Goal: Task Accomplishment & Management: Manage account settings

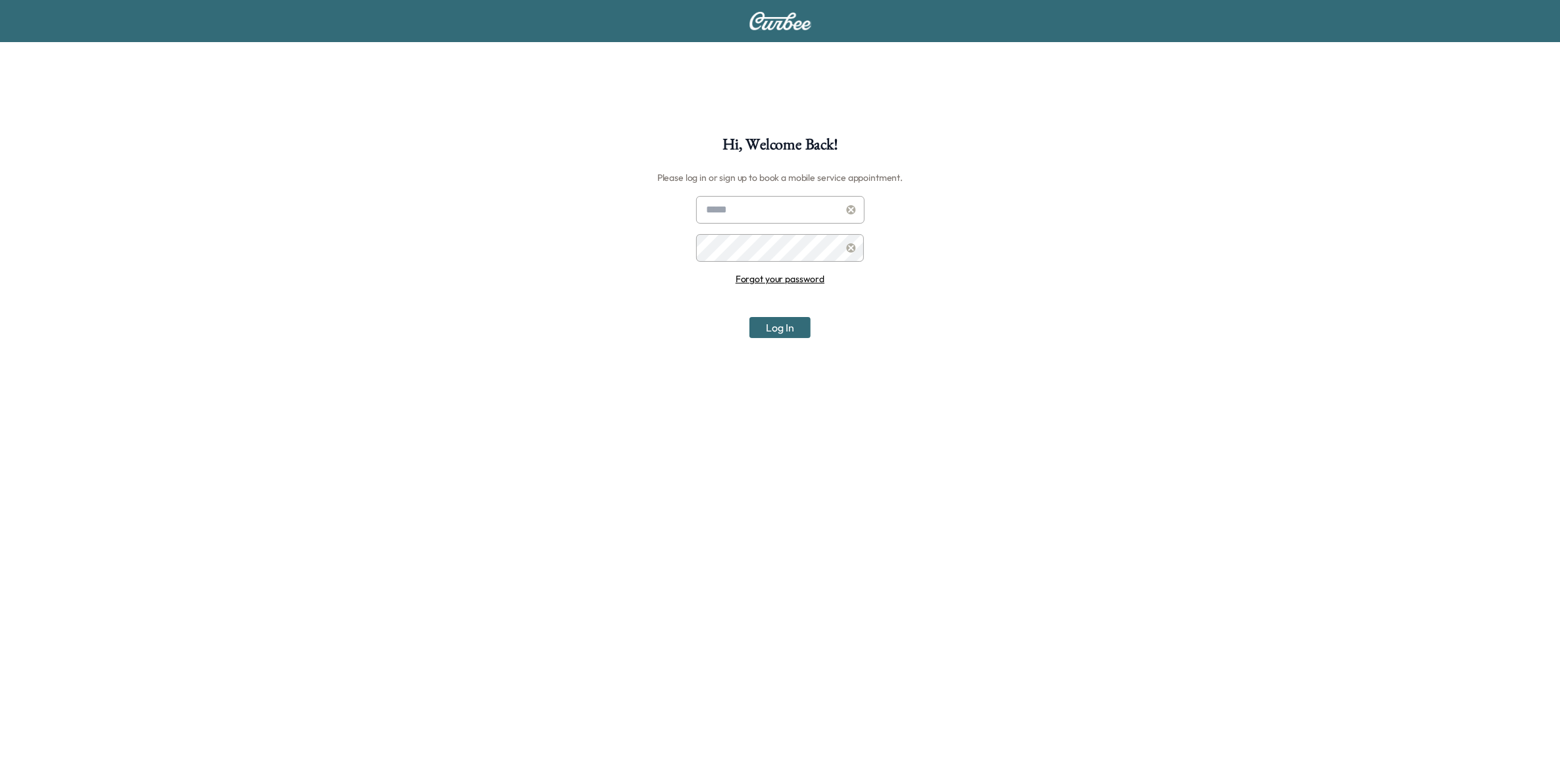
type input "**********"
click at [758, 327] on button "Log In" at bounding box center [780, 327] width 61 height 21
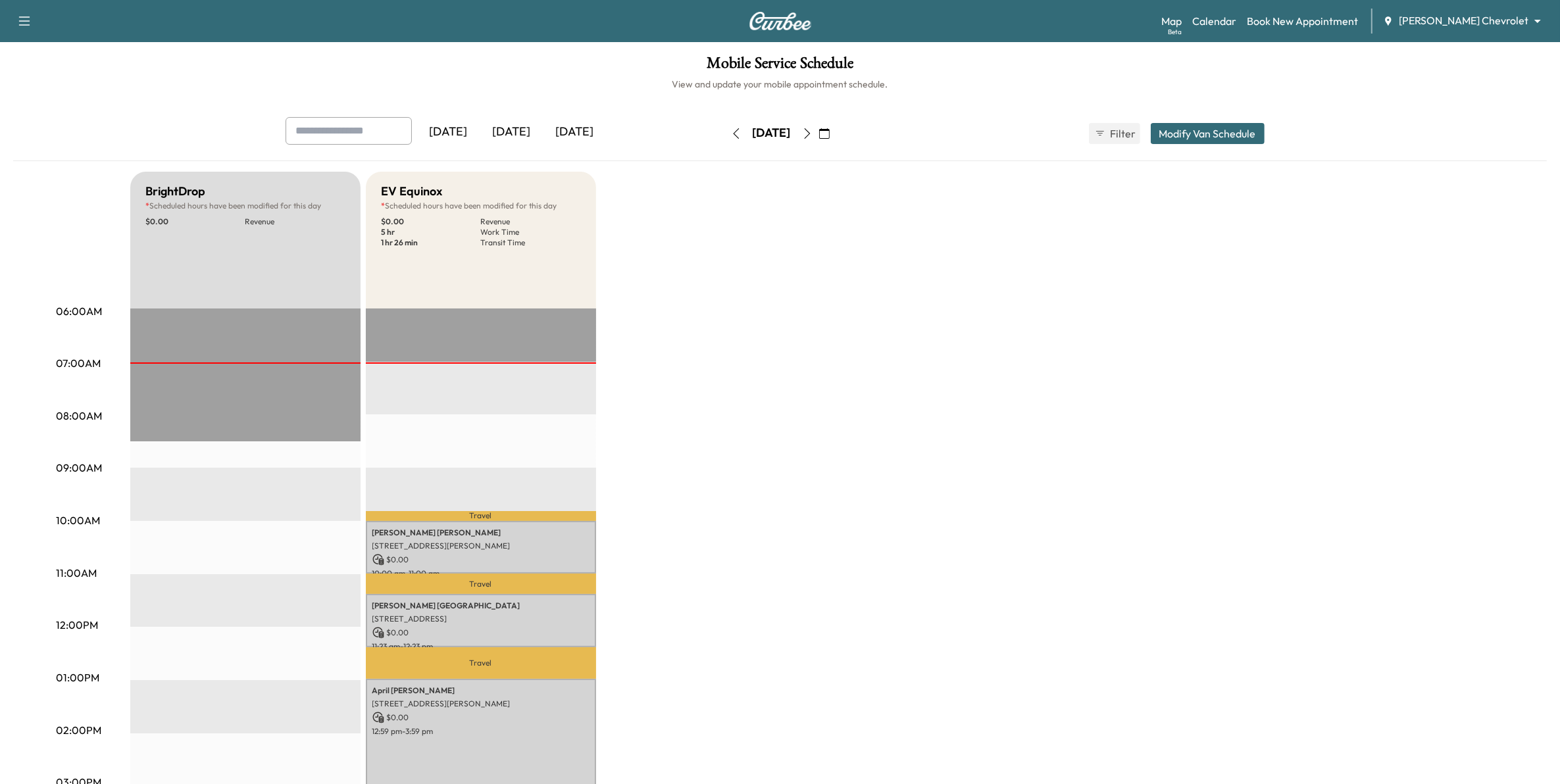
click at [812, 129] on icon "button" at bounding box center [807, 133] width 10 height 10
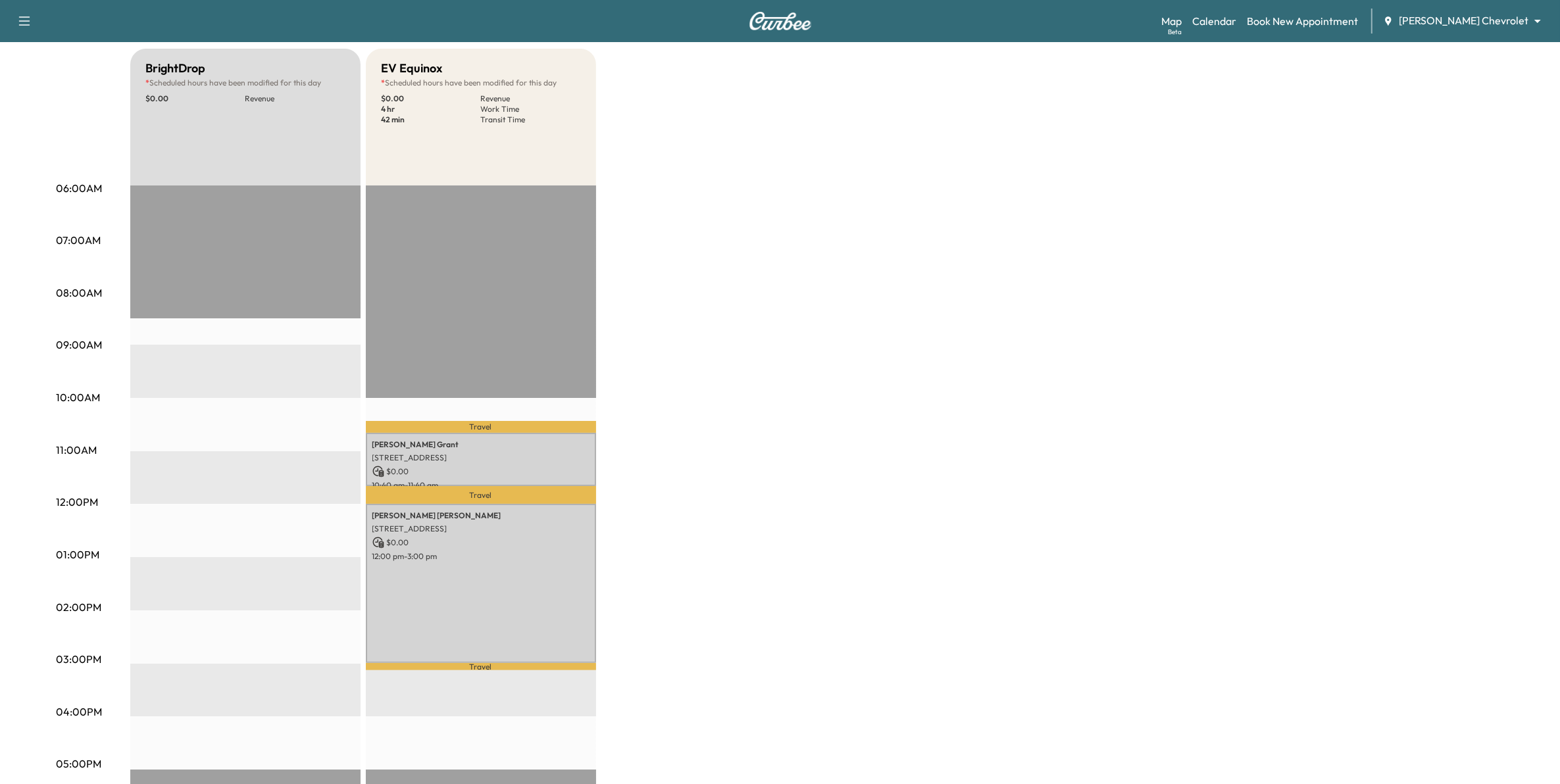
scroll to position [82, 0]
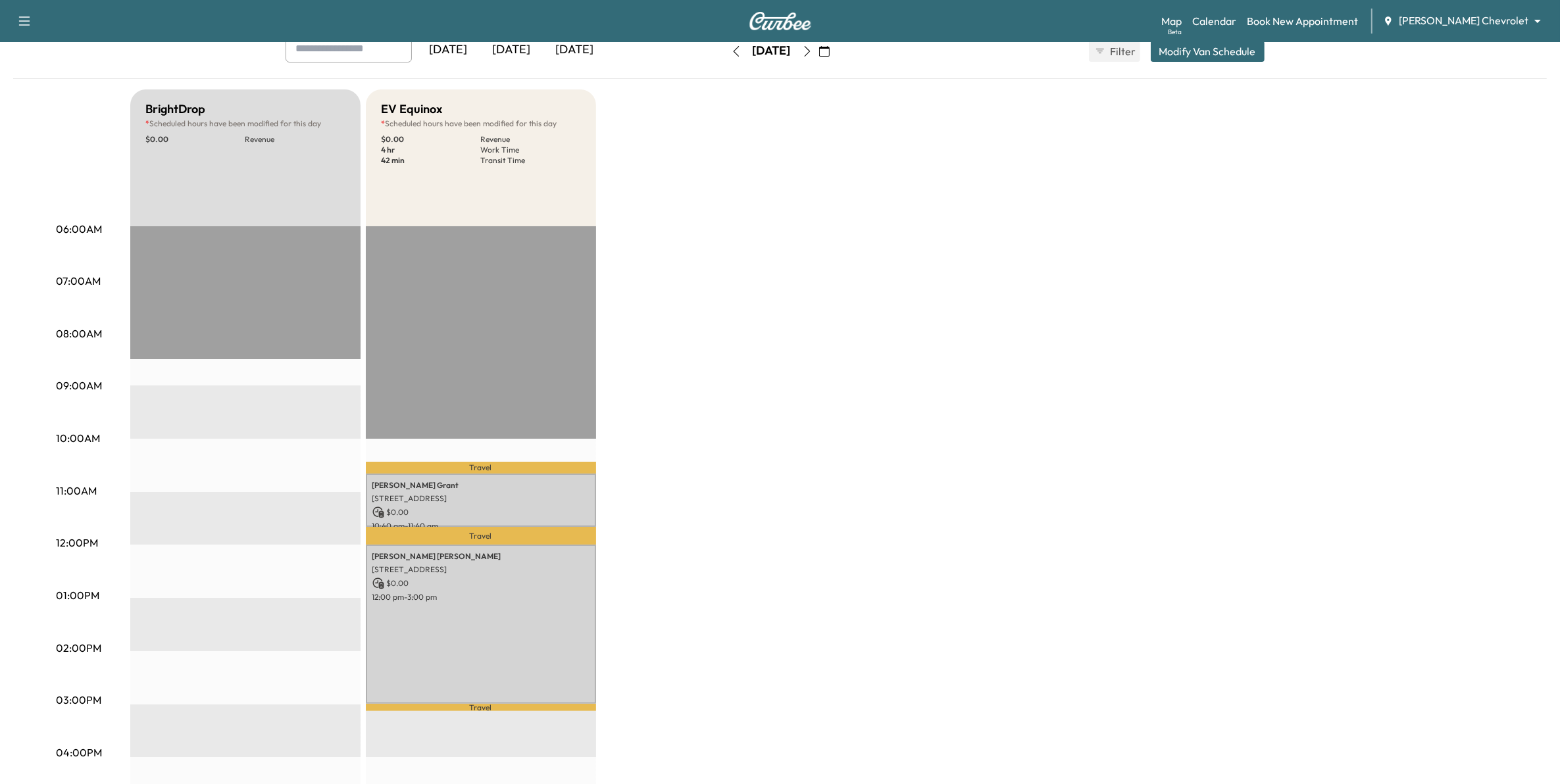
click at [812, 53] on icon "button" at bounding box center [807, 51] width 10 height 10
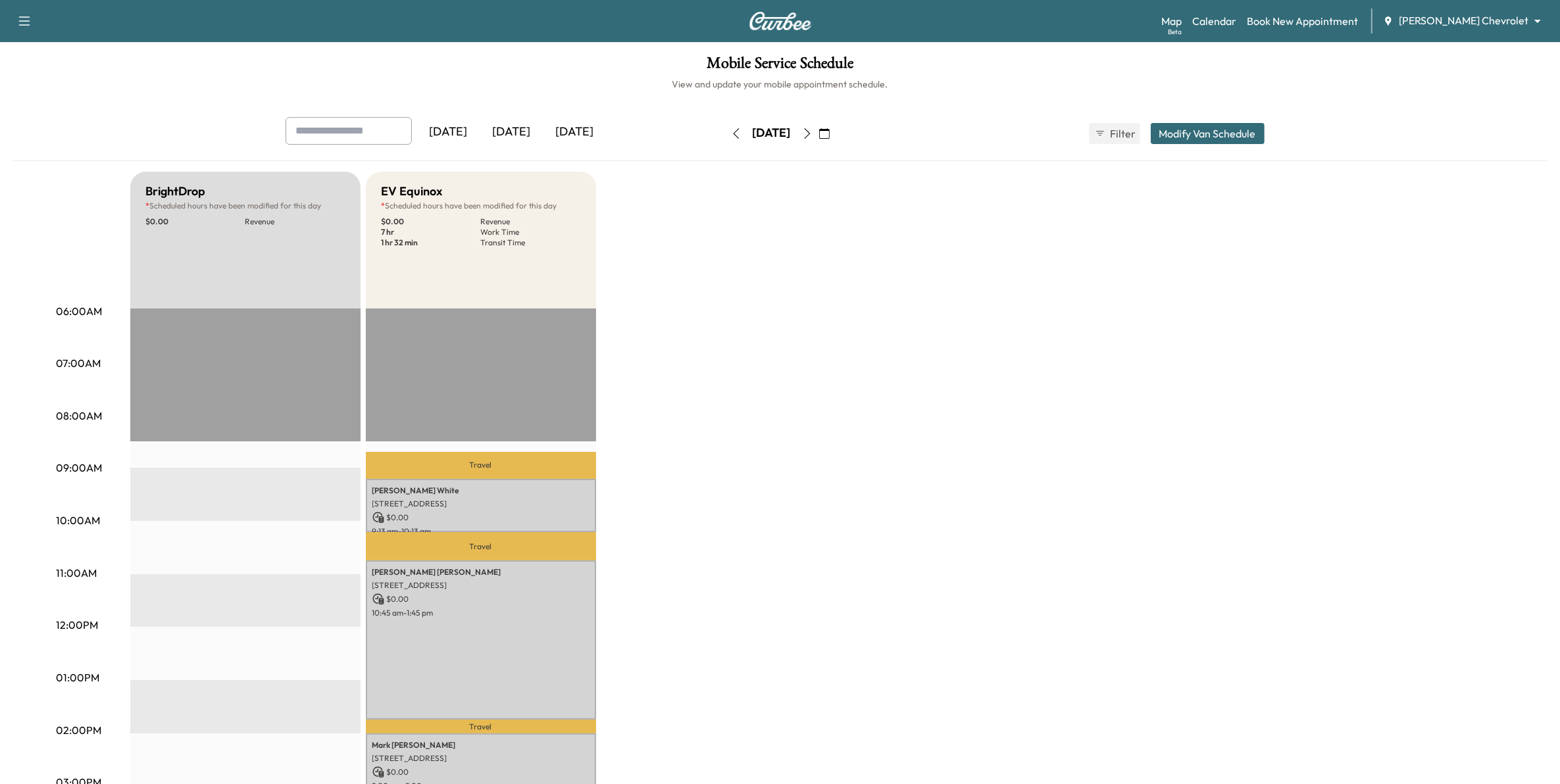
click at [505, 134] on div "[DATE]" at bounding box center [512, 133] width 63 height 30
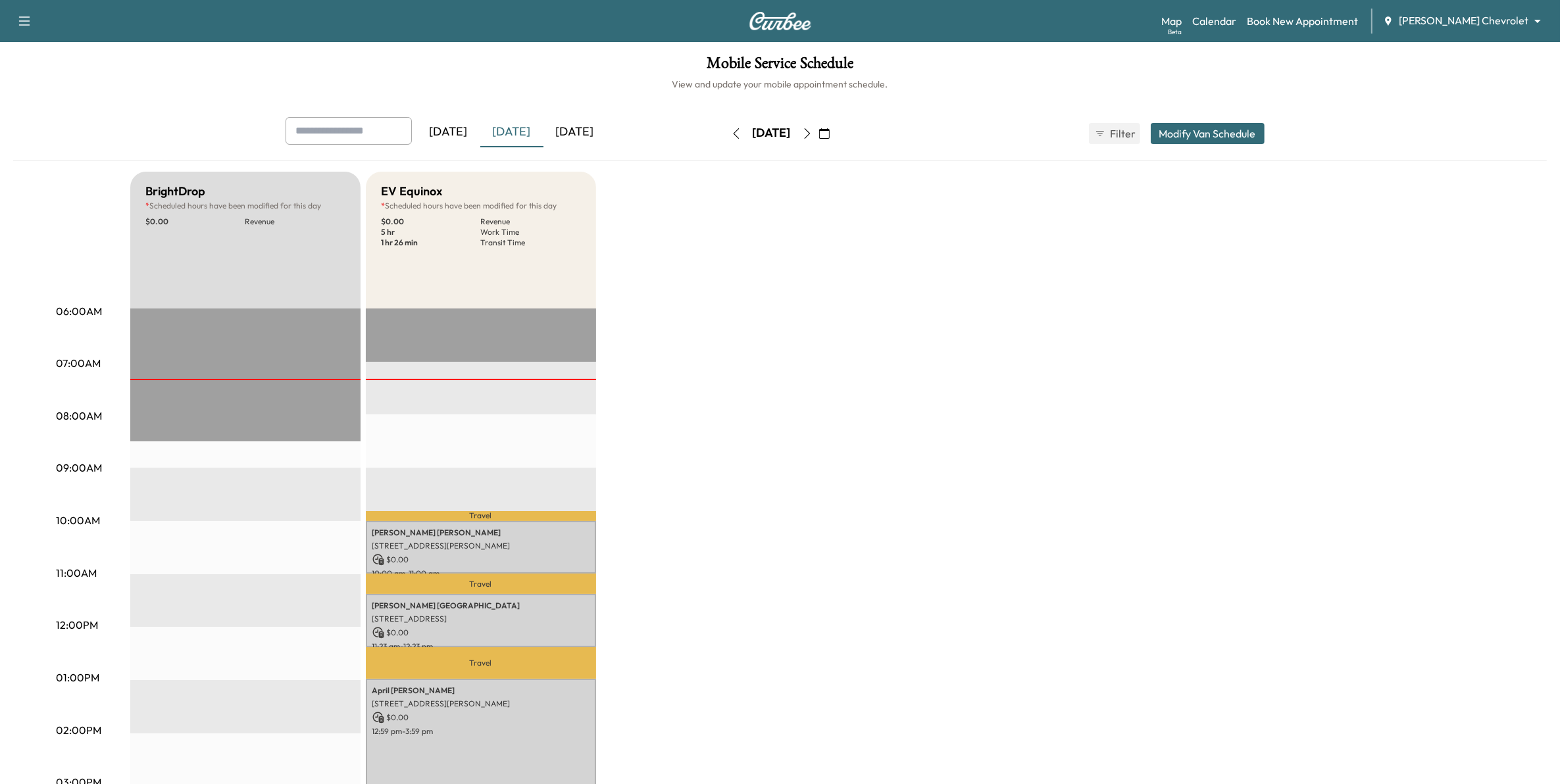
click at [818, 138] on button "button" at bounding box center [807, 133] width 23 height 21
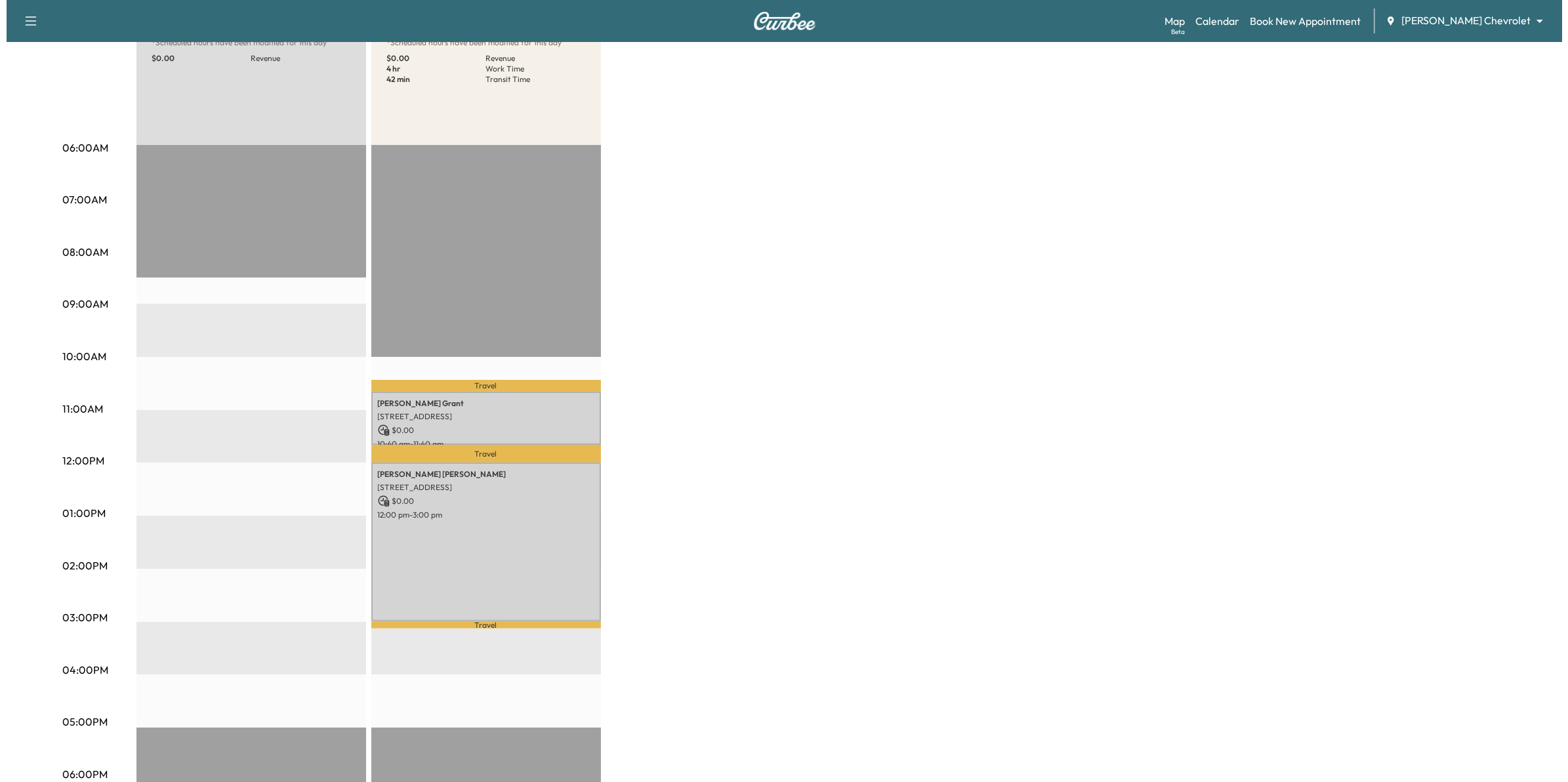
scroll to position [164, 0]
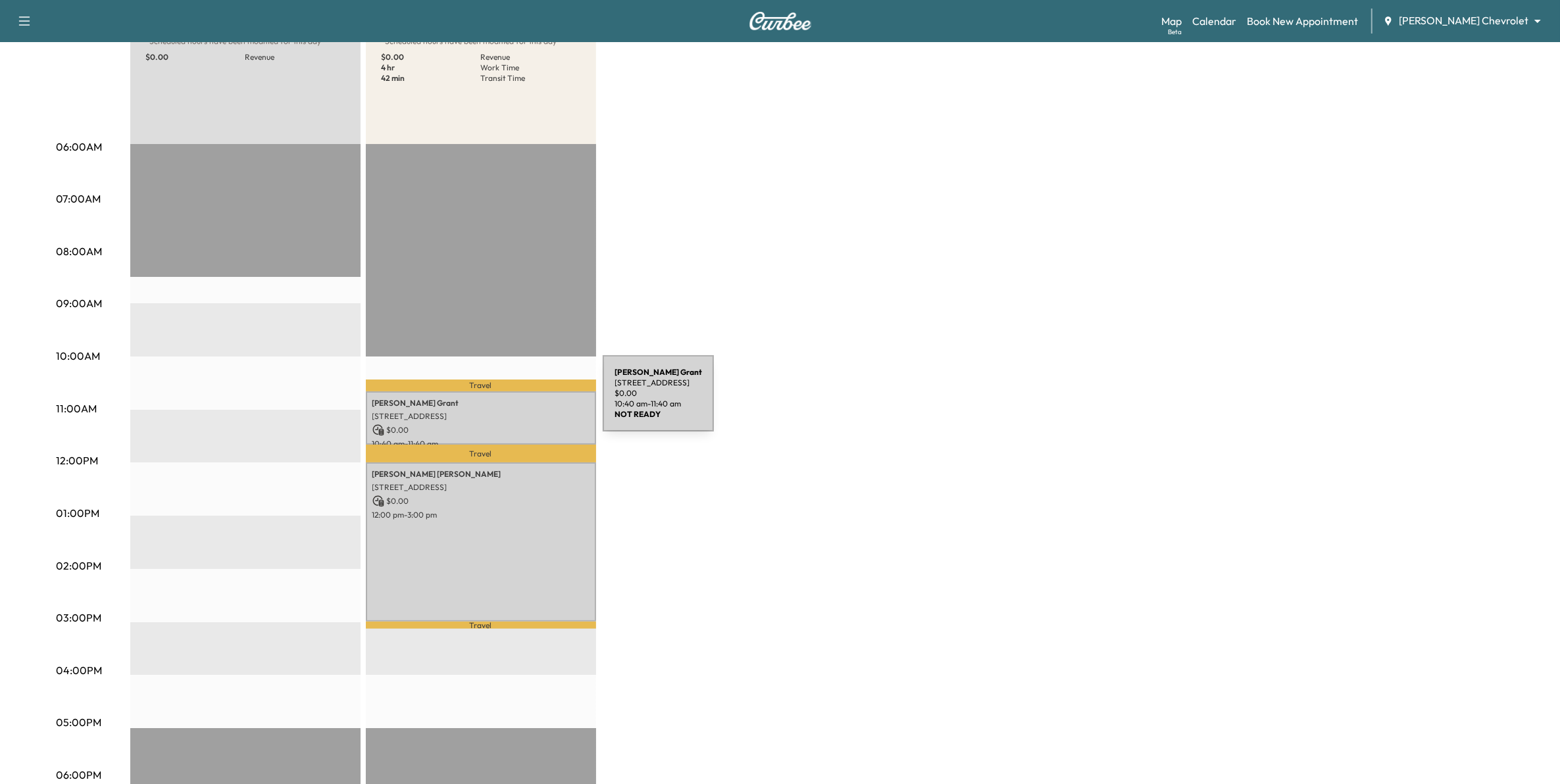
click at [504, 401] on p "[PERSON_NAME]" at bounding box center [481, 402] width 217 height 10
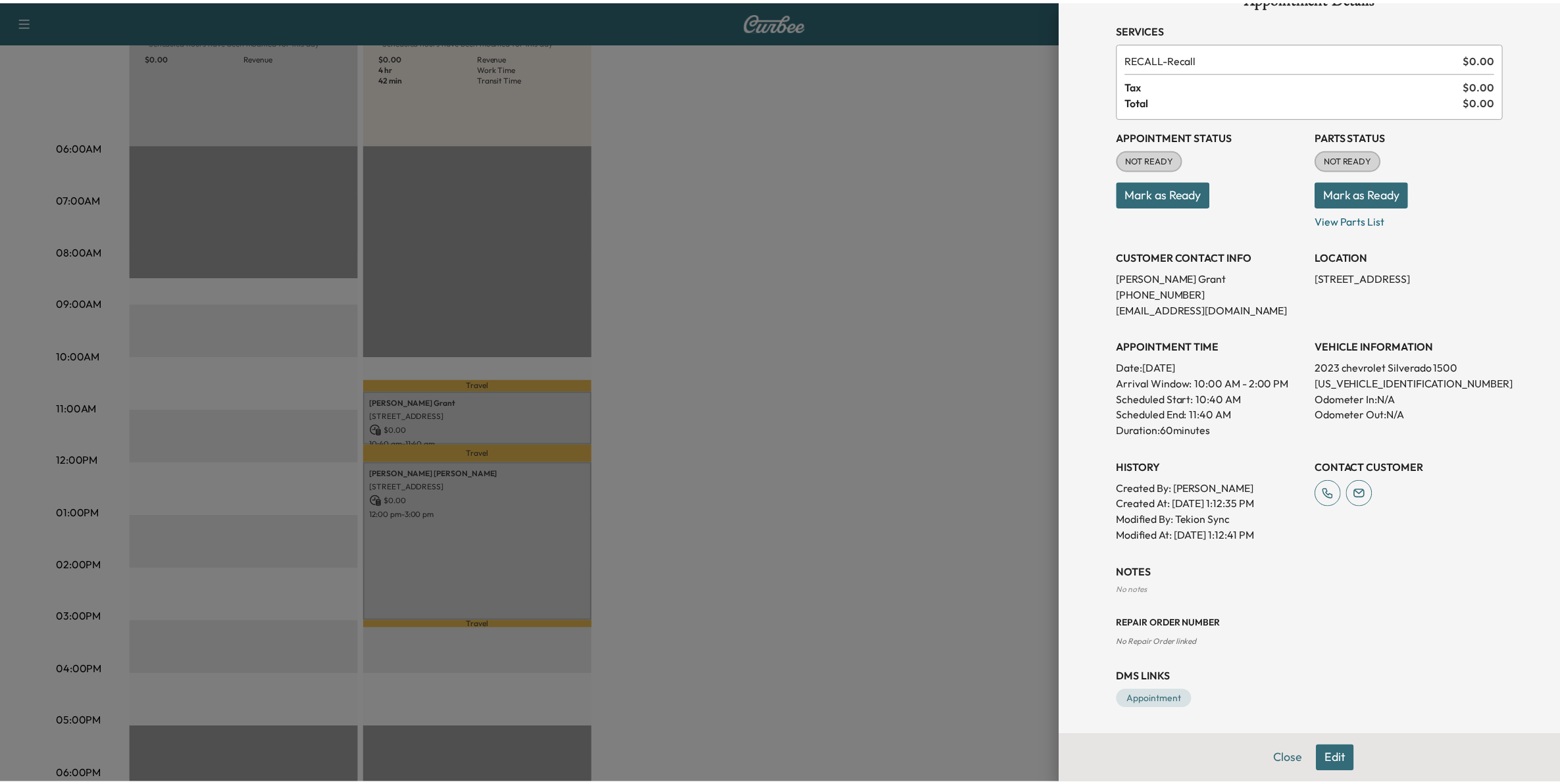
scroll to position [0, 0]
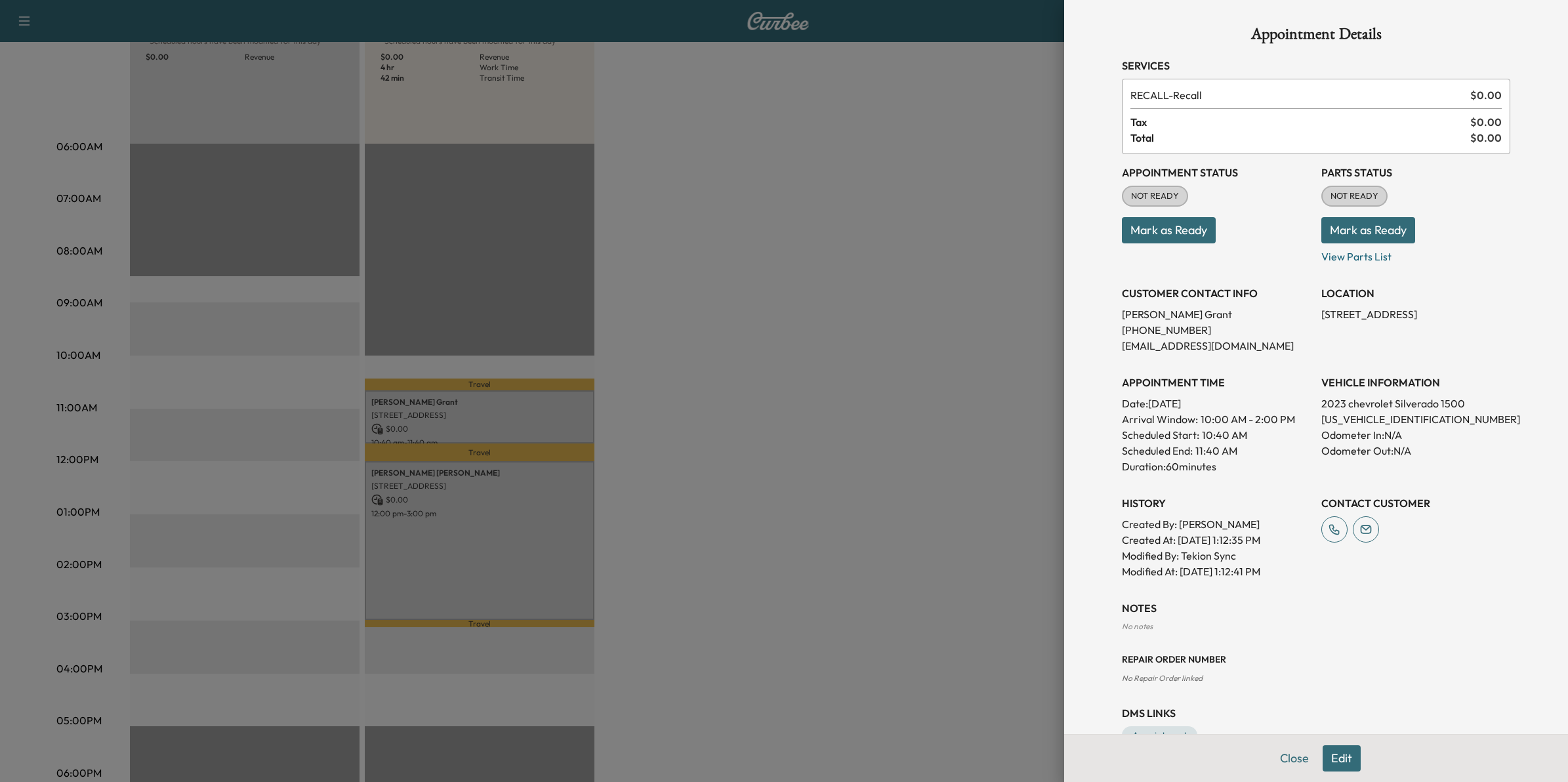
click at [1283, 761] on button "Close" at bounding box center [1294, 759] width 46 height 26
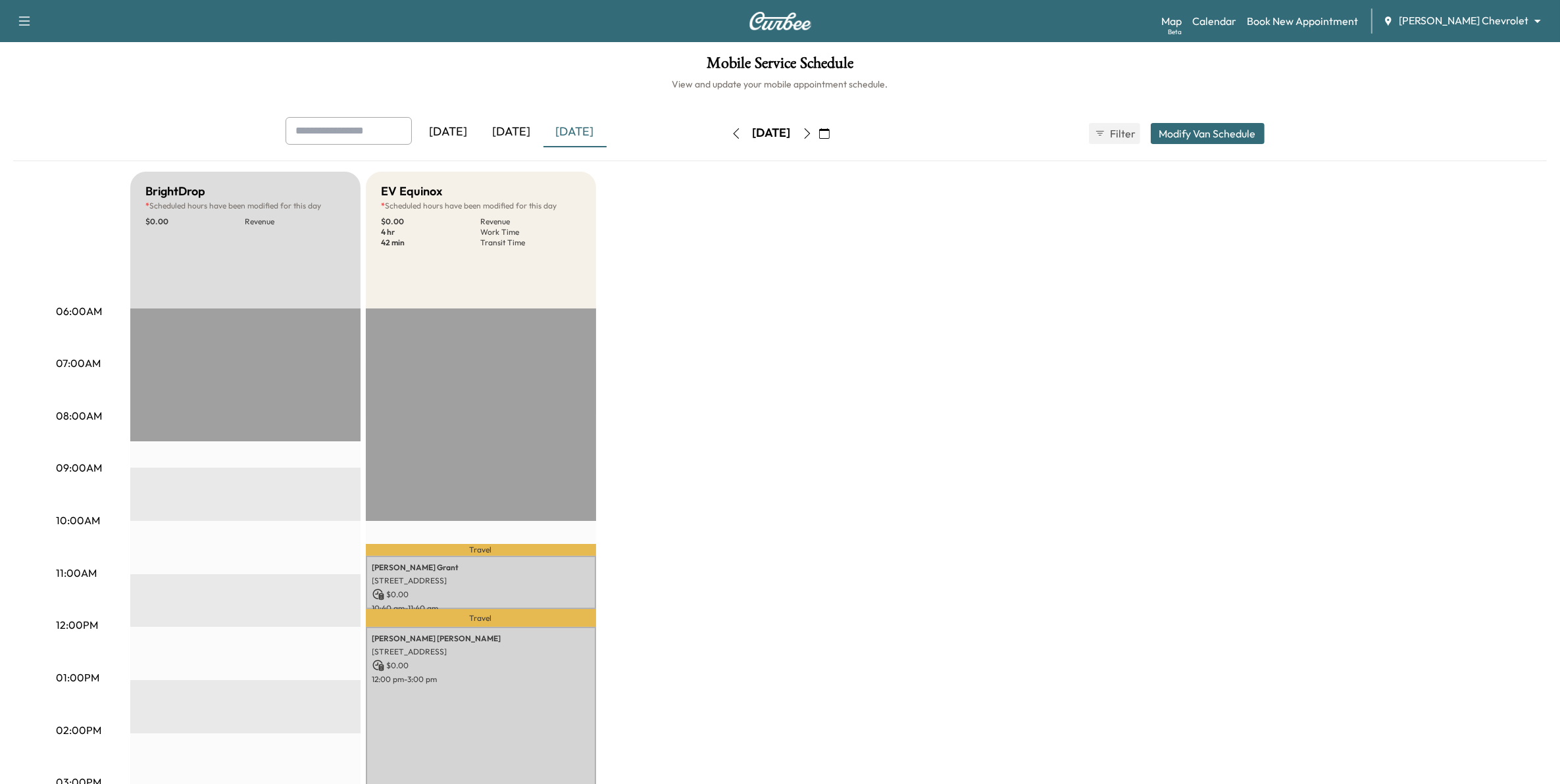
click at [818, 139] on button "button" at bounding box center [807, 133] width 23 height 21
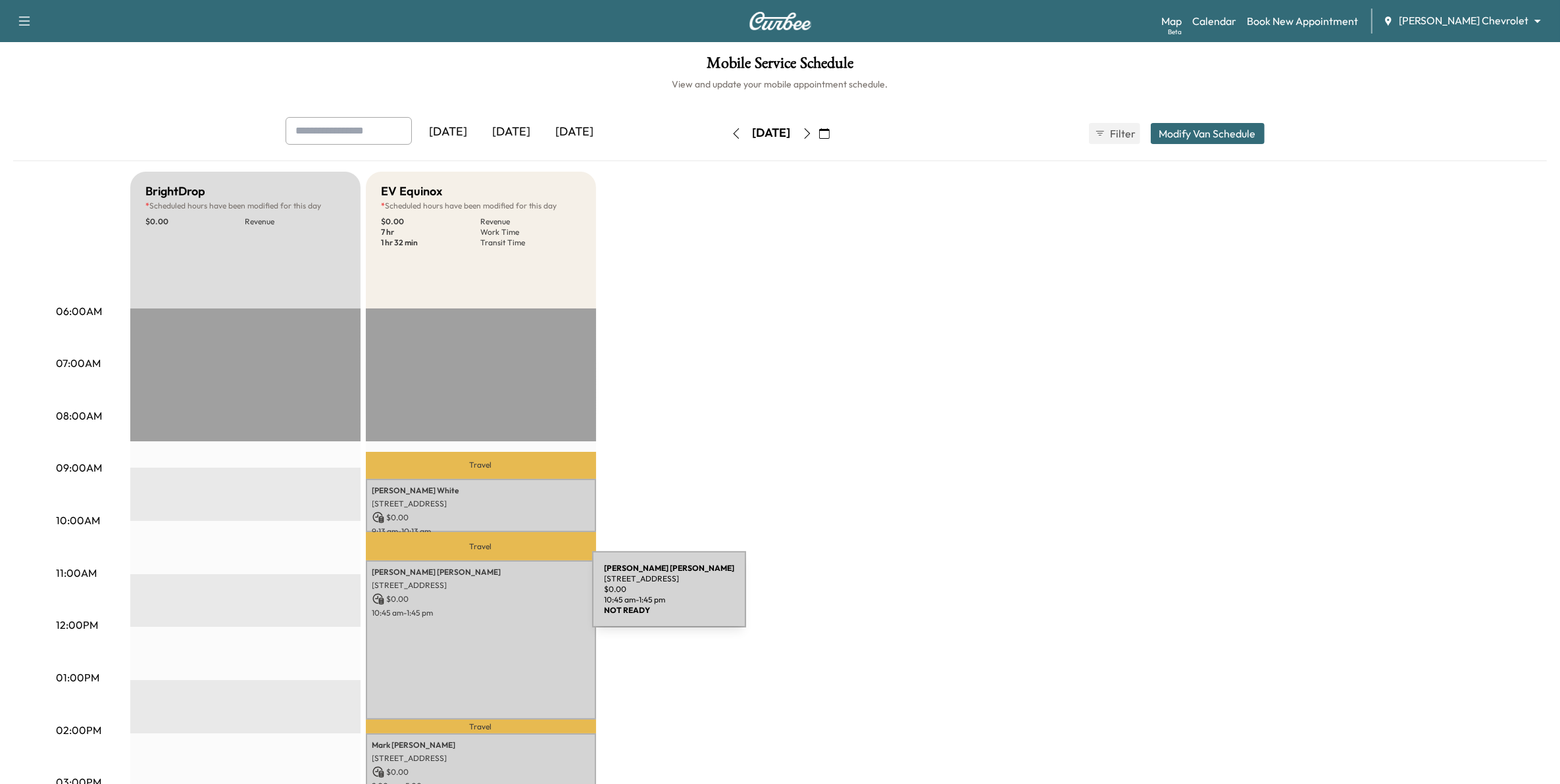
click at [494, 597] on p "$ 0.00" at bounding box center [481, 599] width 217 height 12
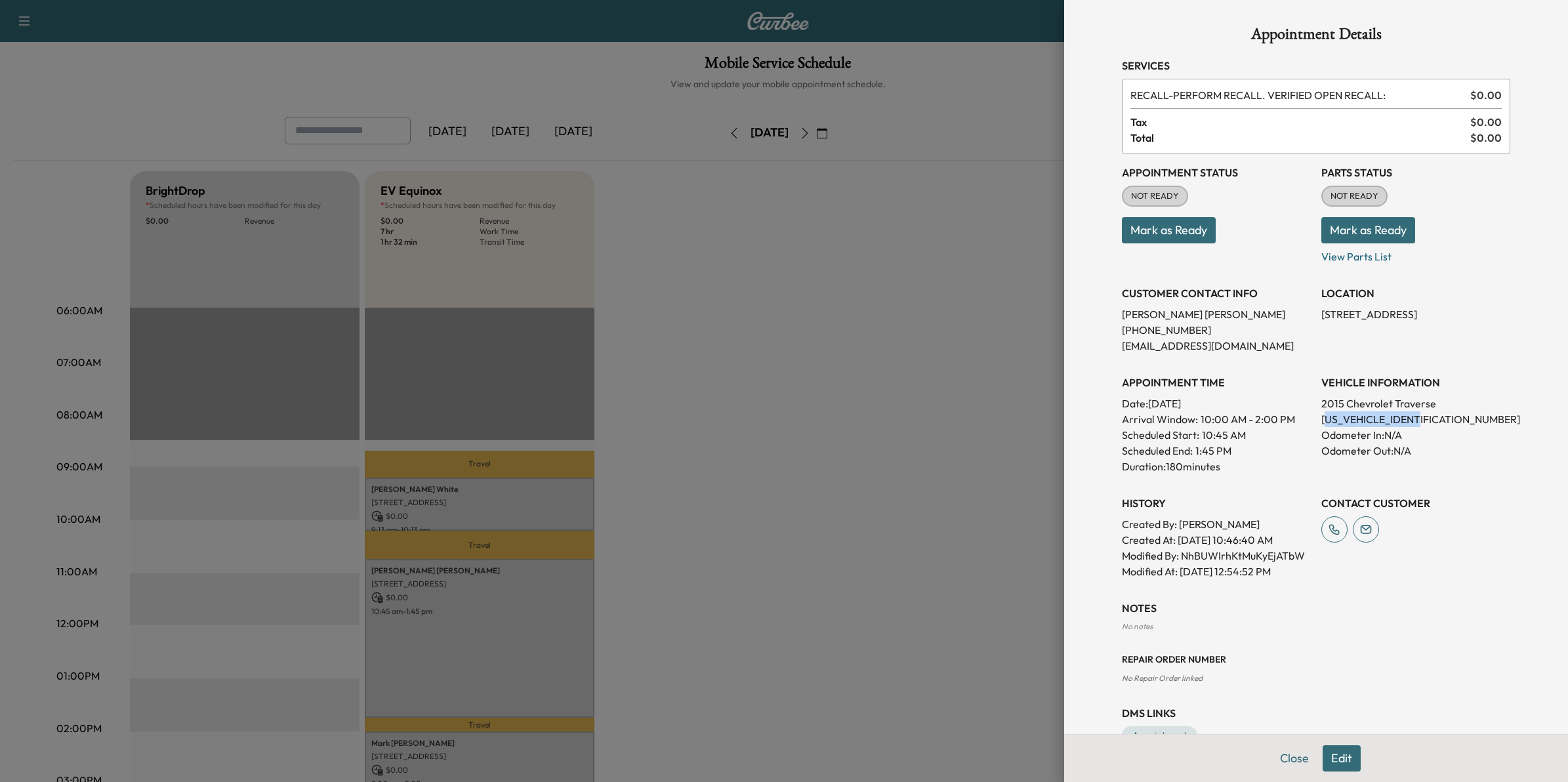
drag, startPoint x: 1421, startPoint y: 414, endPoint x: 1311, endPoint y: 416, distance: 110.0
click at [1321, 416] on p "[US_VEHICLE_IDENTIFICATION_NUMBER]" at bounding box center [1415, 419] width 188 height 16
drag, startPoint x: 1311, startPoint y: 416, endPoint x: 1425, endPoint y: 415, distance: 114.0
click at [1425, 415] on p "[US_VEHICLE_IDENTIFICATION_NUMBER]" at bounding box center [1415, 419] width 188 height 16
drag, startPoint x: 1422, startPoint y: 415, endPoint x: 1304, endPoint y: 425, distance: 118.4
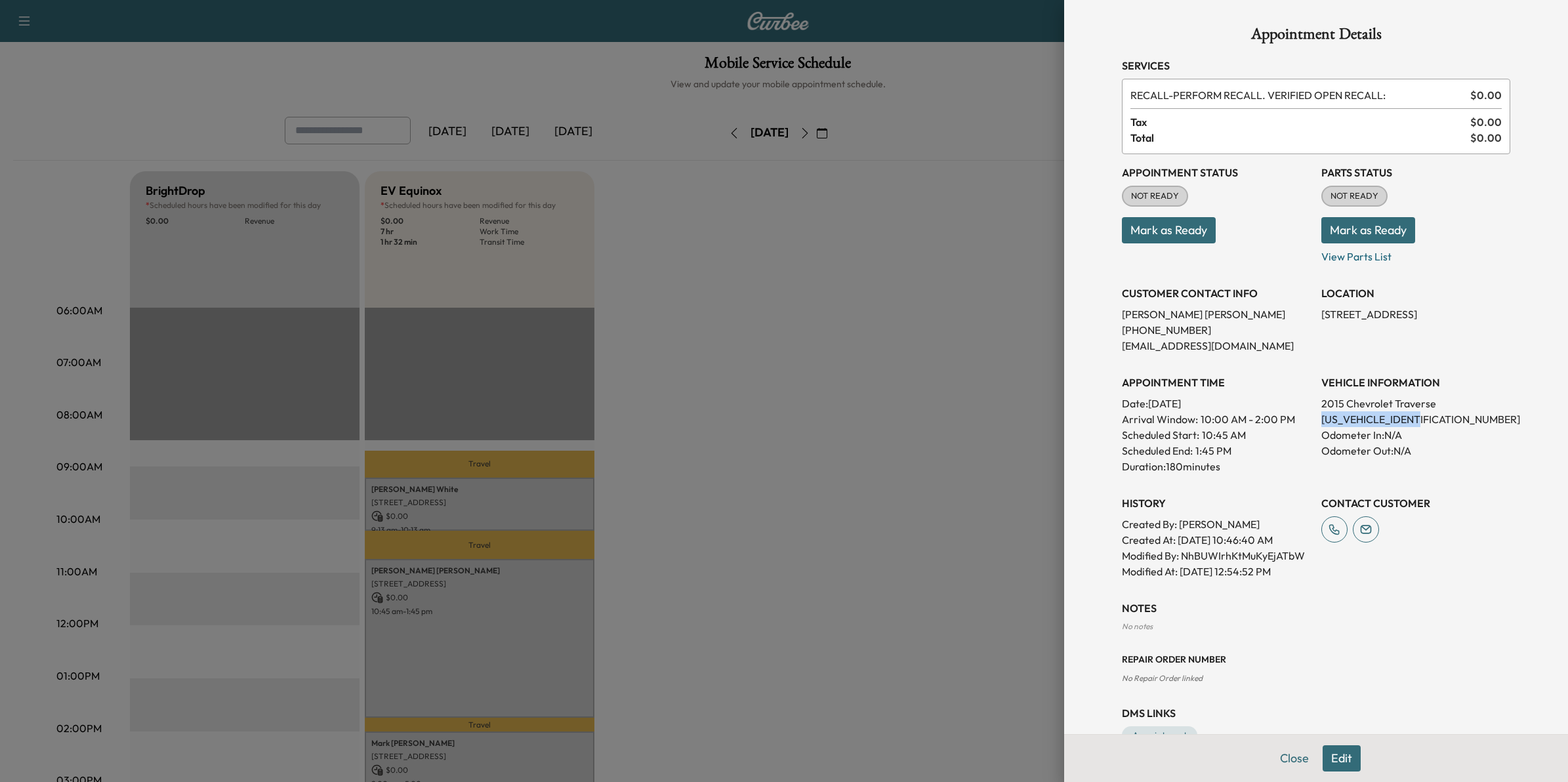
click at [1304, 425] on div "Appointment Status NOT READY Mark as Ready Parts Status NOT READY Mark as Ready…" at bounding box center [1316, 366] width 388 height 425
drag, startPoint x: 1304, startPoint y: 425, endPoint x: 1322, endPoint y: 415, distance: 20.6
copy p "[US_VEHICLE_IDENTIFICATION_NUMBER]"
drag, startPoint x: 920, startPoint y: 355, endPoint x: 913, endPoint y: 394, distance: 39.6
click at [927, 354] on div at bounding box center [784, 391] width 1568 height 782
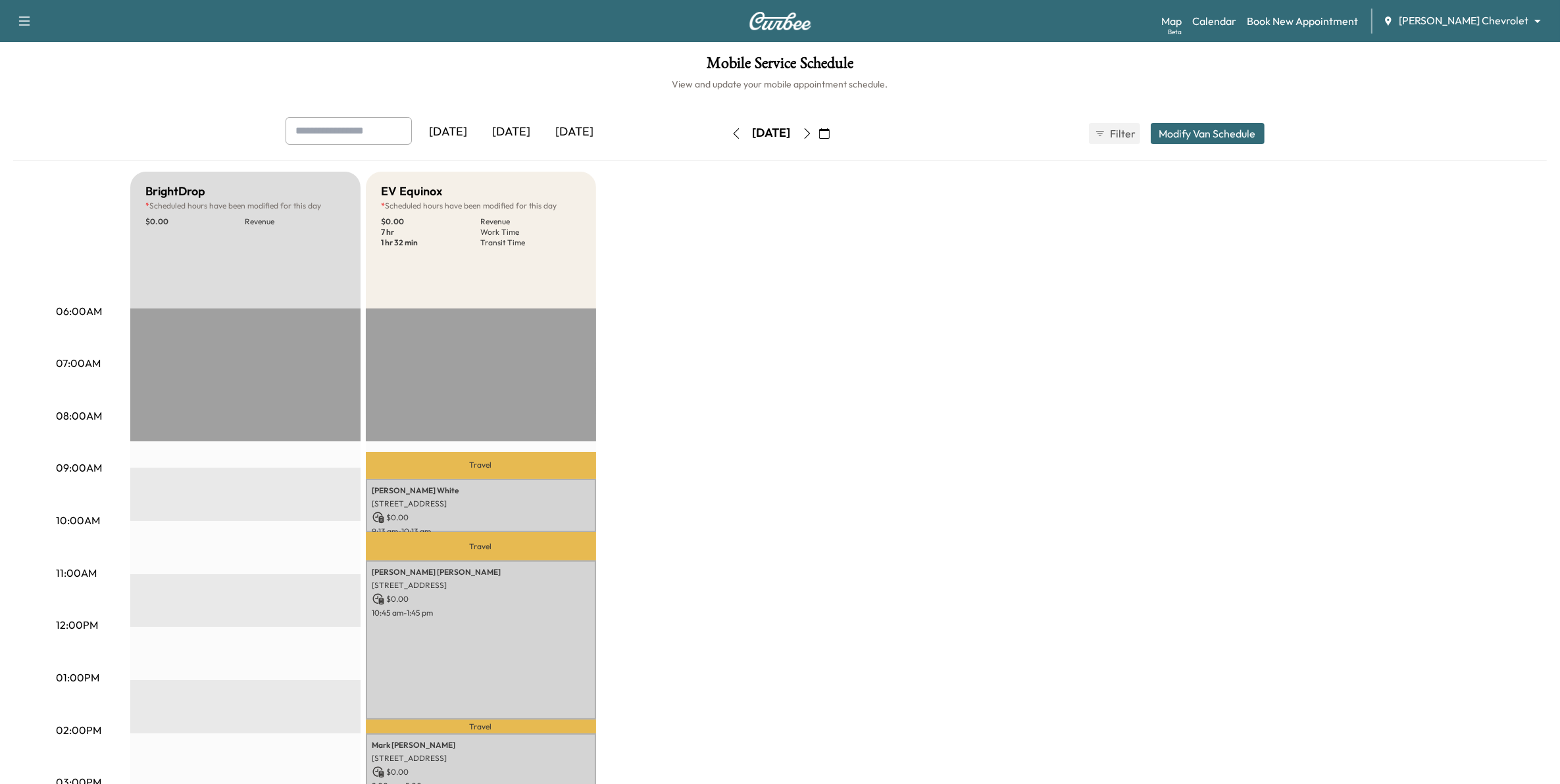
click at [812, 131] on icon "button" at bounding box center [807, 133] width 10 height 10
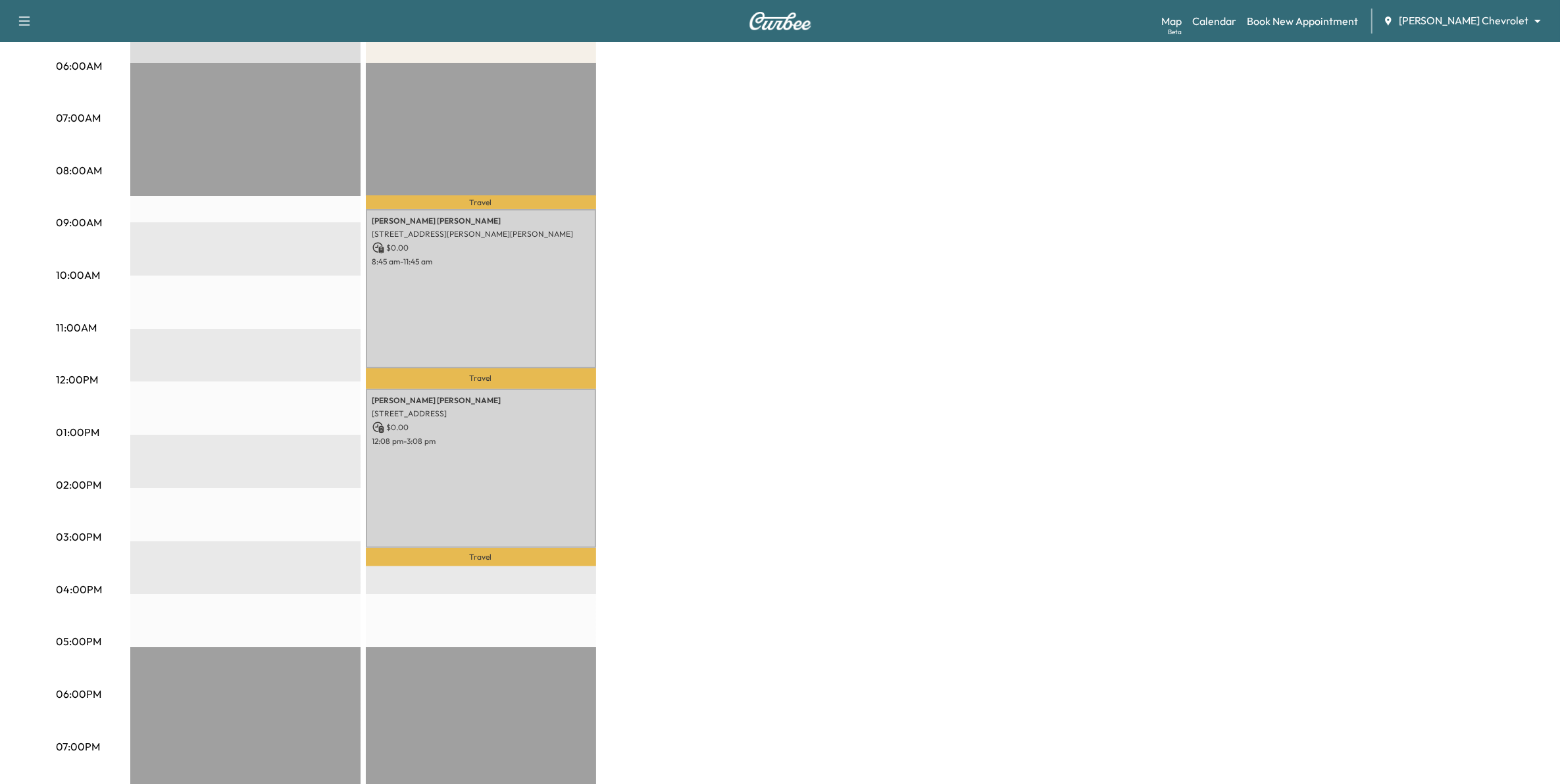
scroll to position [246, 0]
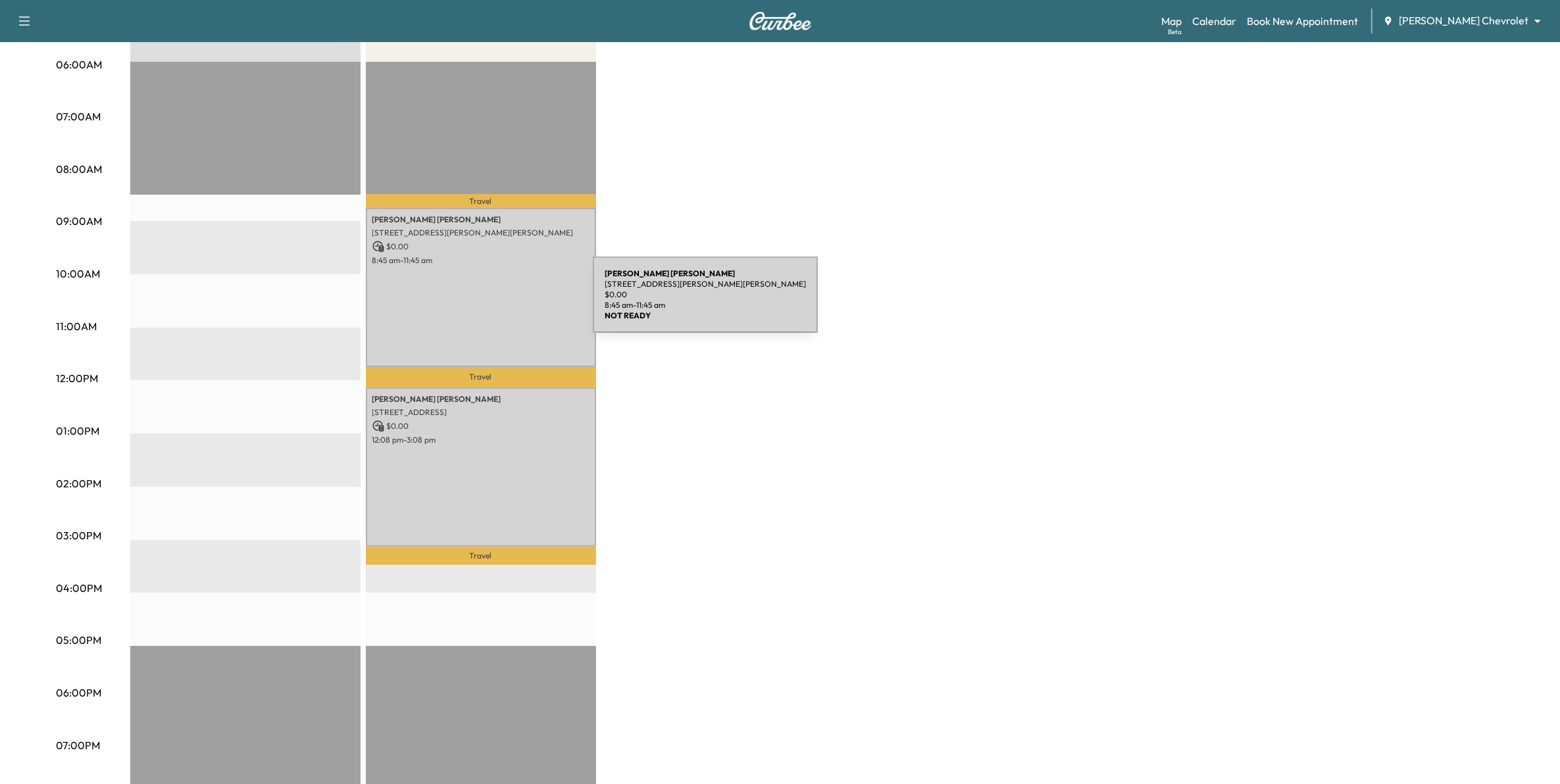
click at [494, 303] on div "[PERSON_NAME] [STREET_ADDRESS][PERSON_NAME][PERSON_NAME] $ 0.00 8:45 am - 11:45…" at bounding box center [481, 287] width 230 height 159
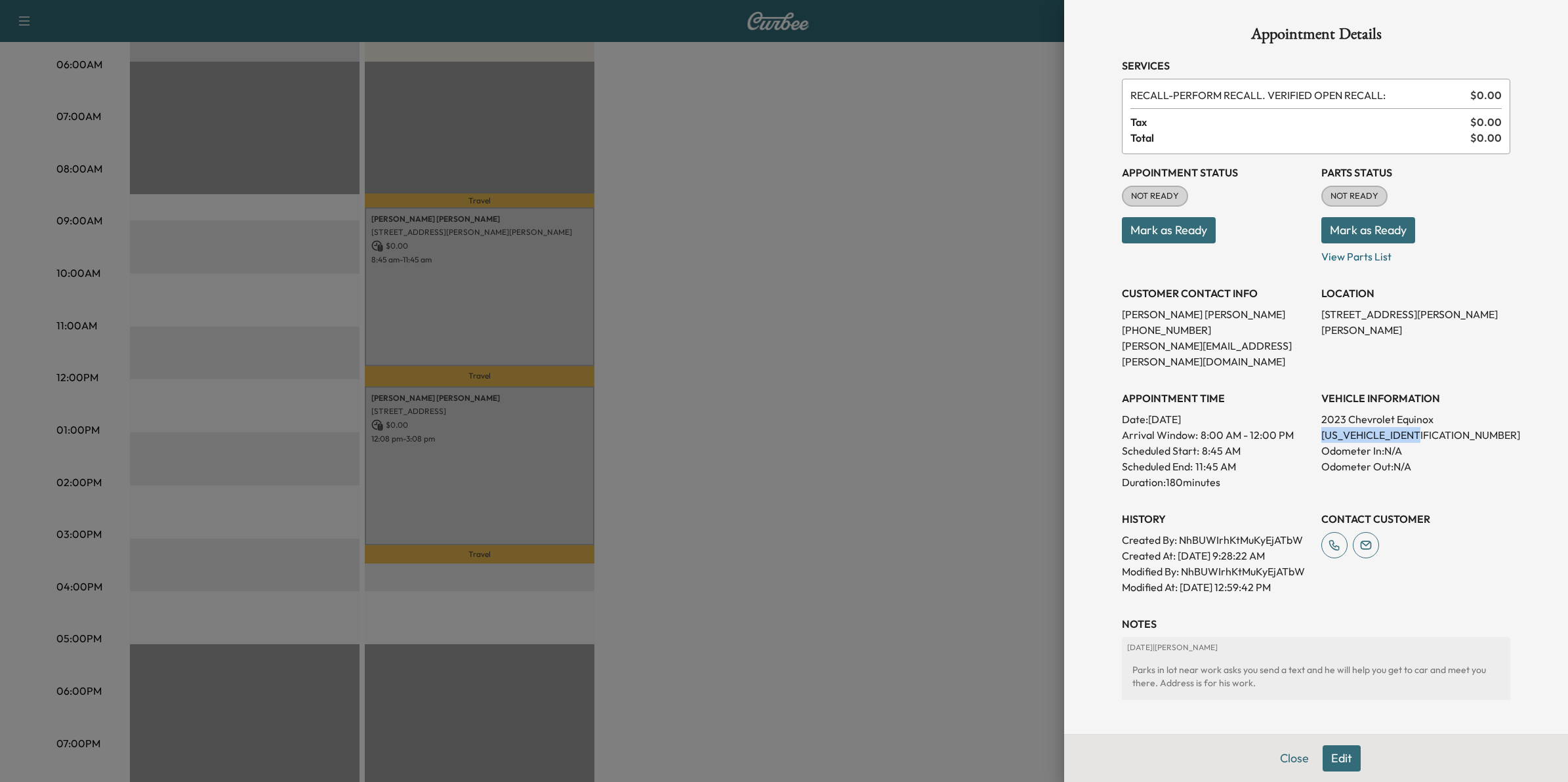
drag, startPoint x: 1423, startPoint y: 414, endPoint x: 1307, endPoint y: 417, distance: 116.0
click at [1307, 417] on div "Appointment Status NOT READY Mark as Ready Parts Status NOT READY Mark as Ready…" at bounding box center [1316, 374] width 388 height 441
drag, startPoint x: 1307, startPoint y: 417, endPoint x: 1319, endPoint y: 417, distance: 12.0
copy p "[US_VEHICLE_IDENTIFICATION_NUMBER]"
click at [867, 184] on div at bounding box center [784, 391] width 1568 height 782
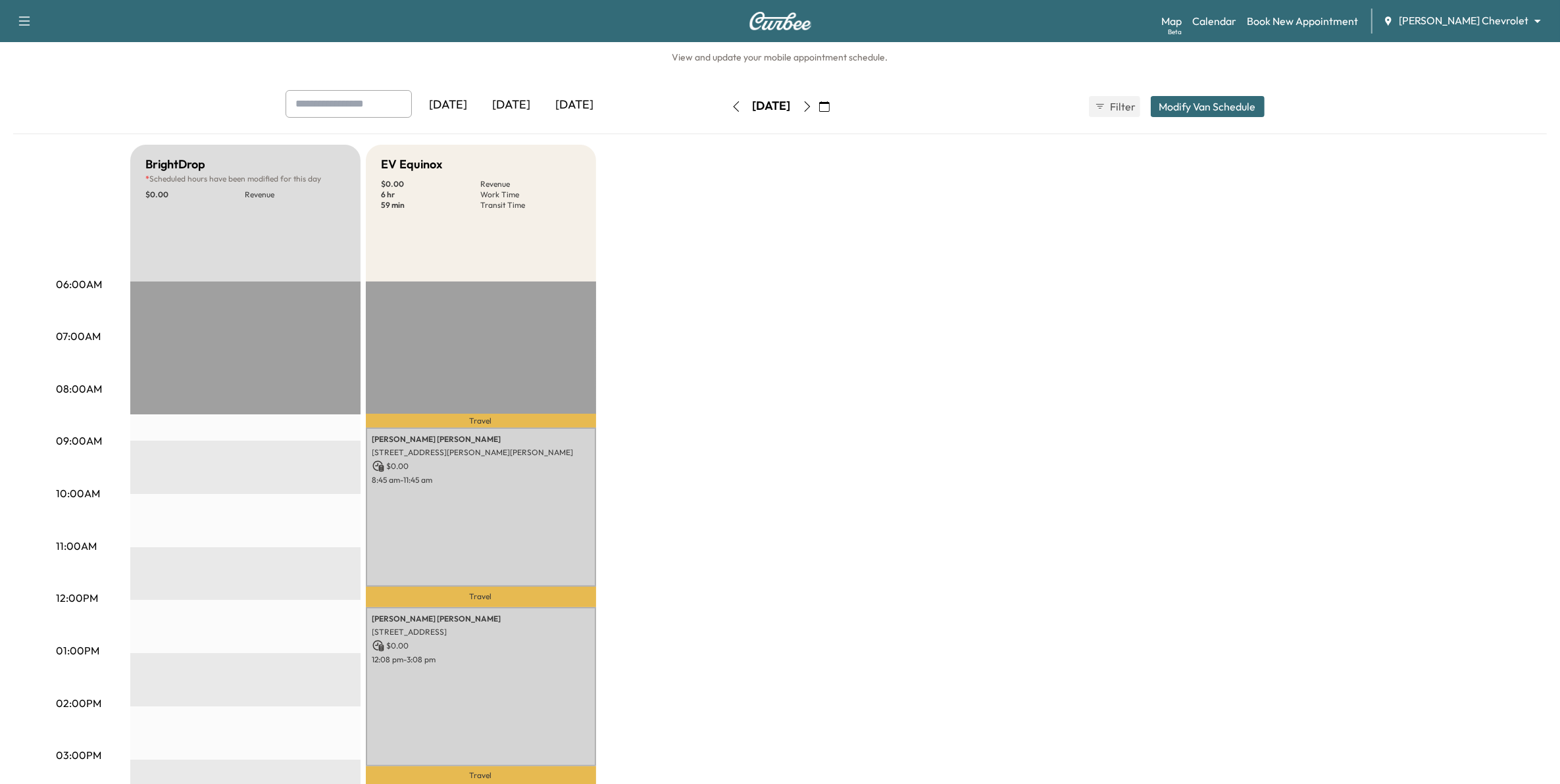
scroll to position [0, 0]
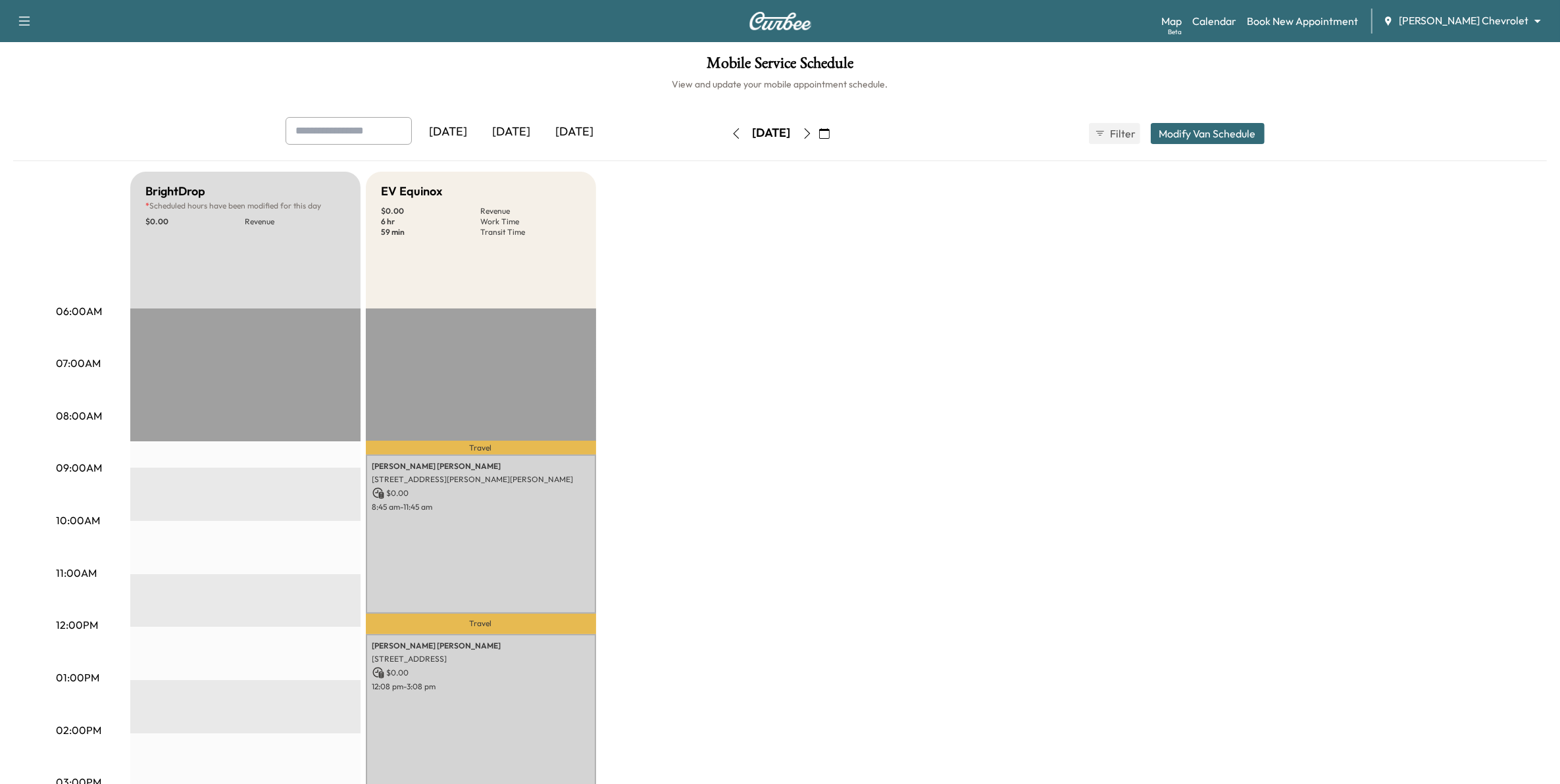
click at [812, 133] on icon "button" at bounding box center [807, 133] width 10 height 10
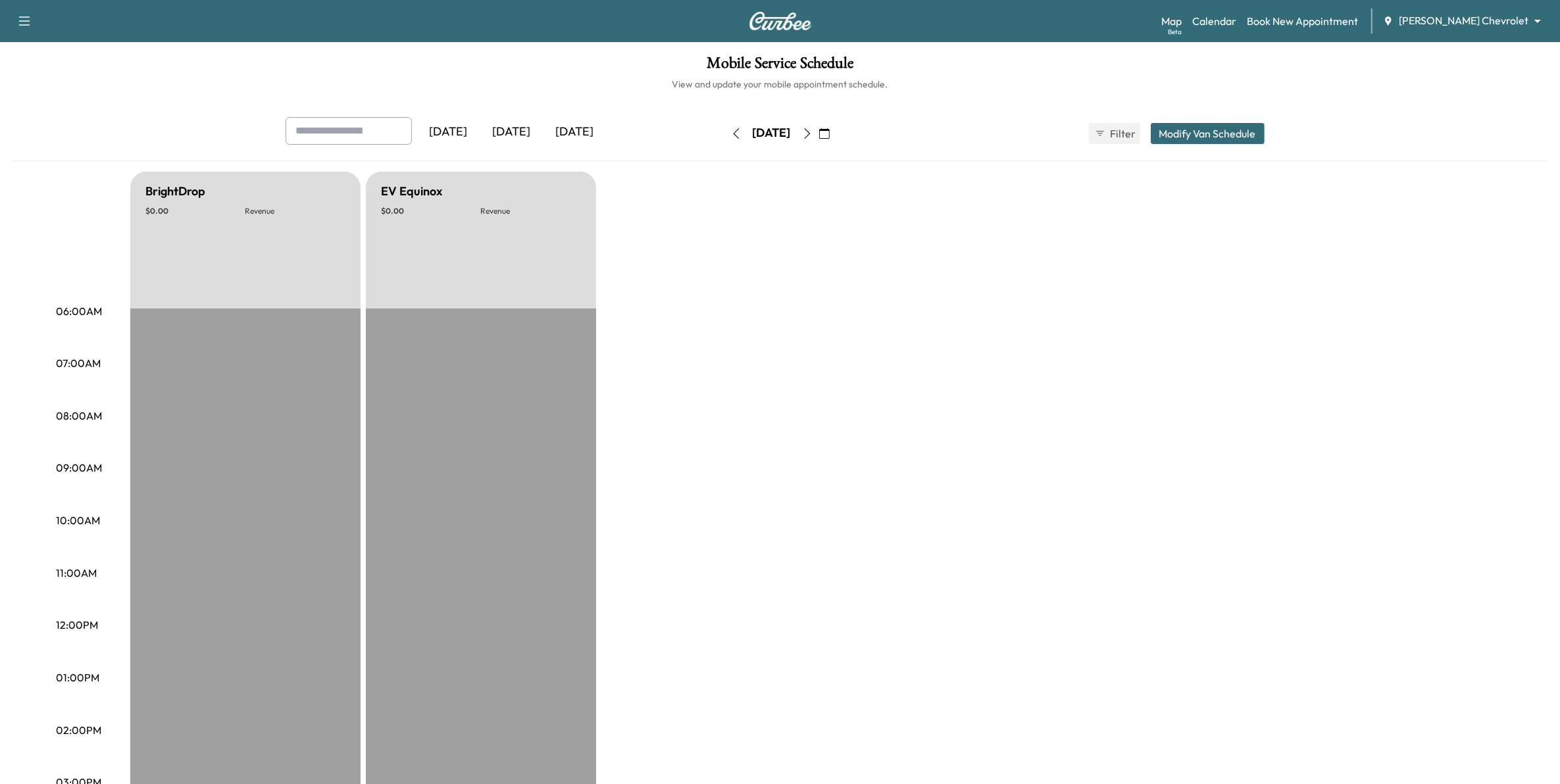
click at [812, 133] on icon "button" at bounding box center [807, 133] width 10 height 10
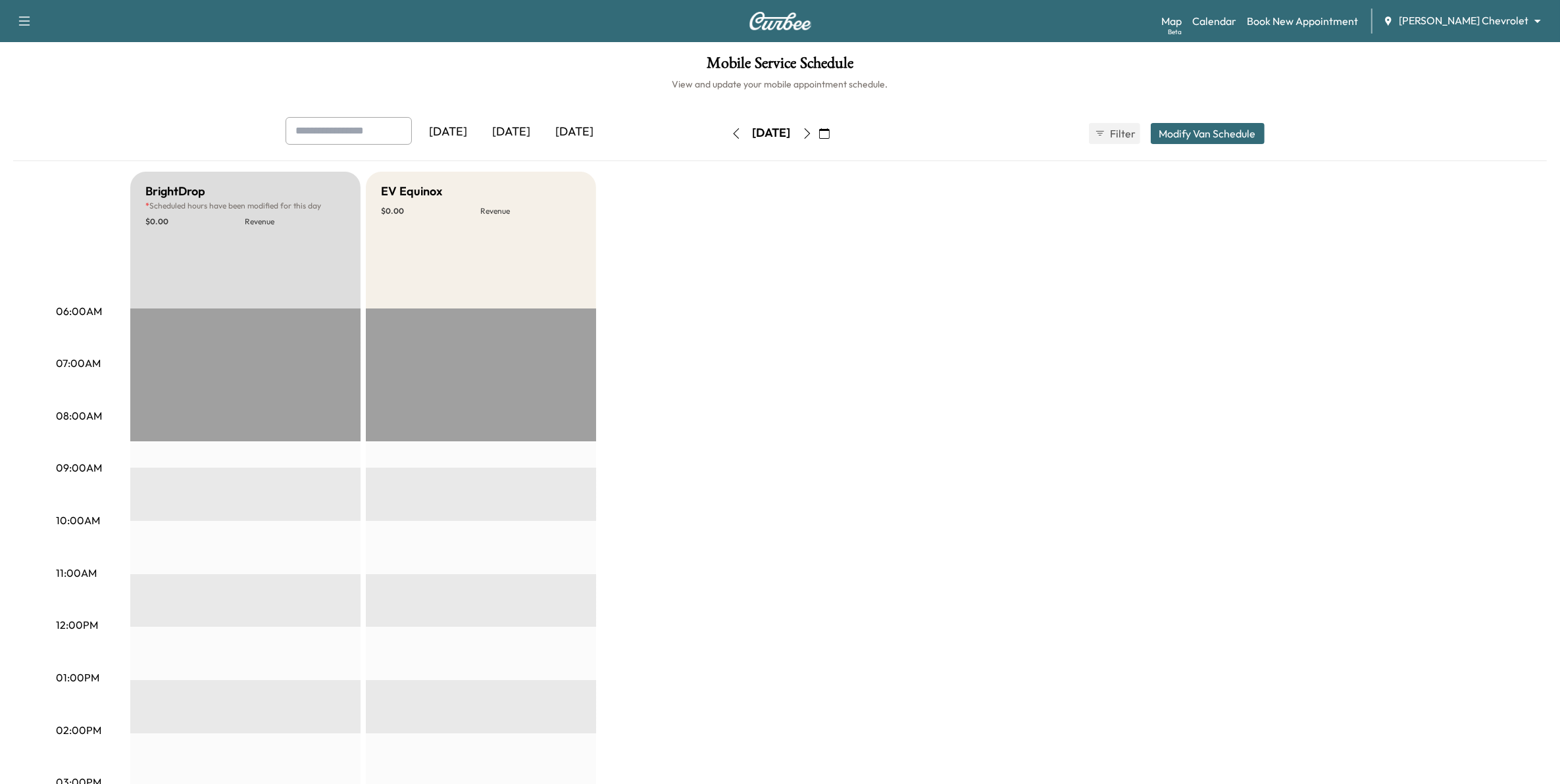
click at [812, 133] on icon "button" at bounding box center [807, 133] width 10 height 10
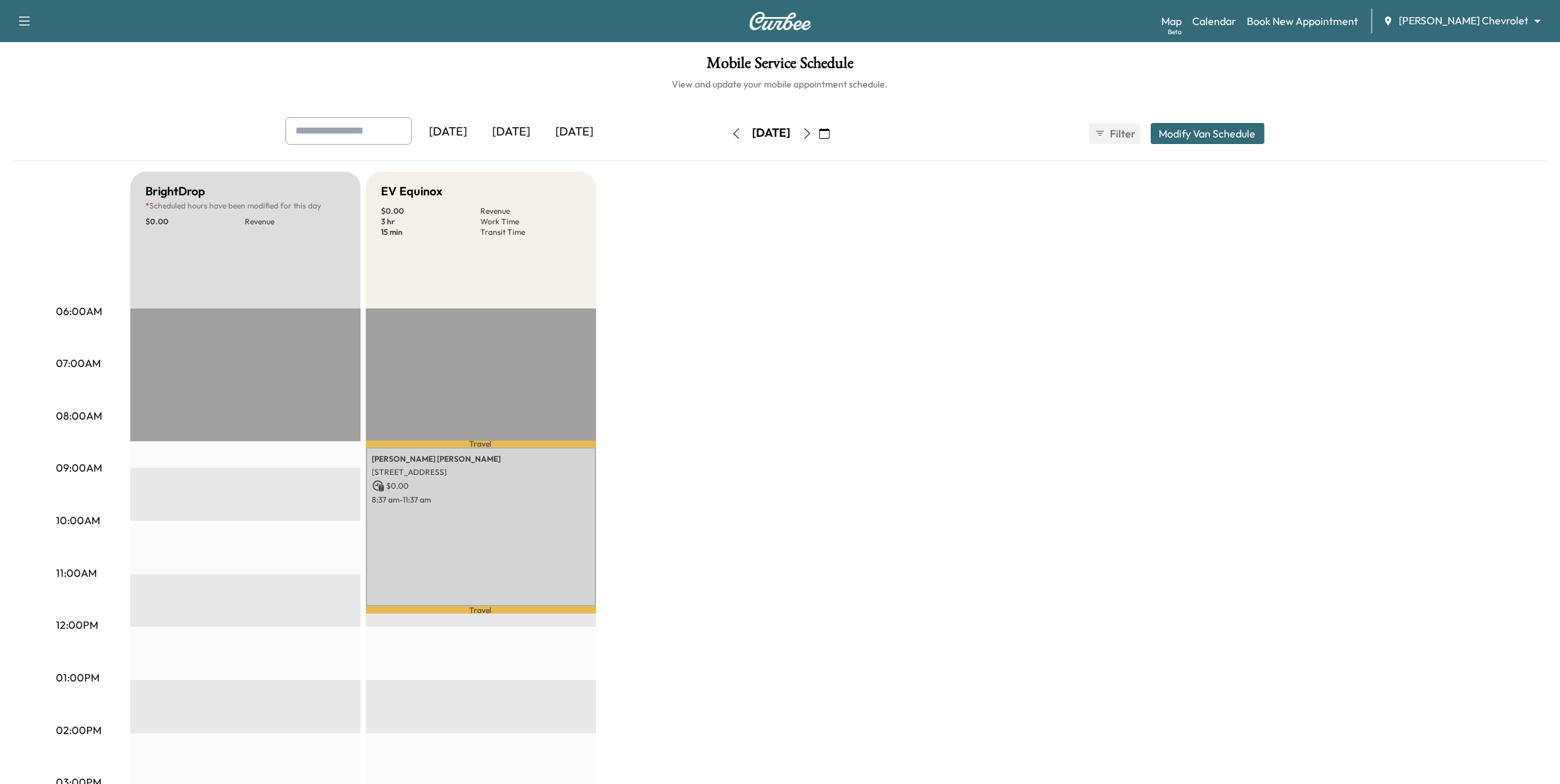
click at [812, 133] on icon "button" at bounding box center [807, 133] width 10 height 10
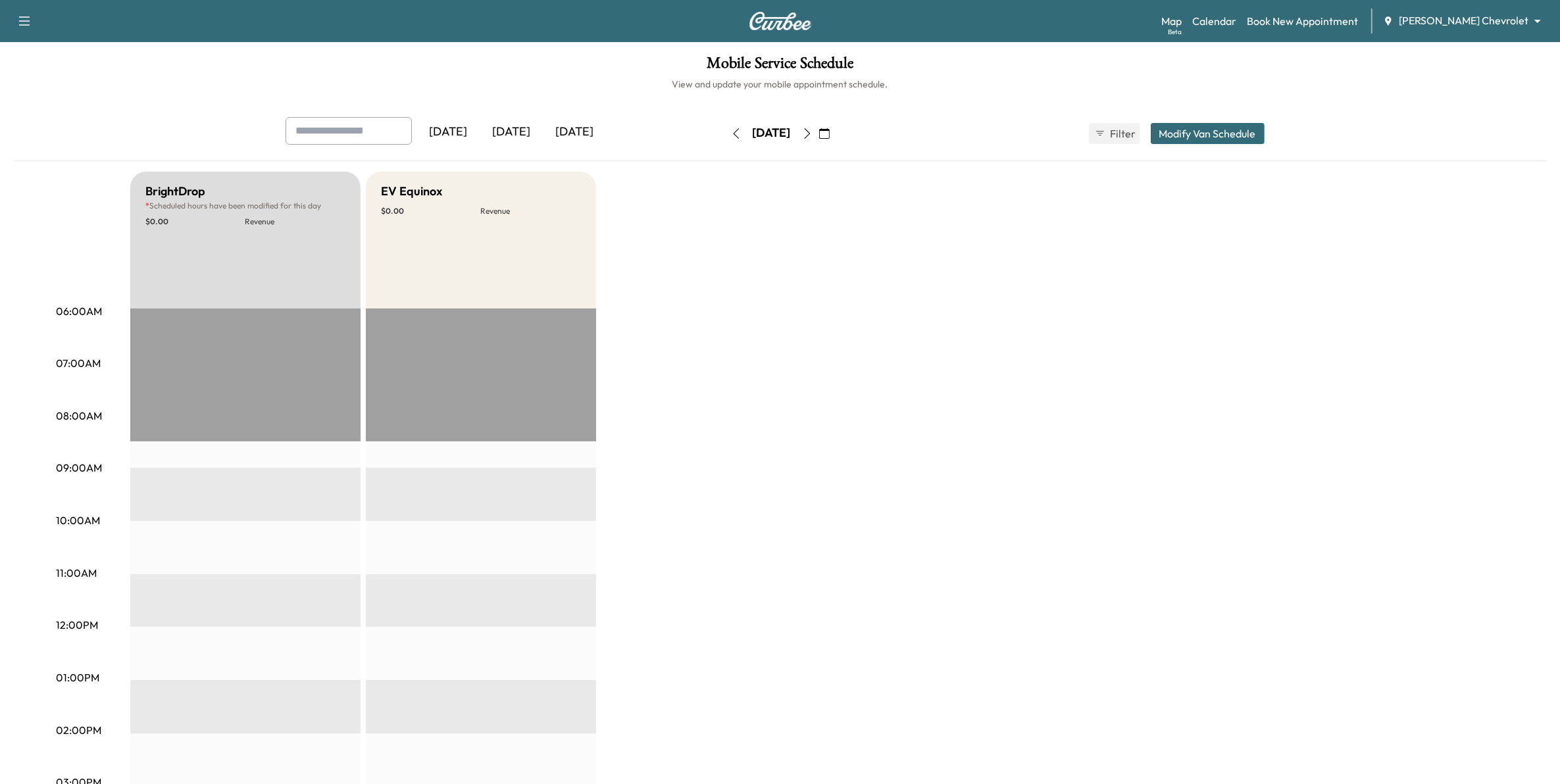
click at [818, 134] on button "button" at bounding box center [807, 133] width 23 height 21
click at [812, 134] on icon "button" at bounding box center [807, 133] width 10 height 10
click at [835, 134] on button "button" at bounding box center [825, 133] width 23 height 21
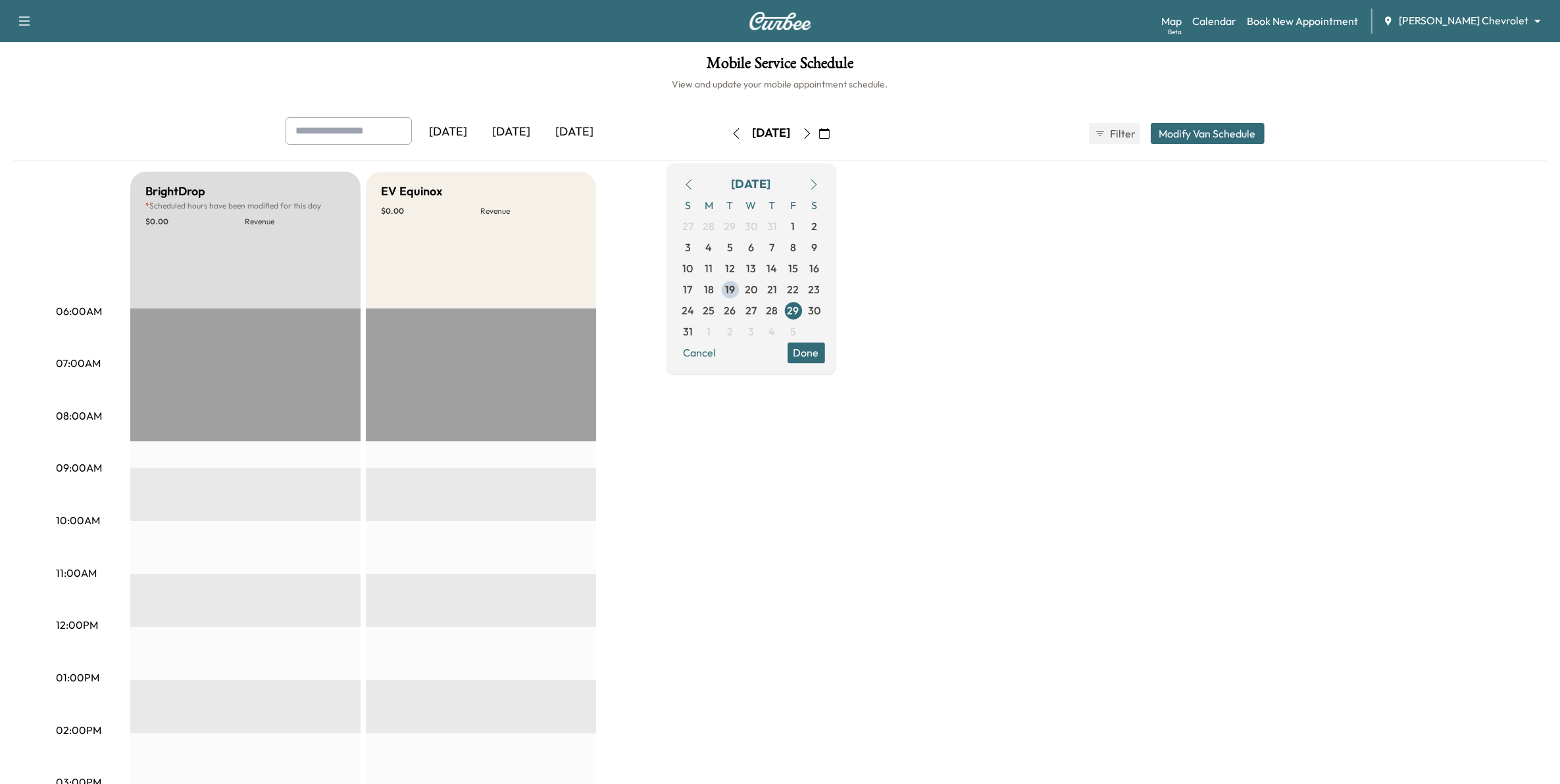
click at [812, 136] on icon "button" at bounding box center [807, 133] width 10 height 10
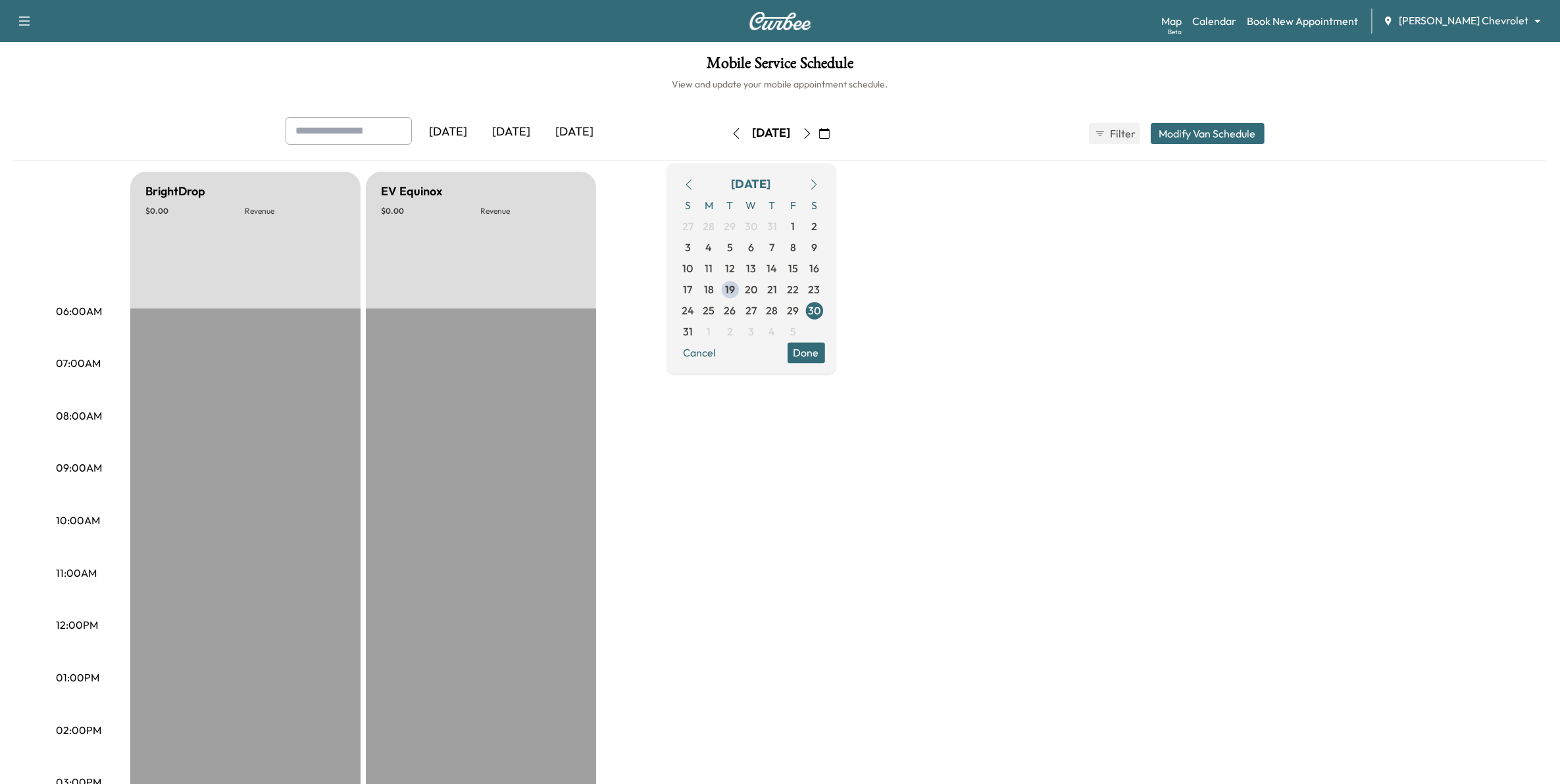
click at [931, 139] on div "[DATE] [DATE] [DATE] [DATE] August 2025 S M T W T F S 27 28 29 30 31 1 2 3 4 5 …" at bounding box center [780, 133] width 1010 height 33
click at [725, 133] on button "button" at bounding box center [736, 133] width 23 height 21
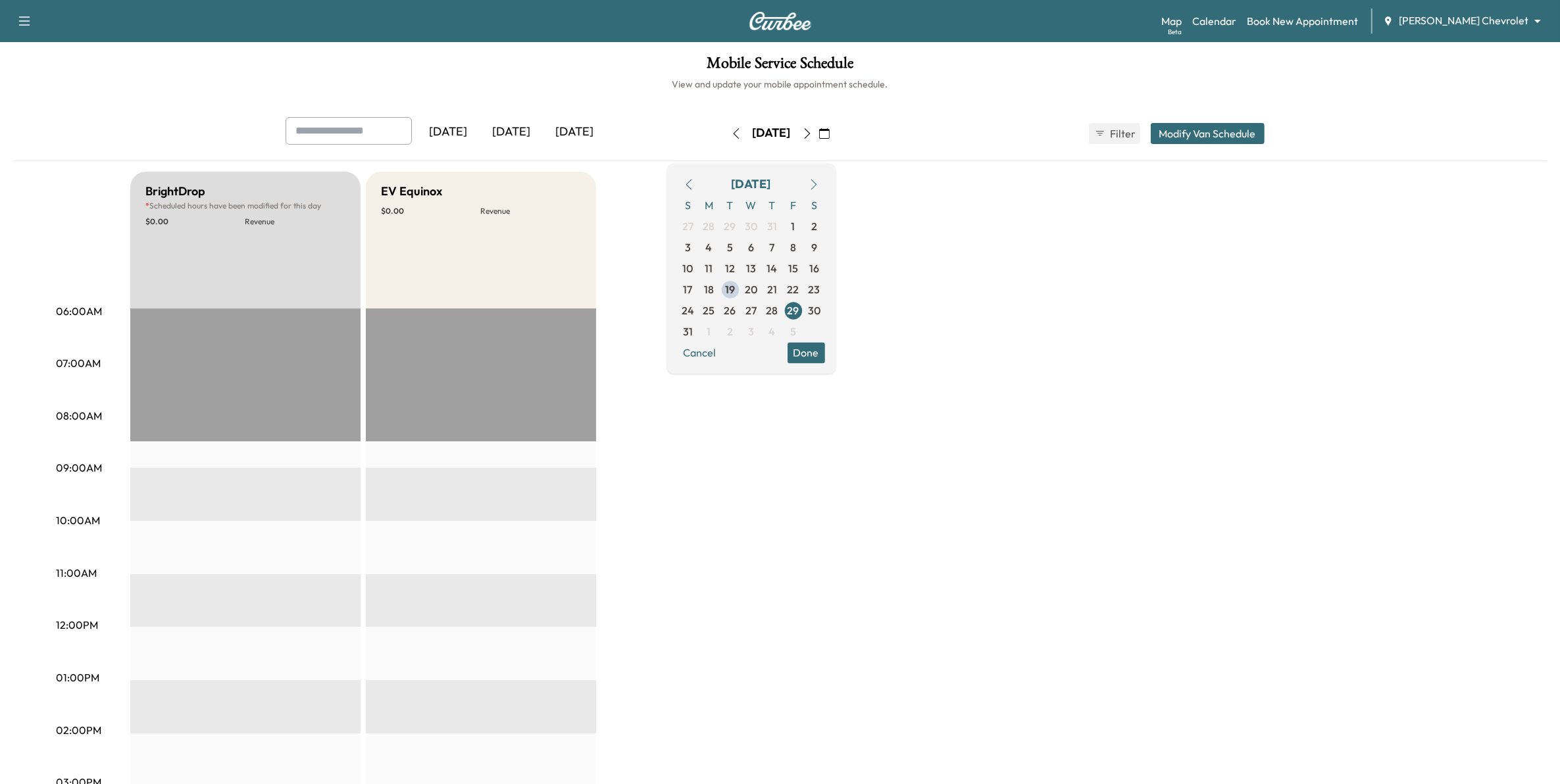
click at [731, 133] on icon "button" at bounding box center [735, 133] width 10 height 10
click at [725, 133] on button "button" at bounding box center [736, 133] width 23 height 21
click at [725, 133] on div "[DATE]" at bounding box center [771, 133] width 93 height 21
drag, startPoint x: 707, startPoint y: 133, endPoint x: 685, endPoint y: 133, distance: 22.0
click at [725, 133] on button "button" at bounding box center [736, 133] width 23 height 21
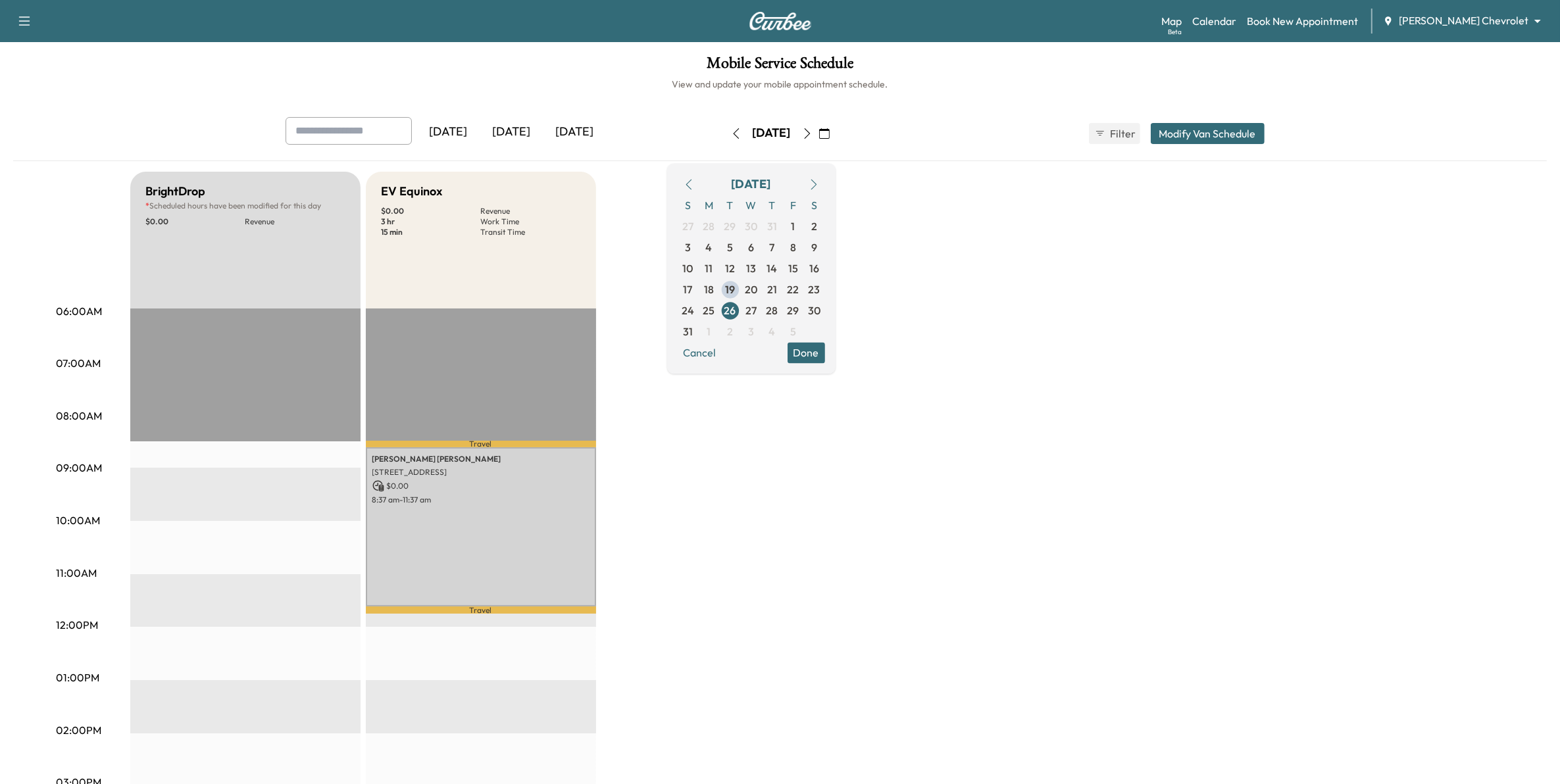
click at [731, 133] on icon "button" at bounding box center [735, 133] width 10 height 10
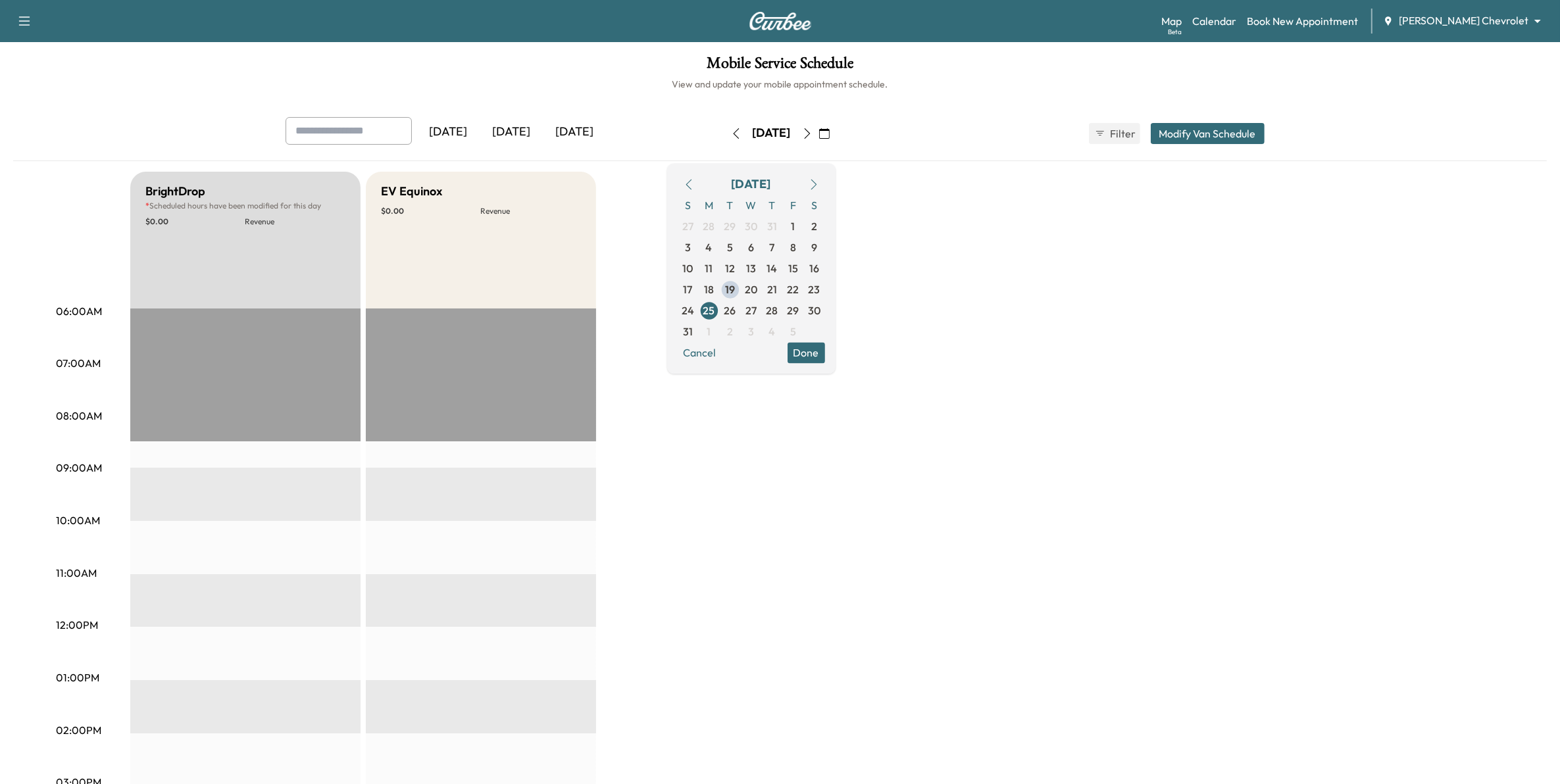
click at [731, 133] on icon "button" at bounding box center [735, 133] width 10 height 10
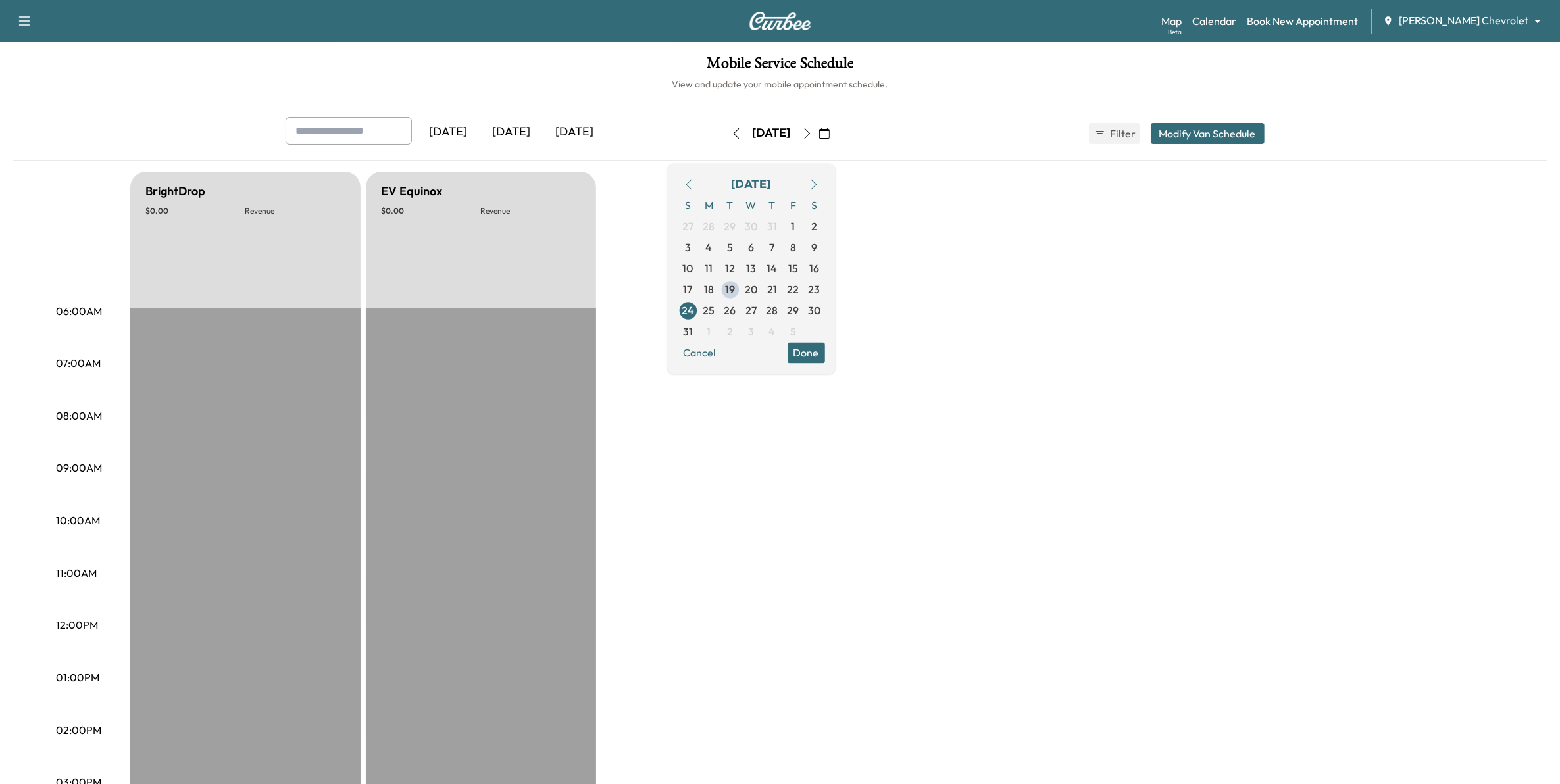
click at [731, 133] on icon "button" at bounding box center [735, 133] width 10 height 10
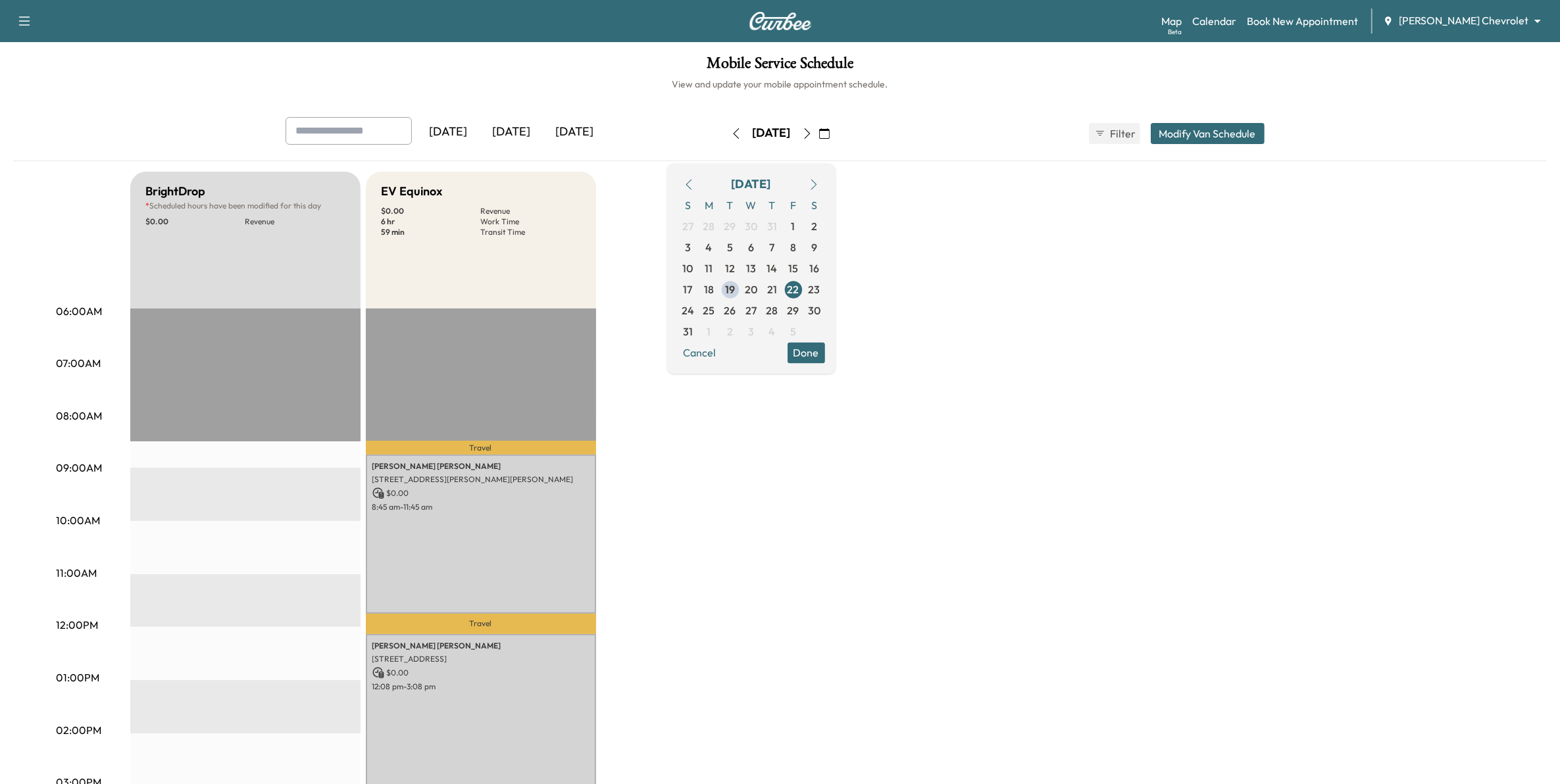
click at [733, 133] on icon "button" at bounding box center [735, 133] width 6 height 10
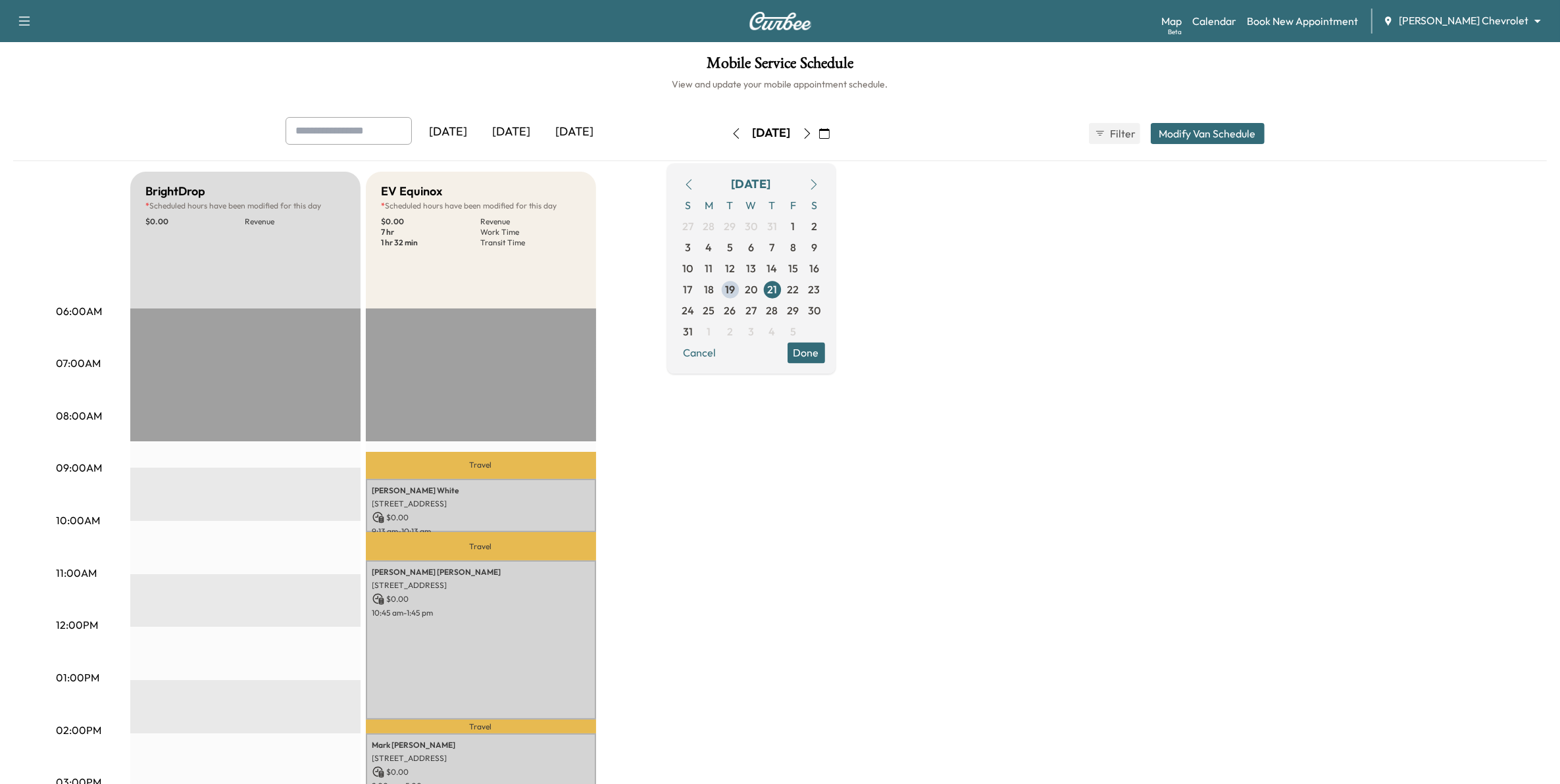
drag, startPoint x: 811, startPoint y: 698, endPoint x: 1127, endPoint y: 272, distance: 530.4
click at [1127, 272] on div "BrightDrop * Scheduled hours have been modified for this day $ 0.00 Revenue EST…" at bounding box center [817, 665] width 1374 height 986
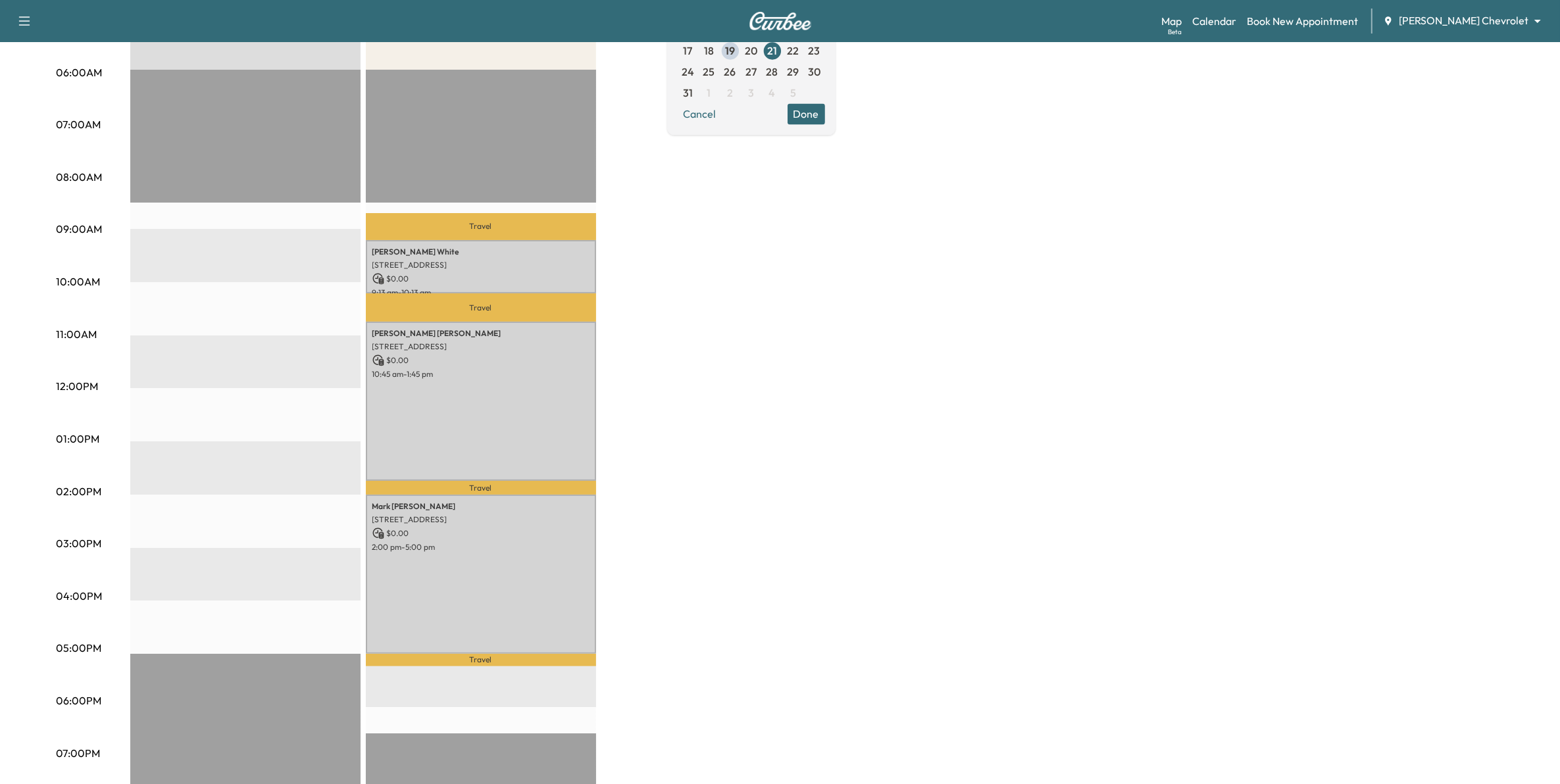
scroll to position [246, 0]
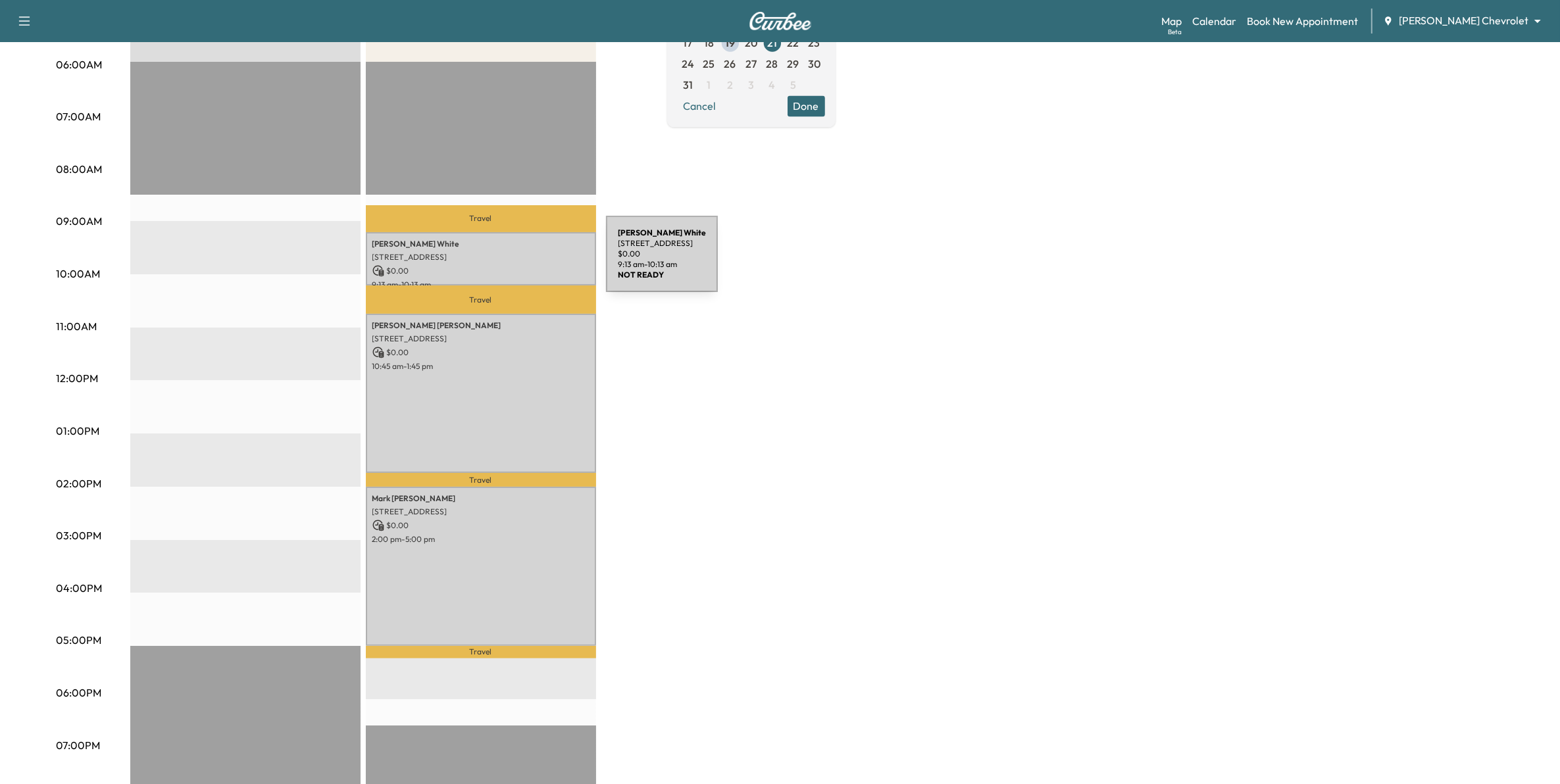
click at [507, 265] on p "$ 0.00" at bounding box center [481, 271] width 217 height 12
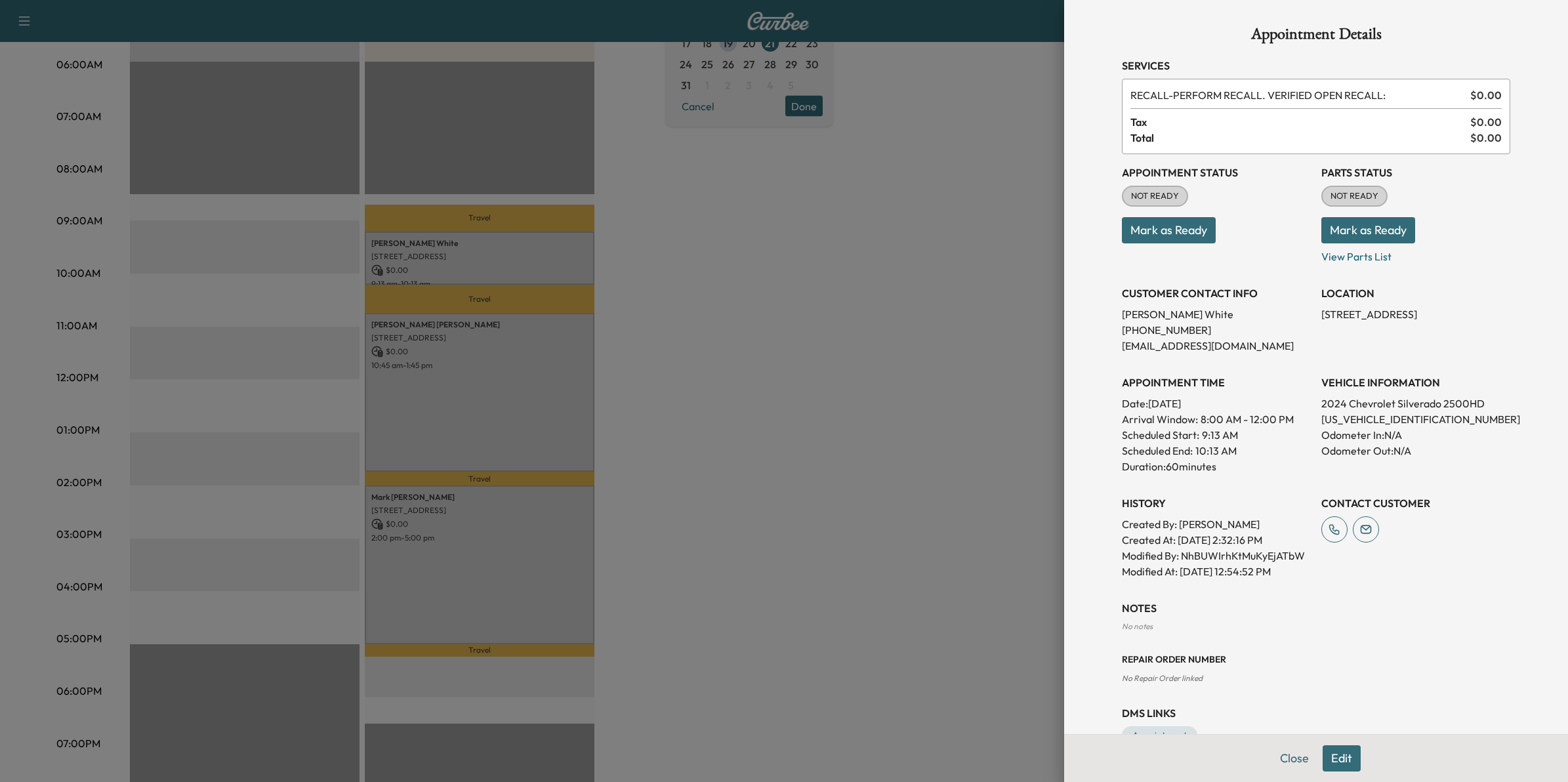
click at [827, 335] on div at bounding box center [784, 391] width 1568 height 782
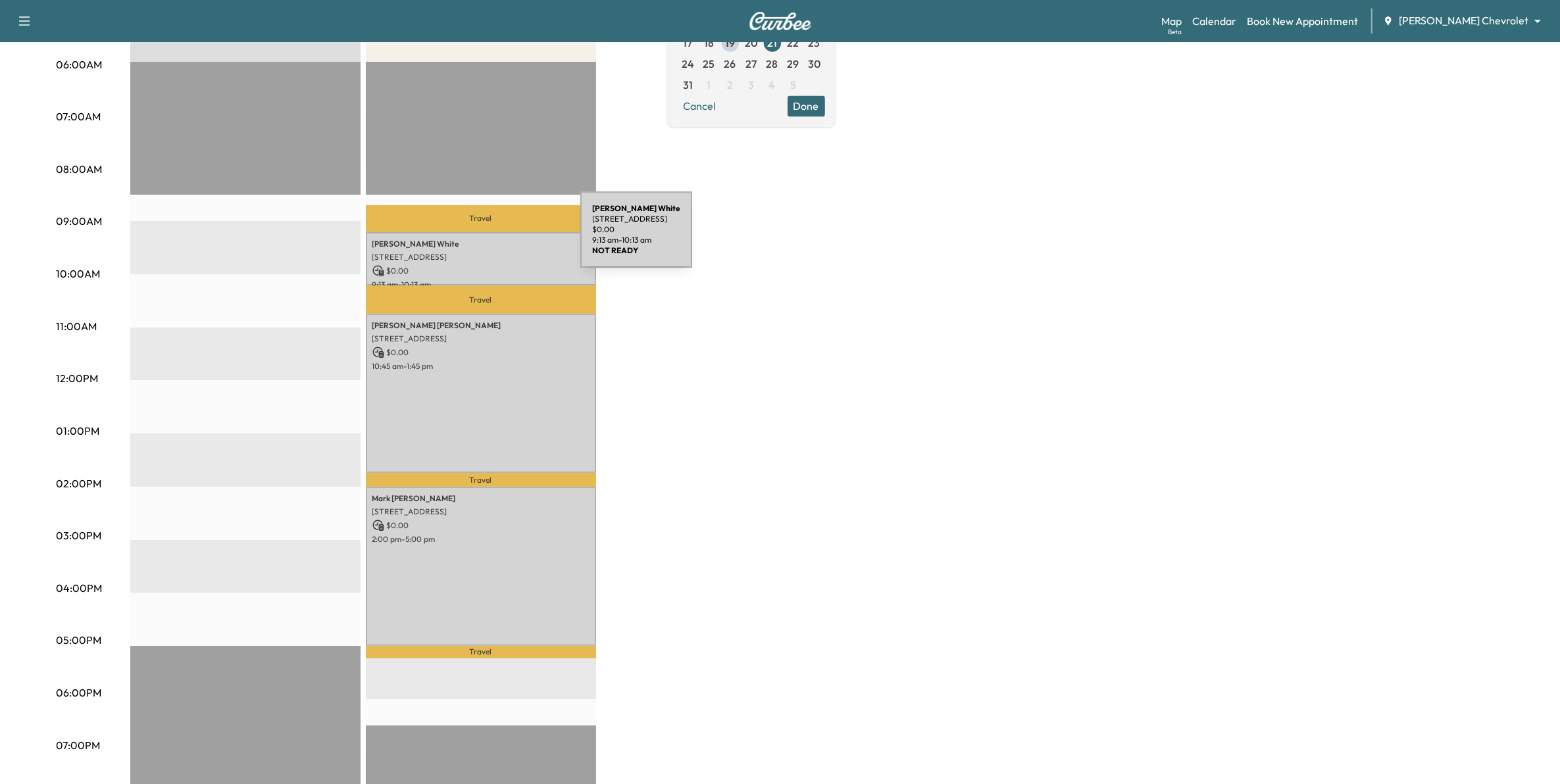
click at [481, 239] on p "[PERSON_NAME]" at bounding box center [481, 243] width 217 height 10
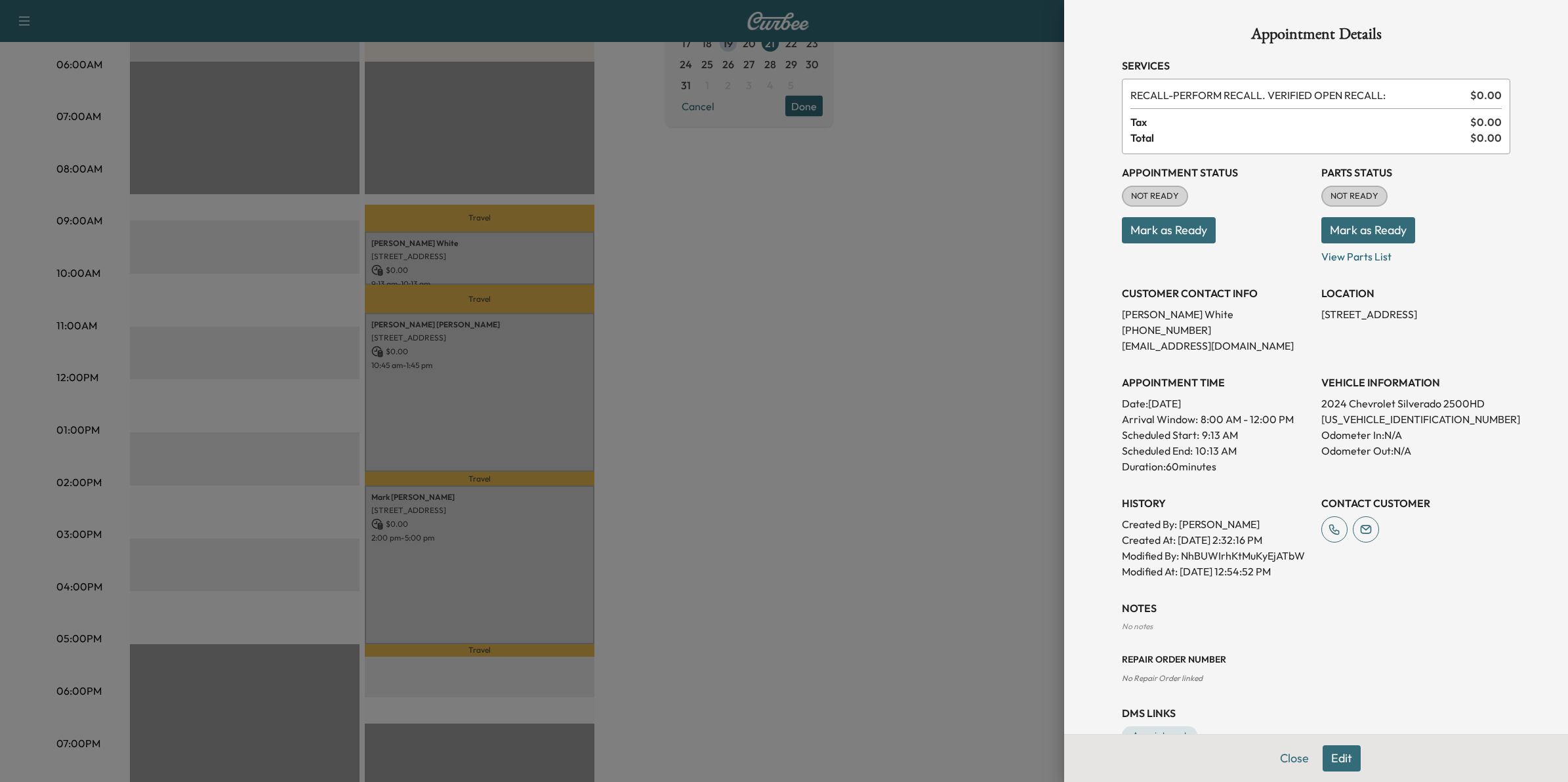
click at [808, 331] on div at bounding box center [784, 391] width 1568 height 782
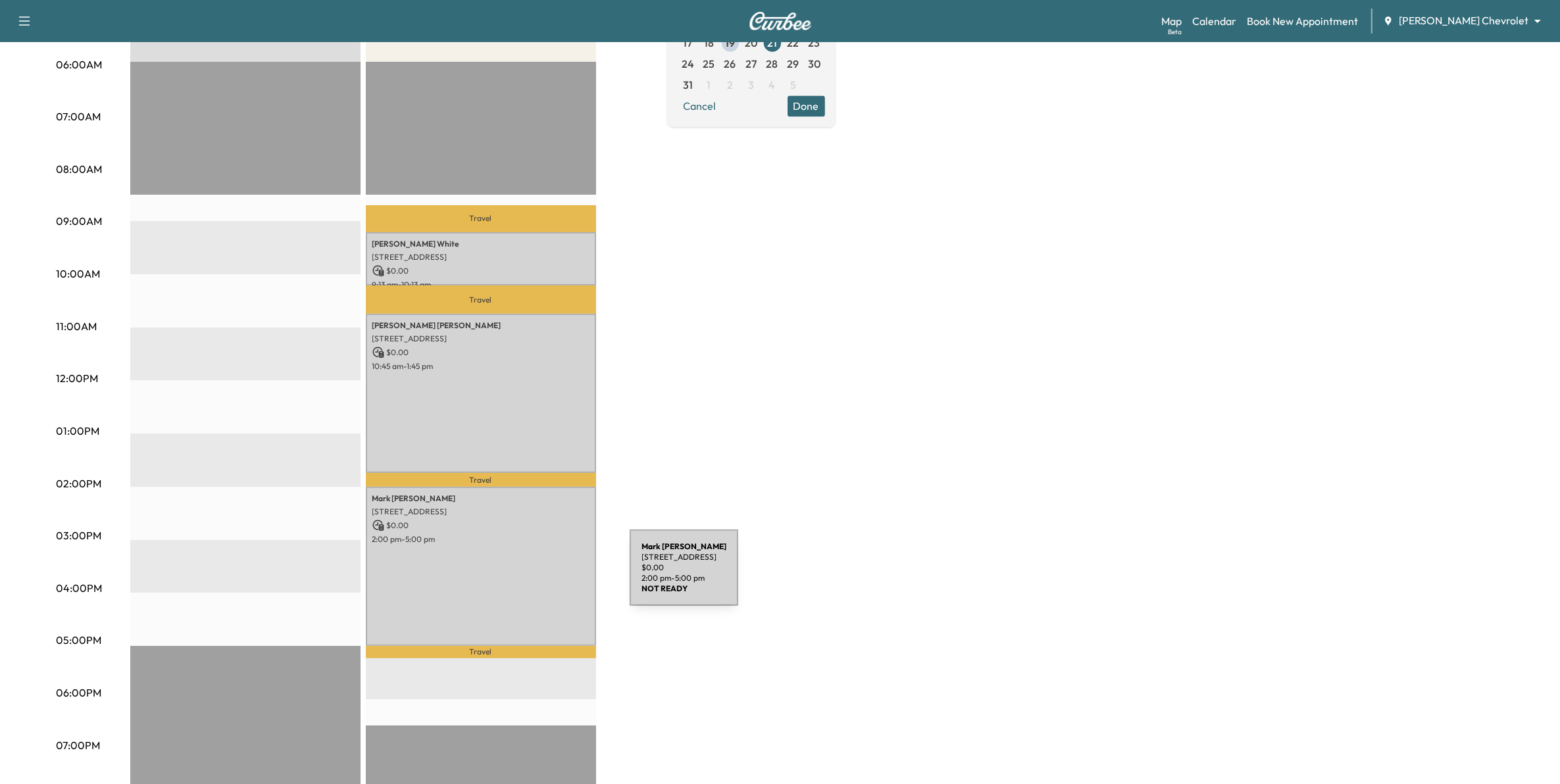
click at [531, 575] on div "[PERSON_NAME] [STREET_ADDRESS] $ 0.00 2:00 pm - 5:00 pm" at bounding box center [481, 566] width 230 height 159
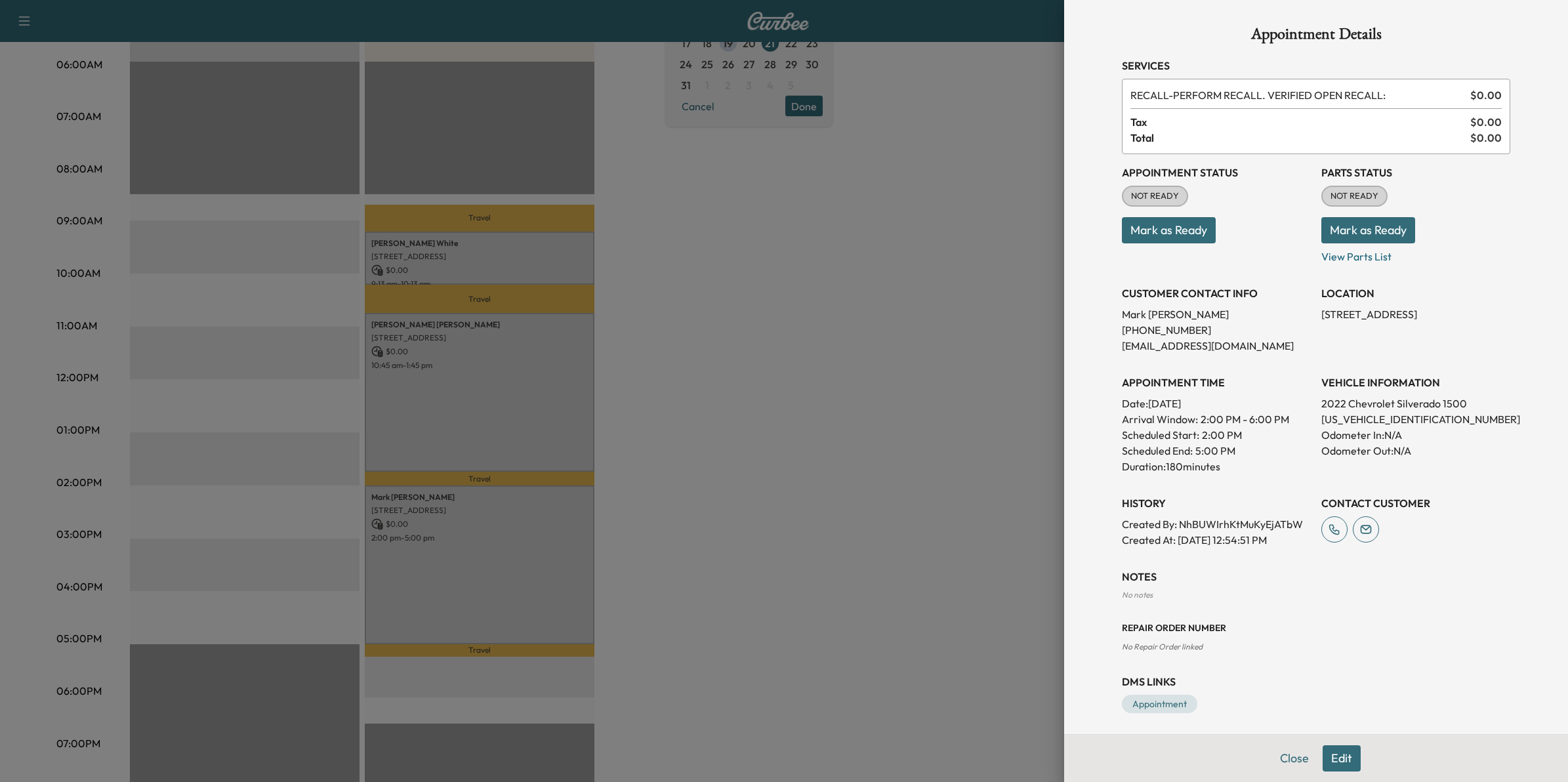
click at [970, 568] on div at bounding box center [784, 391] width 1568 height 782
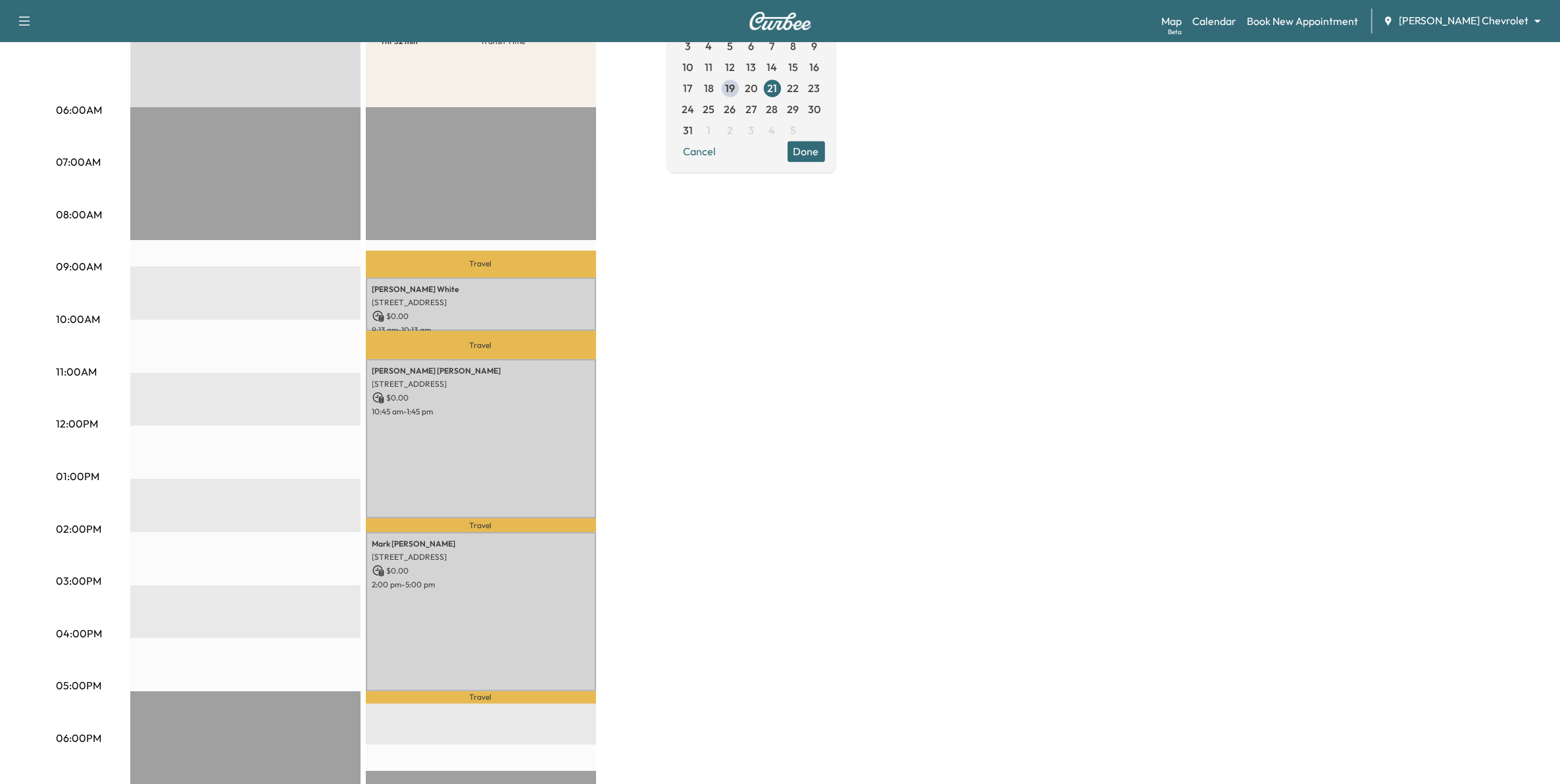
scroll to position [165, 0]
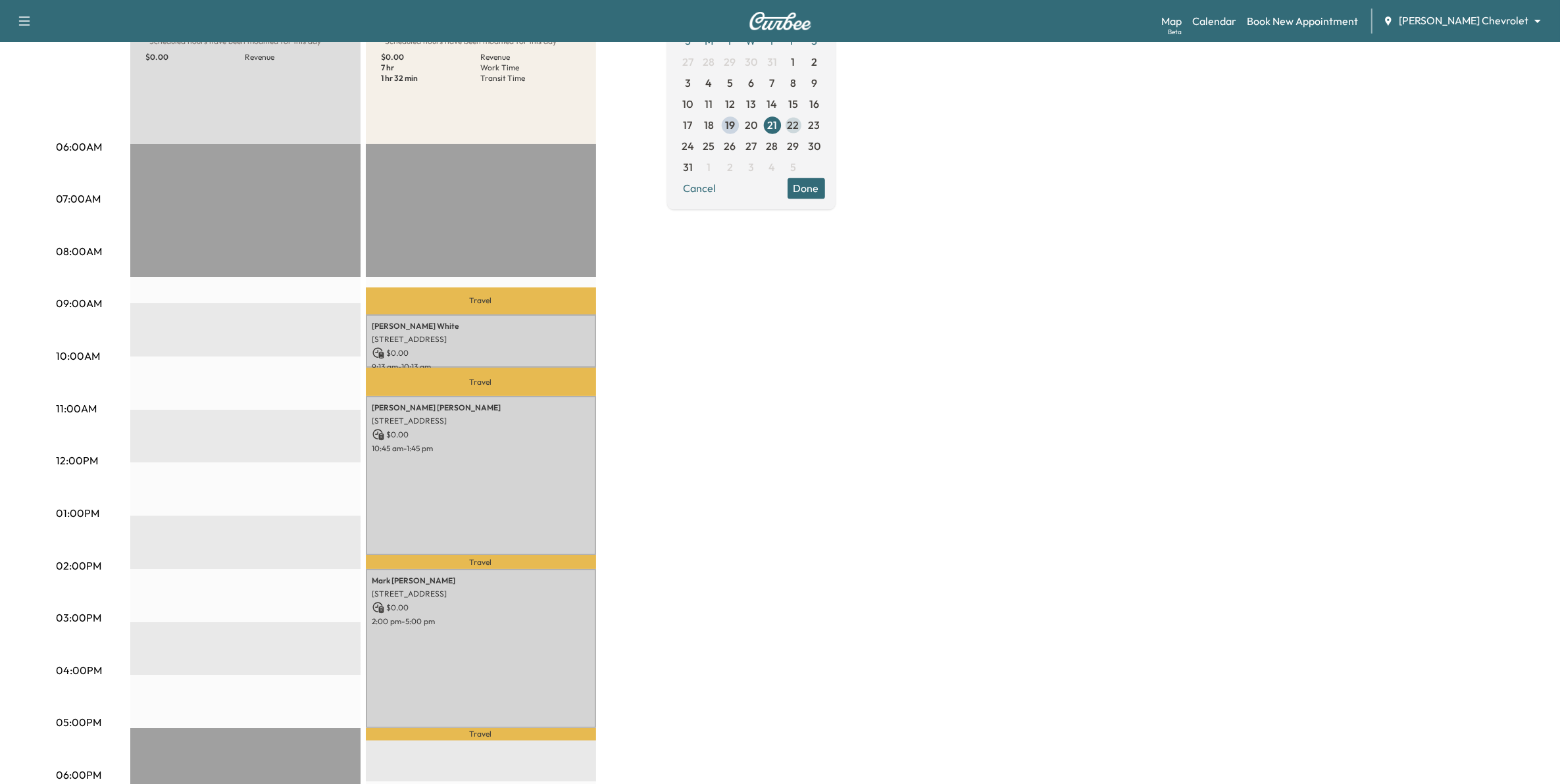
click at [799, 127] on span "22" at bounding box center [793, 125] width 12 height 16
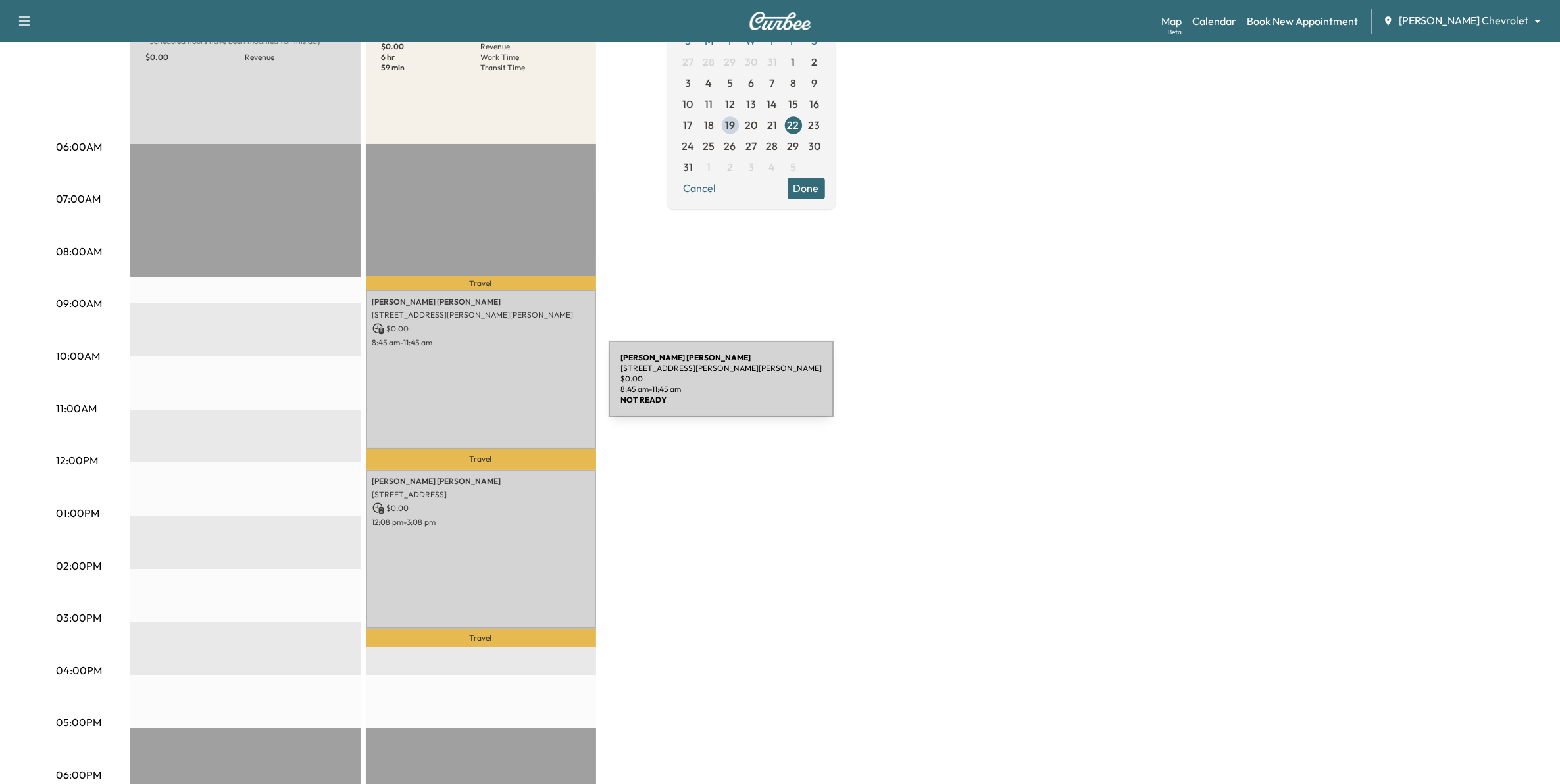
click at [510, 386] on div "[PERSON_NAME] [STREET_ADDRESS][PERSON_NAME][PERSON_NAME] $ 0.00 8:45 am - 11:45…" at bounding box center [481, 368] width 230 height 159
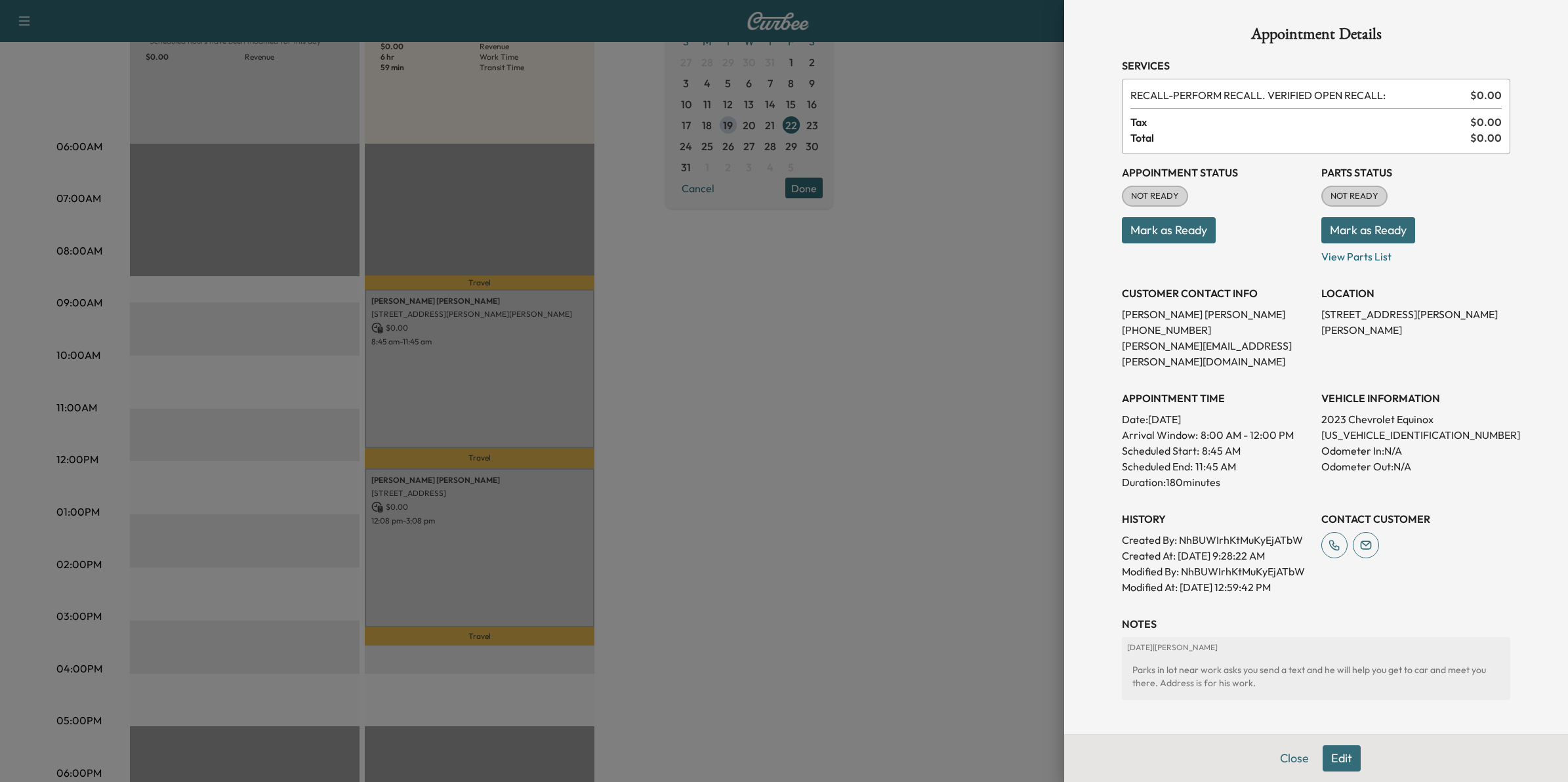
click at [835, 428] on div at bounding box center [784, 391] width 1568 height 782
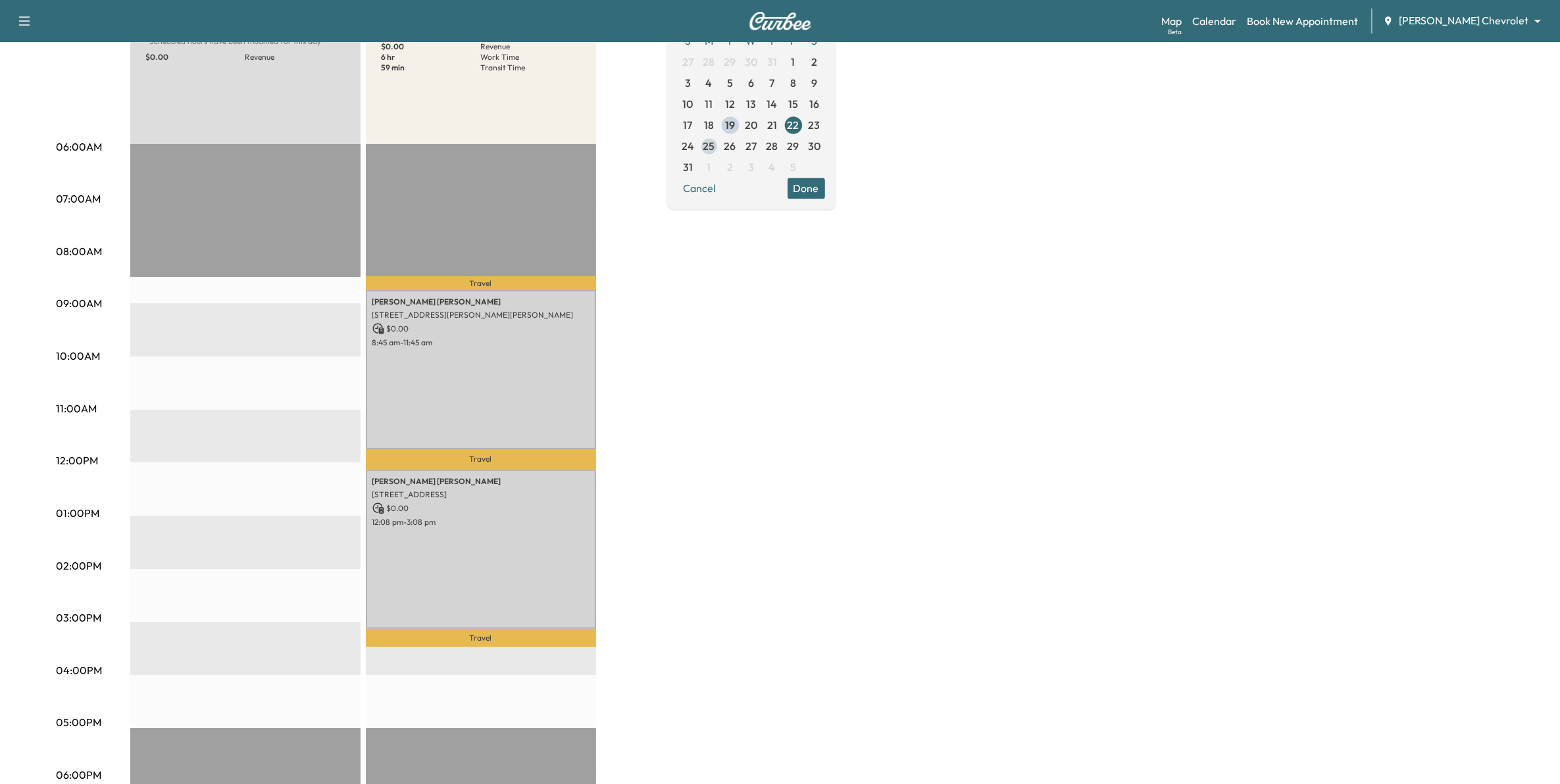
click at [719, 143] on span "25" at bounding box center [709, 146] width 21 height 21
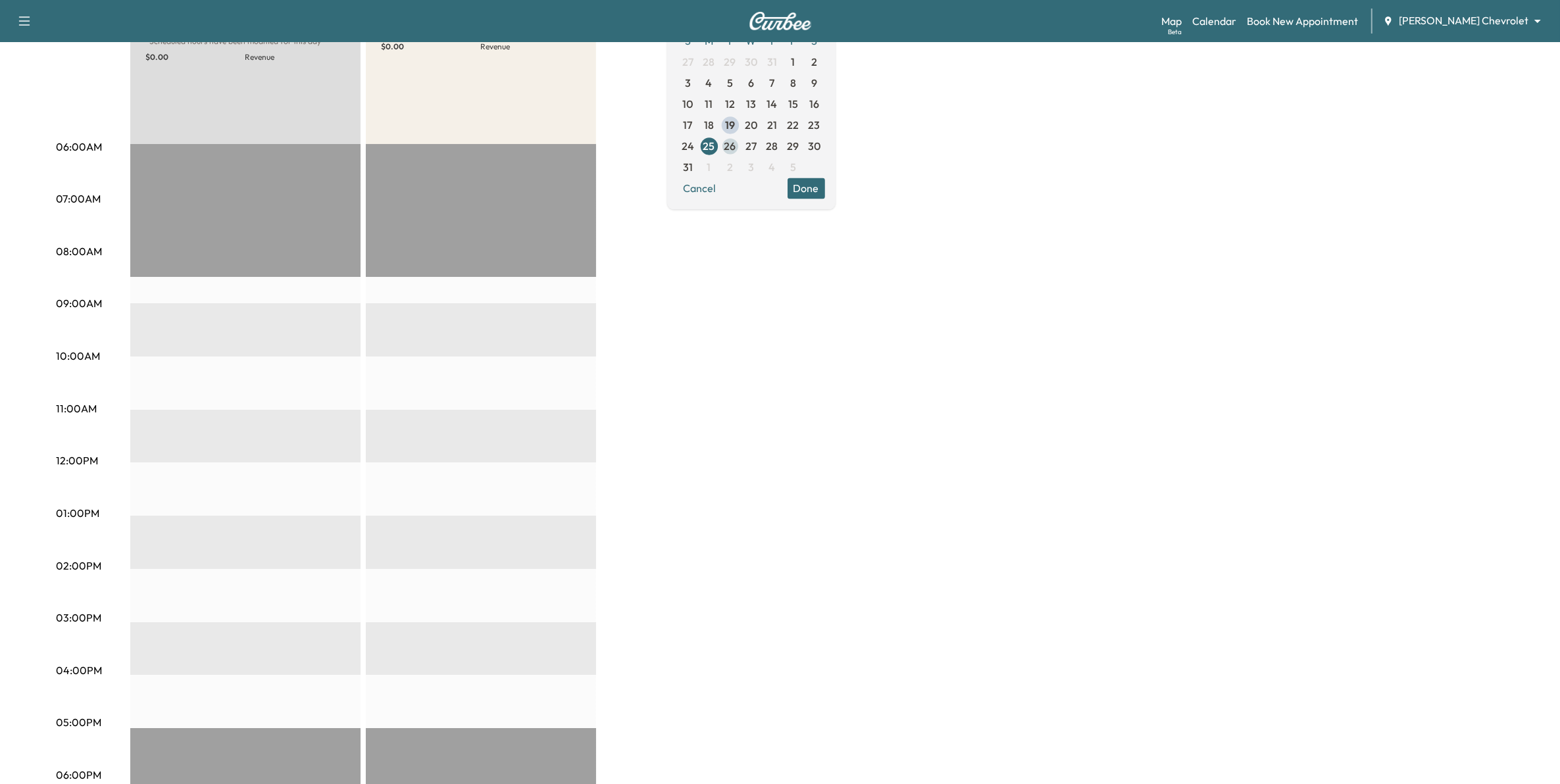
click at [736, 149] on span "26" at bounding box center [730, 146] width 12 height 16
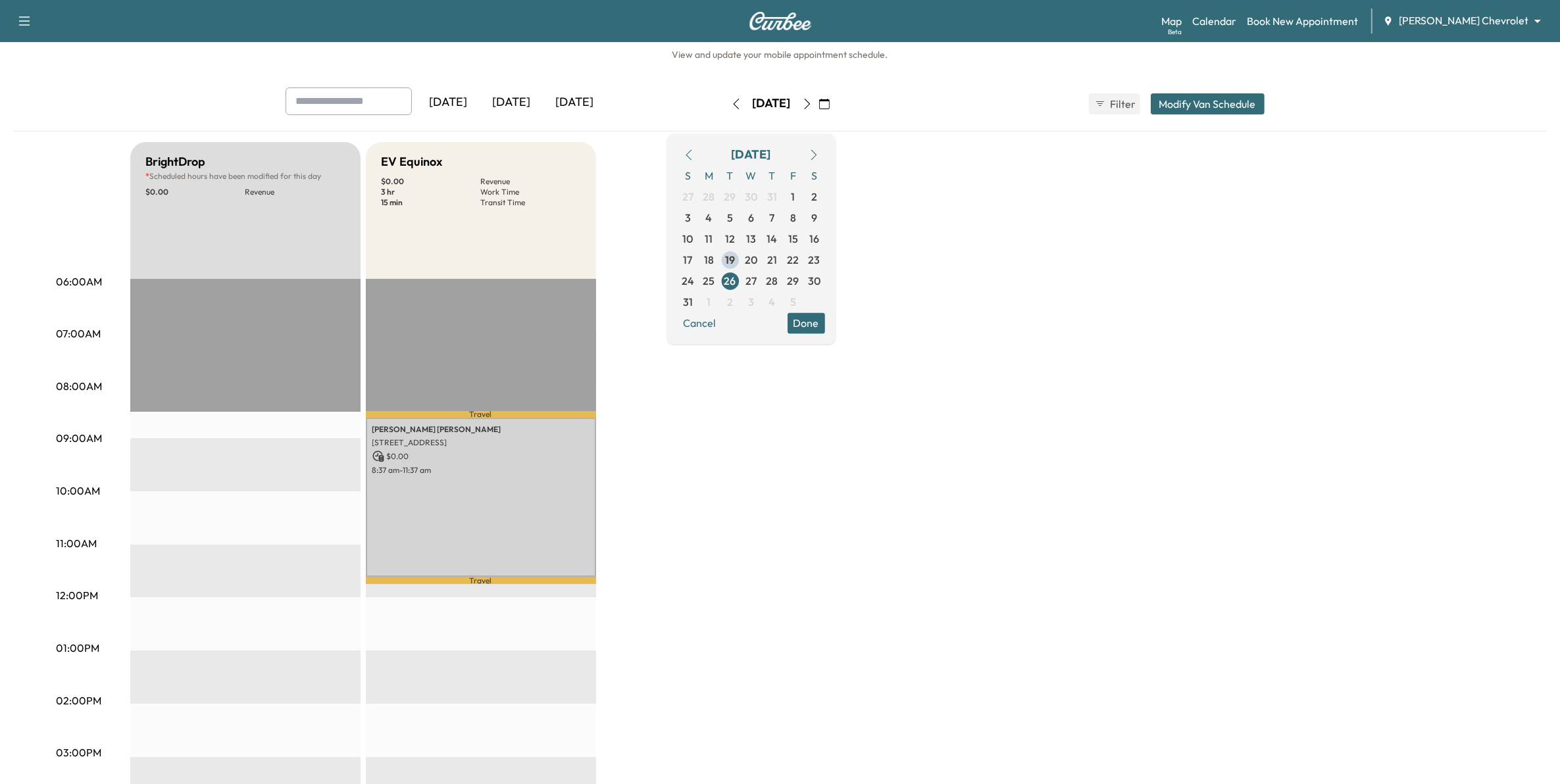
scroll to position [82, 0]
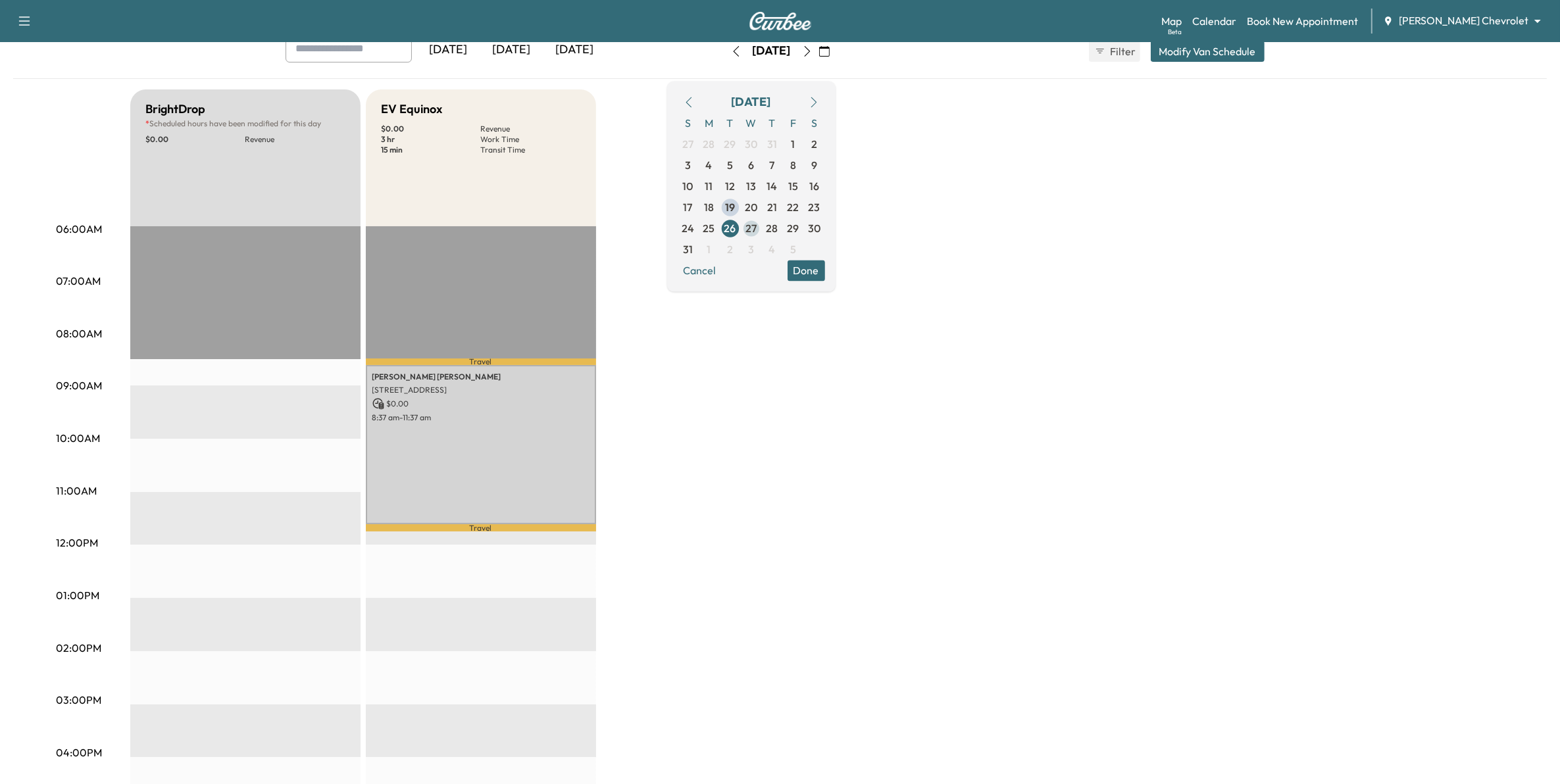
click at [756, 224] on span "27" at bounding box center [751, 227] width 11 height 16
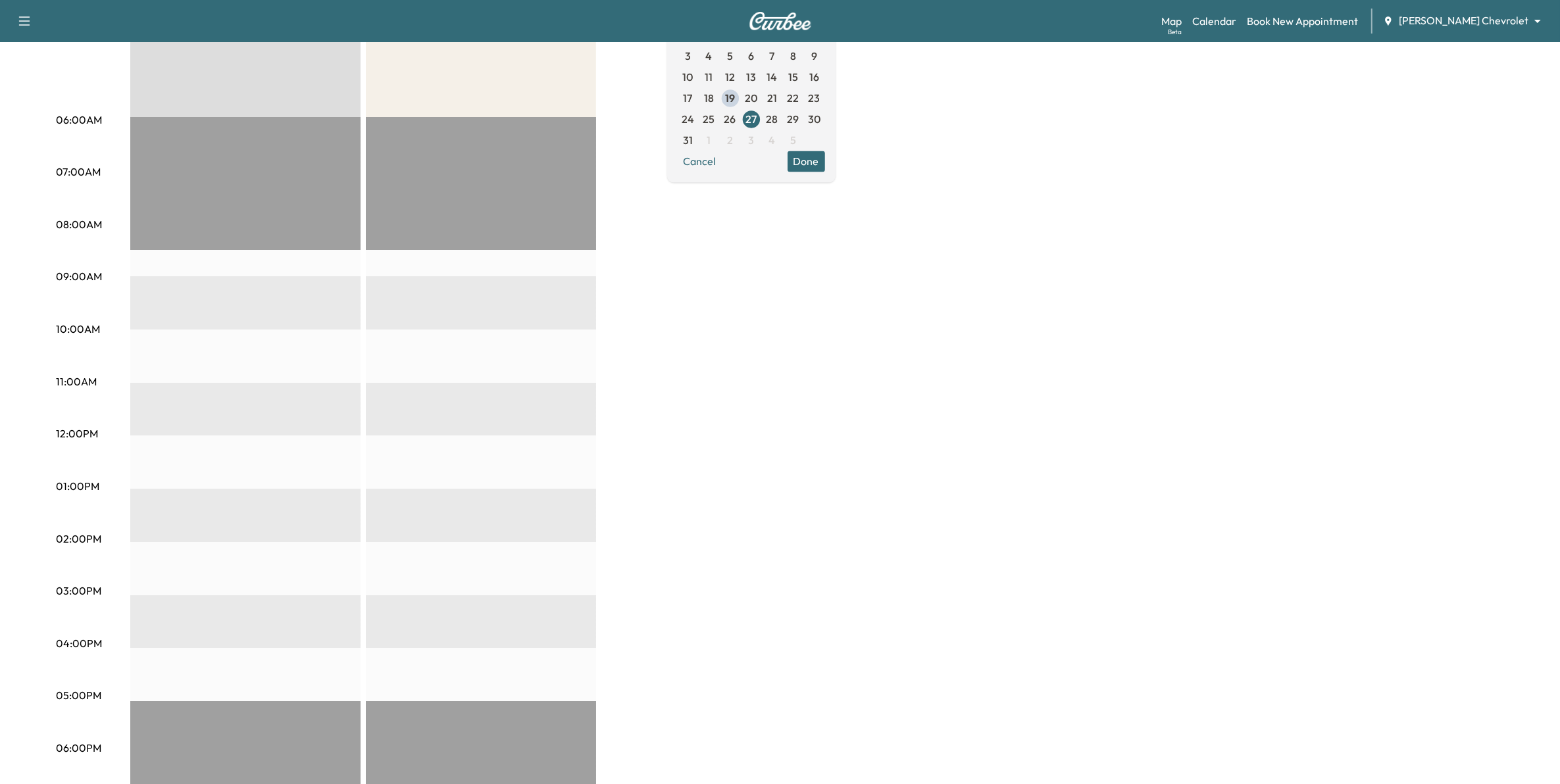
scroll to position [246, 0]
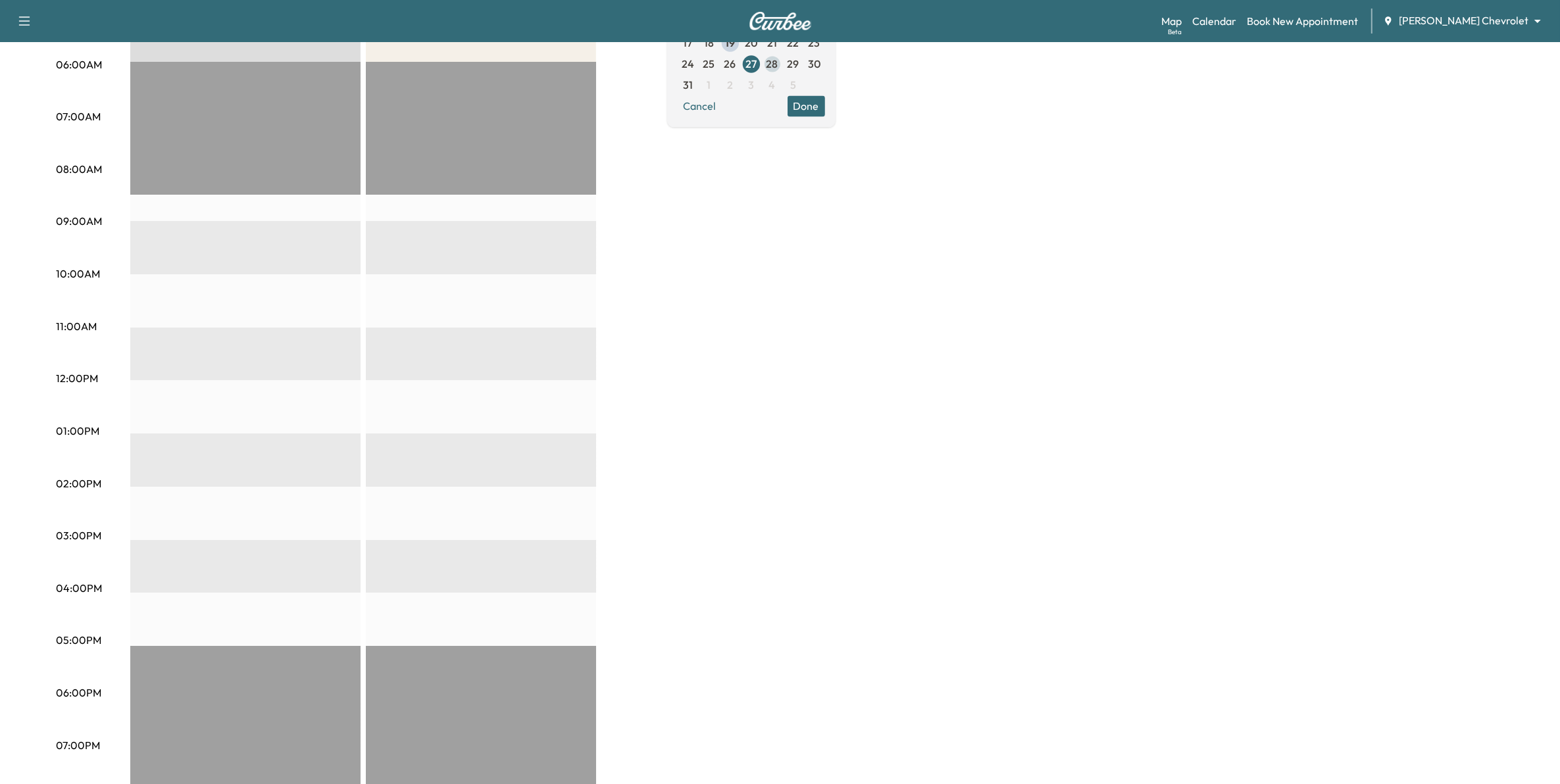
click at [779, 64] on span "28" at bounding box center [772, 63] width 12 height 16
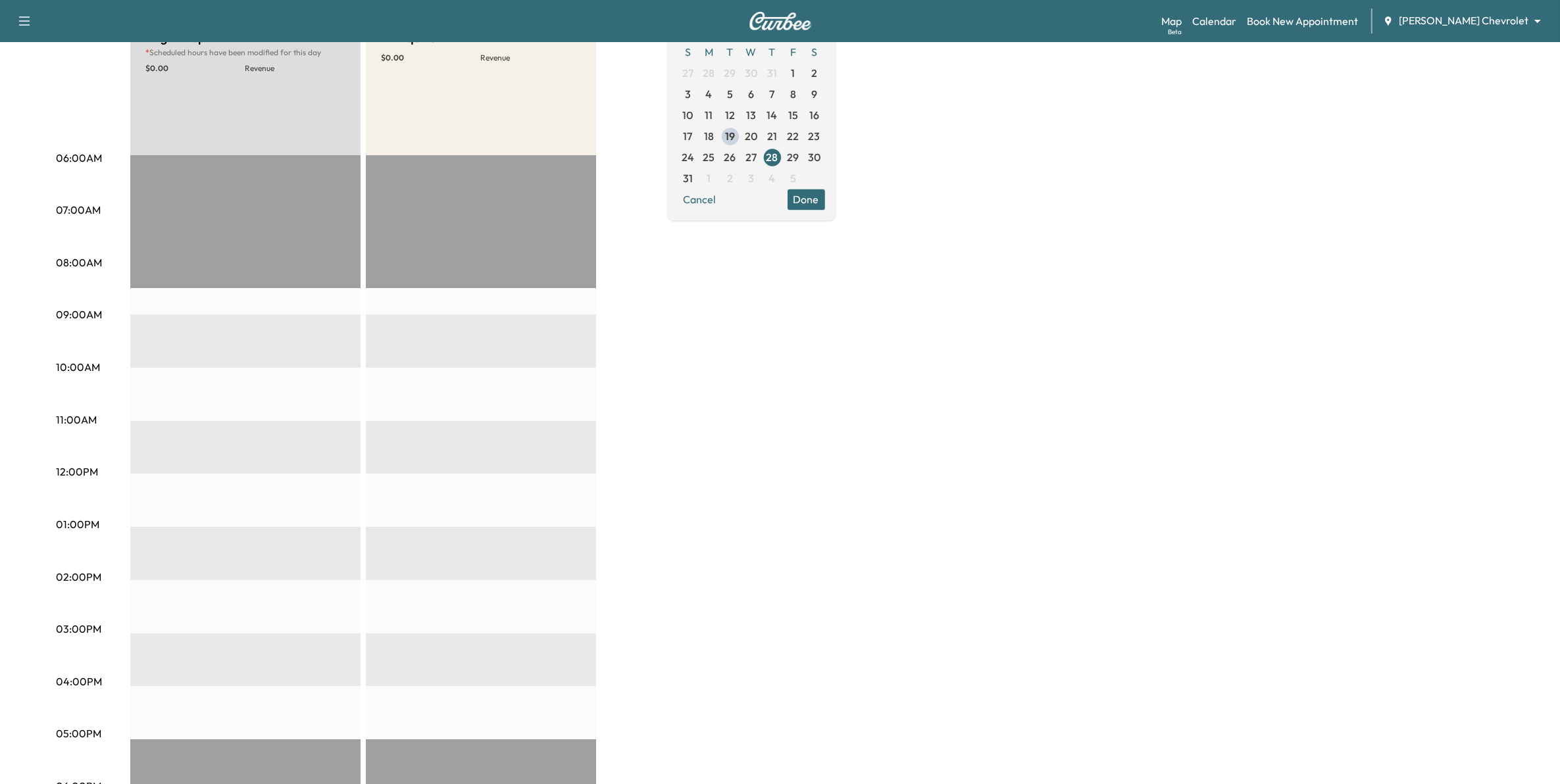
scroll to position [165, 0]
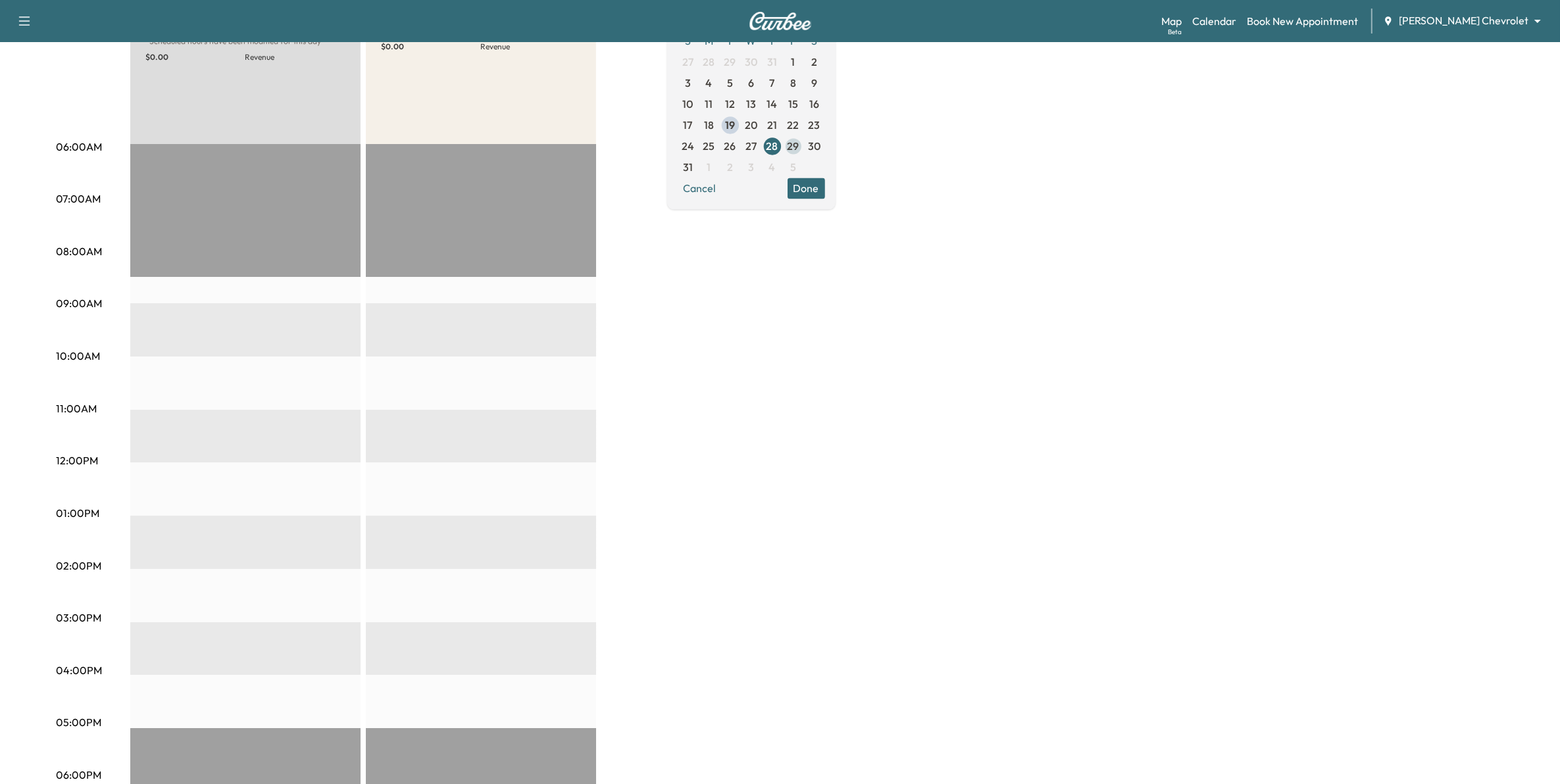
click at [799, 146] on span "29" at bounding box center [793, 146] width 12 height 16
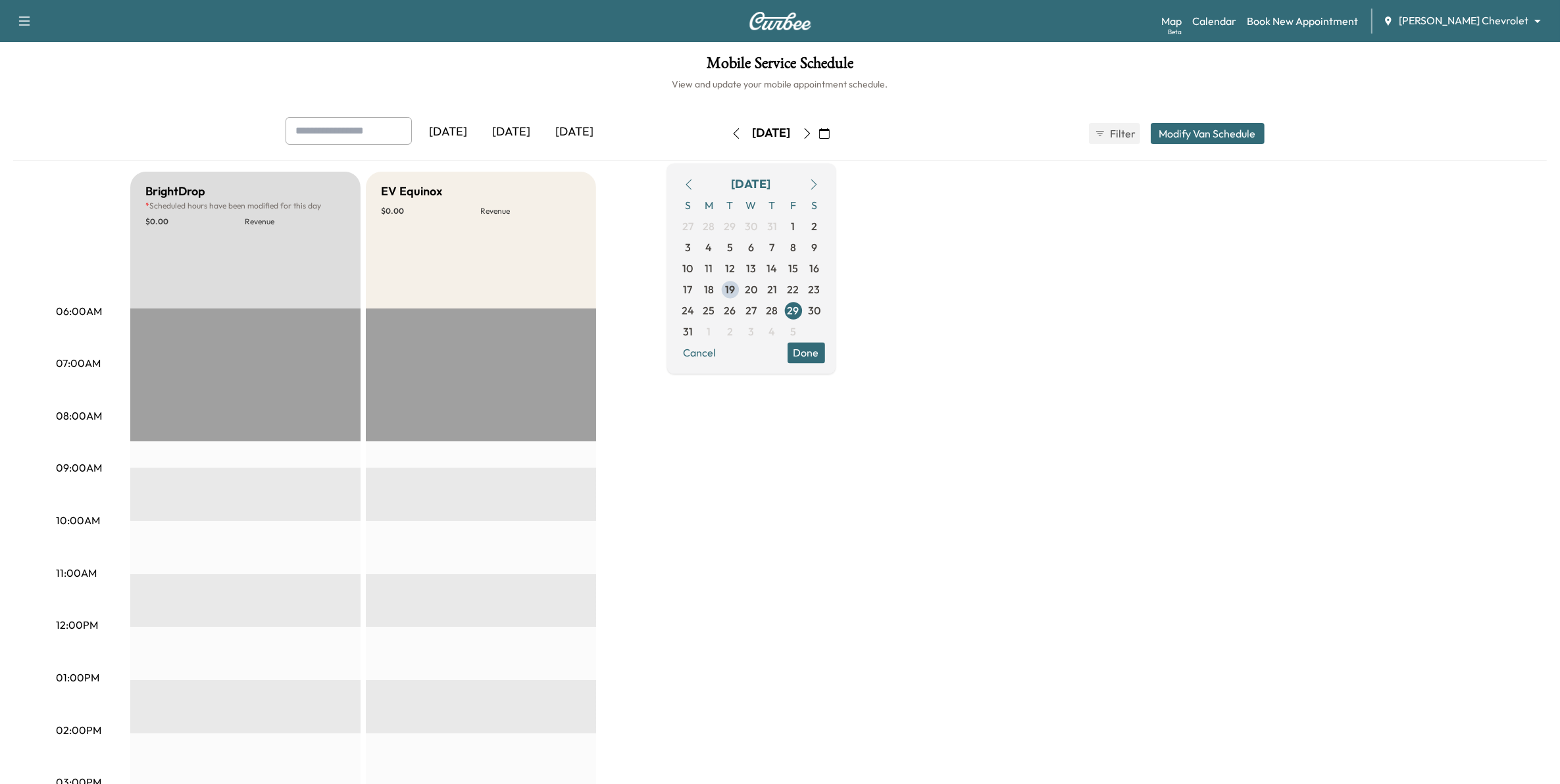
click at [731, 138] on icon "button" at bounding box center [735, 133] width 10 height 10
click at [731, 133] on icon "button" at bounding box center [735, 133] width 10 height 10
click at [725, 133] on button "button" at bounding box center [736, 133] width 23 height 21
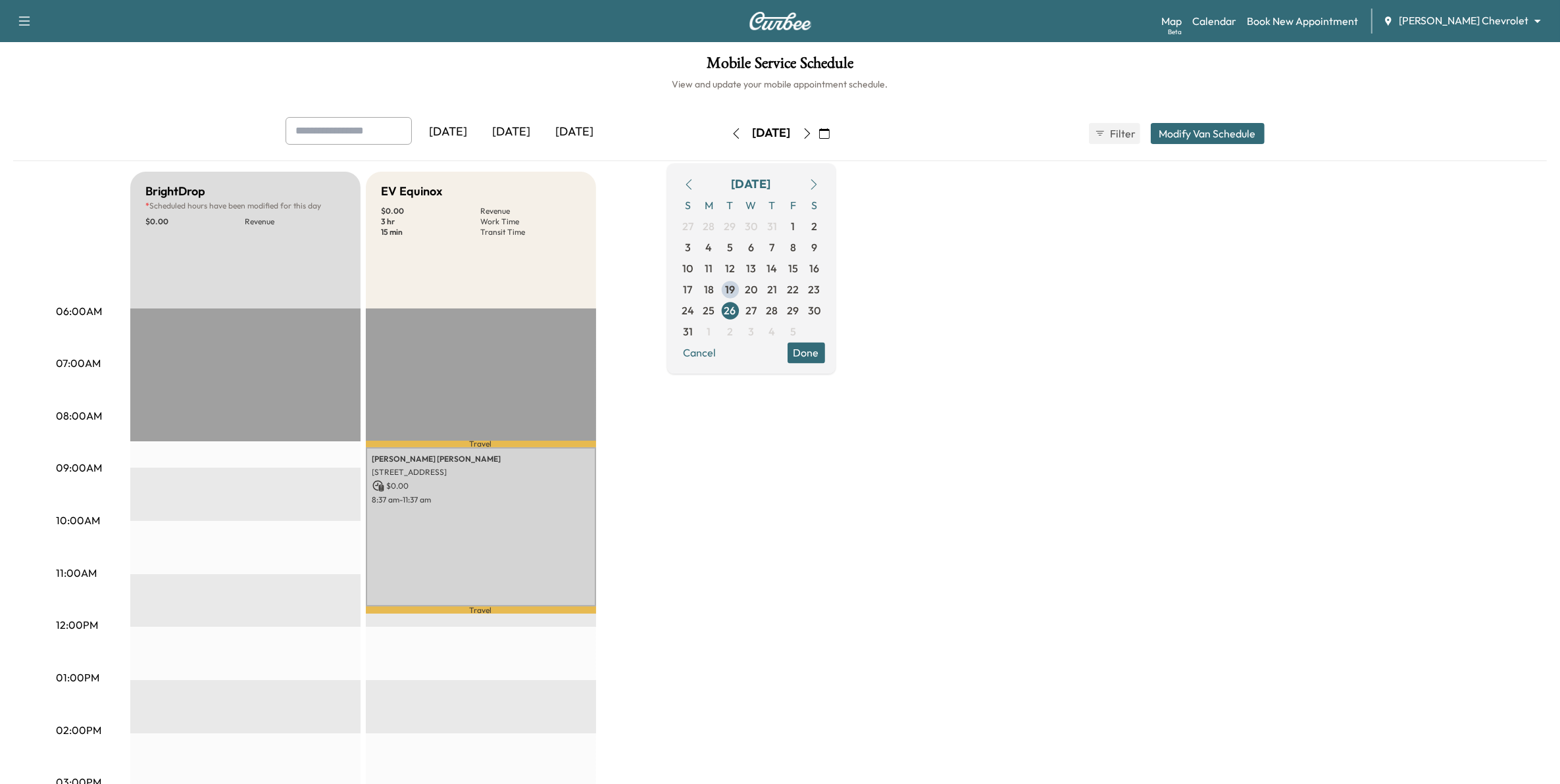
click at [731, 133] on icon "button" at bounding box center [735, 133] width 10 height 10
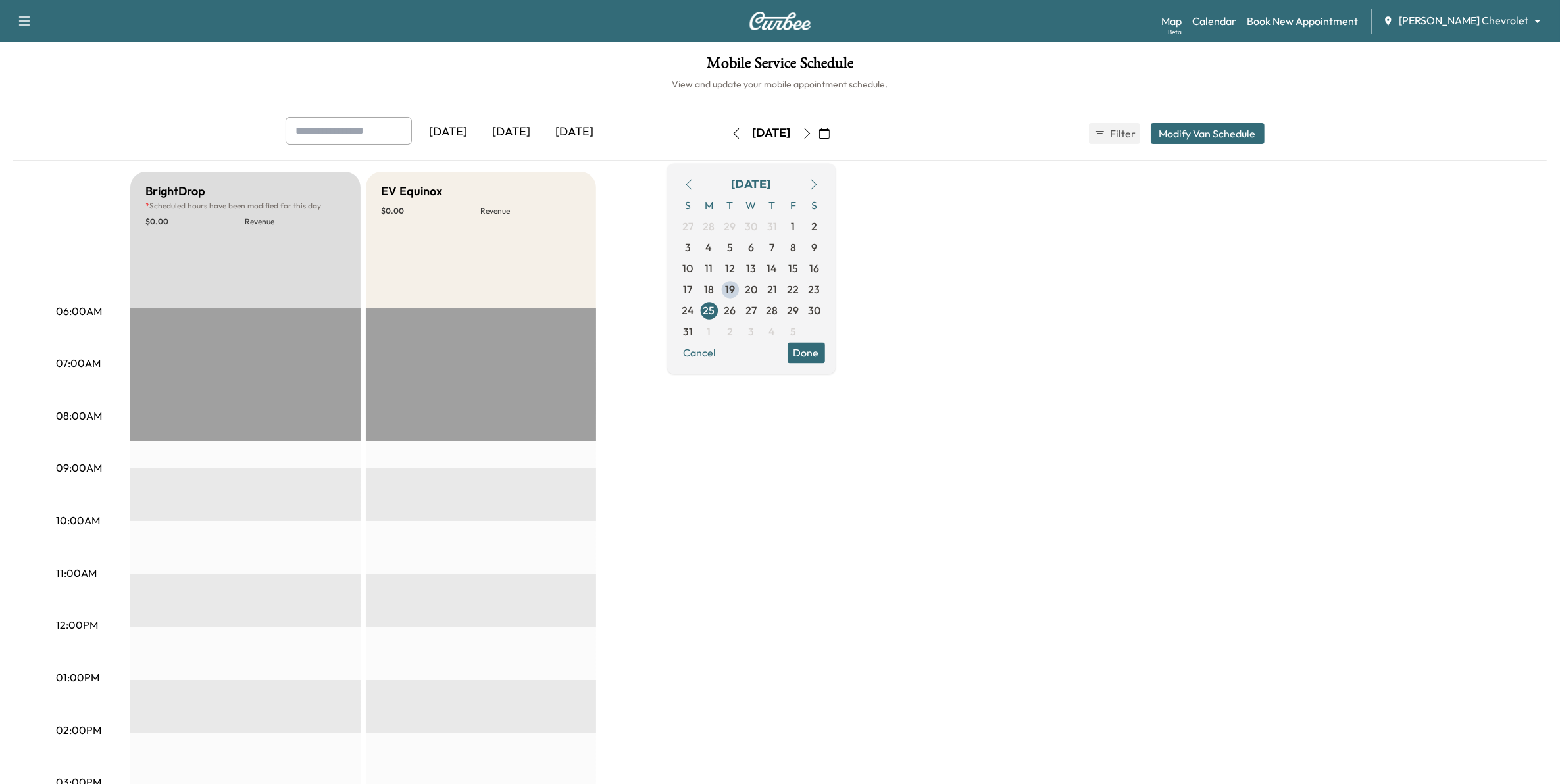
click at [733, 132] on icon "button" at bounding box center [735, 133] width 6 height 10
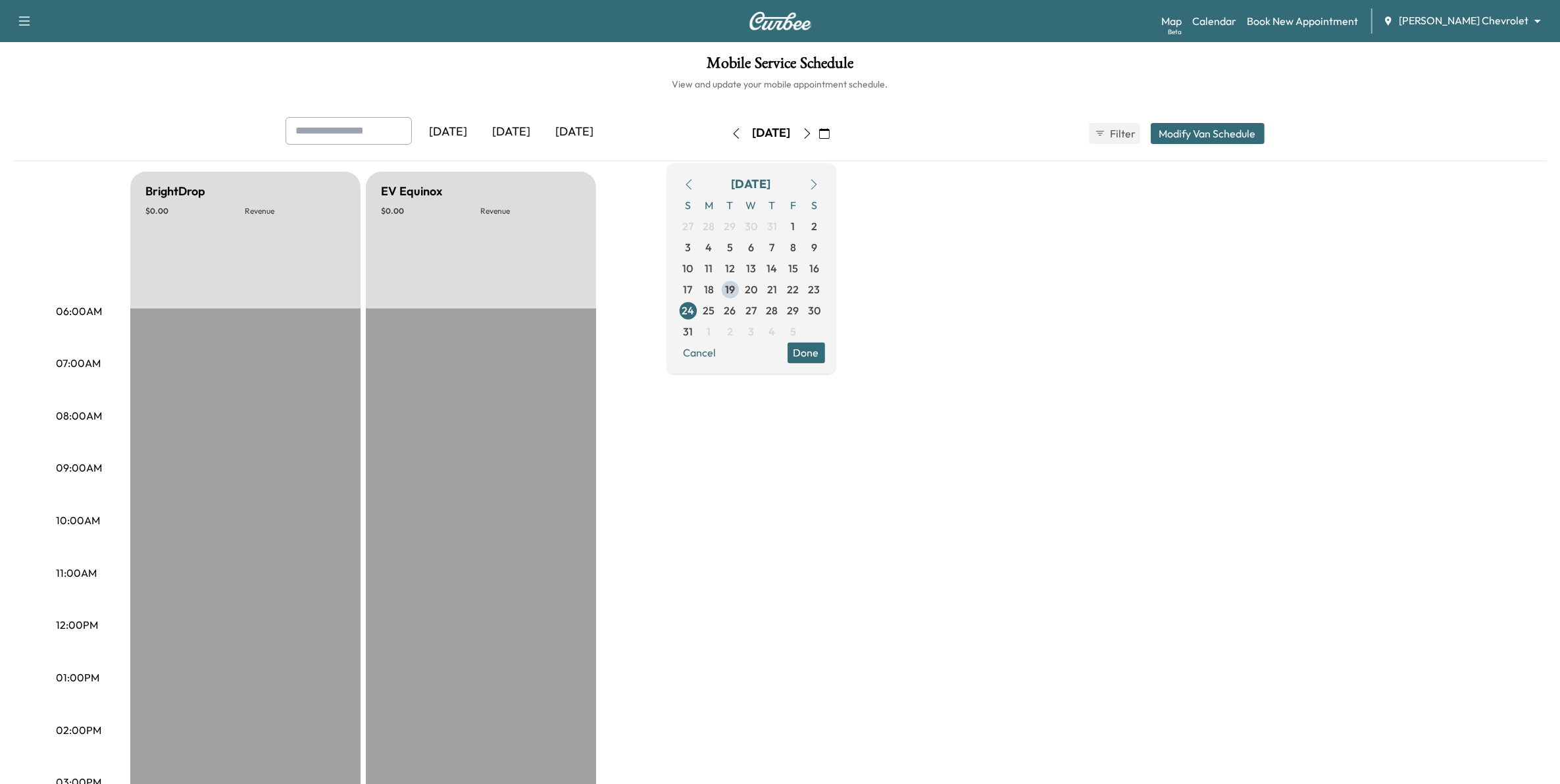
click at [1451, 29] on div "Map Beta Calendar Book New Appointment [PERSON_NAME] Chevrolet ******** ​" at bounding box center [1355, 21] width 388 height 25
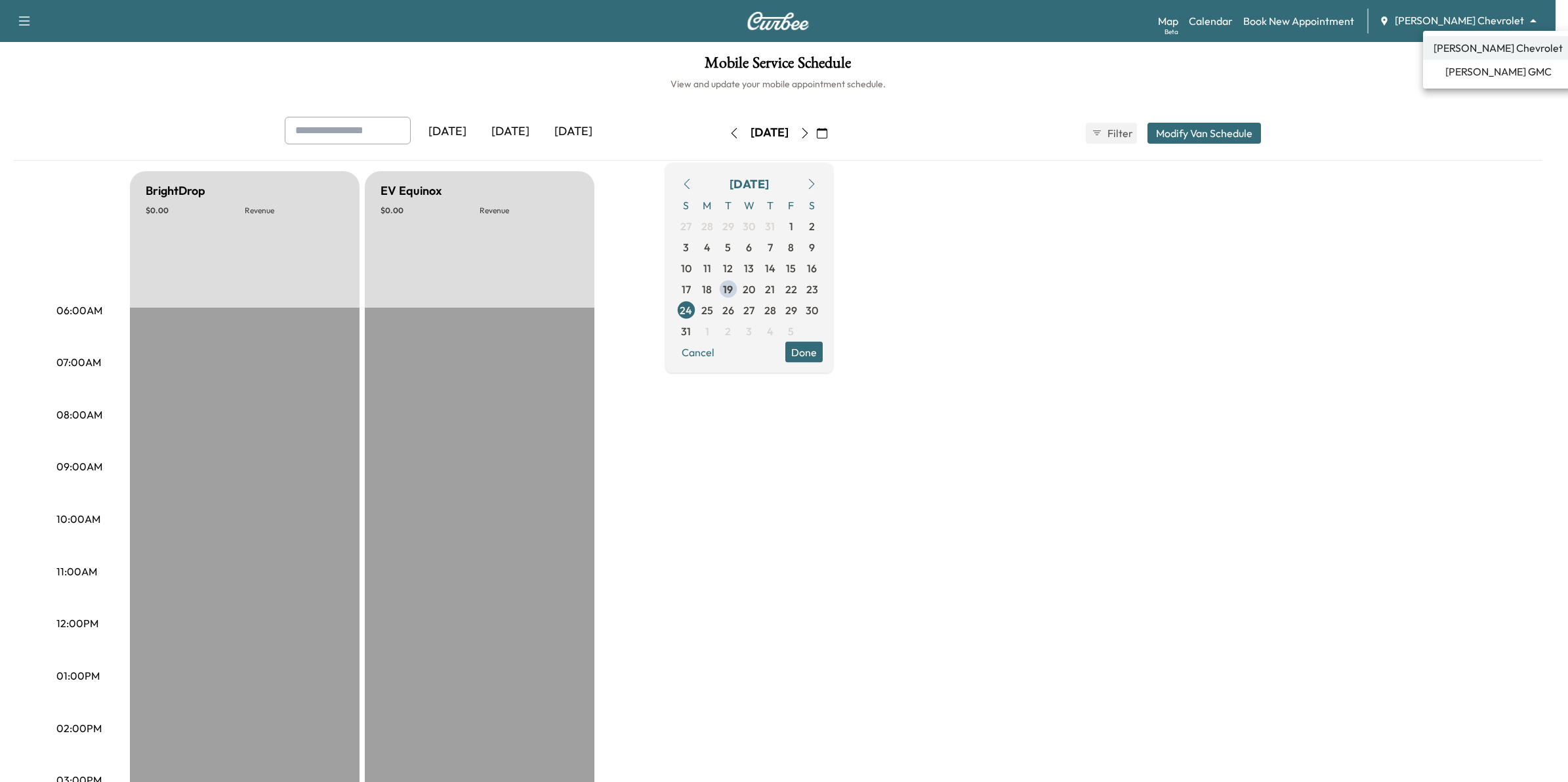
click at [1465, 21] on body "Support Log Out Map Beta Calendar Book New Appointment [PERSON_NAME] Chevrolet …" at bounding box center [784, 391] width 1568 height 782
click at [1477, 69] on span "[PERSON_NAME] GMC" at bounding box center [1498, 71] width 106 height 16
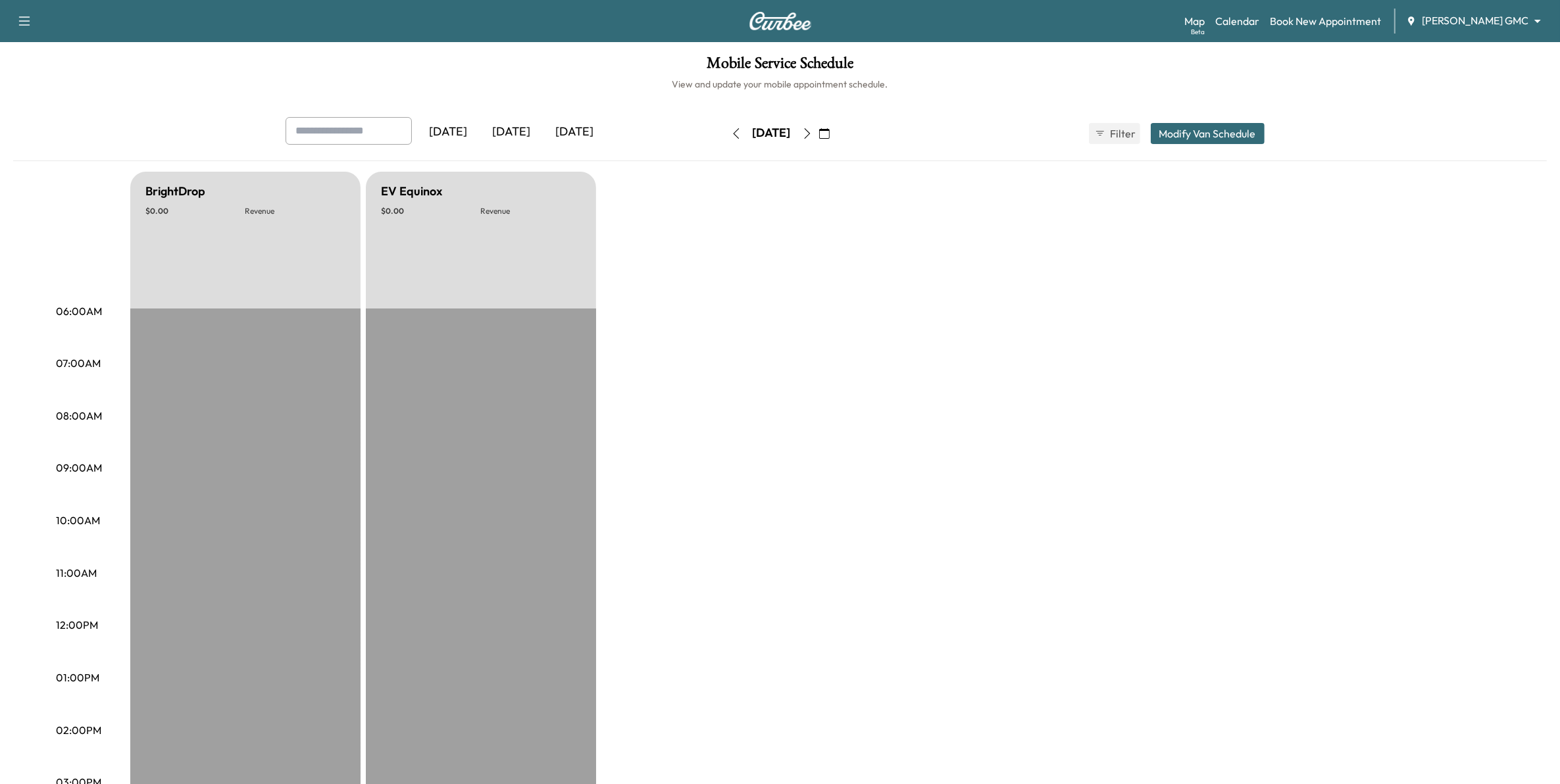
click at [829, 130] on icon "button" at bounding box center [824, 133] width 10 height 10
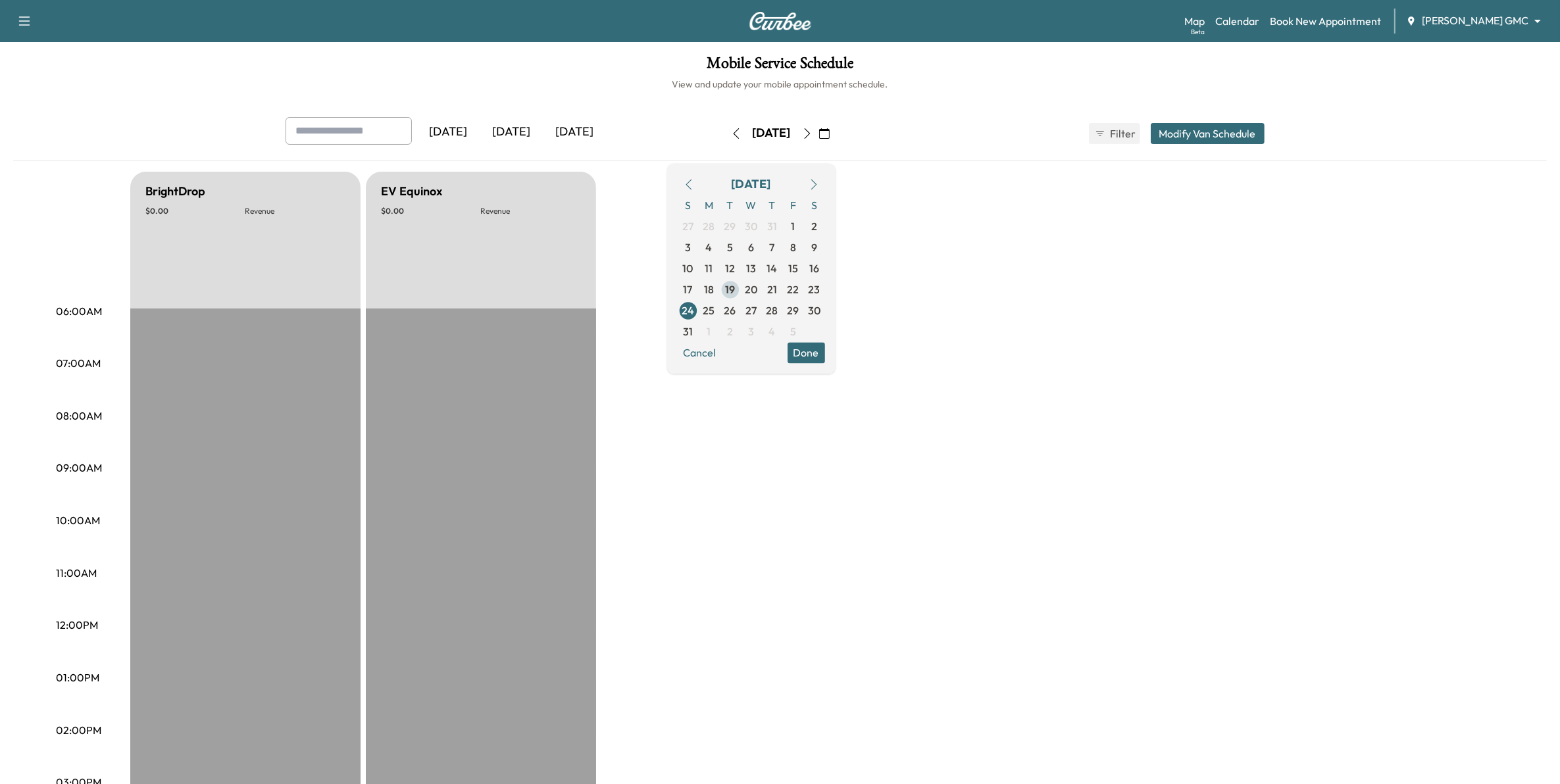
click at [734, 288] on span "19" at bounding box center [730, 289] width 9 height 16
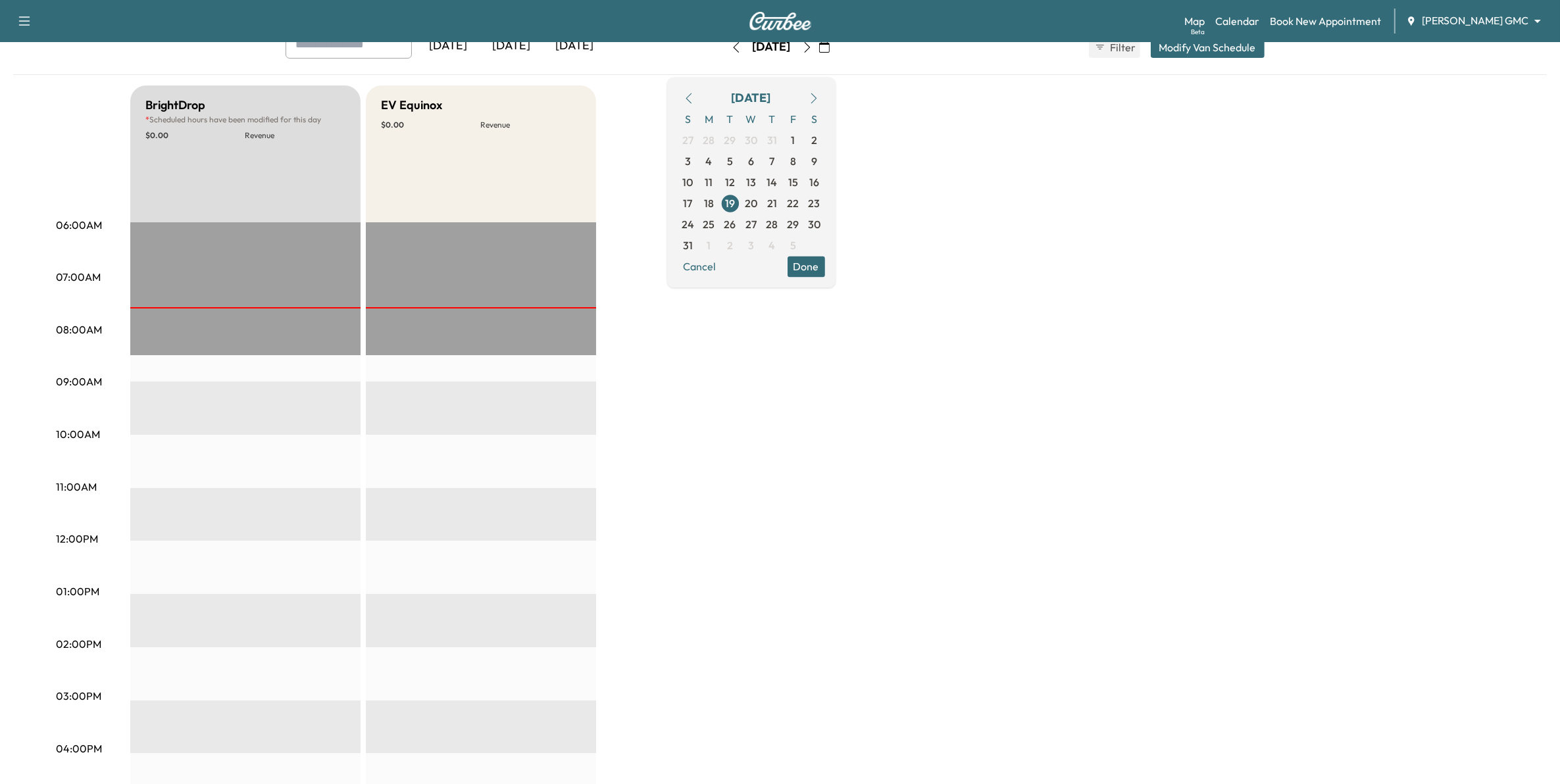
scroll to position [82, 0]
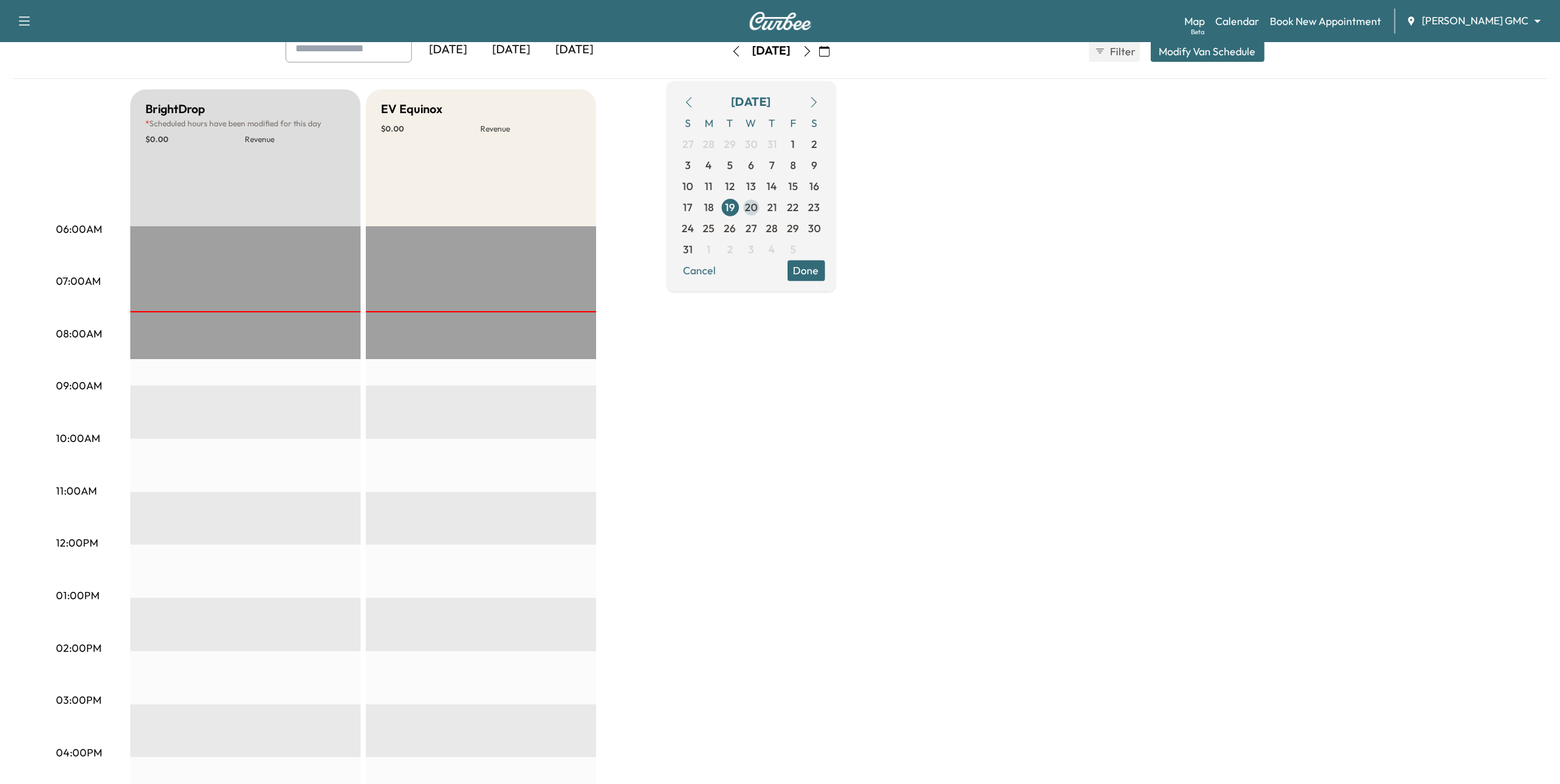
click at [757, 205] on span "20" at bounding box center [750, 207] width 12 height 16
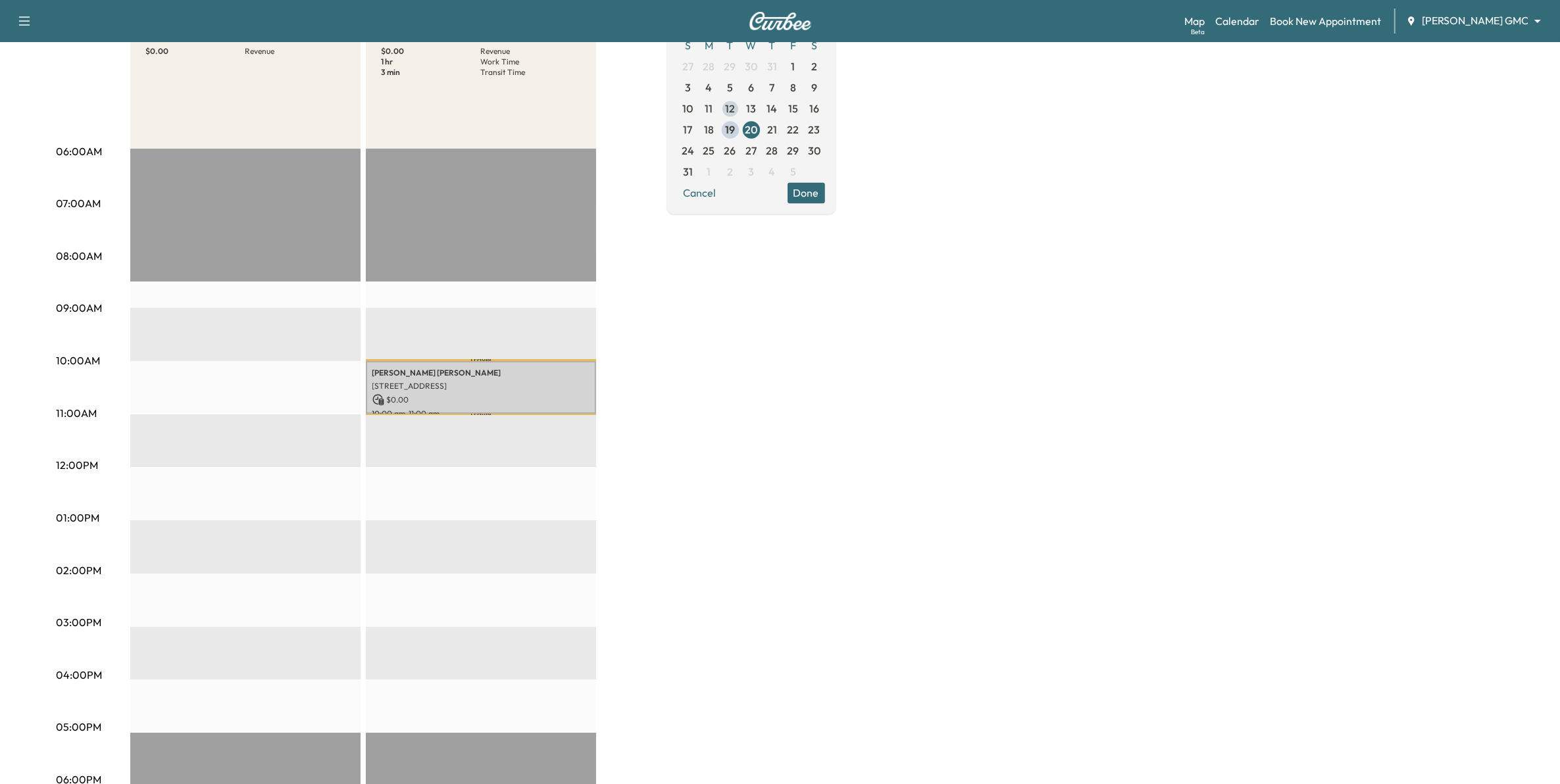
scroll to position [165, 0]
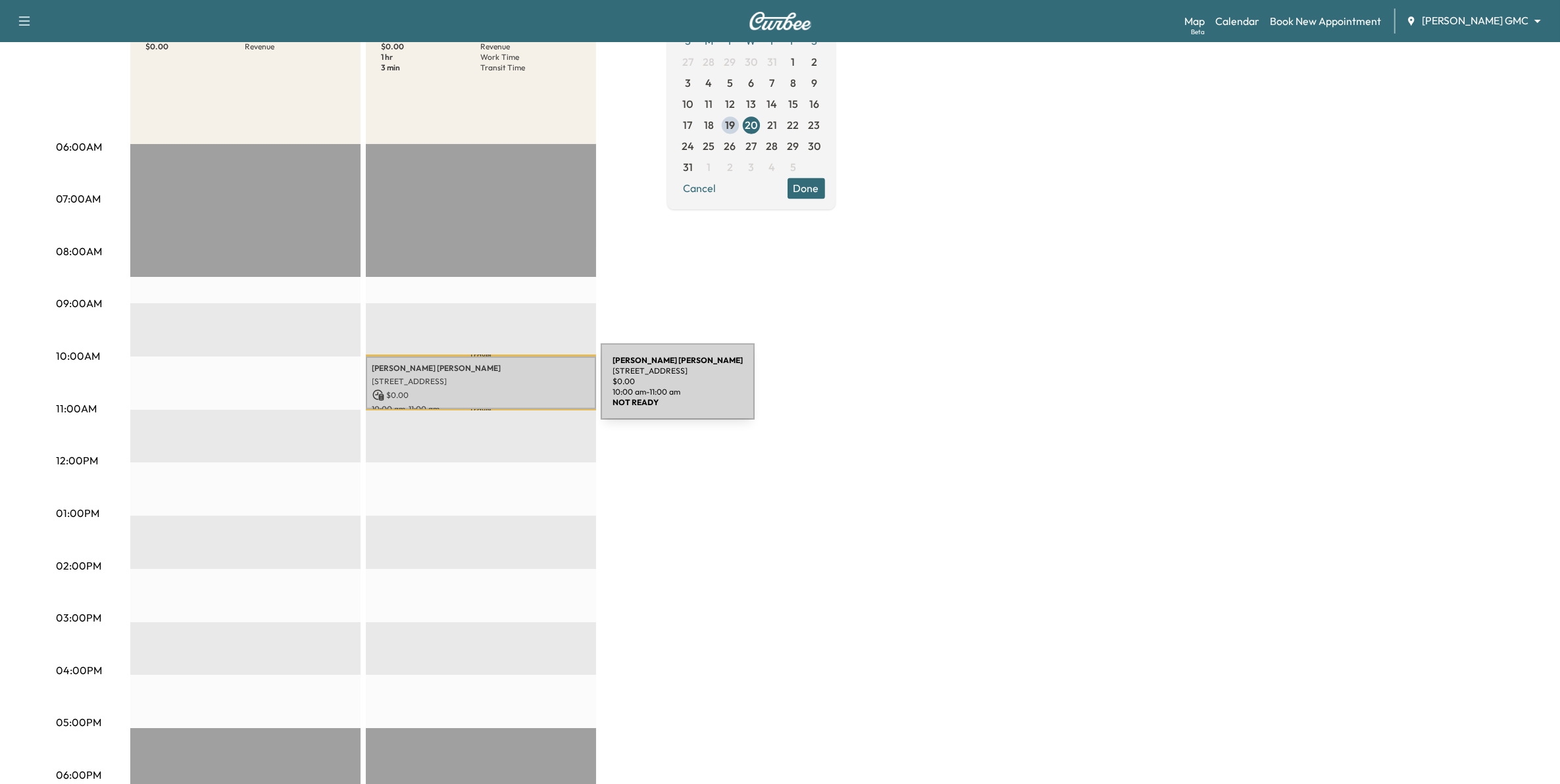
click at [502, 389] on p "$ 0.00" at bounding box center [481, 395] width 217 height 12
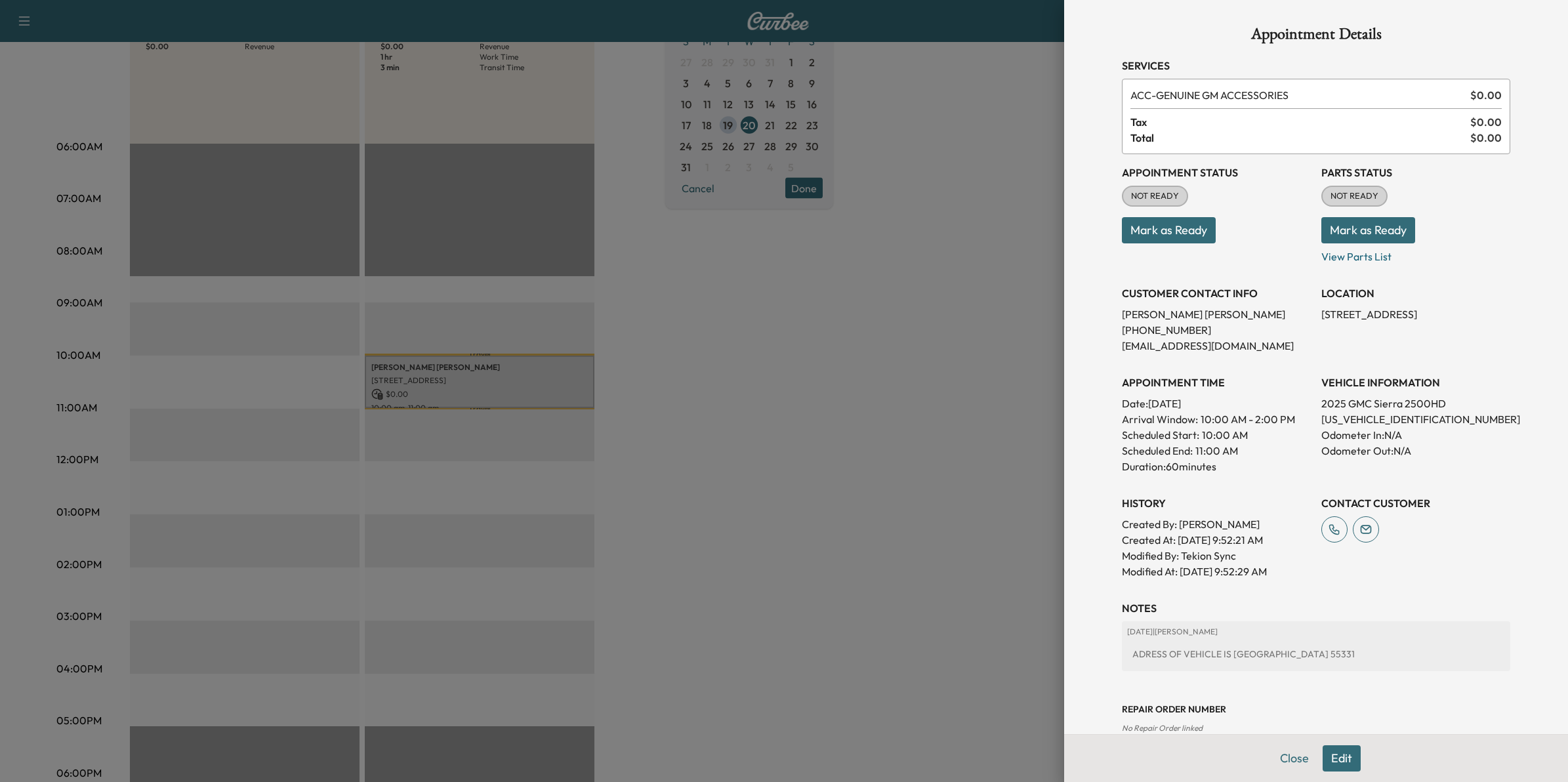
click at [841, 462] on div at bounding box center [784, 391] width 1568 height 782
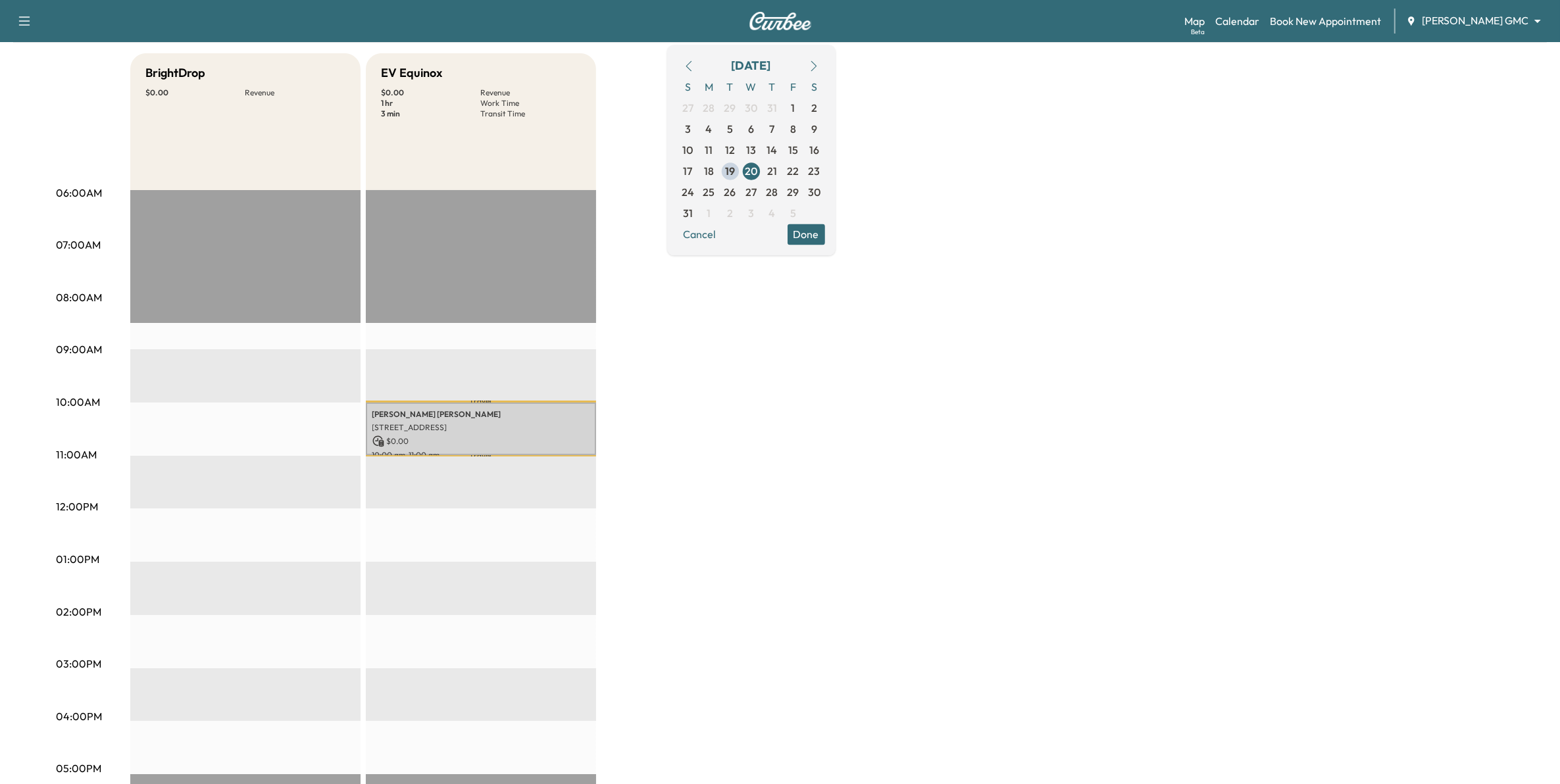
scroll to position [82, 0]
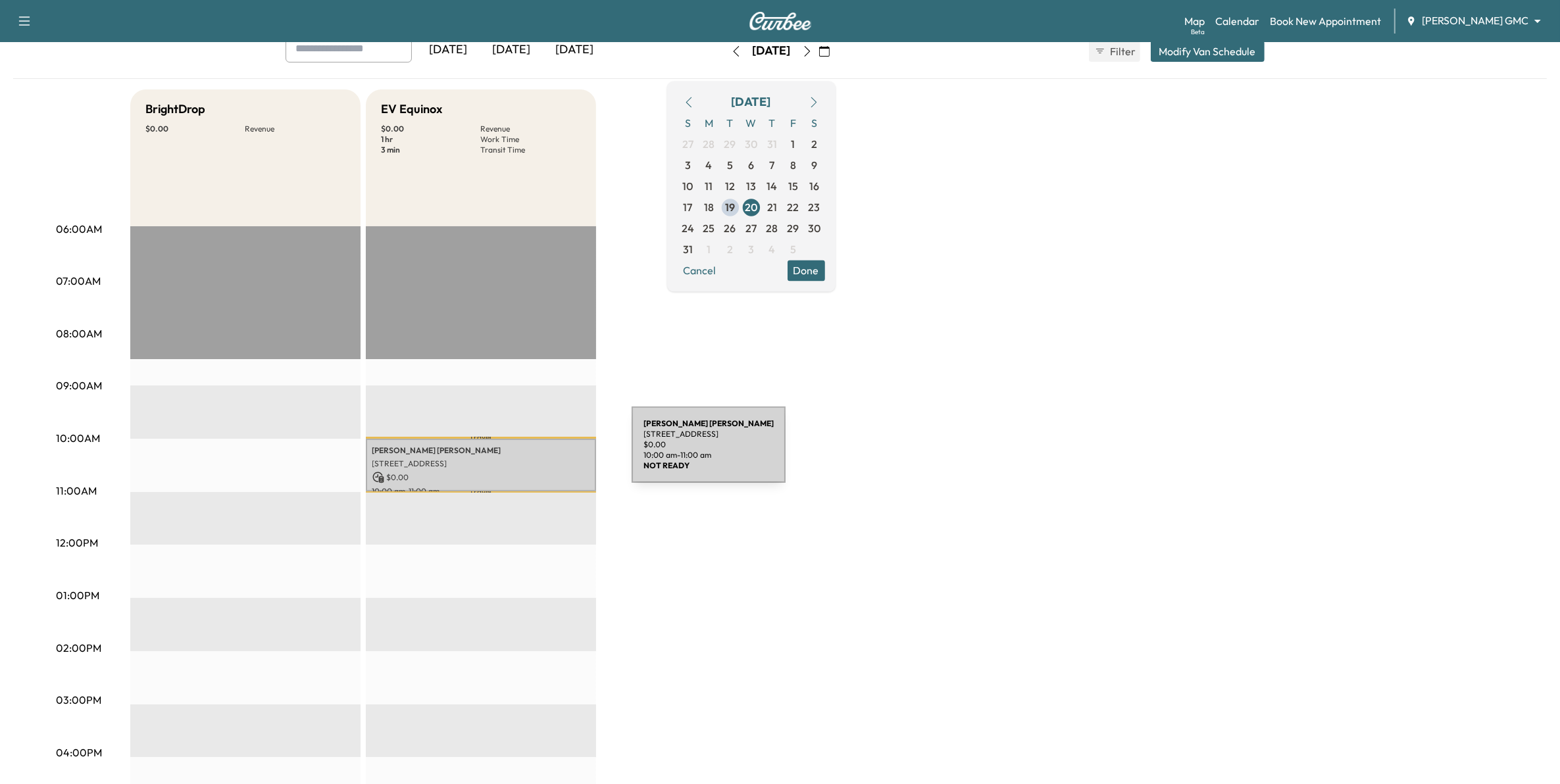
click at [533, 452] on div "[PERSON_NAME] [STREET_ADDRESS] $ 0.00 10:00 am - 11:00 am" at bounding box center [481, 465] width 230 height 54
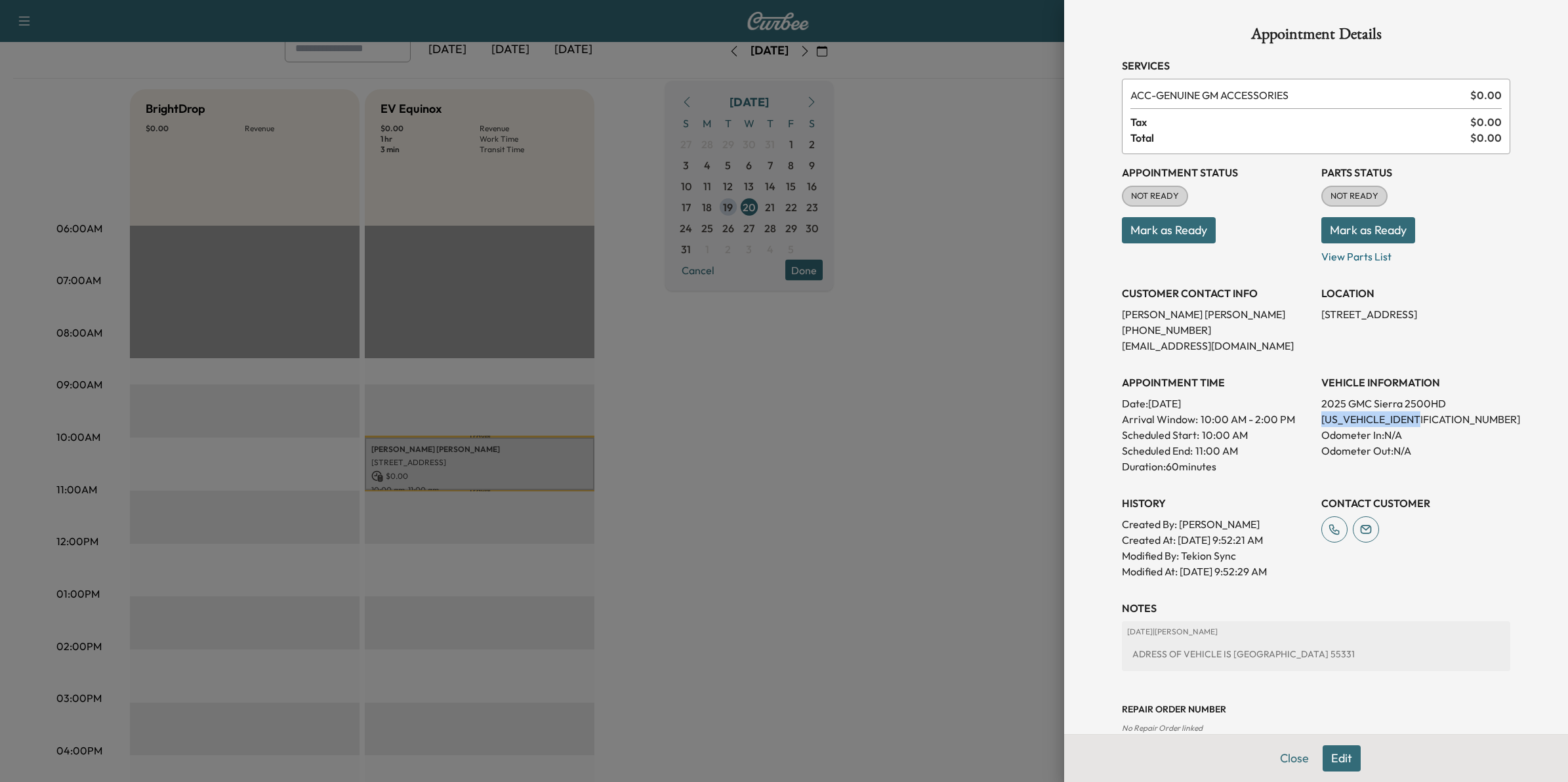
drag, startPoint x: 1415, startPoint y: 414, endPoint x: 1303, endPoint y: 427, distance: 112.8
click at [1303, 427] on div "Appointment Status NOT READY Mark as Ready Parts Status NOT READY Mark as Ready…" at bounding box center [1316, 366] width 388 height 425
drag, startPoint x: 1303, startPoint y: 427, endPoint x: 1263, endPoint y: 429, distance: 40.0
click at [1263, 429] on div "Scheduled Start: 10:00 AM" at bounding box center [1215, 434] width 188 height 16
drag, startPoint x: 1410, startPoint y: 417, endPoint x: 1305, endPoint y: 425, distance: 105.3
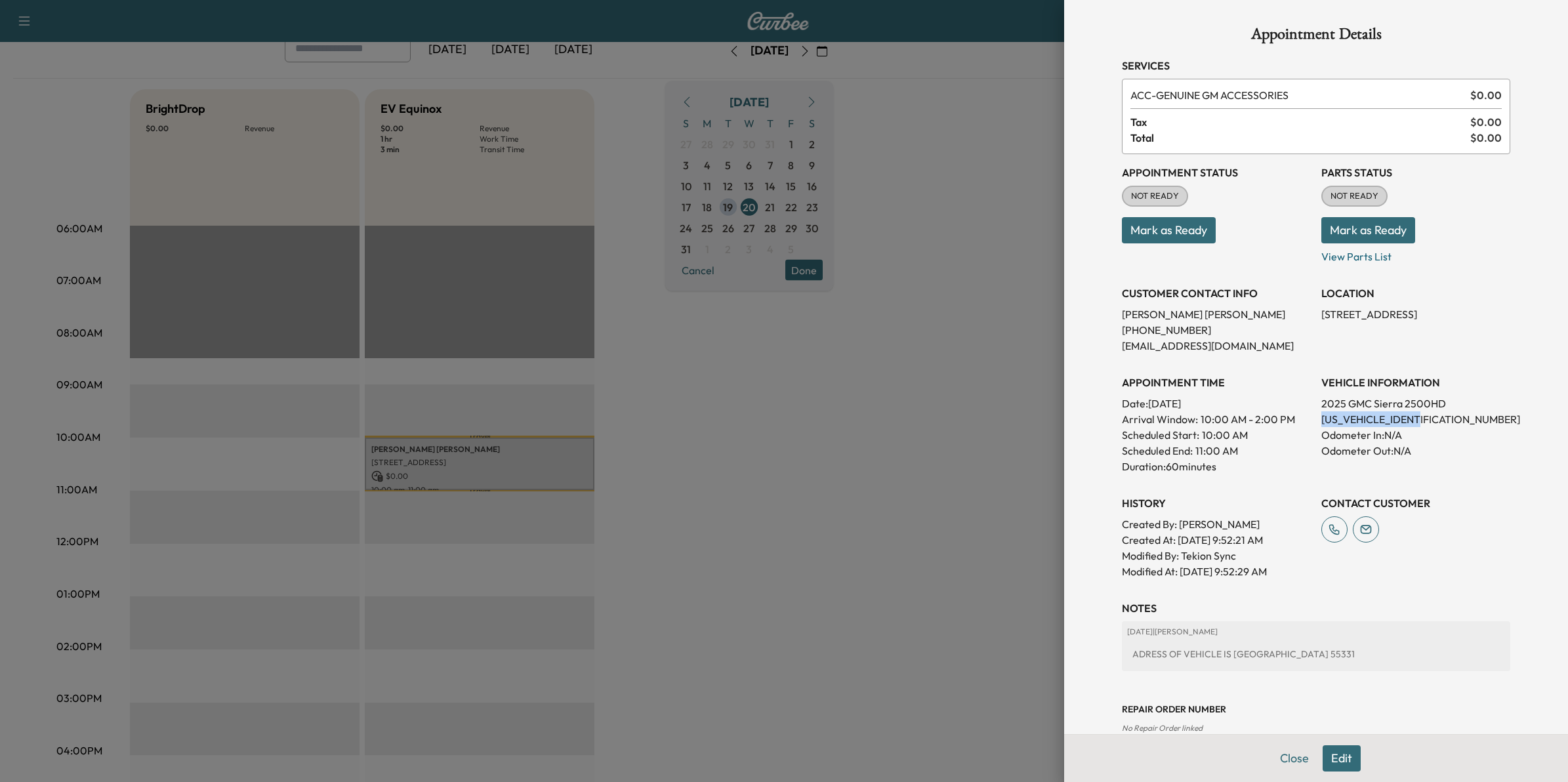
click at [1305, 425] on div "Appointment Status NOT READY Mark as Ready Parts Status NOT READY Mark as Ready…" at bounding box center [1316, 366] width 388 height 425
drag, startPoint x: 1305, startPoint y: 425, endPoint x: 1316, endPoint y: 414, distance: 15.6
click at [852, 412] on div at bounding box center [784, 391] width 1568 height 782
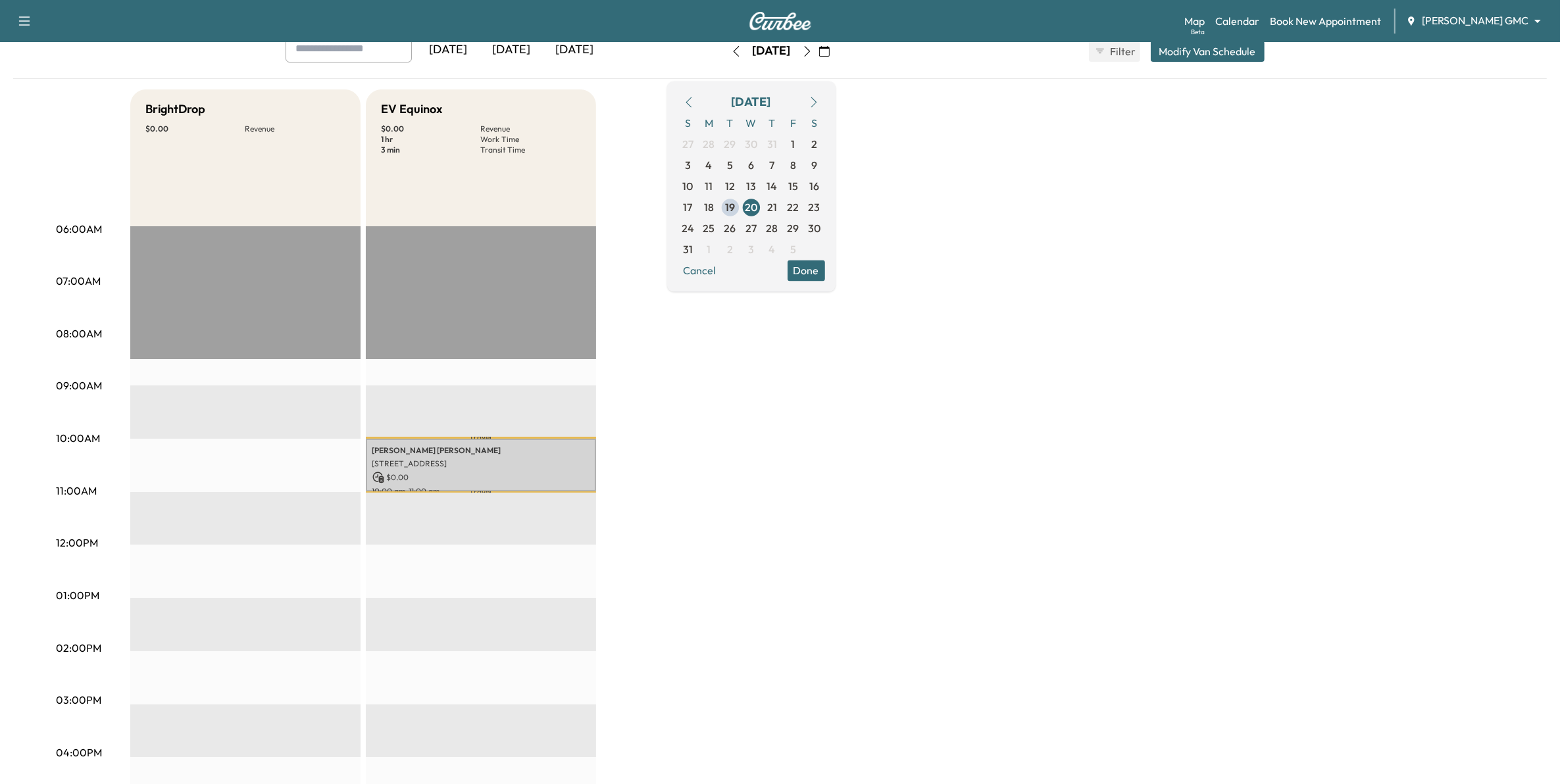
click at [825, 104] on button "button" at bounding box center [813, 102] width 23 height 21
click at [715, 206] on span "22" at bounding box center [709, 207] width 12 height 16
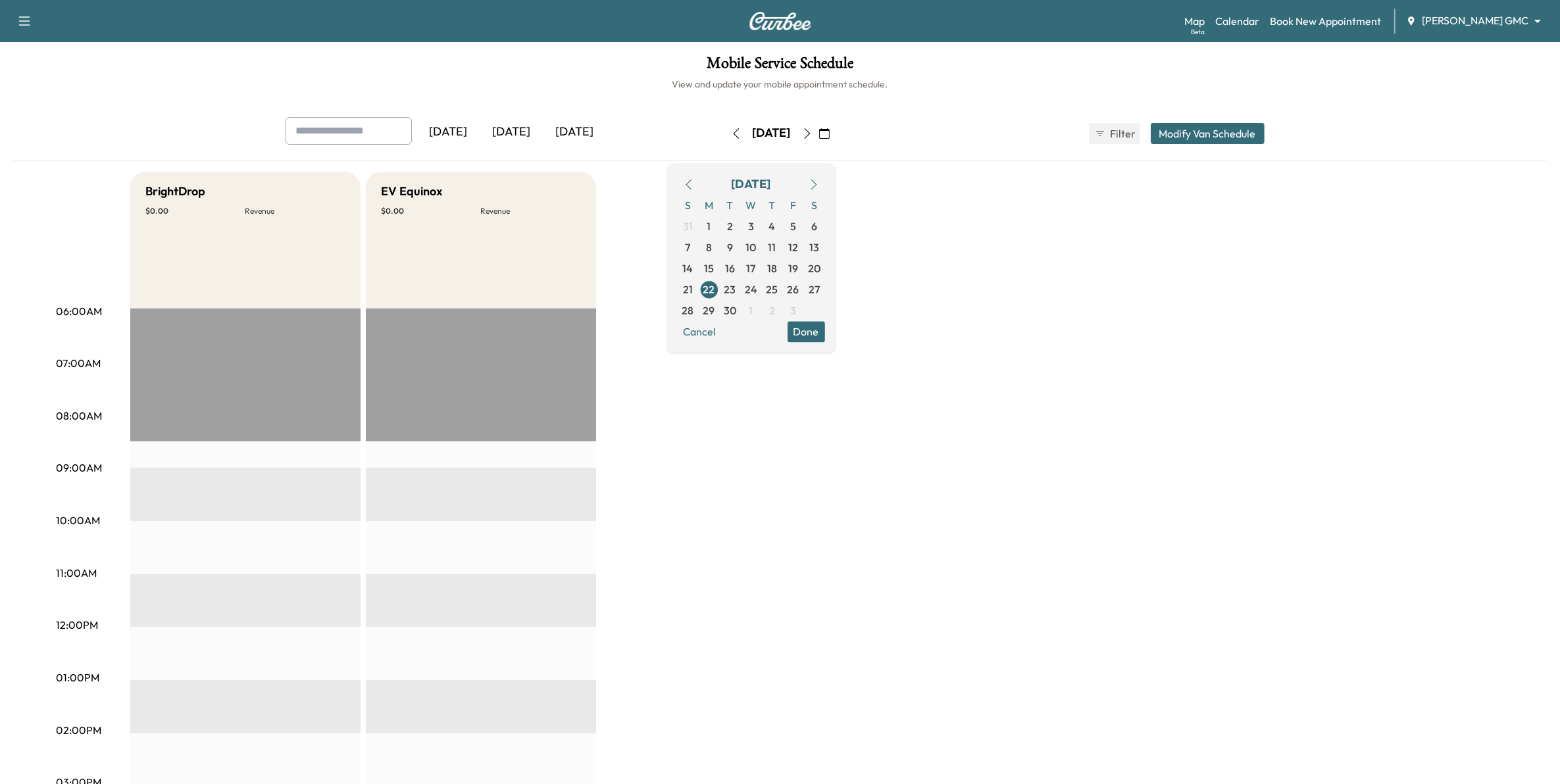
click at [812, 130] on icon "button" at bounding box center [807, 133] width 10 height 10
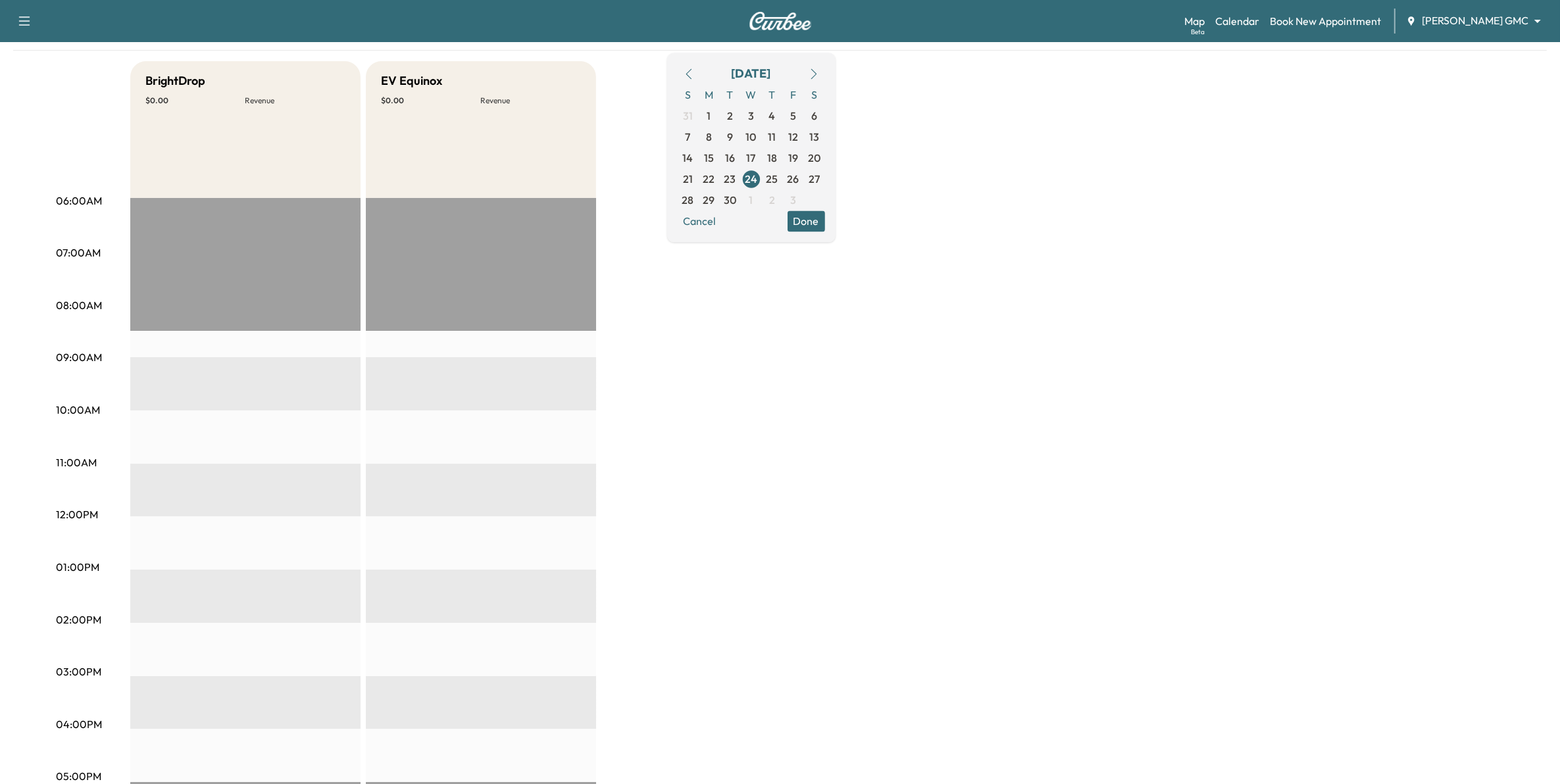
scroll to position [82, 0]
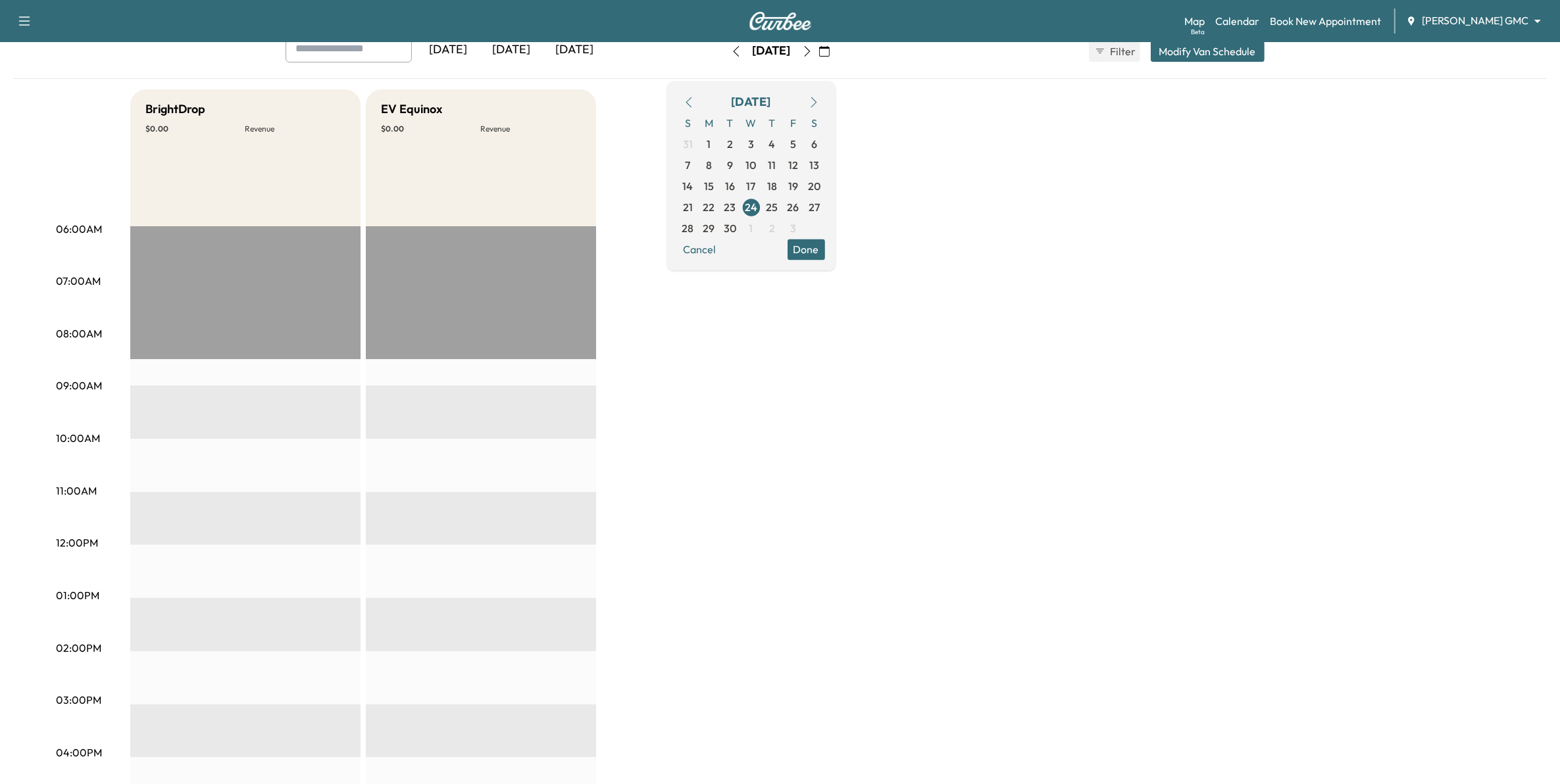
click at [819, 101] on icon "button" at bounding box center [813, 102] width 10 height 10
click at [804, 204] on span "24" at bounding box center [793, 207] width 21 height 21
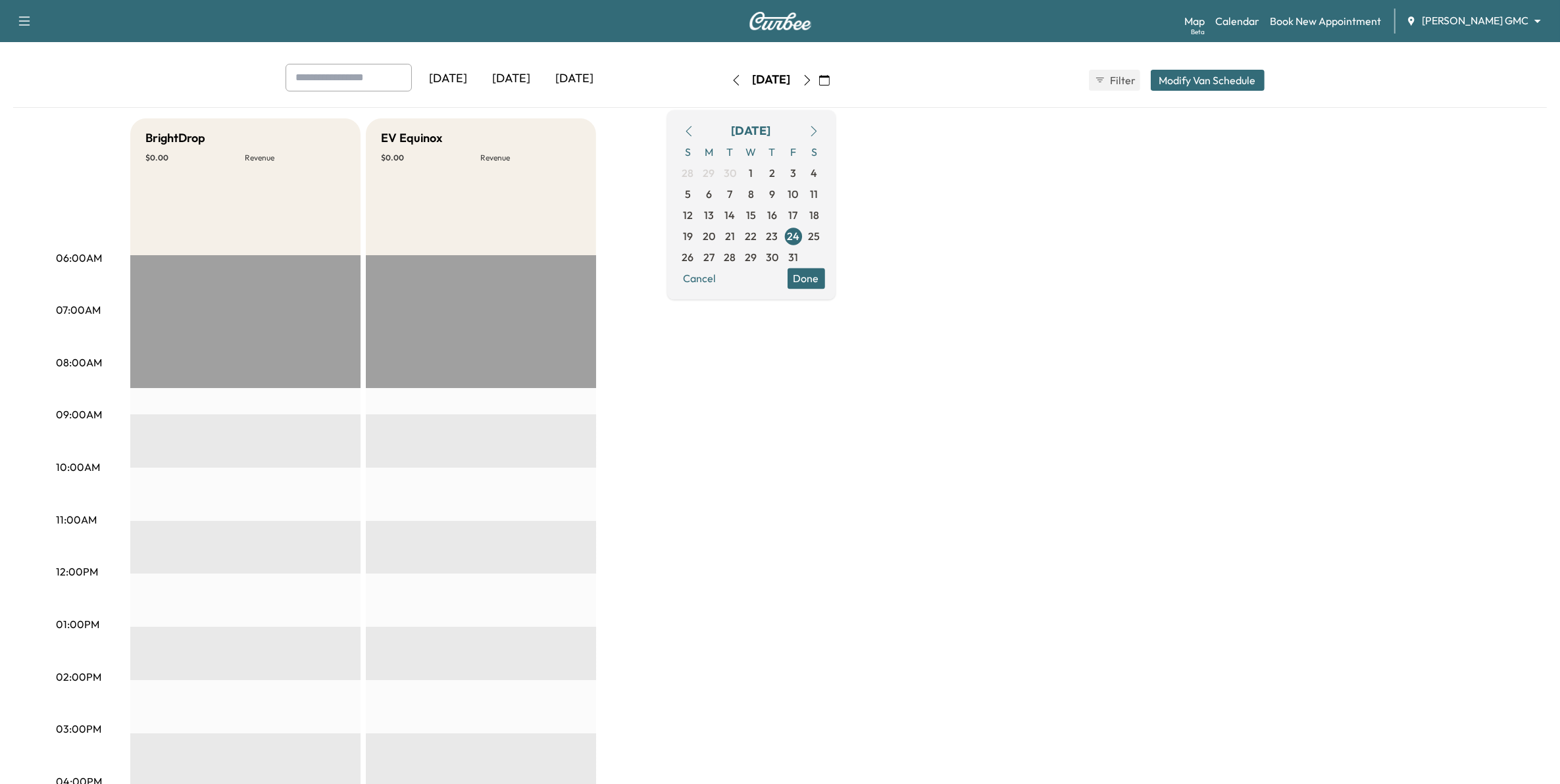
scroll to position [82, 0]
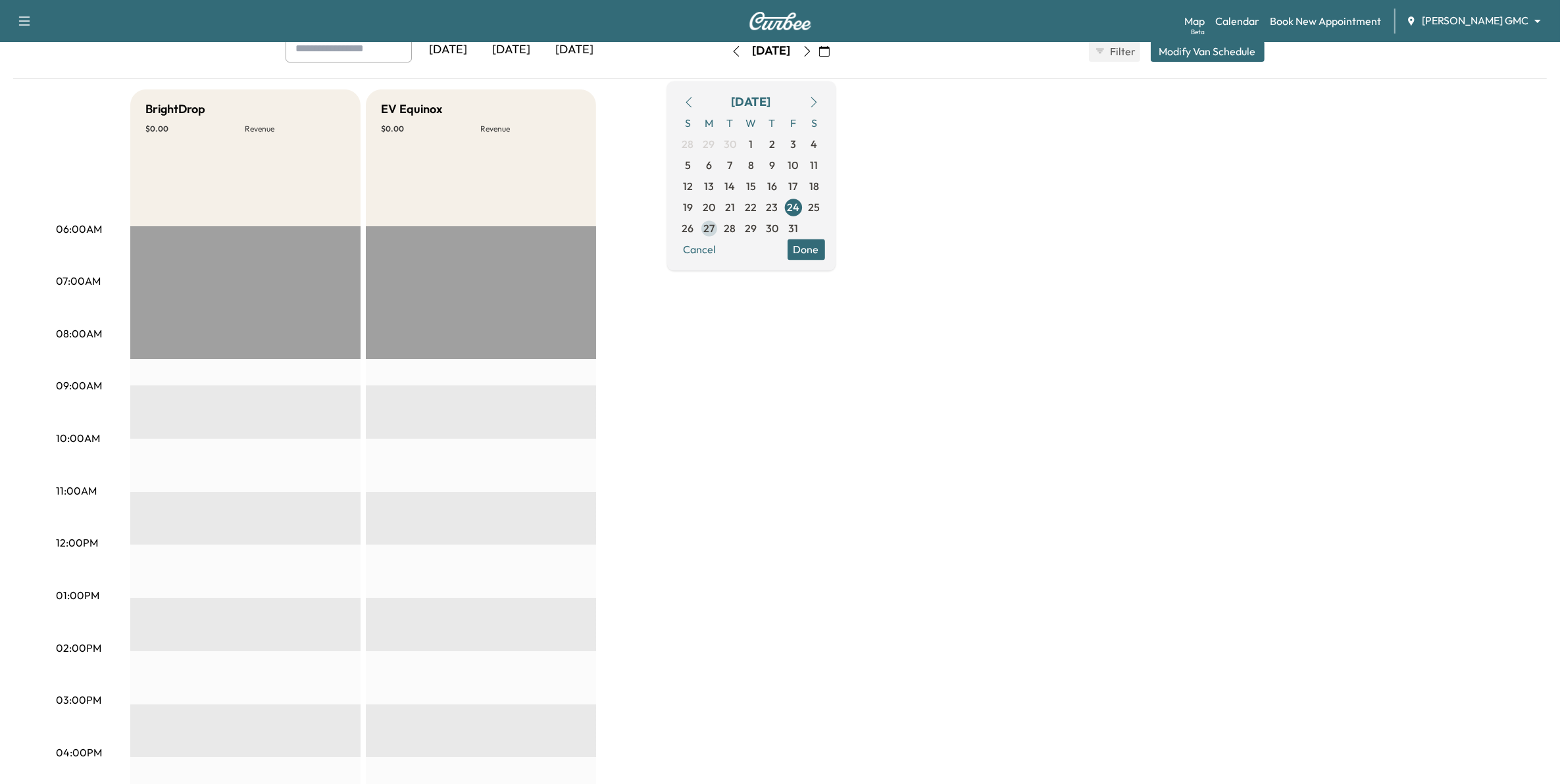
click at [715, 228] on span "27" at bounding box center [709, 227] width 11 height 16
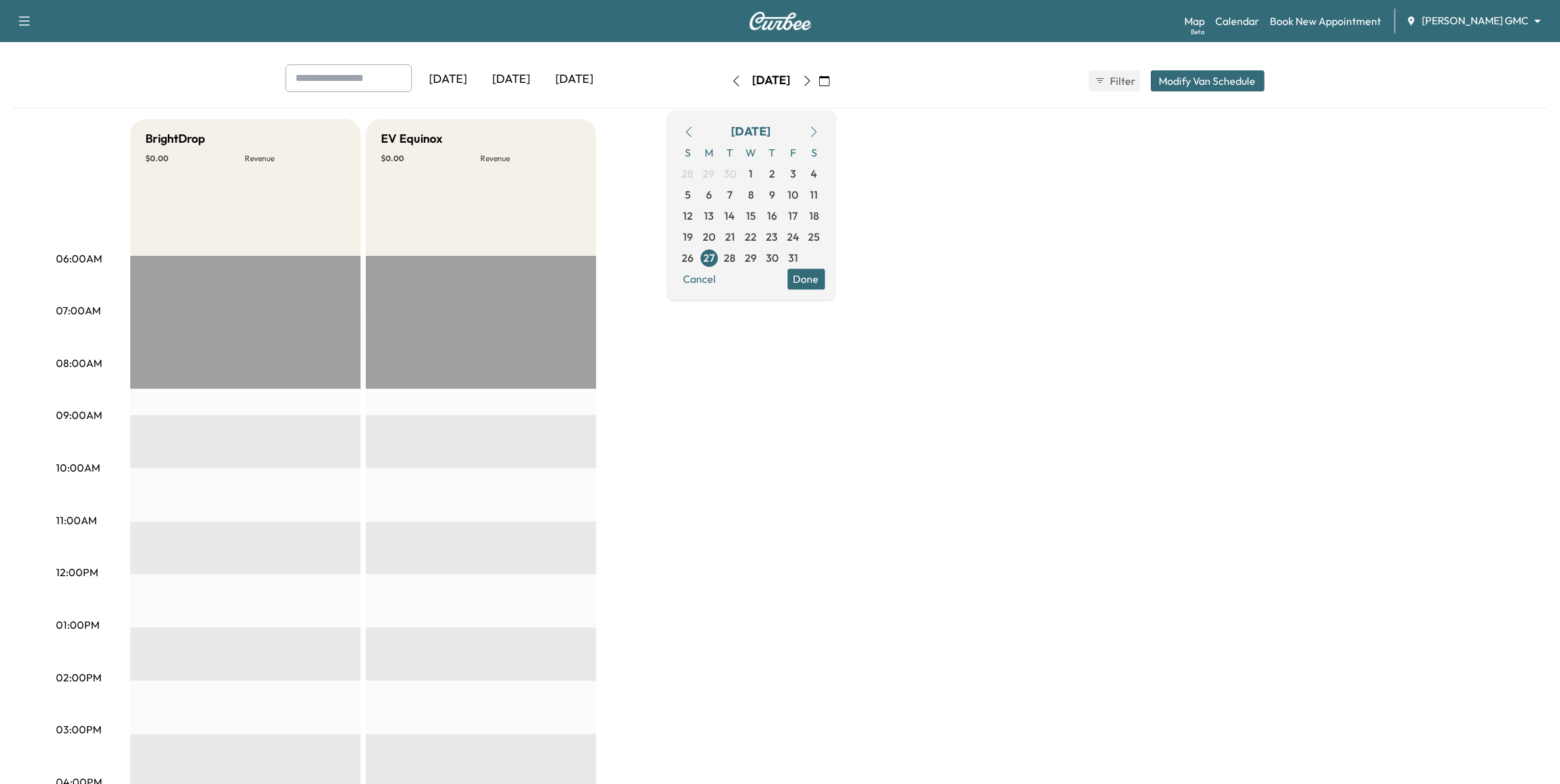
scroll to position [82, 0]
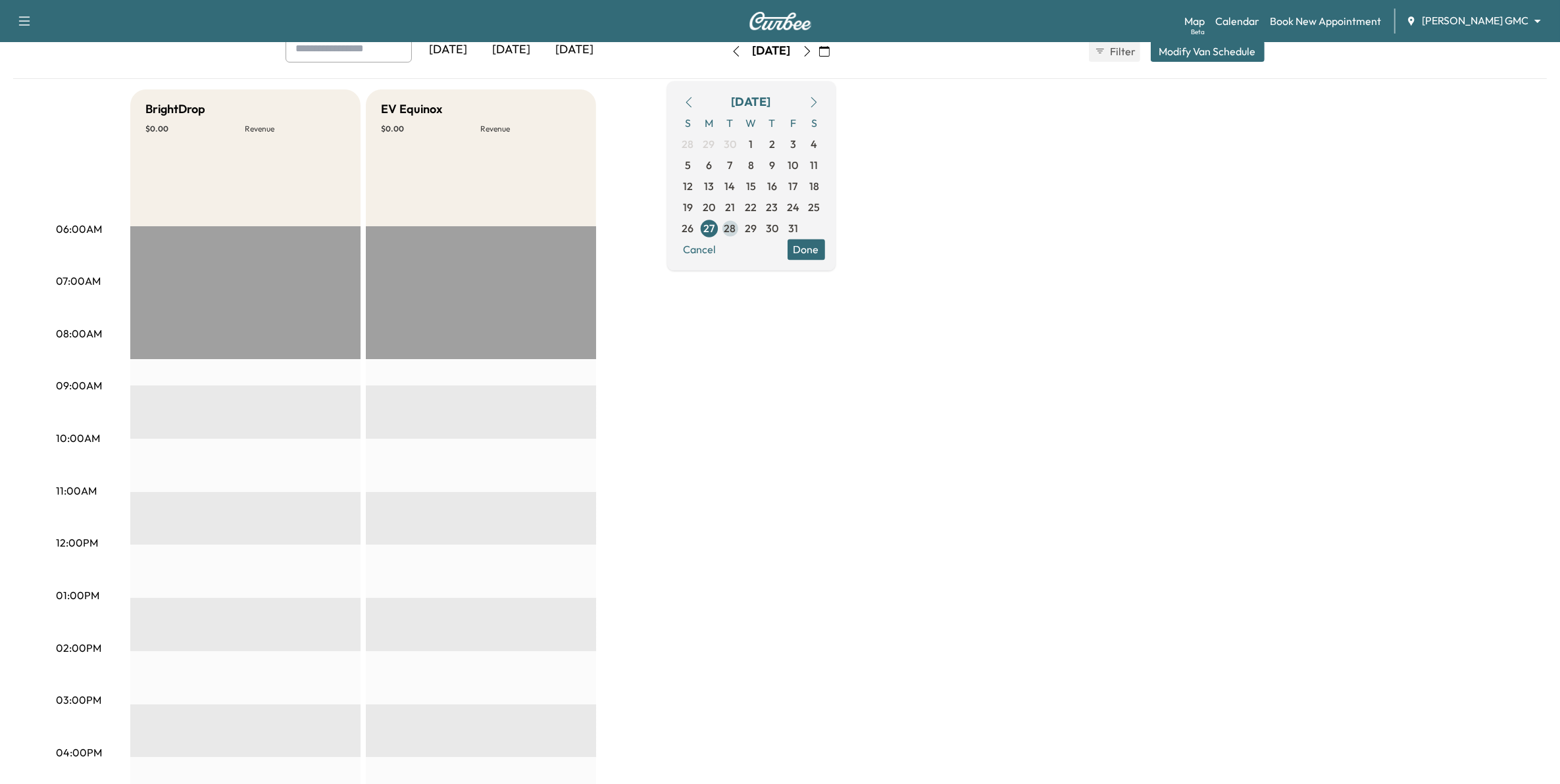
click at [736, 225] on span "28" at bounding box center [730, 227] width 12 height 16
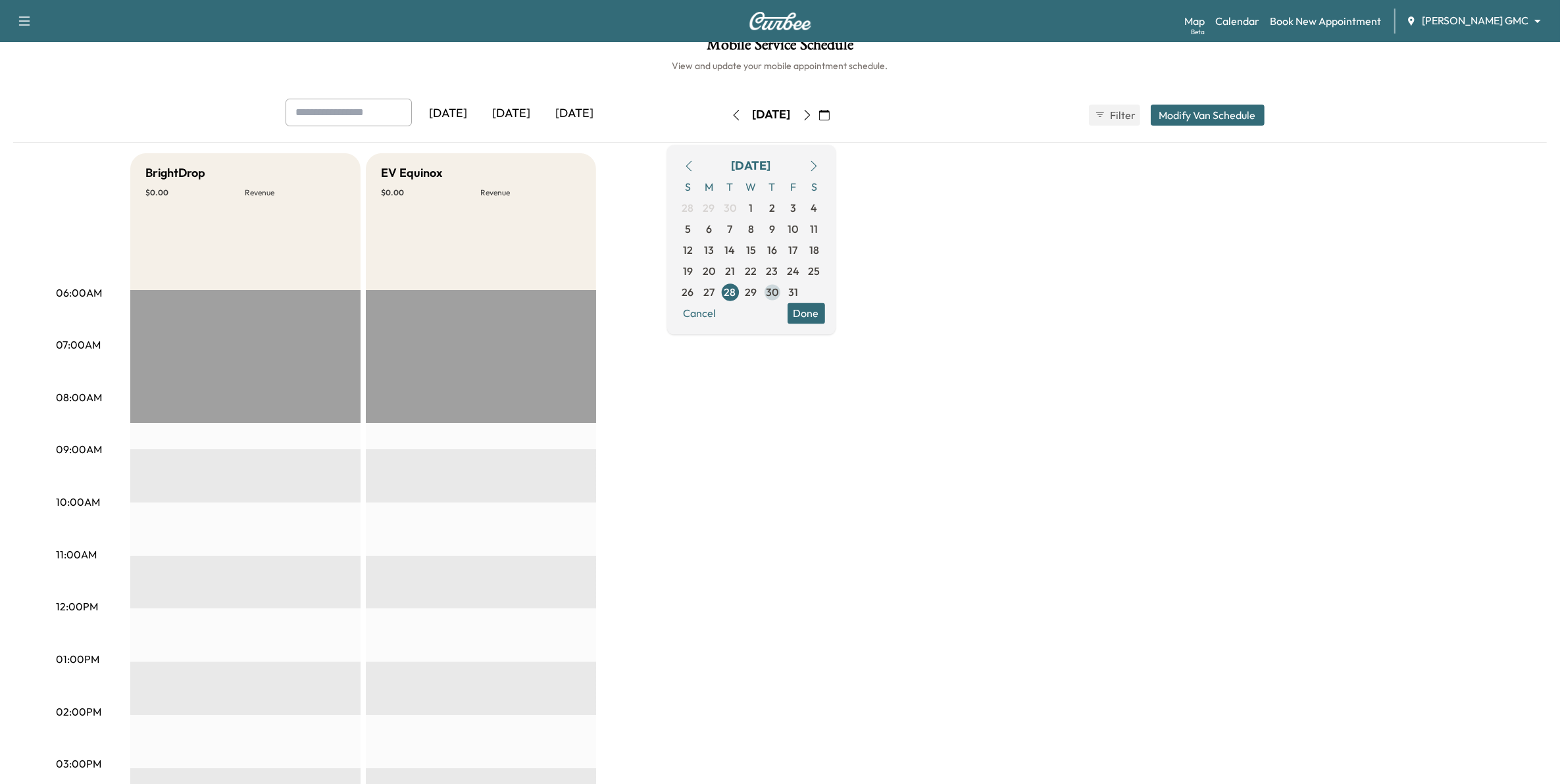
scroll to position [82, 0]
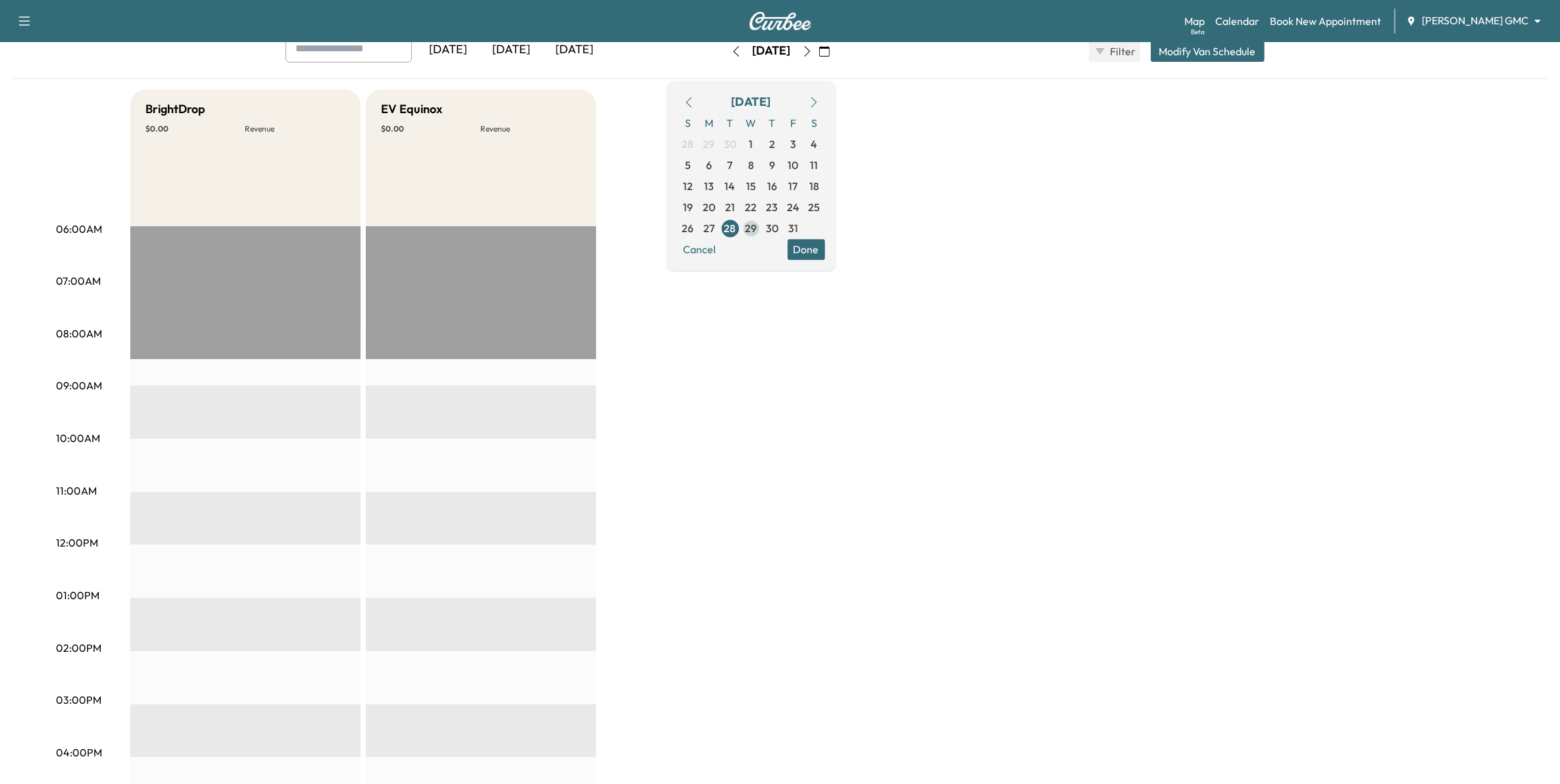
click at [757, 228] on span "29" at bounding box center [751, 227] width 12 height 16
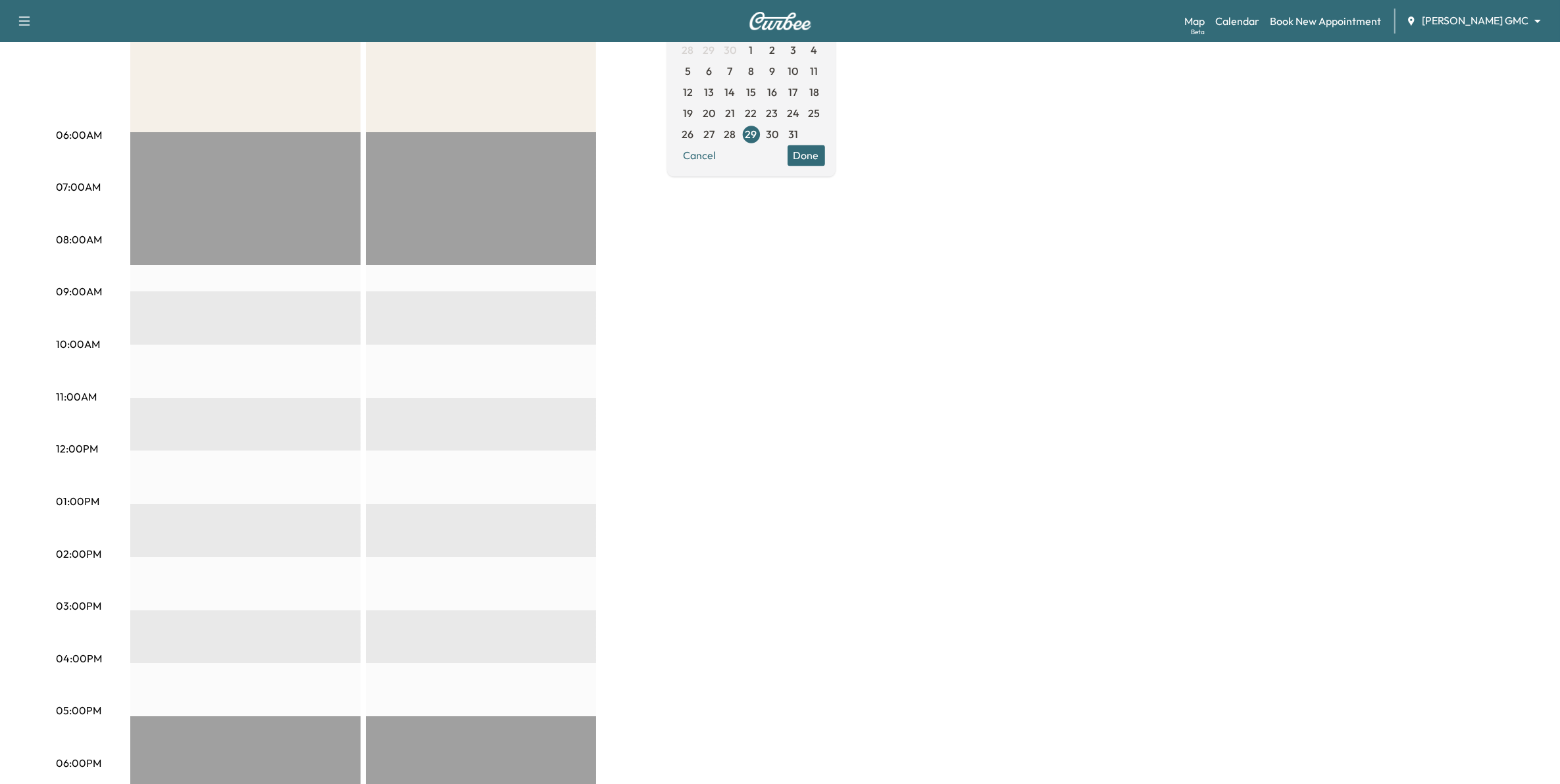
scroll to position [246, 0]
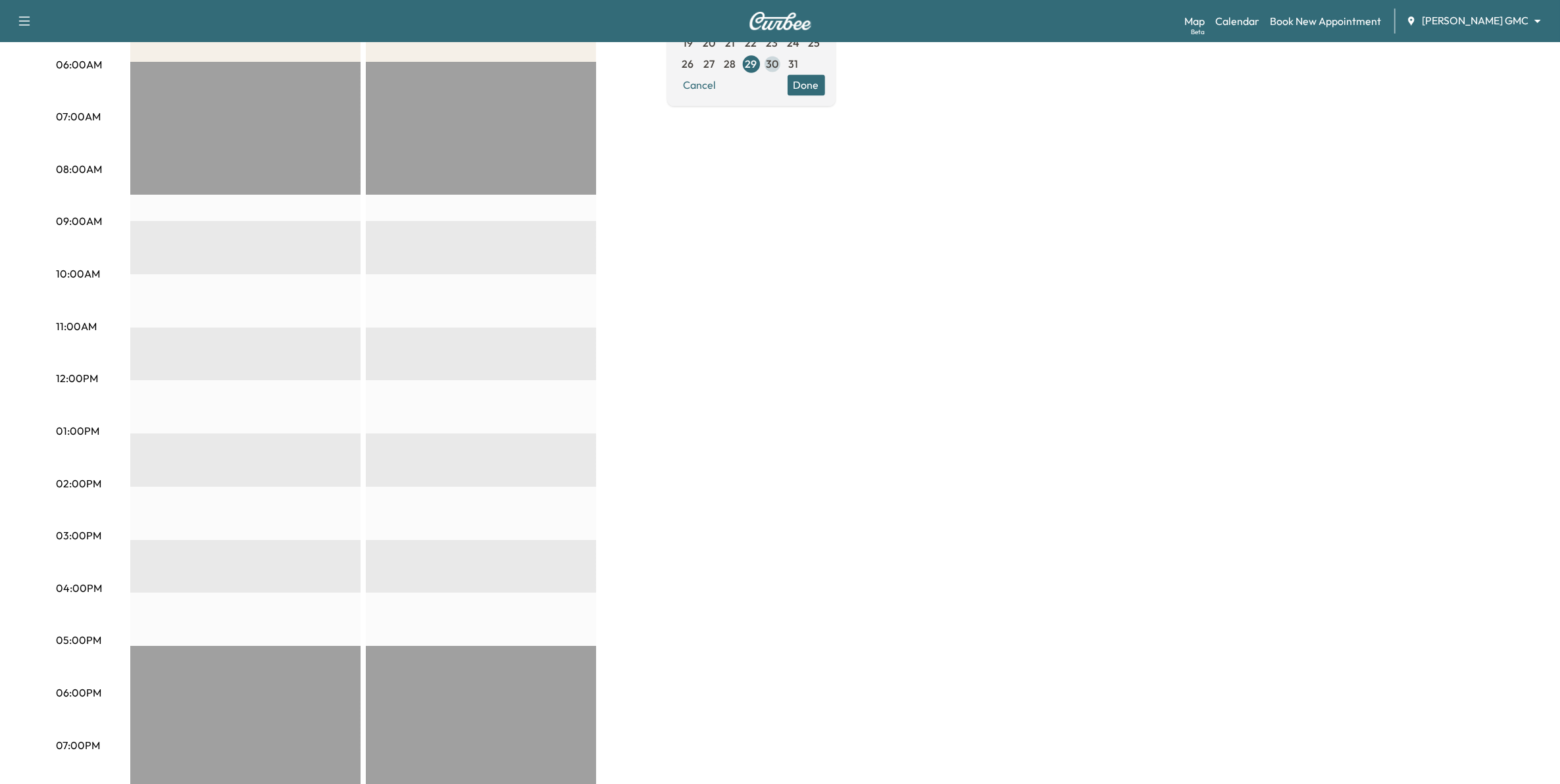
click at [779, 63] on span "30" at bounding box center [771, 63] width 12 height 16
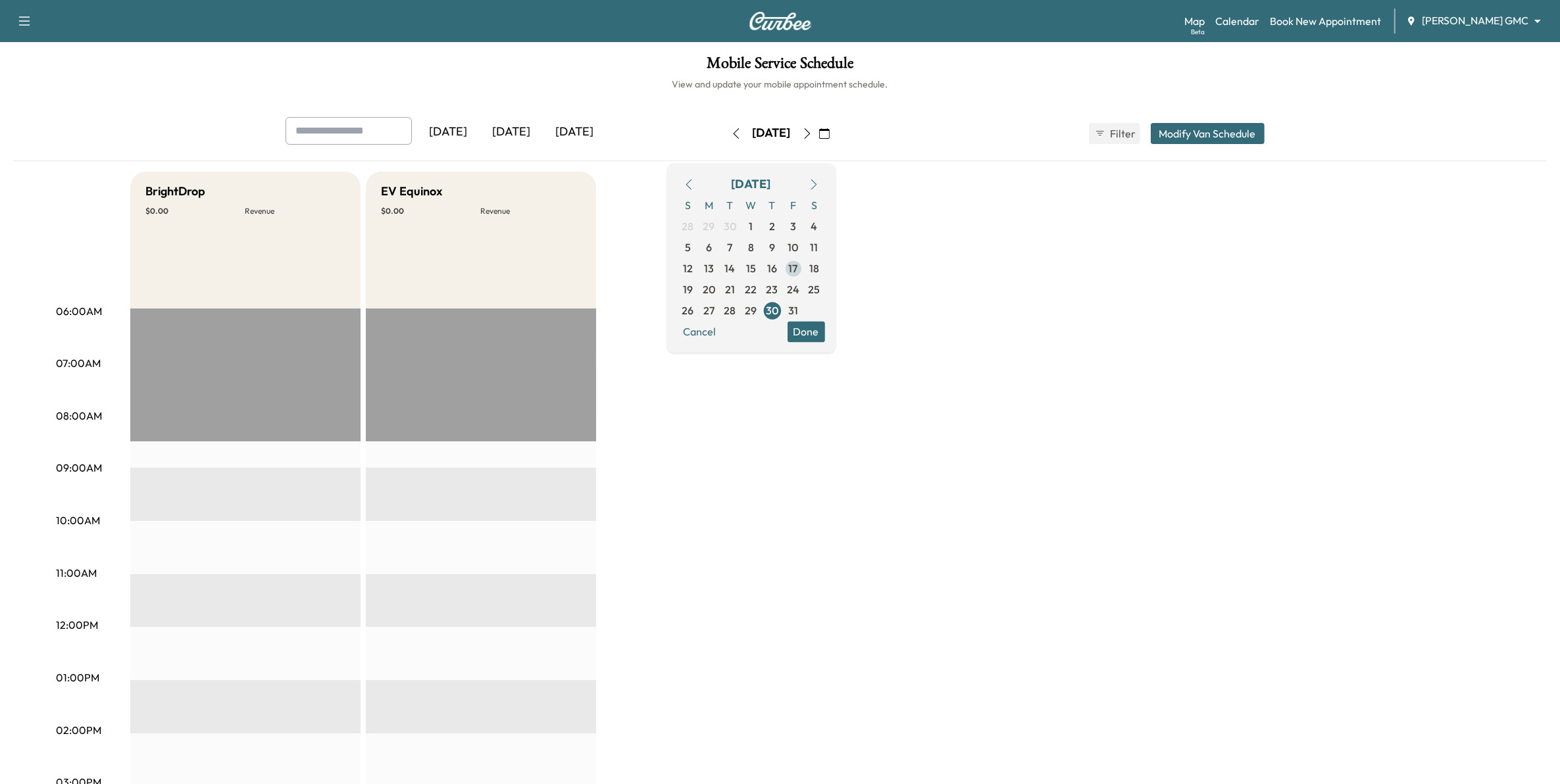
click at [798, 261] on span "17" at bounding box center [794, 268] width 9 height 16
click at [777, 268] on span "16" at bounding box center [772, 268] width 9 height 16
click at [756, 271] on span "15" at bounding box center [750, 268] width 9 height 16
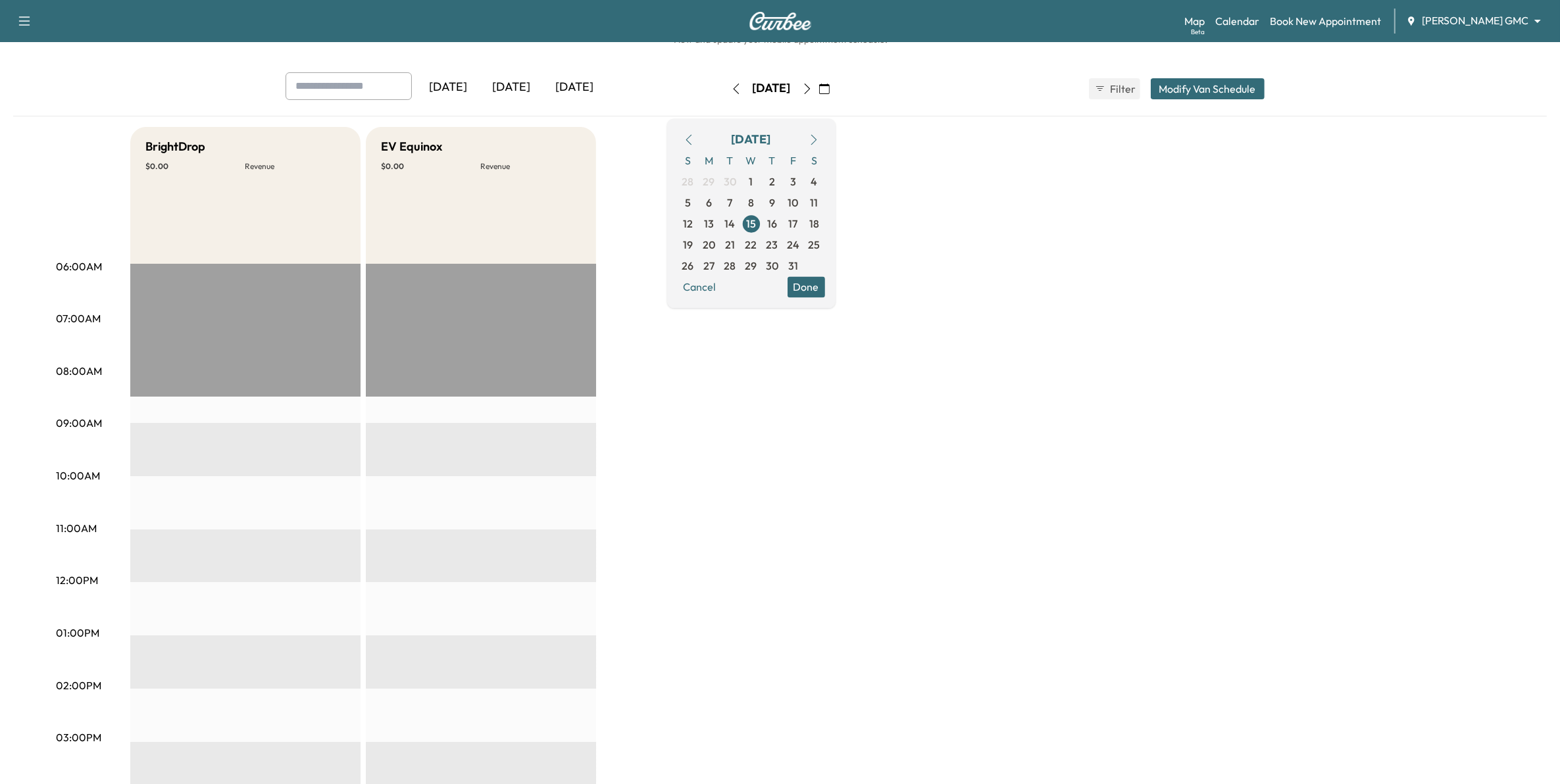
scroll to position [82, 0]
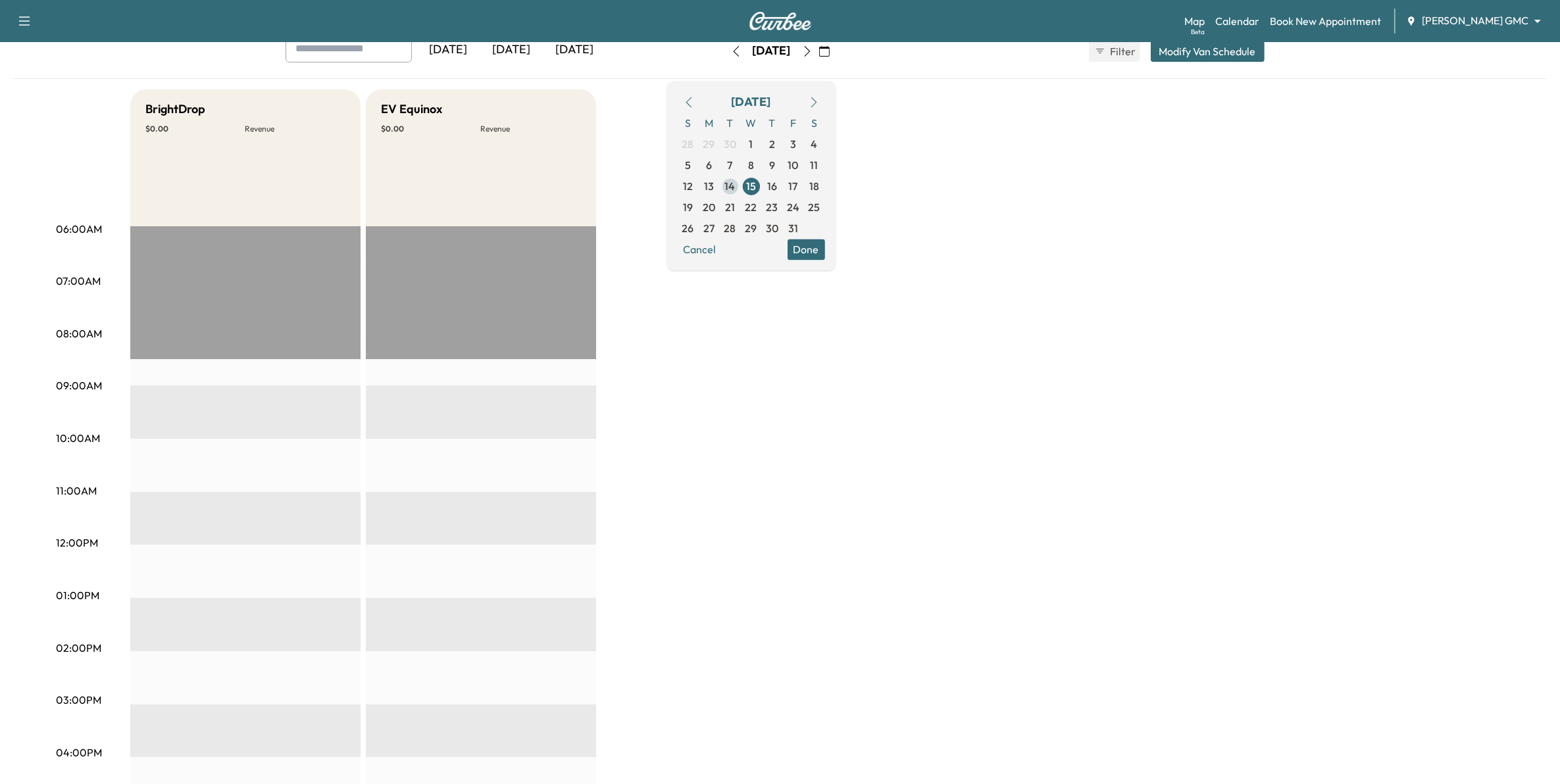
click at [741, 184] on span "14" at bounding box center [730, 186] width 21 height 21
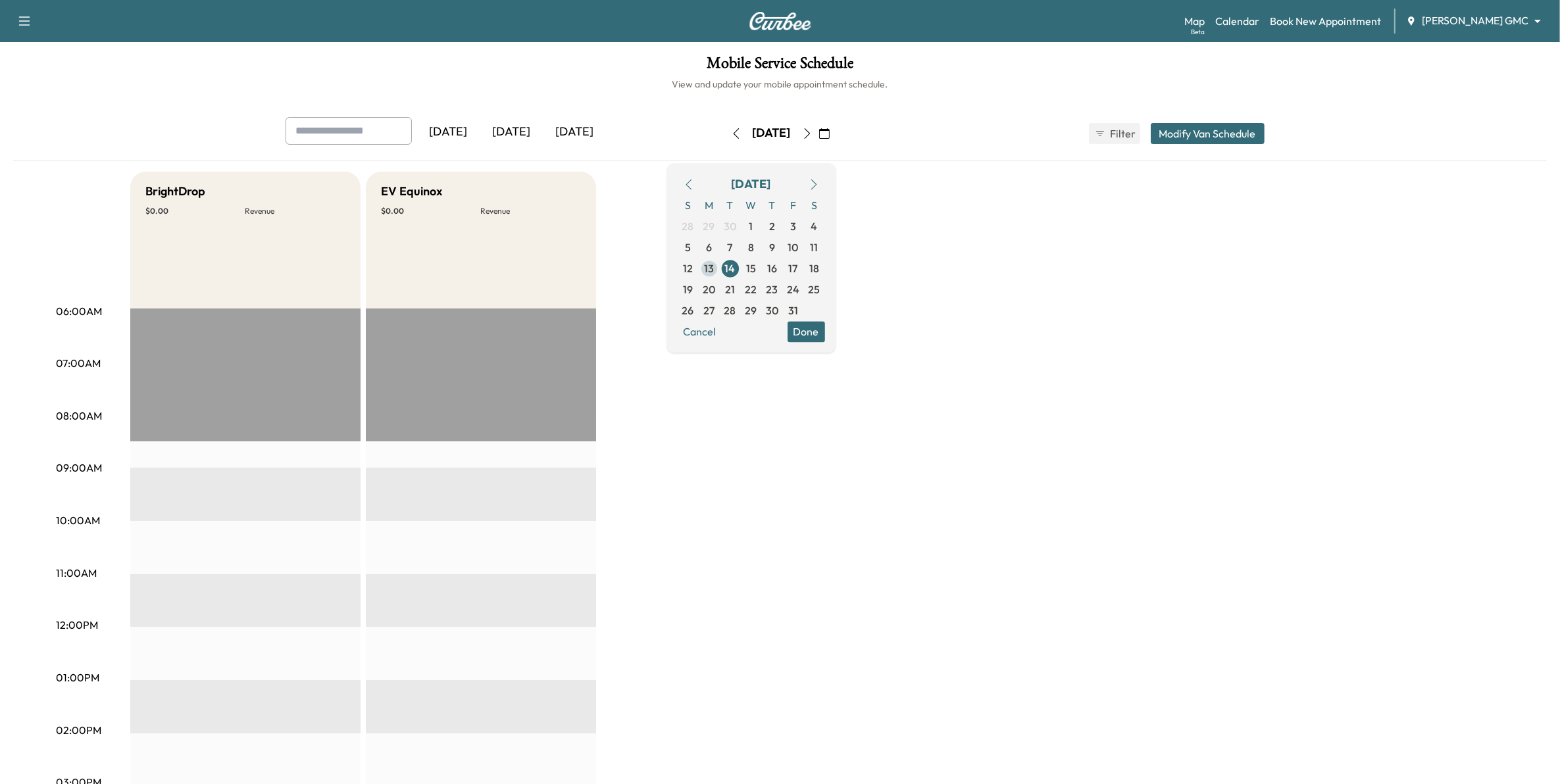
click at [719, 266] on span "13" at bounding box center [709, 268] width 21 height 21
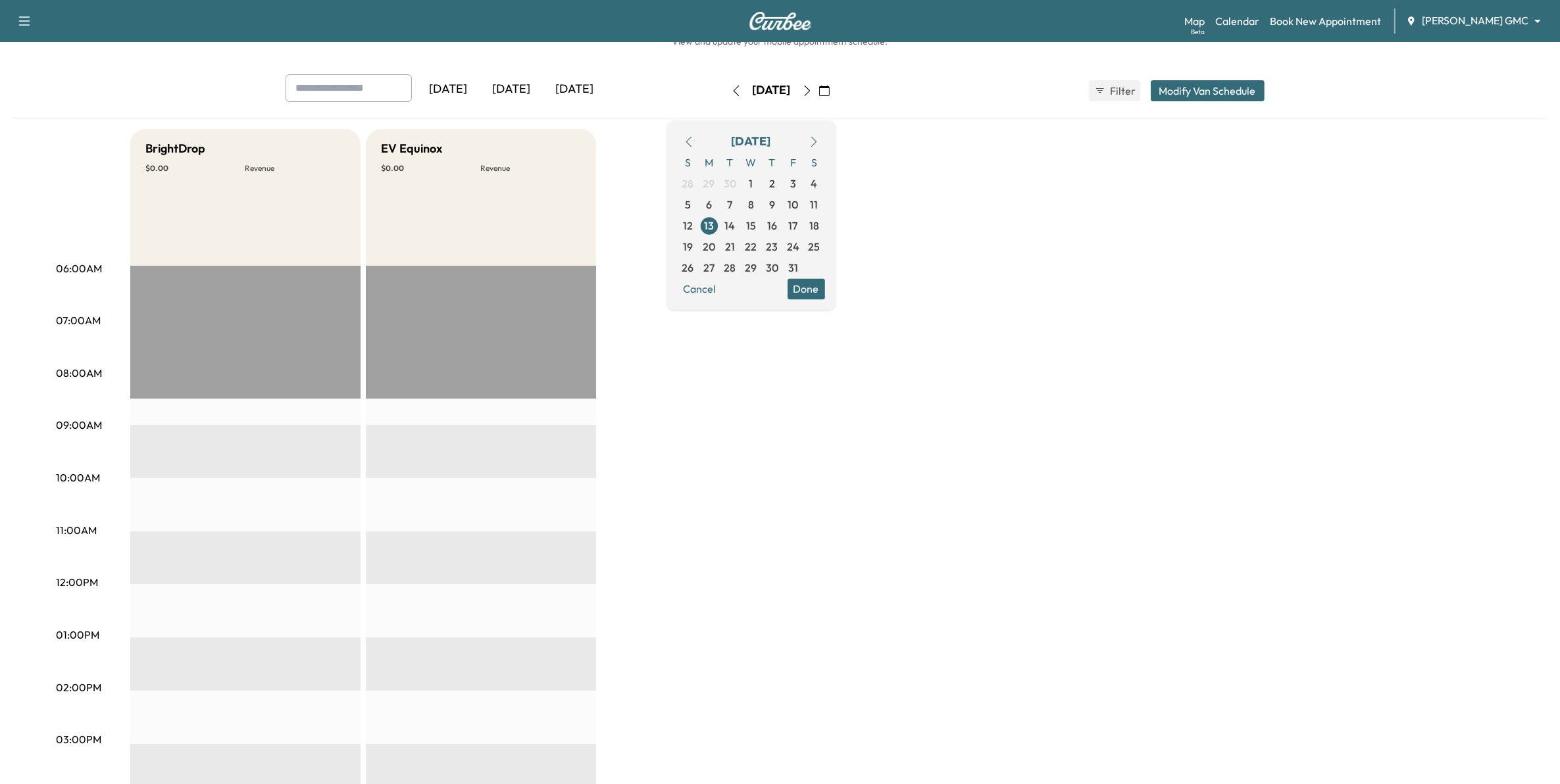
scroll to position [82, 0]
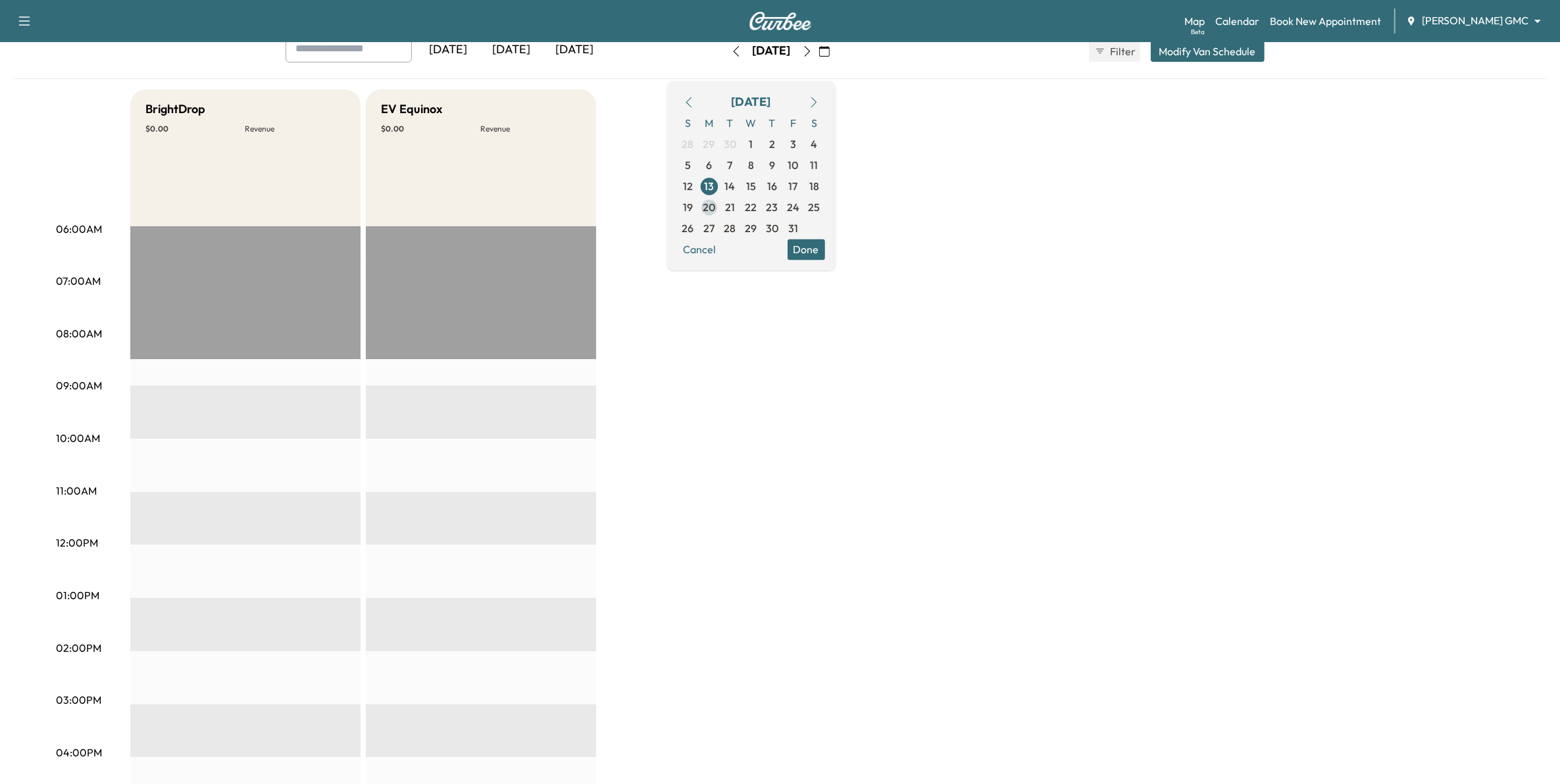
click at [719, 211] on span "20" at bounding box center [709, 207] width 21 height 21
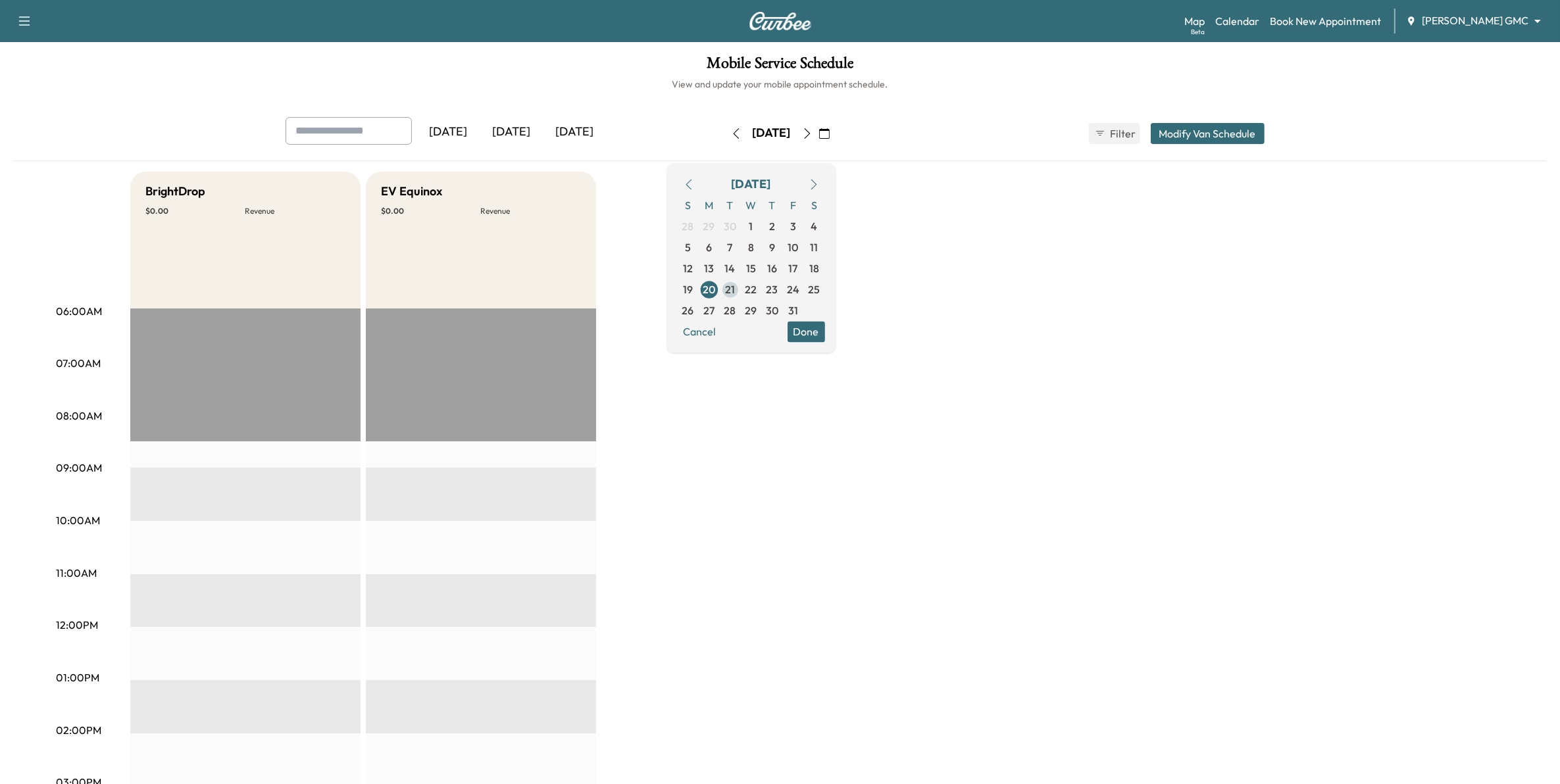
click at [741, 287] on span "21" at bounding box center [730, 290] width 21 height 21
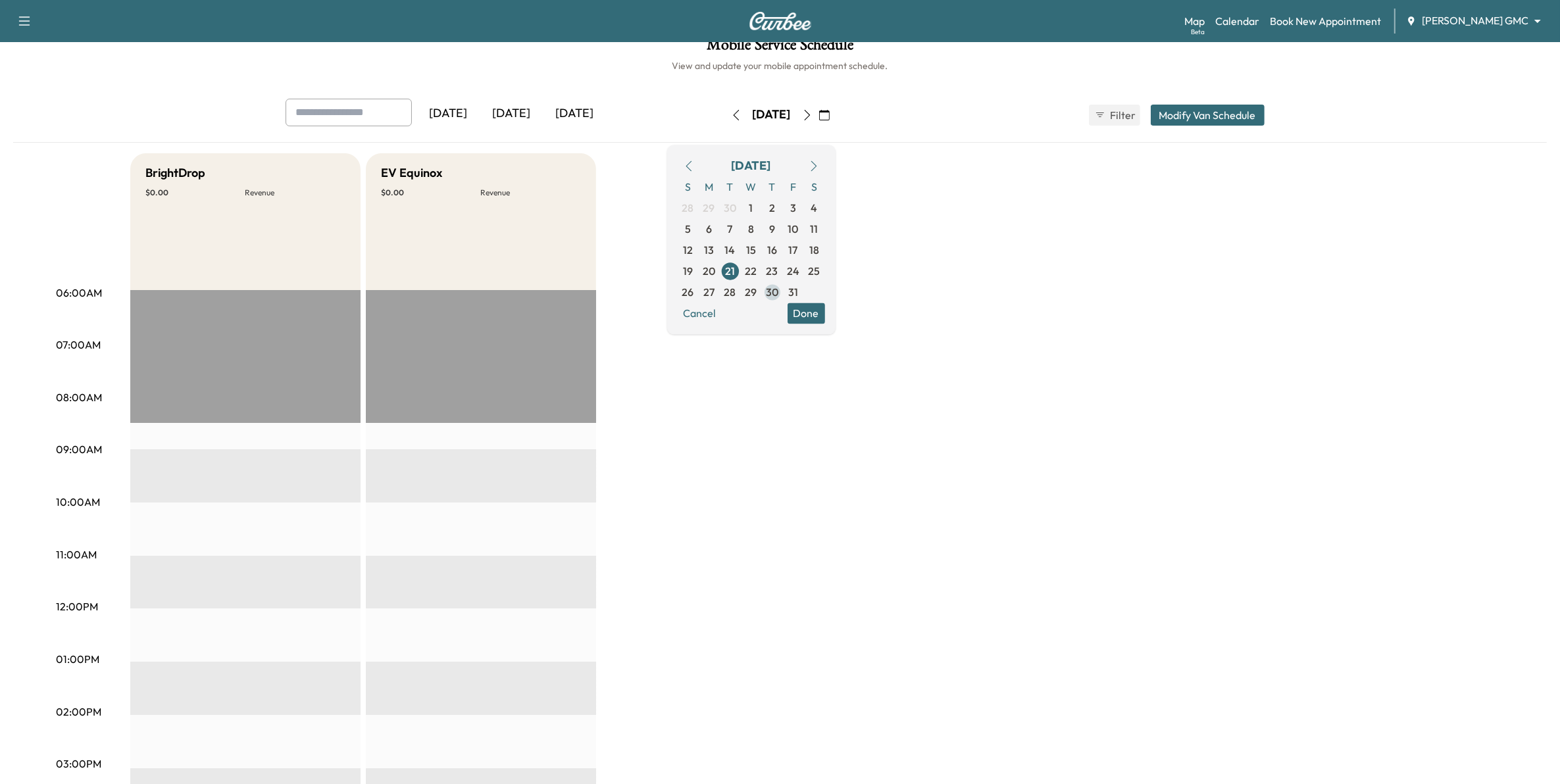
scroll to position [82, 0]
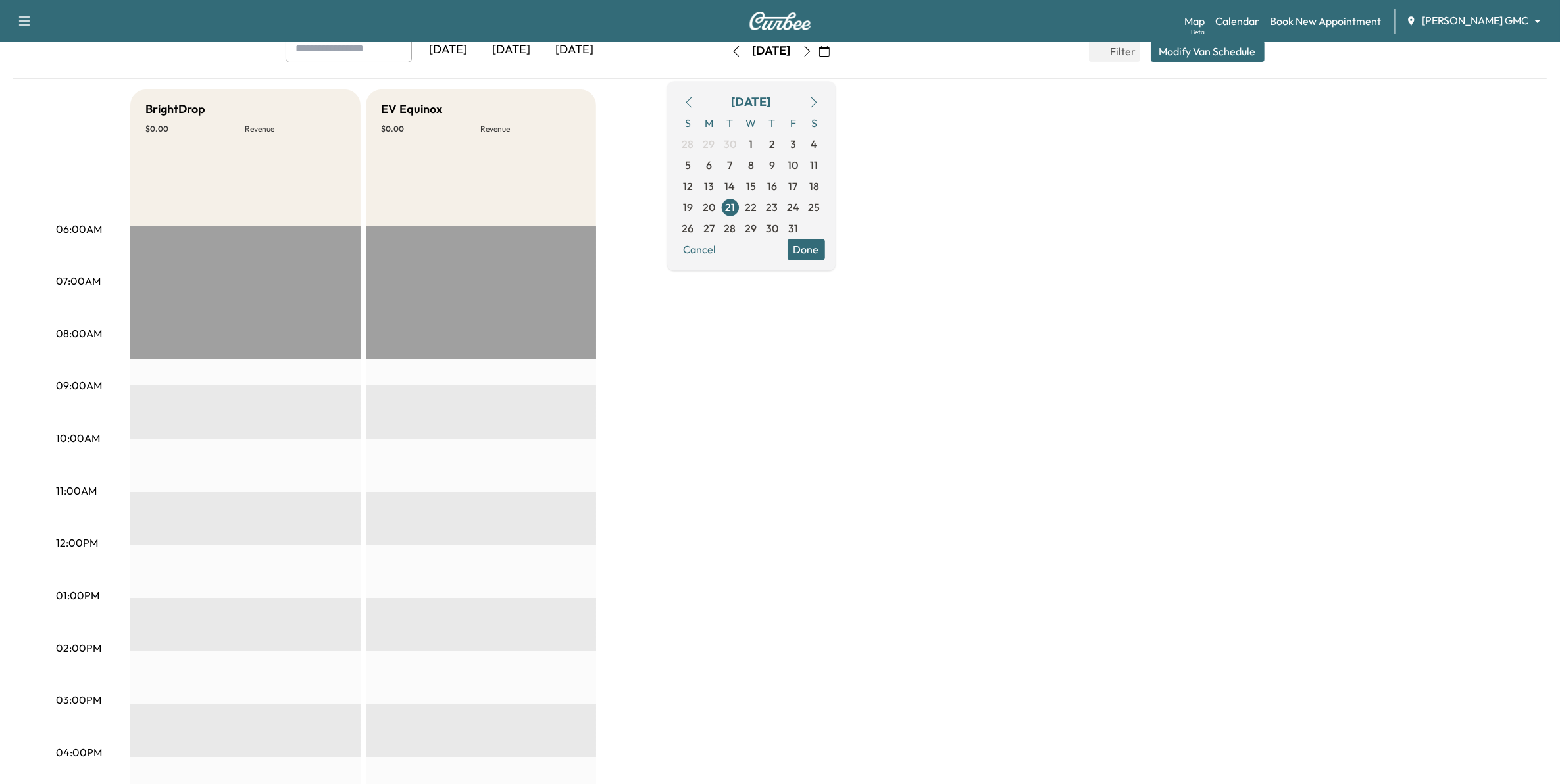
click at [757, 212] on span "22" at bounding box center [751, 207] width 12 height 16
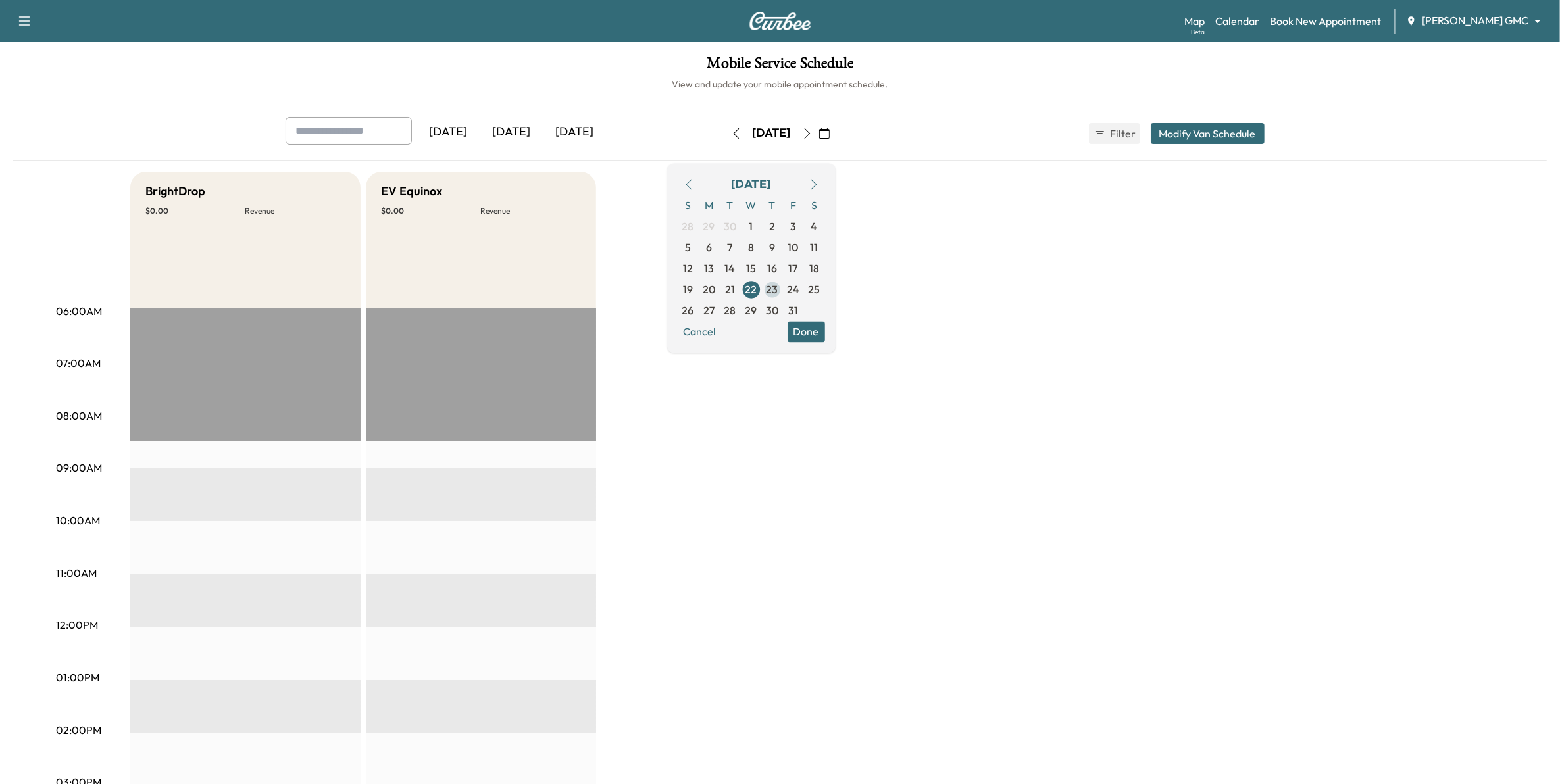
click at [782, 283] on span "23" at bounding box center [772, 290] width 21 height 21
click at [804, 287] on span "24" at bounding box center [793, 290] width 21 height 21
click at [825, 292] on span "25" at bounding box center [814, 290] width 21 height 21
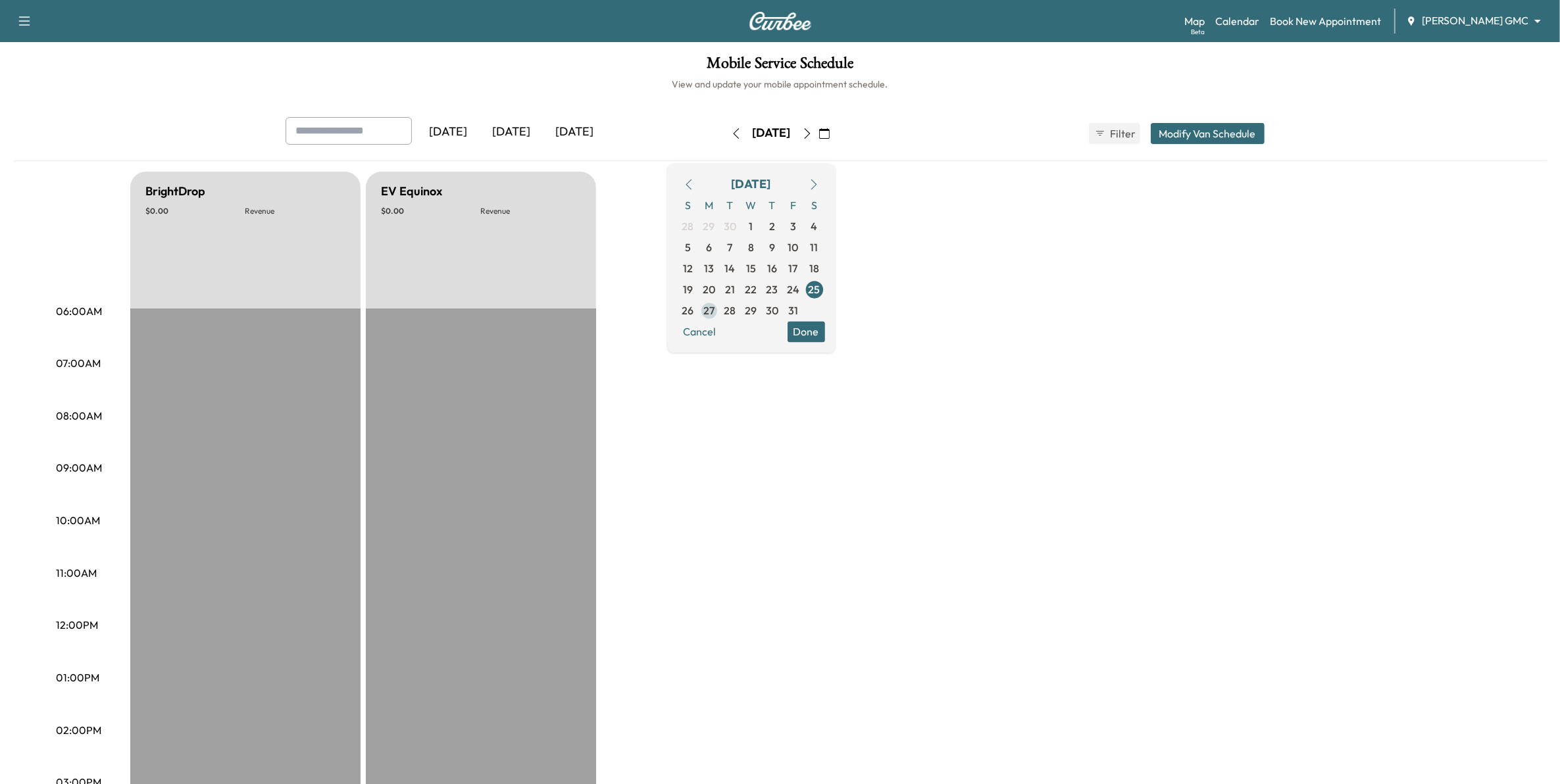
click at [719, 307] on span "27" at bounding box center [709, 310] width 21 height 21
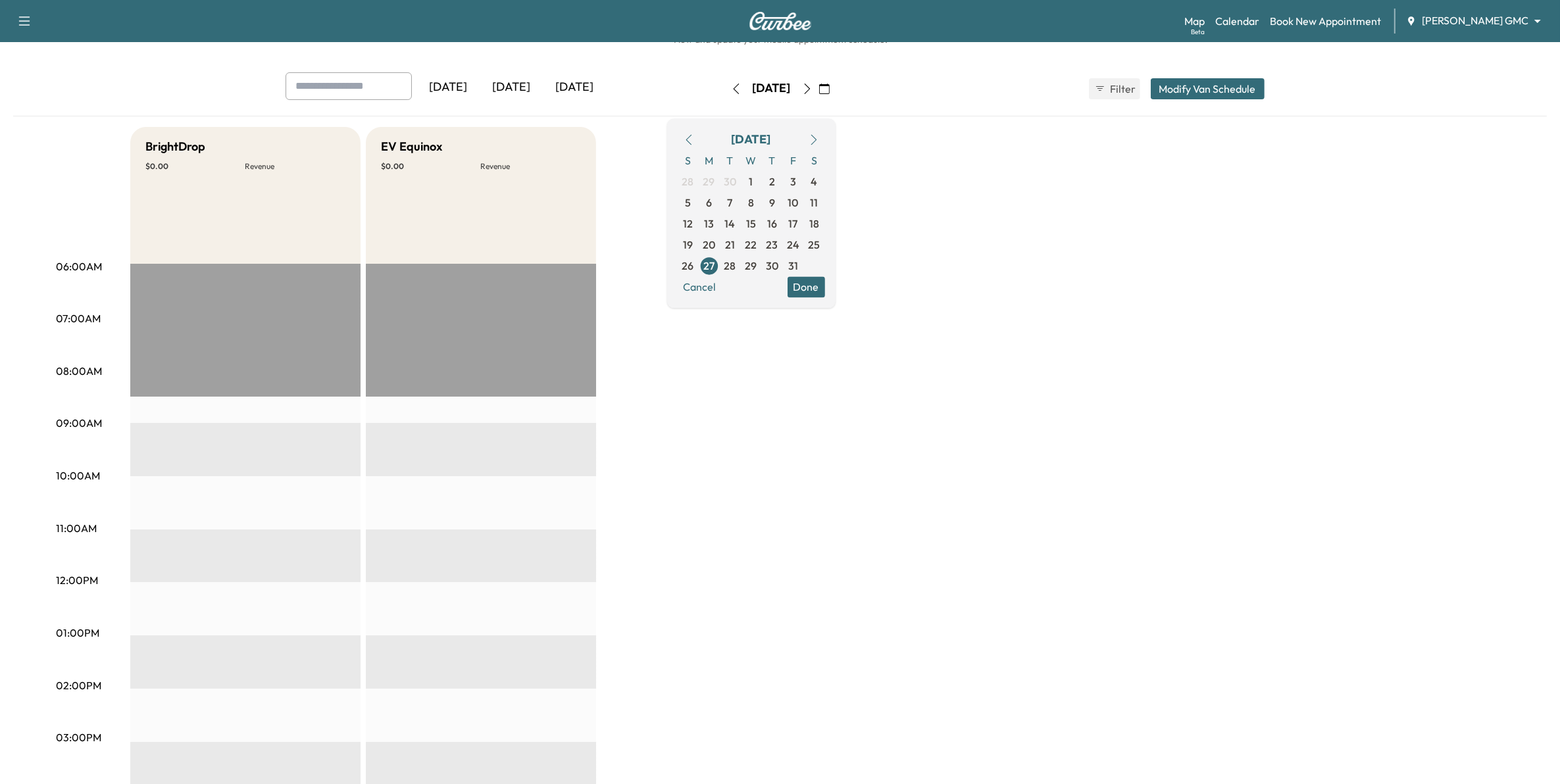
scroll to position [82, 0]
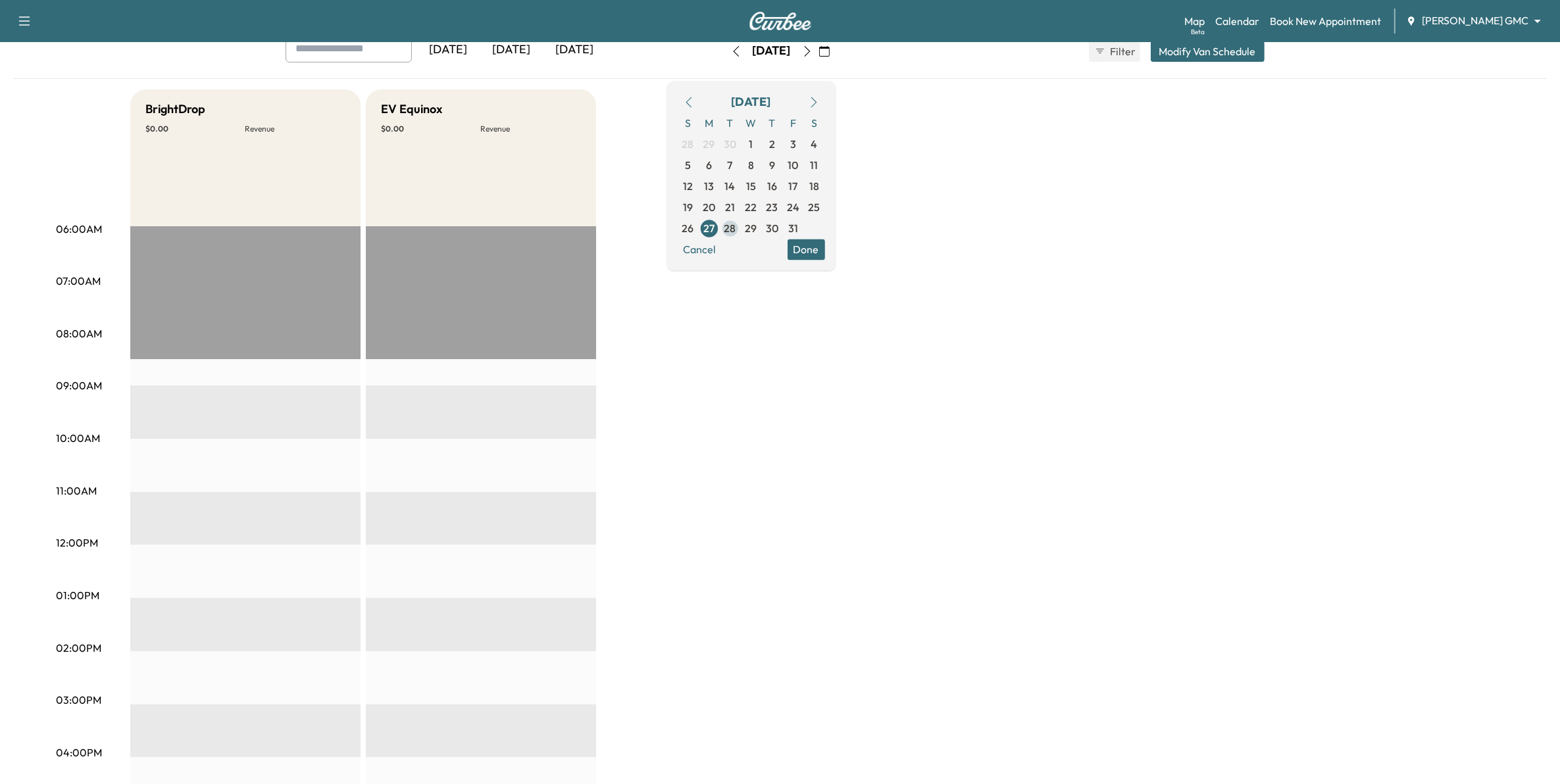
click at [741, 231] on span "28" at bounding box center [730, 228] width 21 height 21
click at [757, 231] on span "29" at bounding box center [751, 227] width 12 height 16
click at [782, 232] on span "30" at bounding box center [772, 228] width 21 height 21
click at [825, 248] on button "Done" at bounding box center [806, 249] width 38 height 21
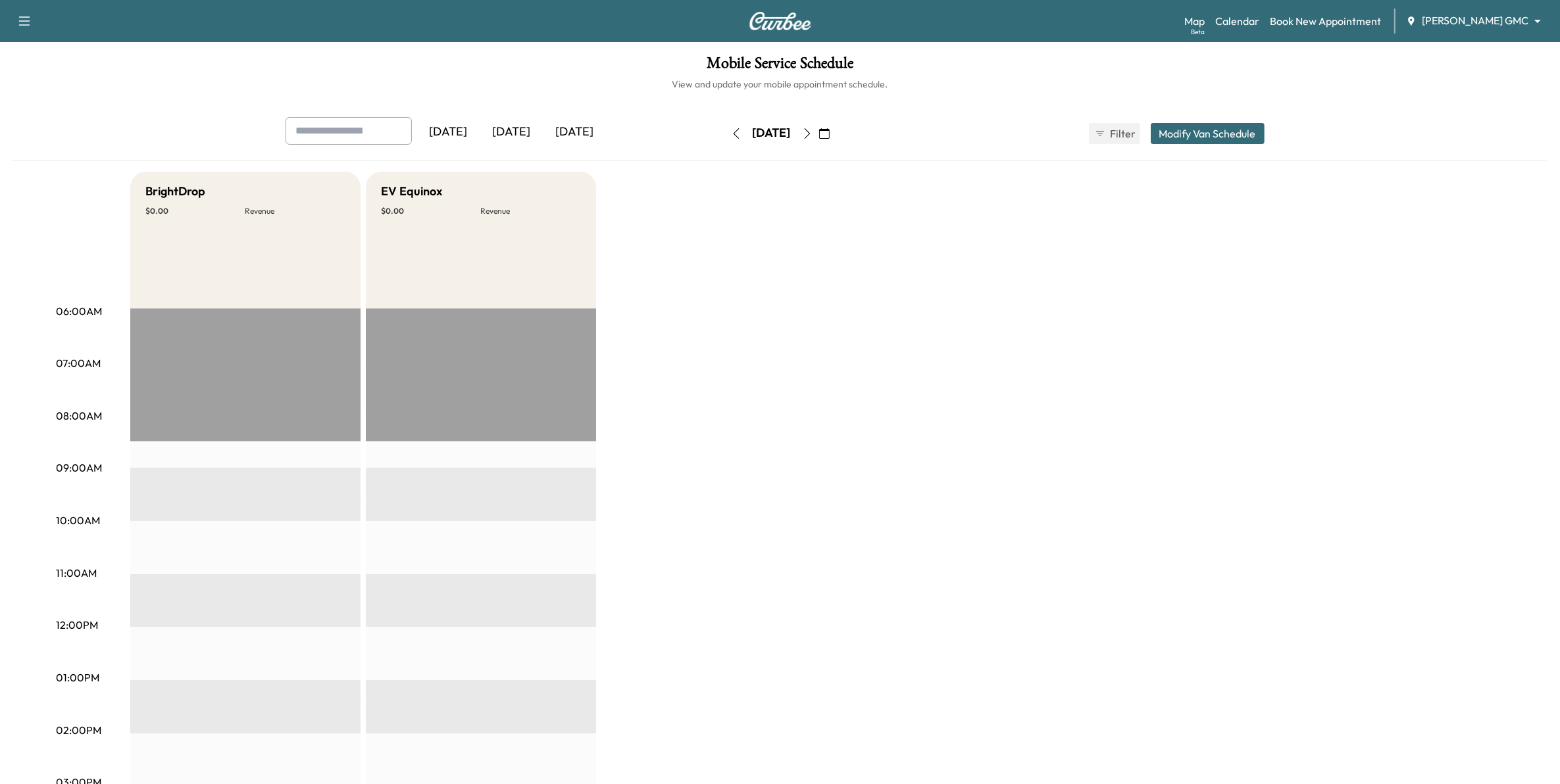
click at [1432, 15] on body "Support Log Out Map Beta Calendar Book New Appointment [PERSON_NAME] GMC ******…" at bounding box center [780, 392] width 1560 height 784
click at [1448, 48] on span "[PERSON_NAME] Chevrolet" at bounding box center [1502, 48] width 130 height 16
click at [835, 126] on button "button" at bounding box center [825, 133] width 23 height 21
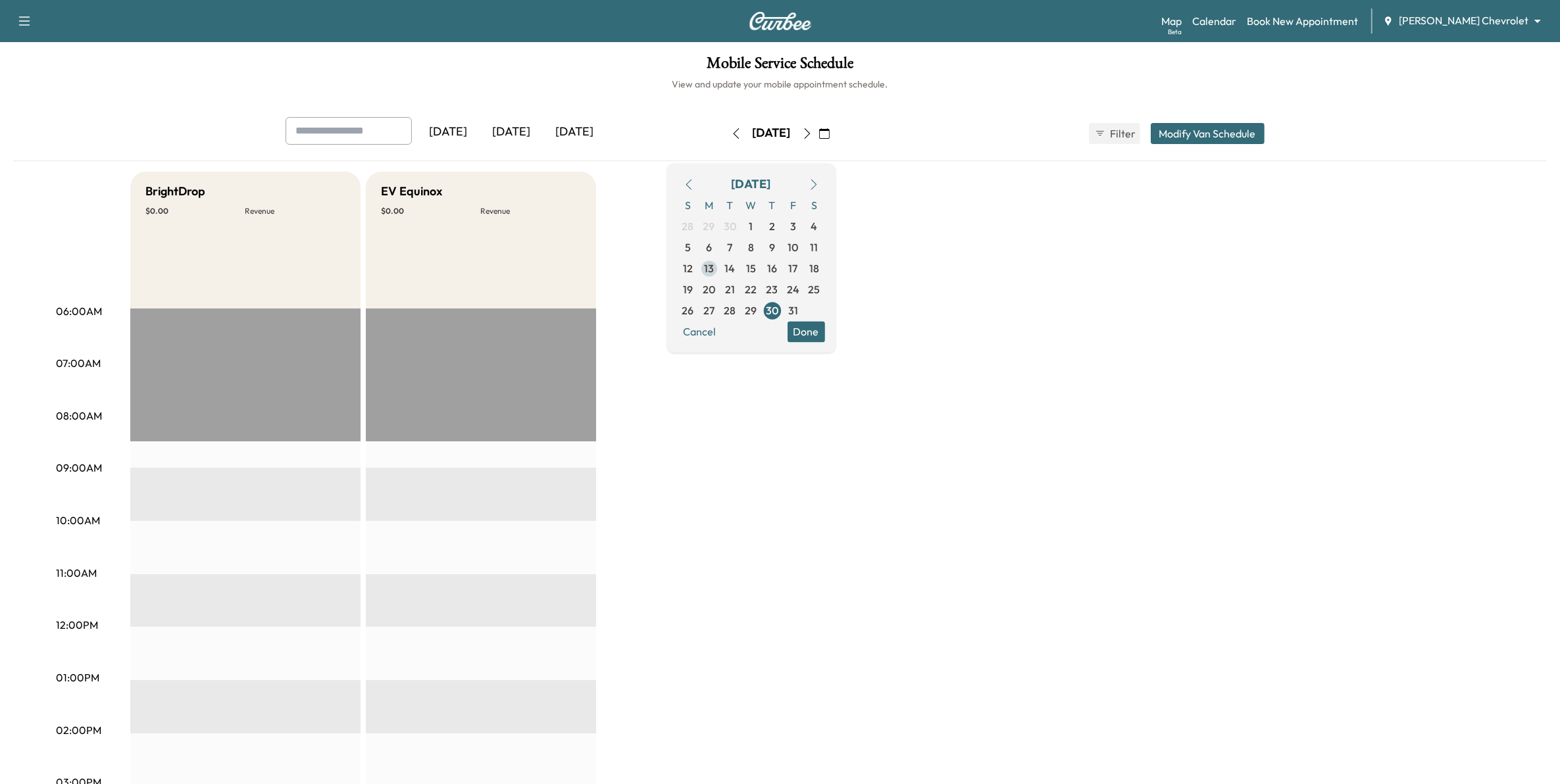
click at [714, 264] on span "13" at bounding box center [708, 268] width 9 height 16
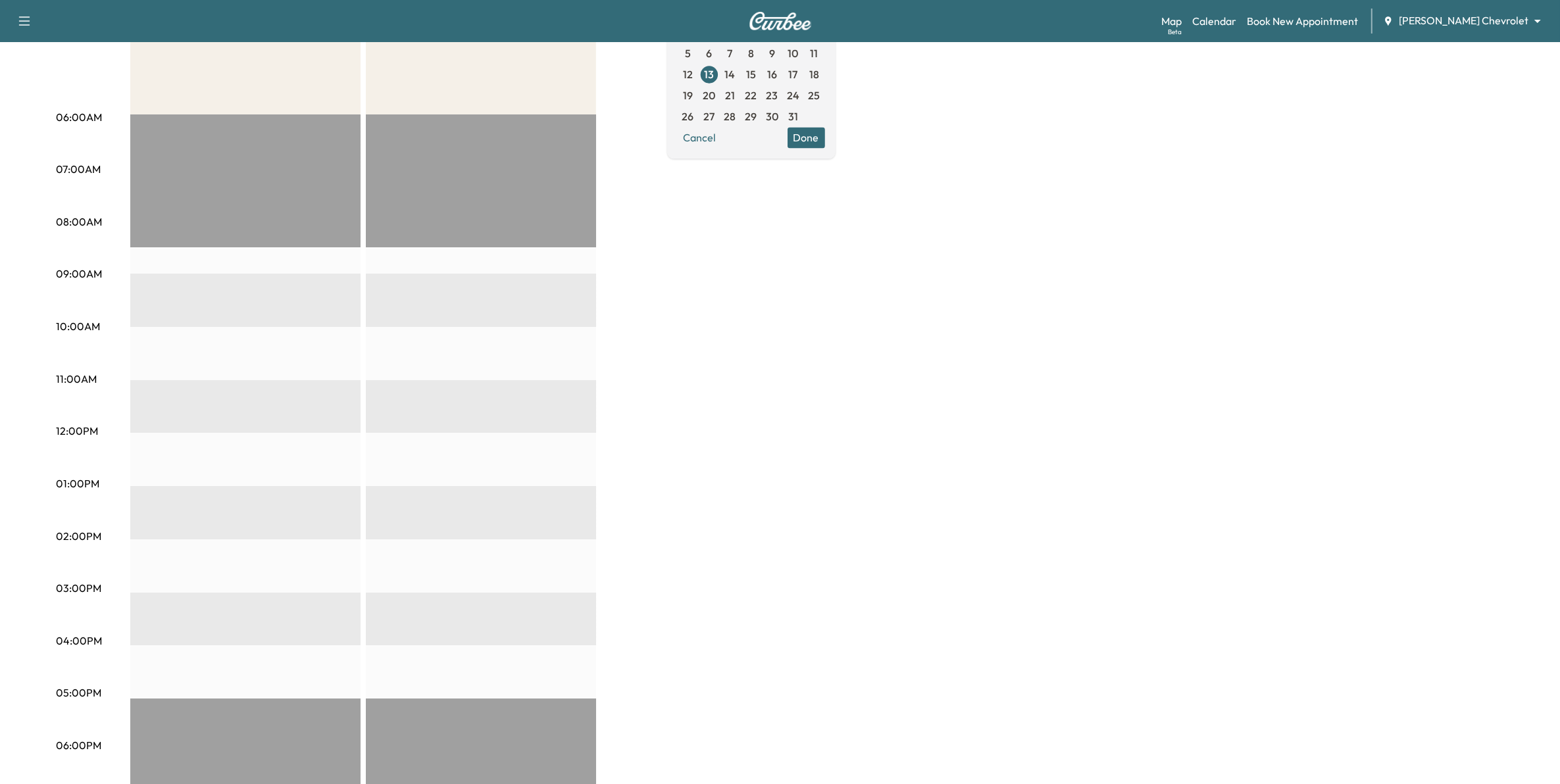
scroll to position [165, 0]
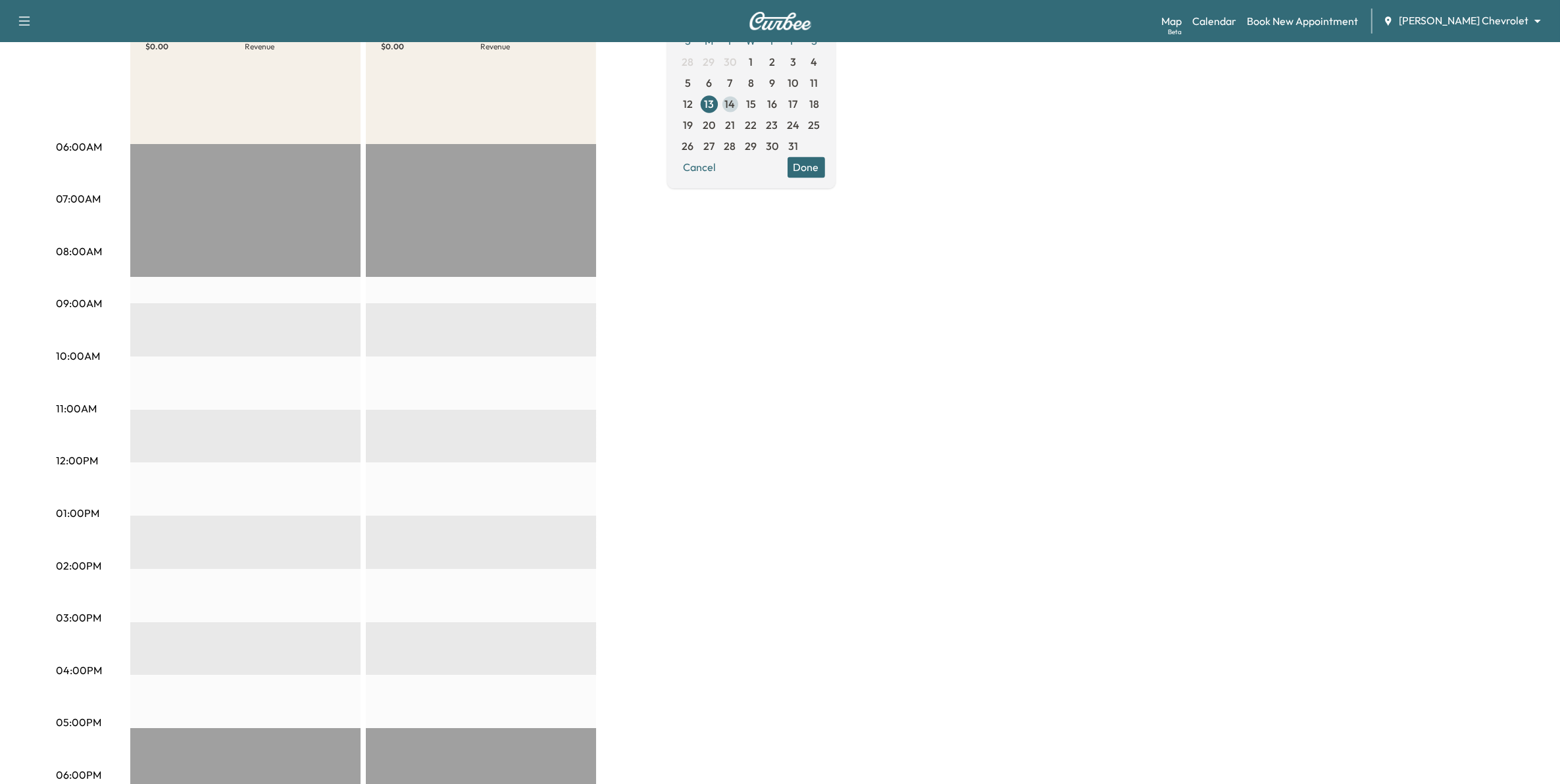
click at [735, 101] on span "14" at bounding box center [730, 103] width 10 height 16
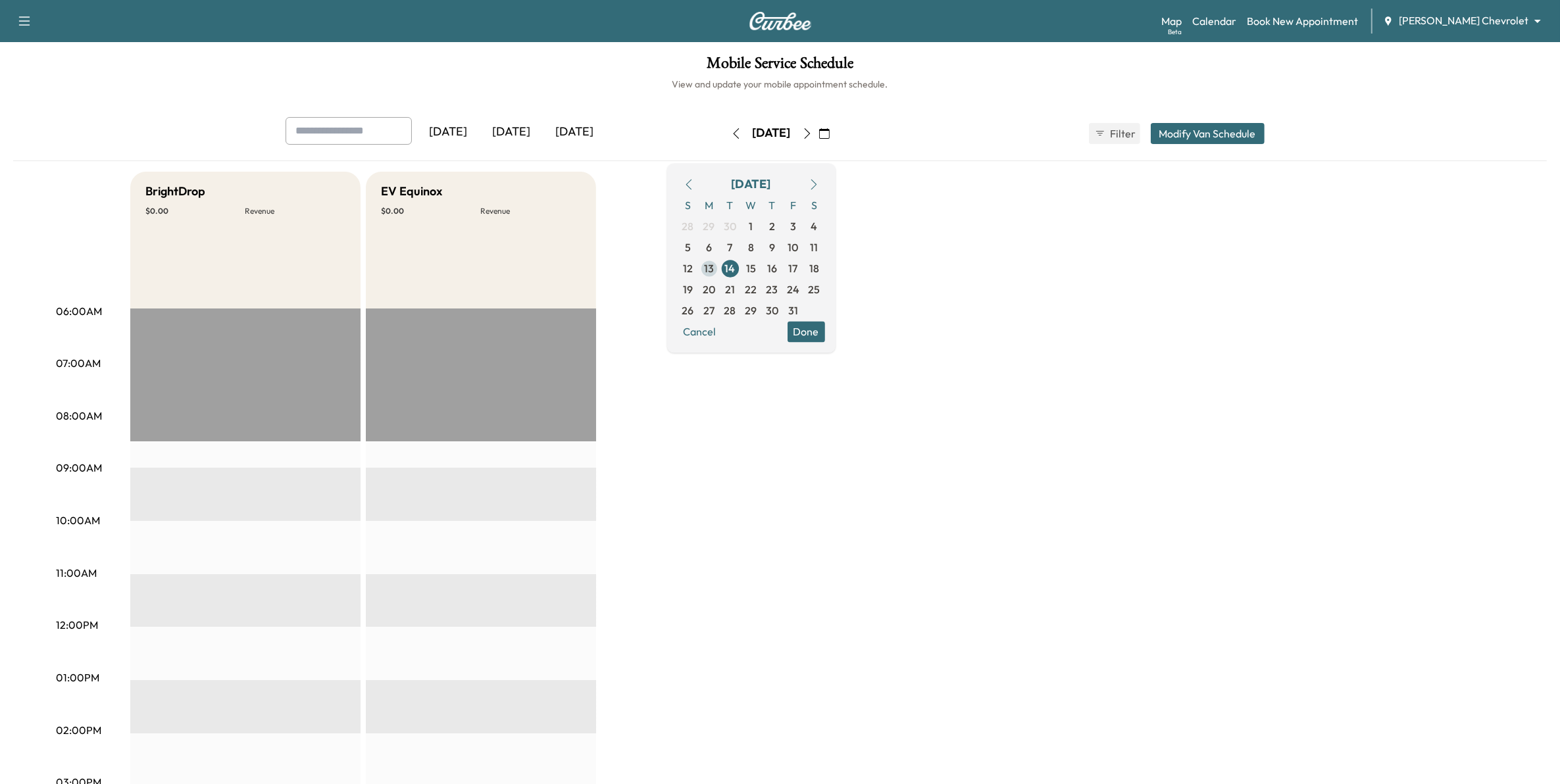
click at [714, 268] on span "13" at bounding box center [708, 268] width 9 height 16
click at [527, 134] on div "[DATE]" at bounding box center [512, 133] width 63 height 30
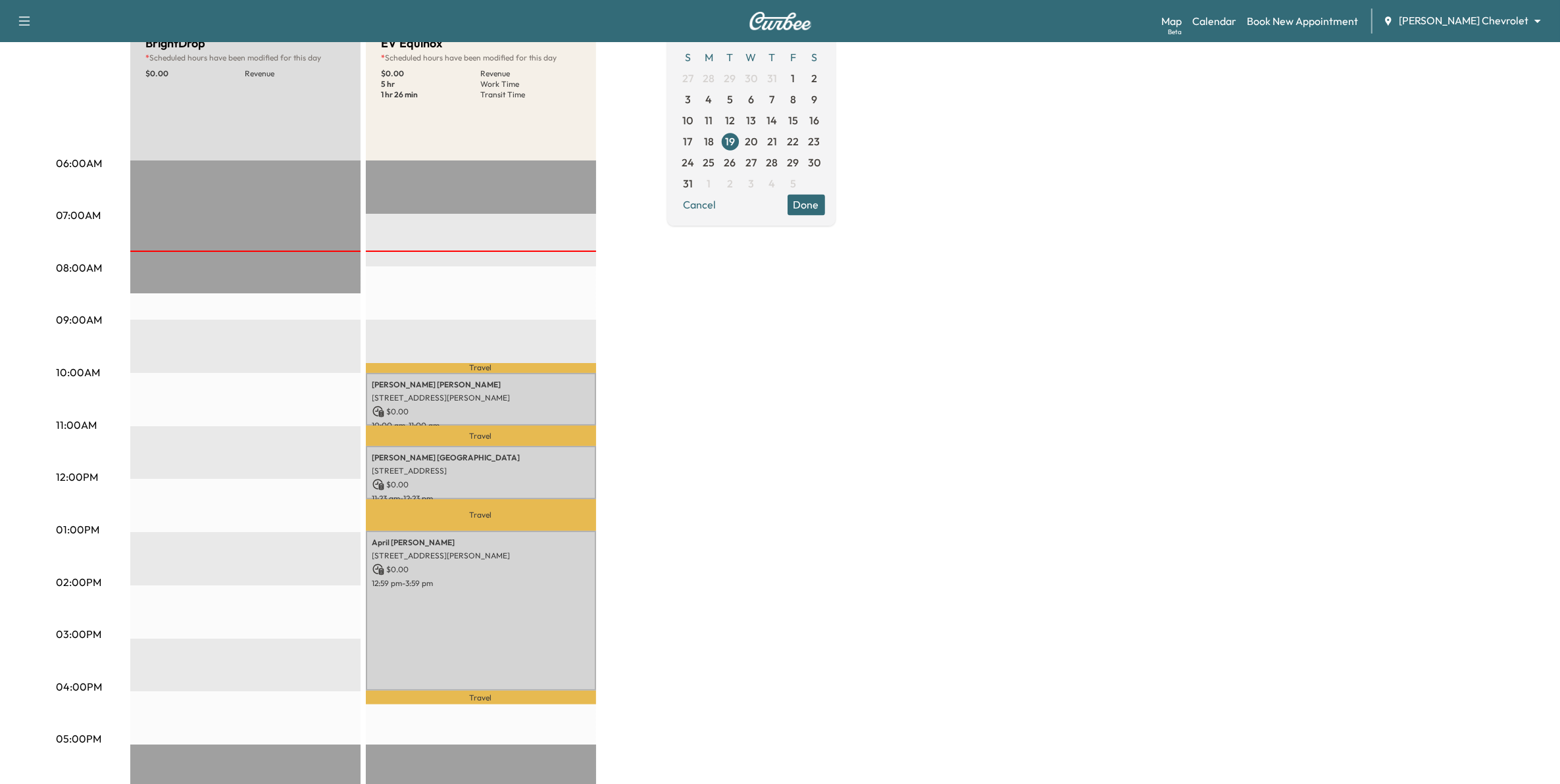
scroll to position [165, 0]
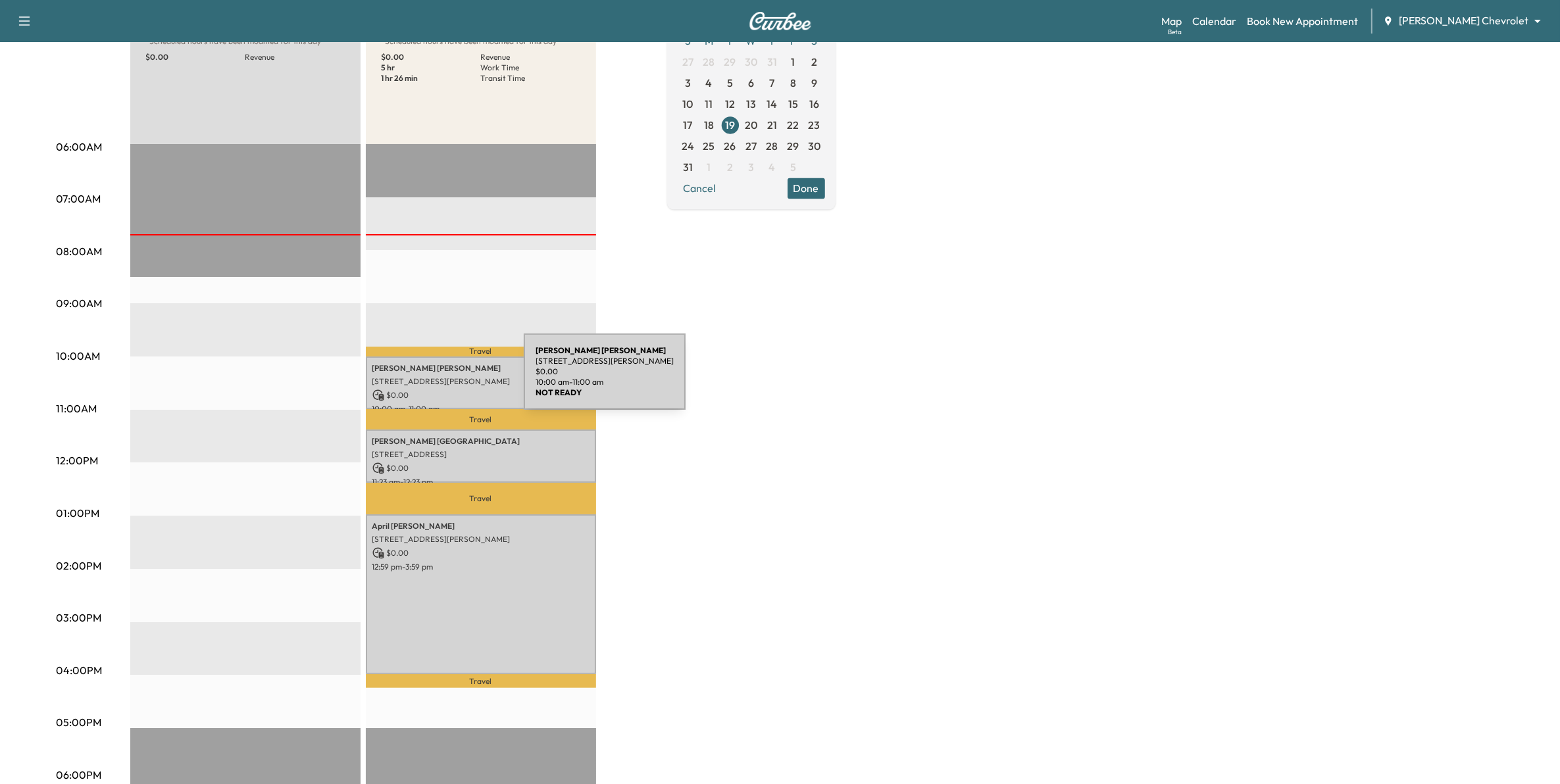
click at [425, 380] on p "[STREET_ADDRESS][PERSON_NAME]" at bounding box center [481, 381] width 217 height 10
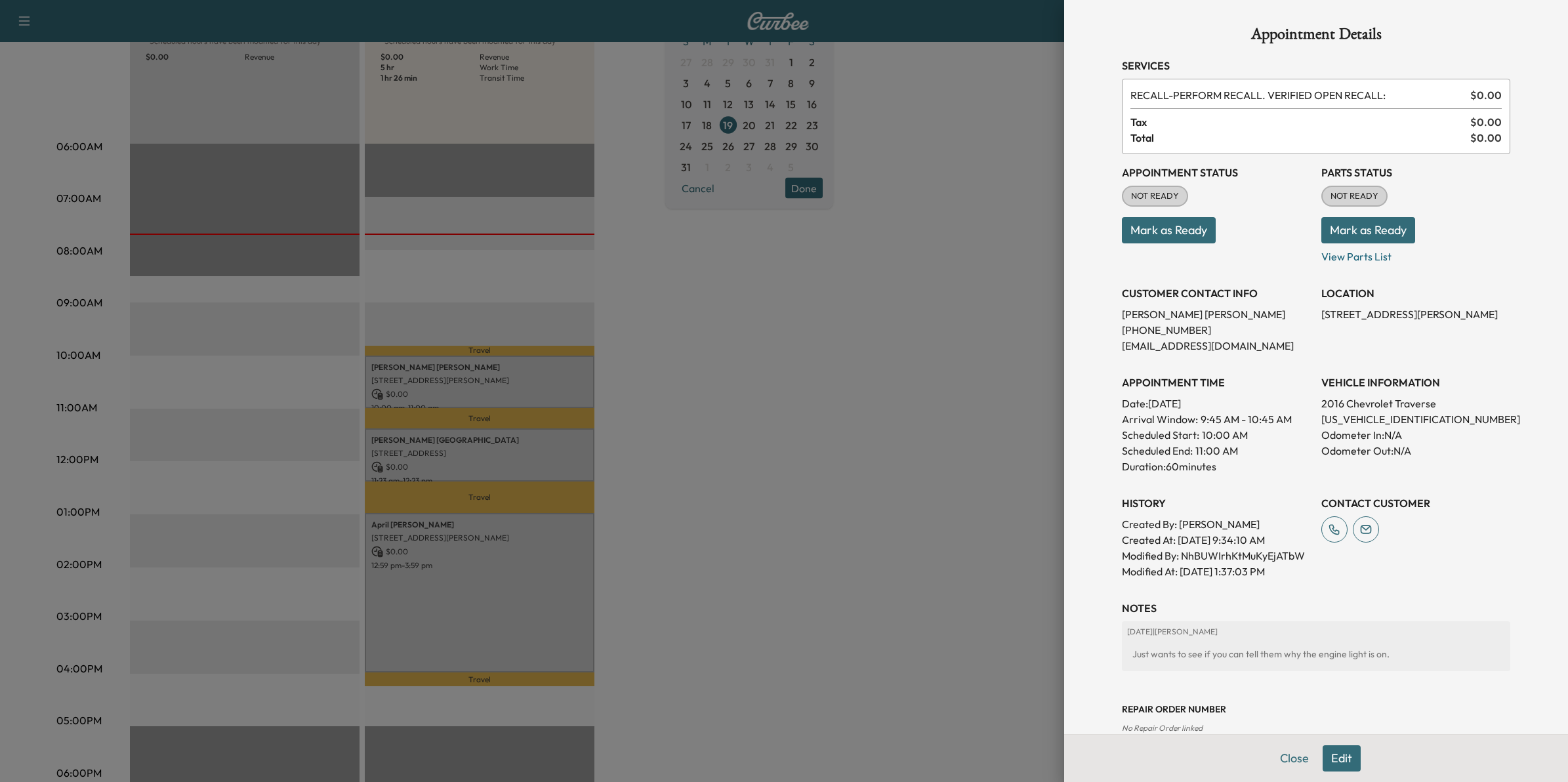
click at [1165, 233] on button "Mark as Ready" at bounding box center [1168, 231] width 94 height 26
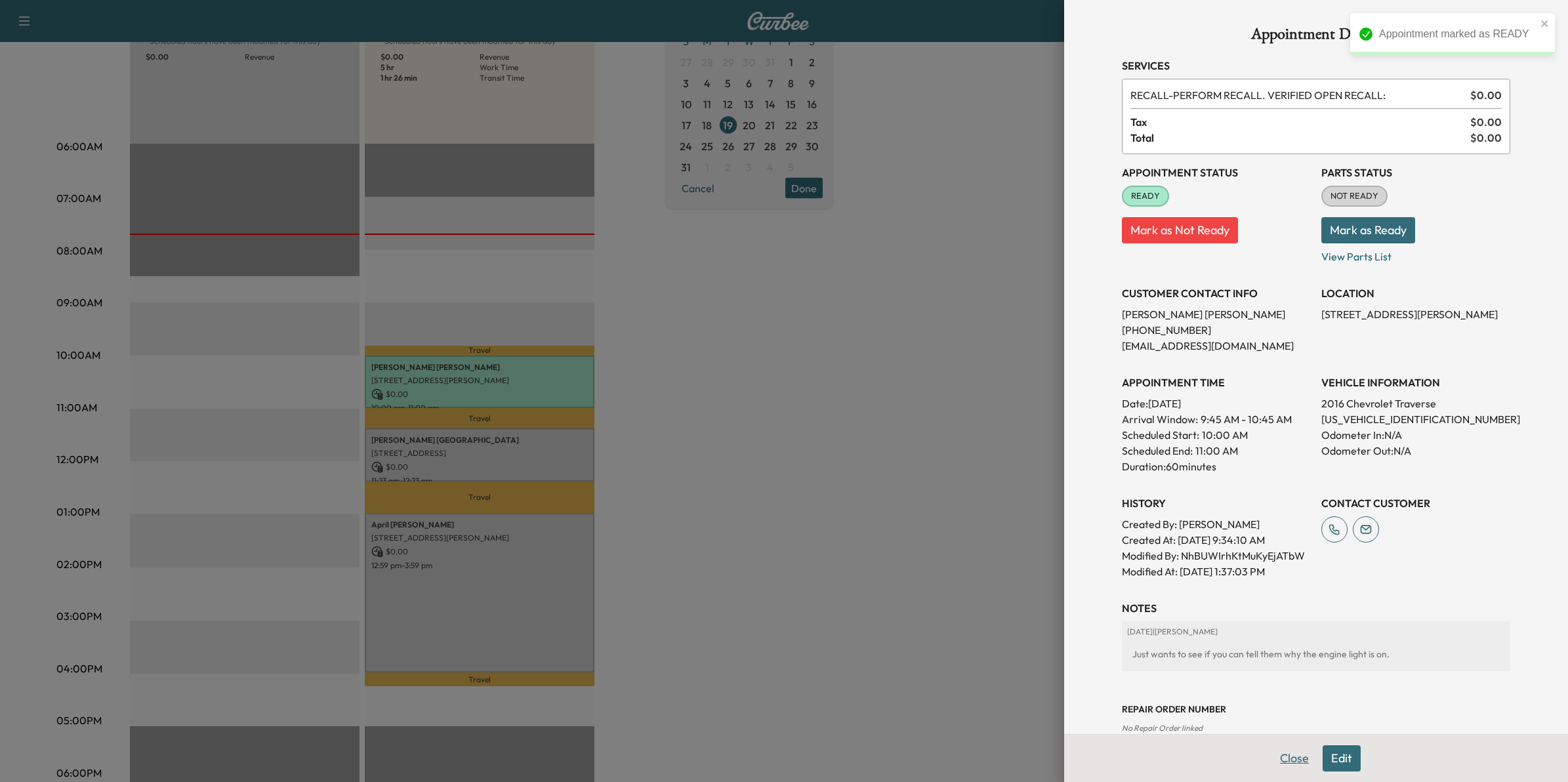
click at [1278, 753] on button "Close" at bounding box center [1294, 759] width 46 height 26
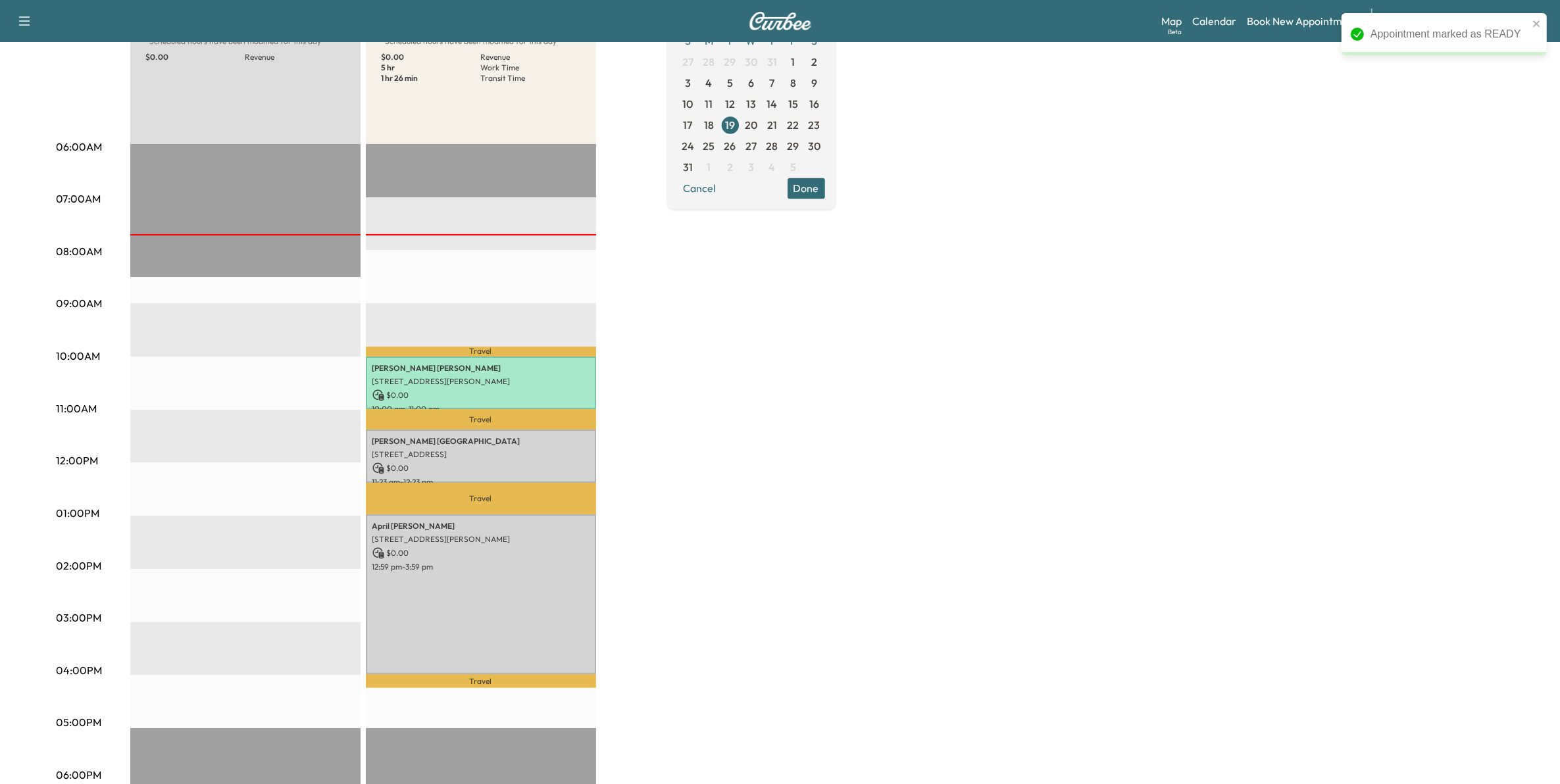
click at [461, 463] on p "$ 0.00" at bounding box center [481, 468] width 217 height 12
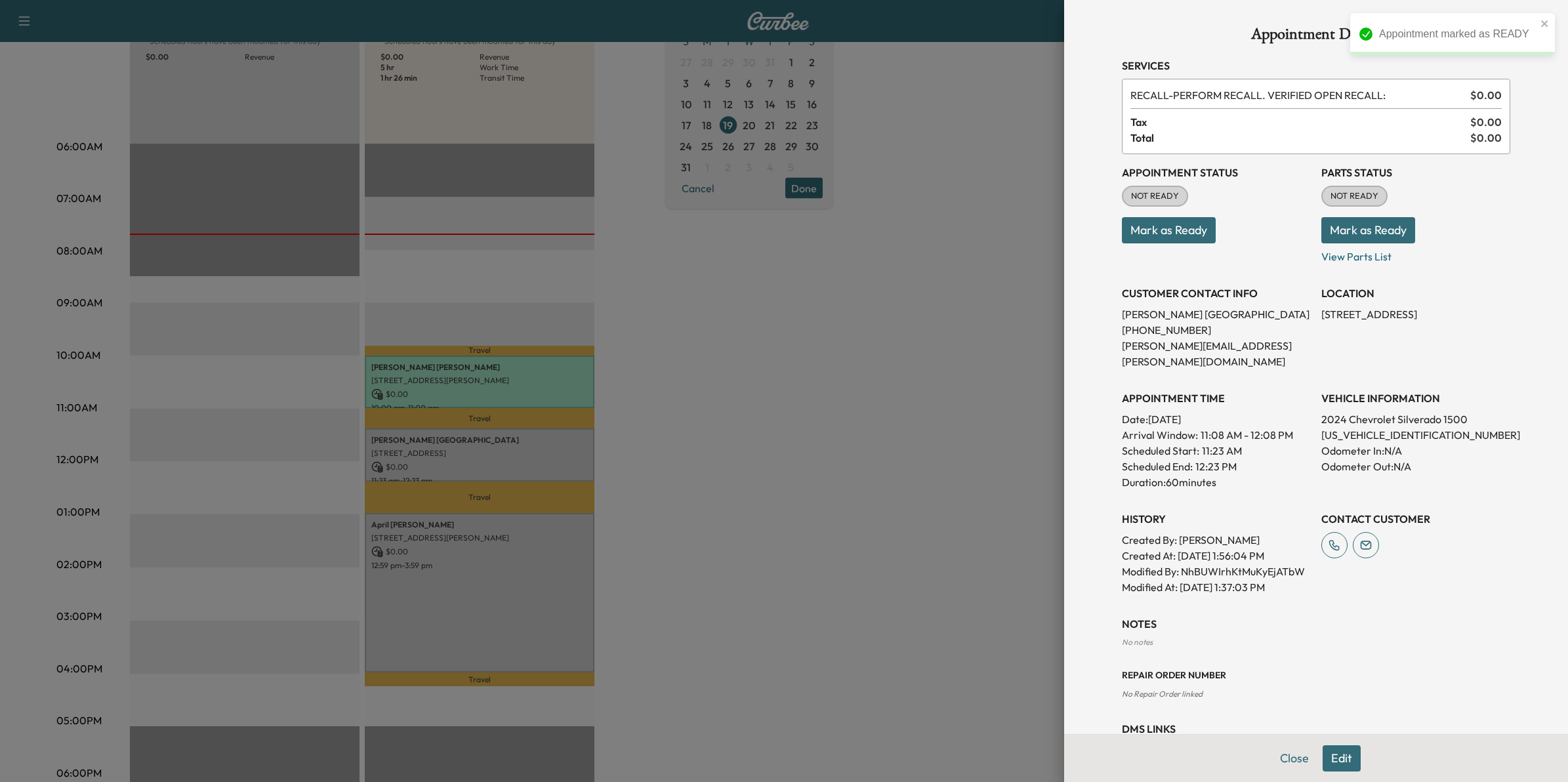
click at [1156, 228] on button "Mark as Ready" at bounding box center [1168, 231] width 94 height 26
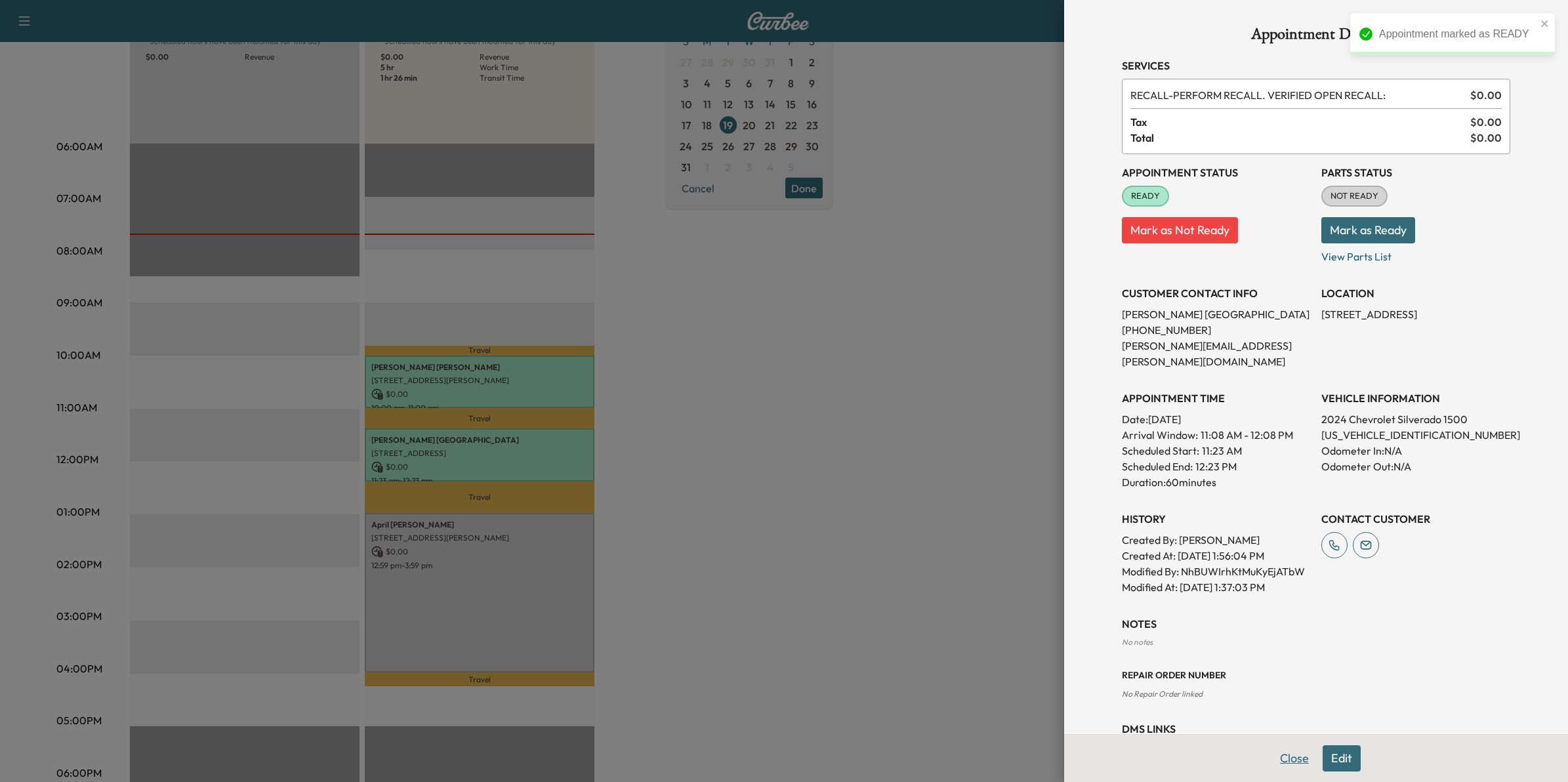
click at [1284, 760] on button "Close" at bounding box center [1294, 759] width 46 height 26
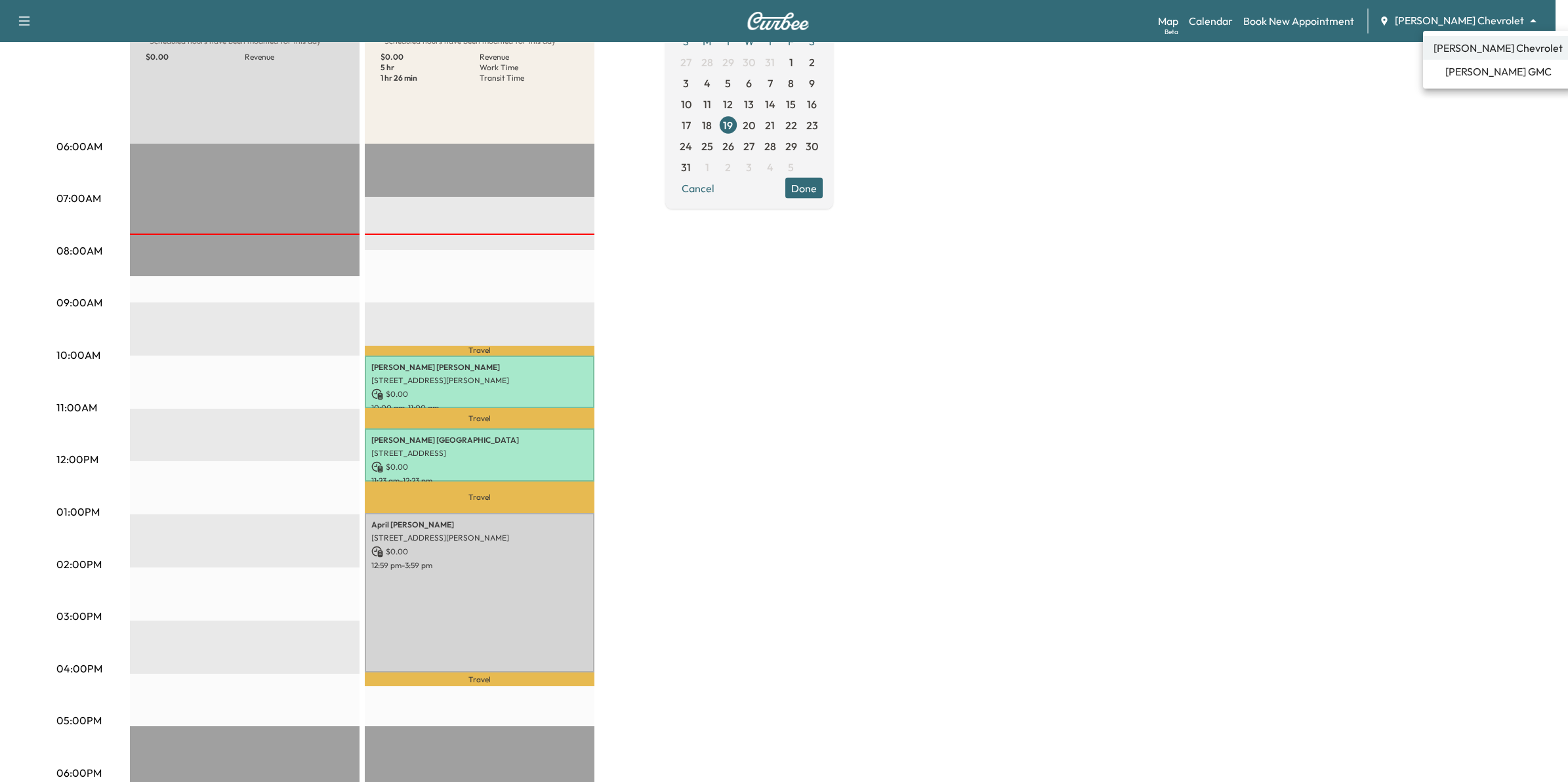
click at [1520, 17] on body "Support Log Out Map Beta Calendar Book New Appointment [PERSON_NAME] Chevrolet …" at bounding box center [784, 227] width 1568 height 782
click at [1496, 73] on span "[PERSON_NAME] GMC" at bounding box center [1498, 71] width 106 height 16
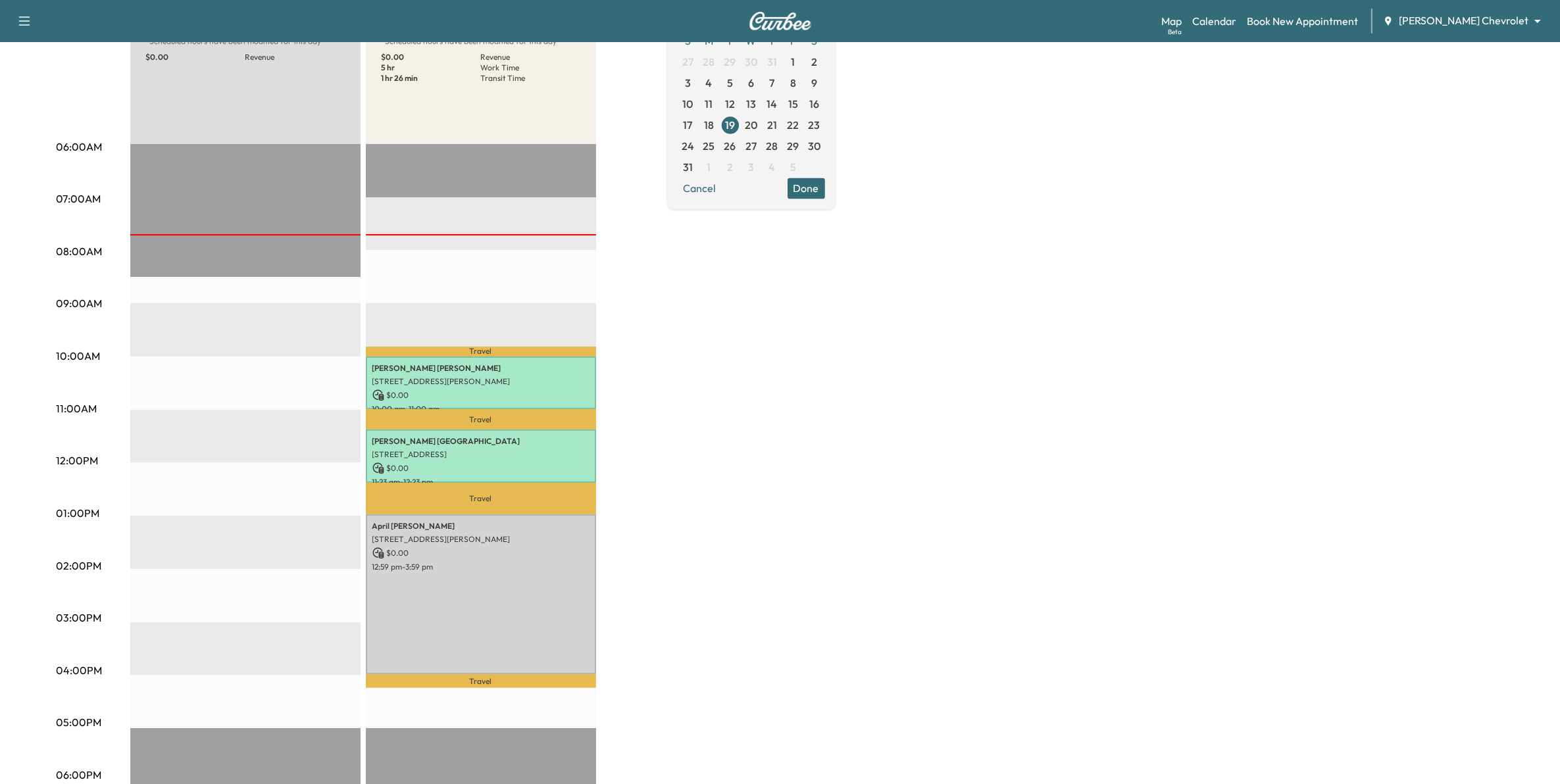
scroll to position [0, 0]
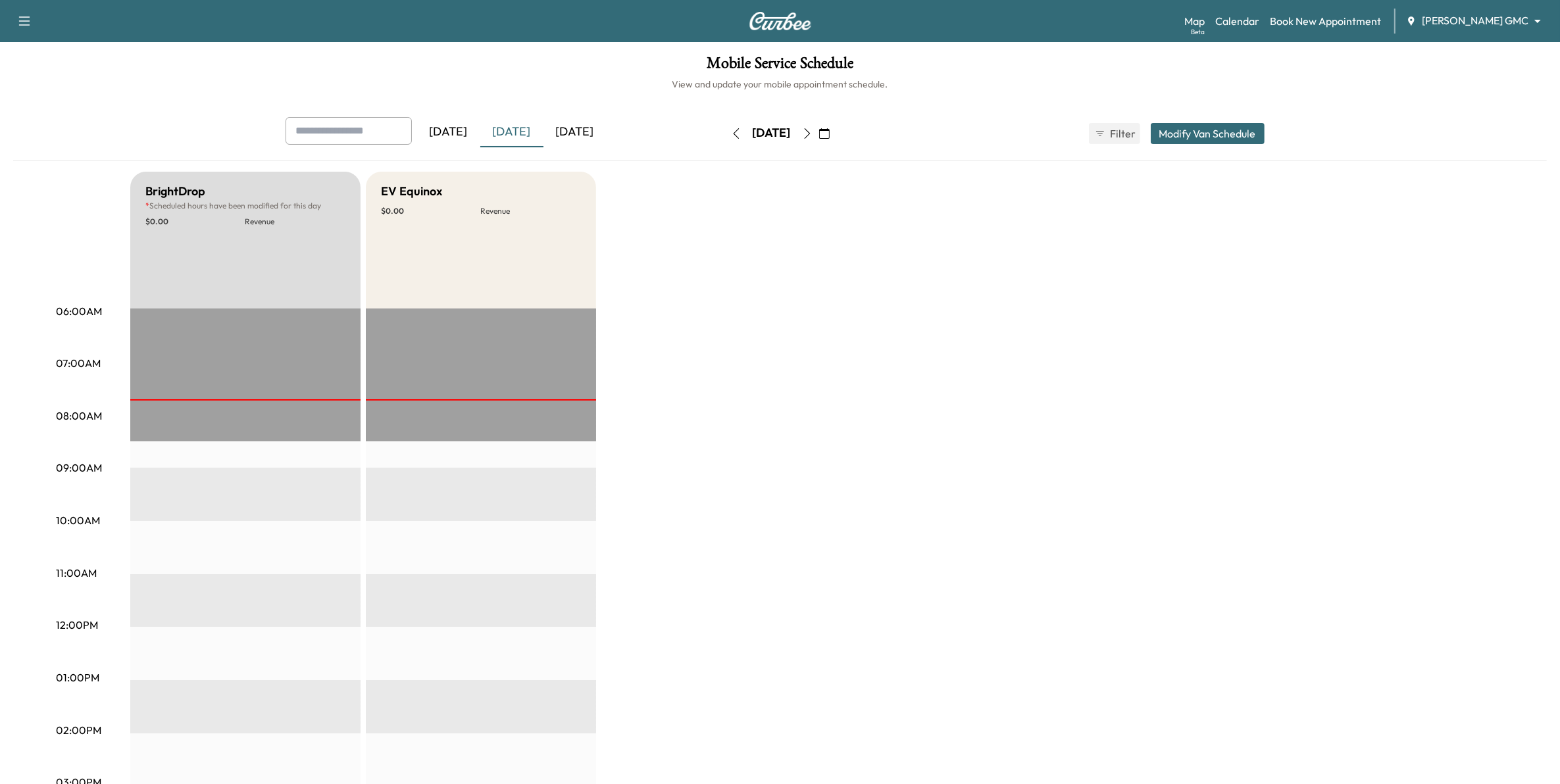
click at [521, 128] on div "[DATE]" at bounding box center [512, 133] width 63 height 30
click at [1471, 8] on div "Map Beta Calendar Book New Appointment [PERSON_NAME] GMC ******** ​" at bounding box center [1366, 21] width 365 height 25
click at [1462, 26] on body "Support Log Out Map Beta Calendar Book New Appointment [PERSON_NAME] GMC ******…" at bounding box center [786, 392] width 1572 height 784
click at [1472, 46] on span "[PERSON_NAME] Chevrolet" at bounding box center [1502, 48] width 130 height 16
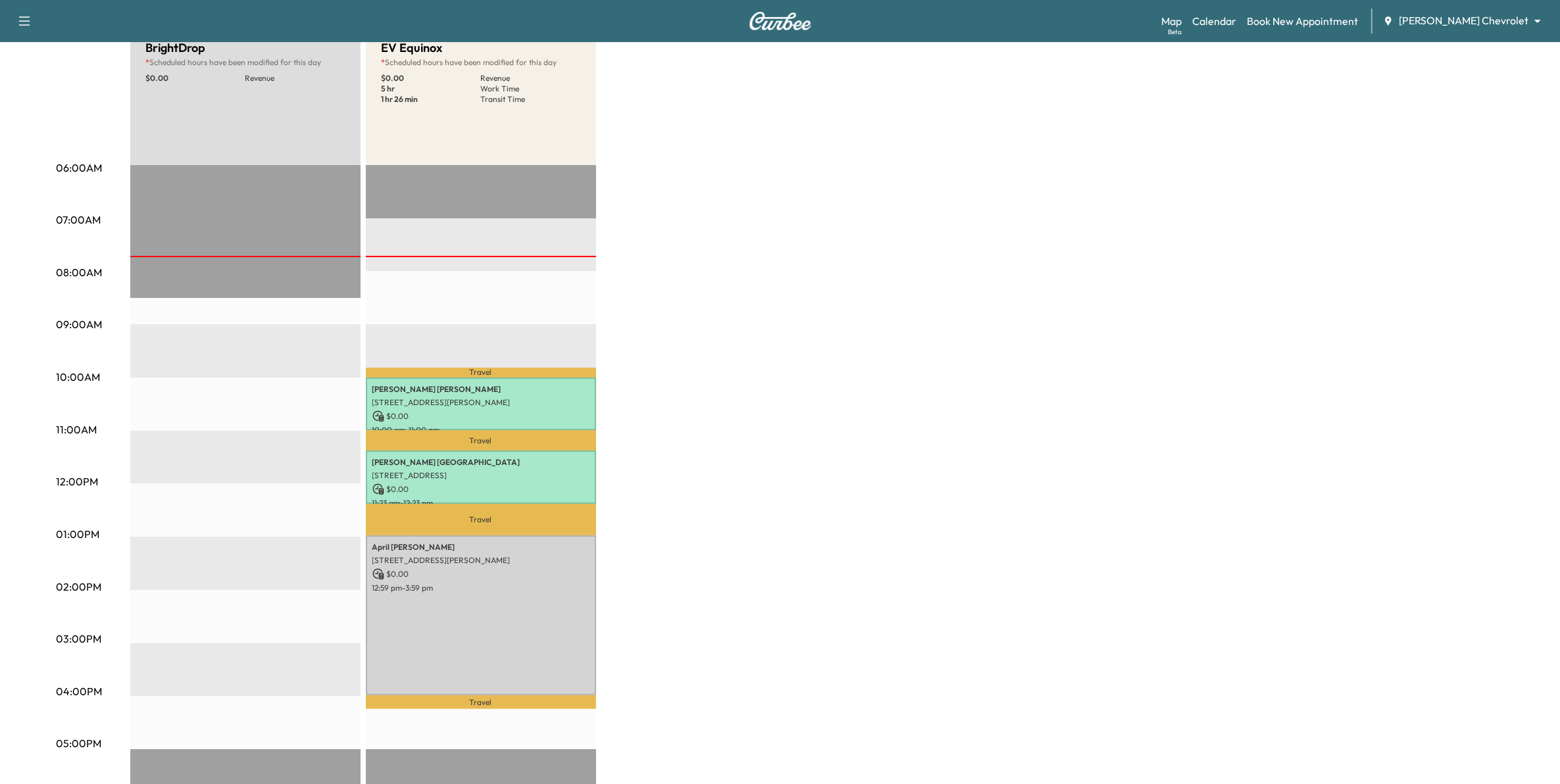
scroll to position [165, 0]
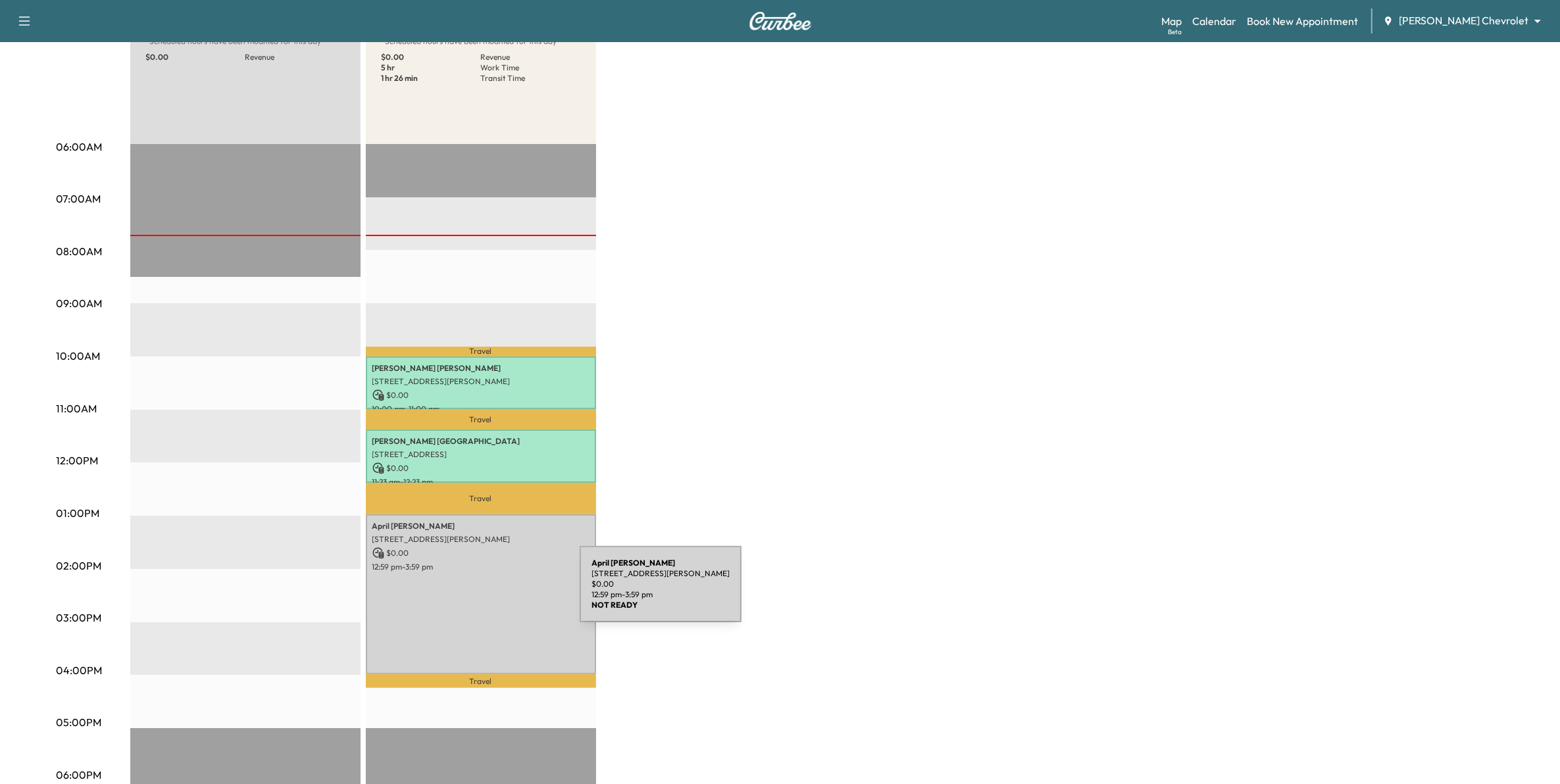
click at [481, 592] on div "[PERSON_NAME] [STREET_ADDRESS][PERSON_NAME] $ 0.00 12:59 pm - 3:59 pm" at bounding box center [481, 593] width 230 height 159
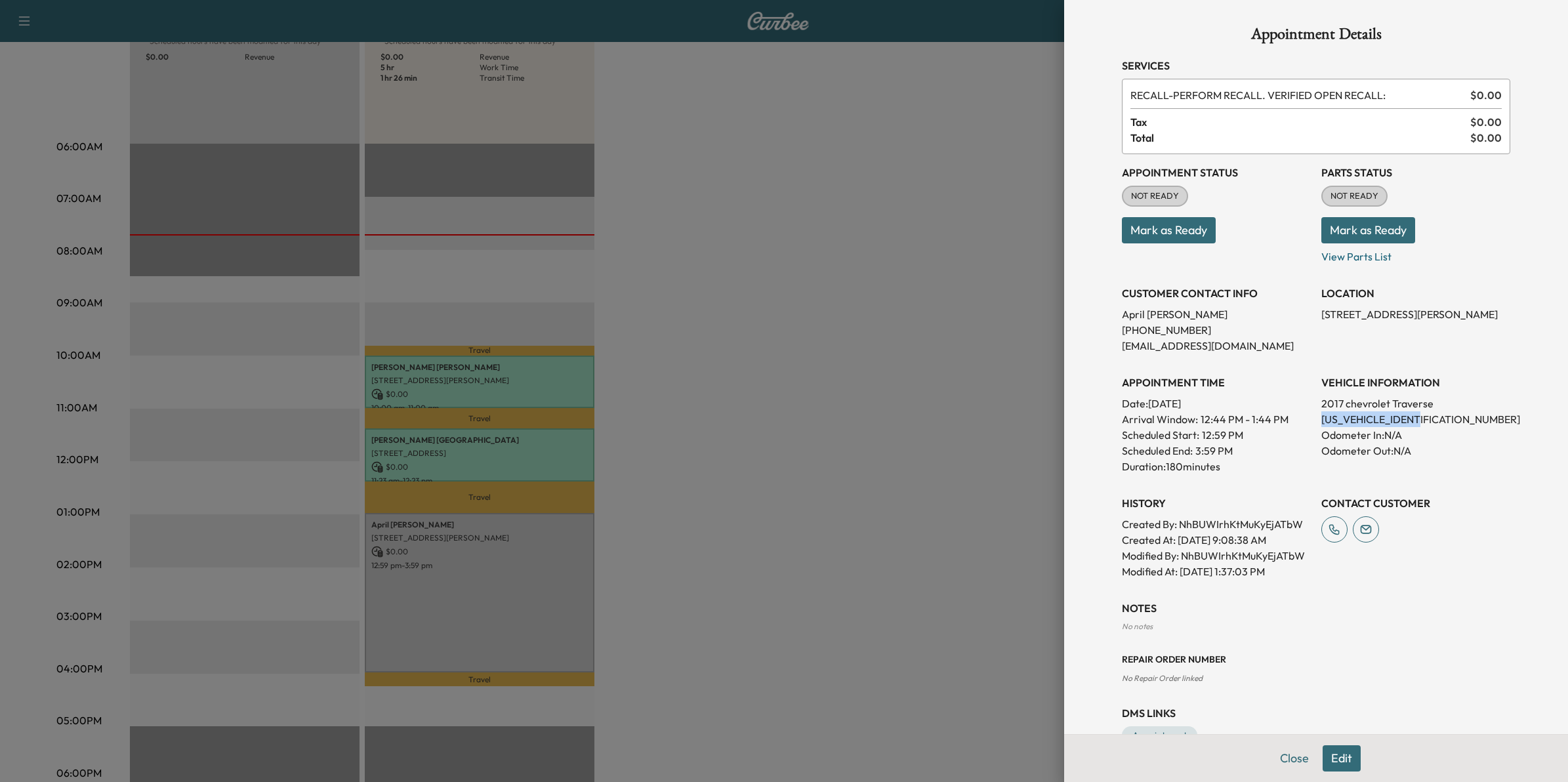
drag, startPoint x: 1425, startPoint y: 420, endPoint x: 1306, endPoint y: 425, distance: 119.1
click at [1306, 425] on div "Appointment Status NOT READY Mark as Ready Parts Status NOT READY Mark as Ready…" at bounding box center [1316, 366] width 388 height 425
drag, startPoint x: 1306, startPoint y: 425, endPoint x: 1319, endPoint y: 415, distance: 16.4
copy p "[US_VEHICLE_IDENTIFICATION_NUMBER]"
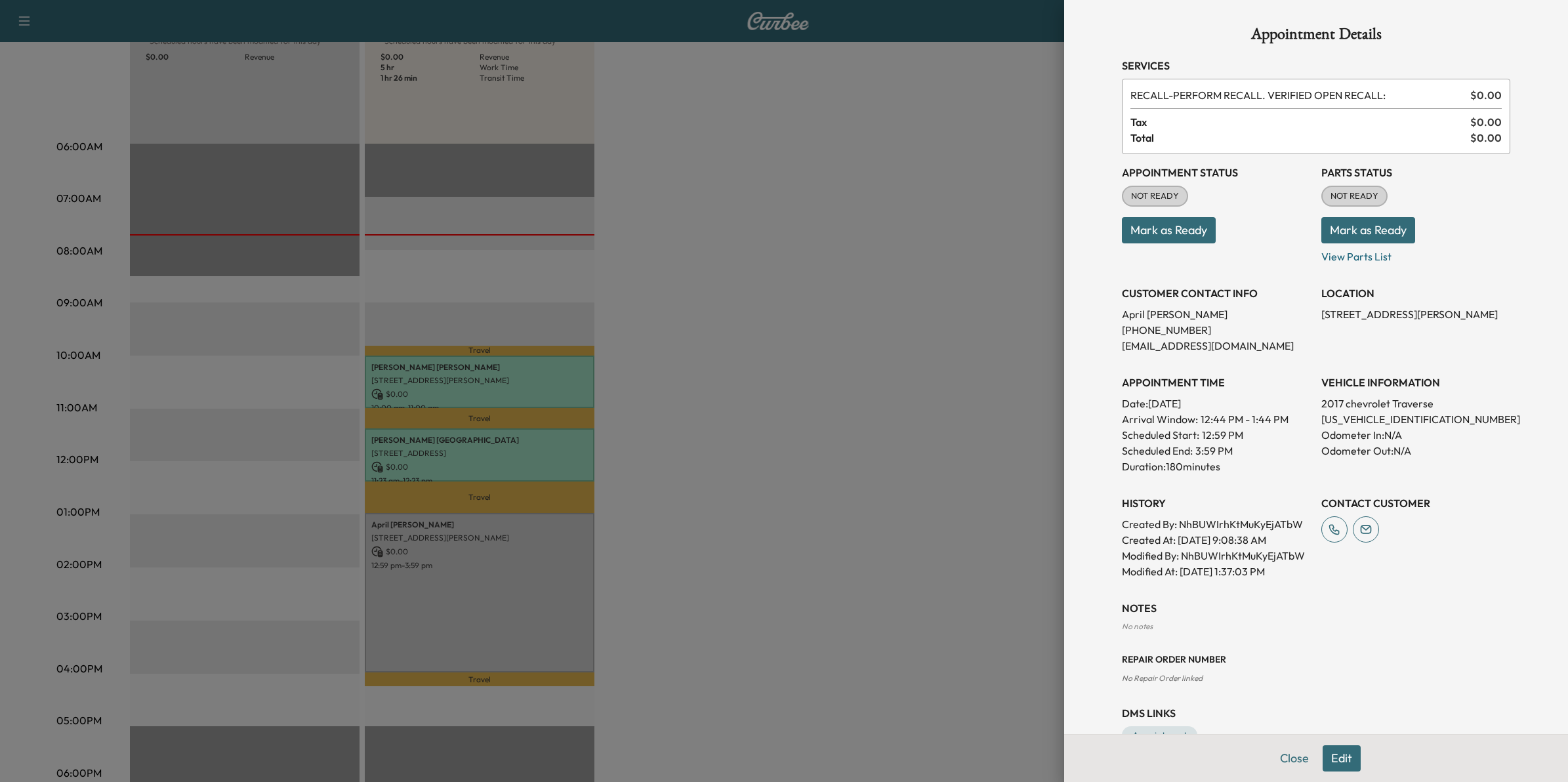
click at [904, 351] on div at bounding box center [784, 391] width 1568 height 782
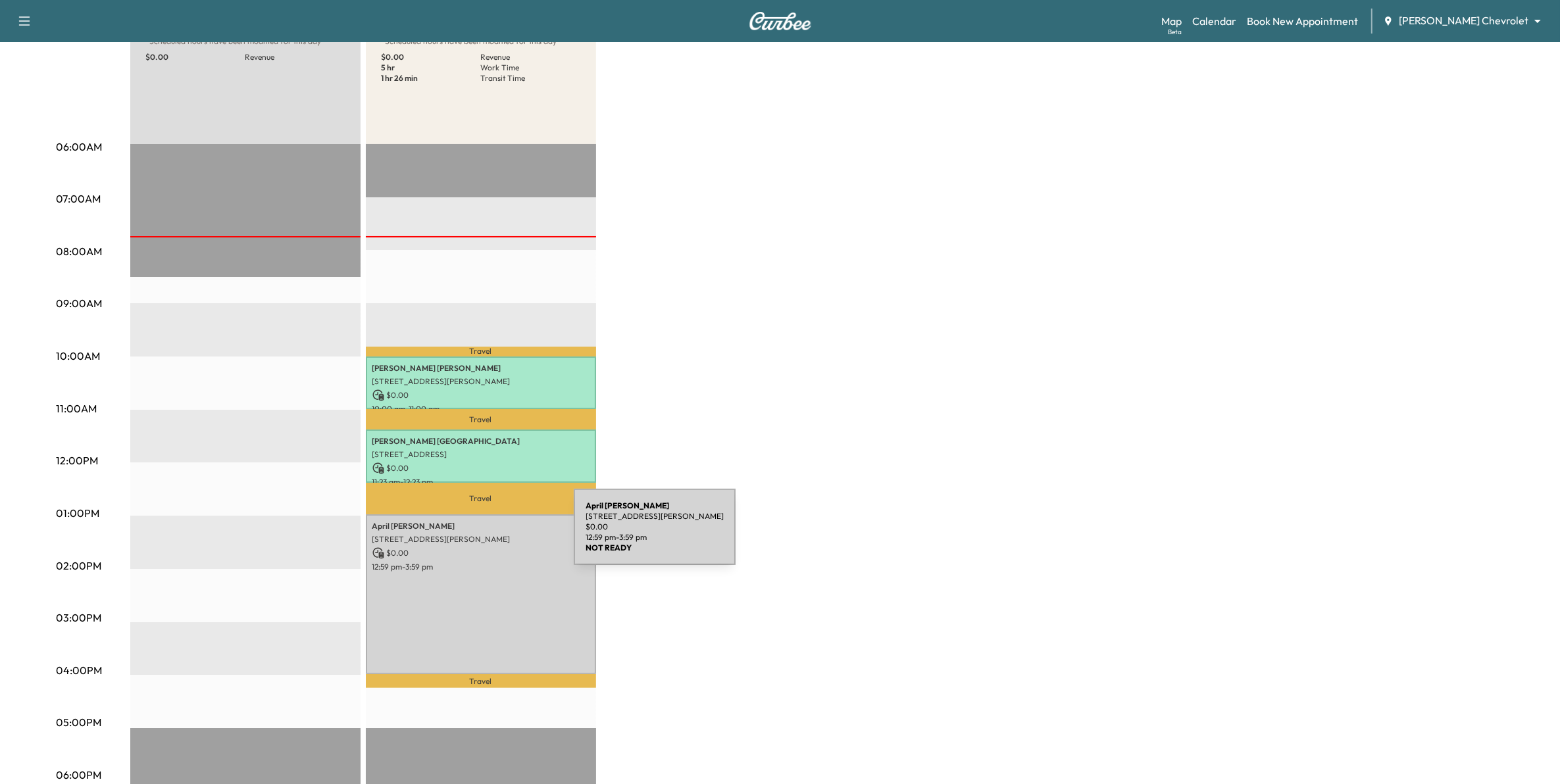
click at [475, 535] on p "[STREET_ADDRESS][PERSON_NAME]" at bounding box center [481, 539] width 217 height 10
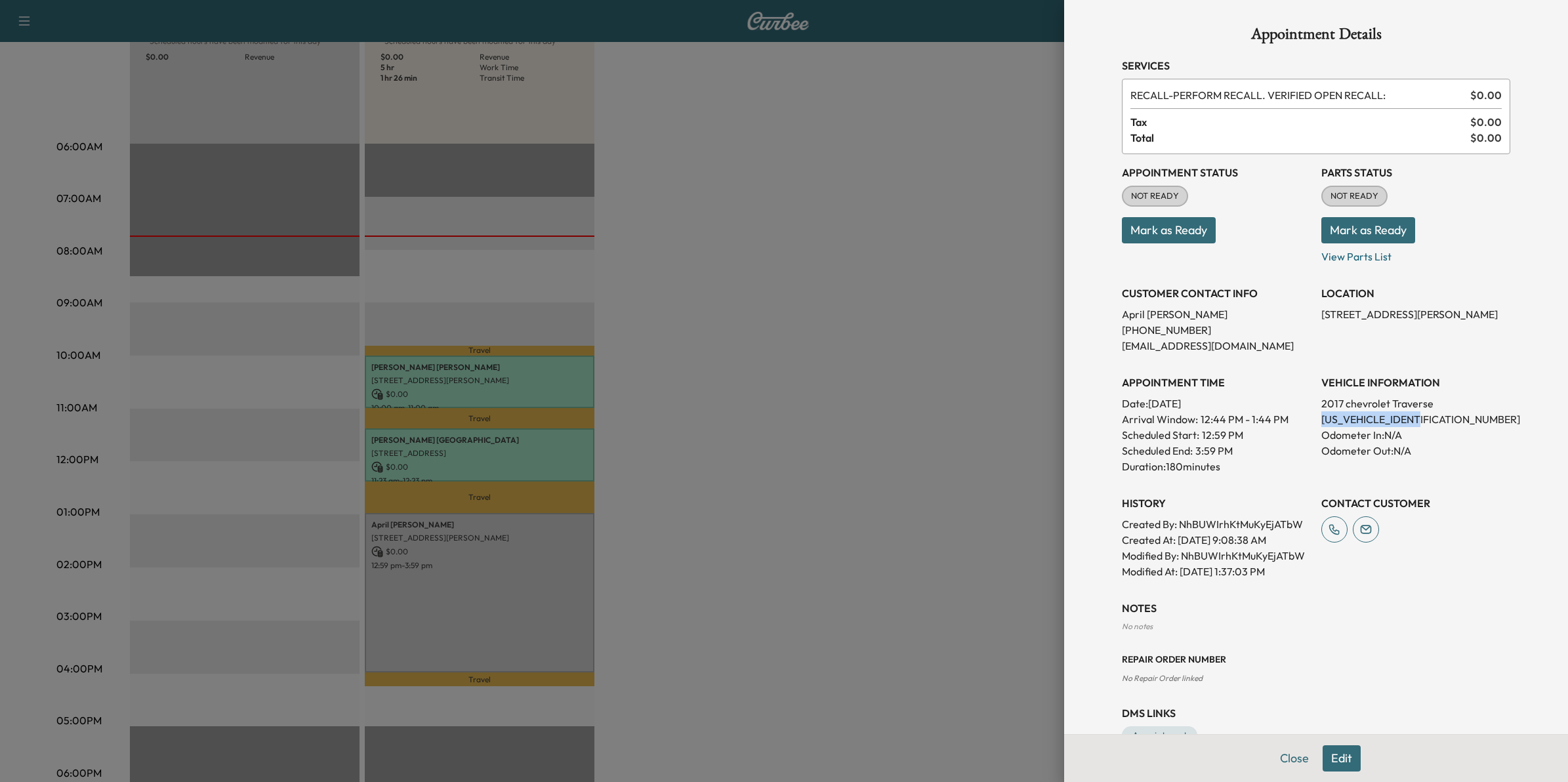
drag, startPoint x: 1424, startPoint y: 414, endPoint x: 1304, endPoint y: 418, distance: 120.1
click at [1304, 418] on div "Appointment Status NOT READY Mark as Ready Parts Status NOT READY Mark as Ready…" at bounding box center [1316, 366] width 388 height 425
drag, startPoint x: 1304, startPoint y: 418, endPoint x: 1316, endPoint y: 414, distance: 12.6
copy p "[US_VEHICLE_IDENTIFICATION_NUMBER]"
click at [770, 358] on div at bounding box center [784, 391] width 1568 height 782
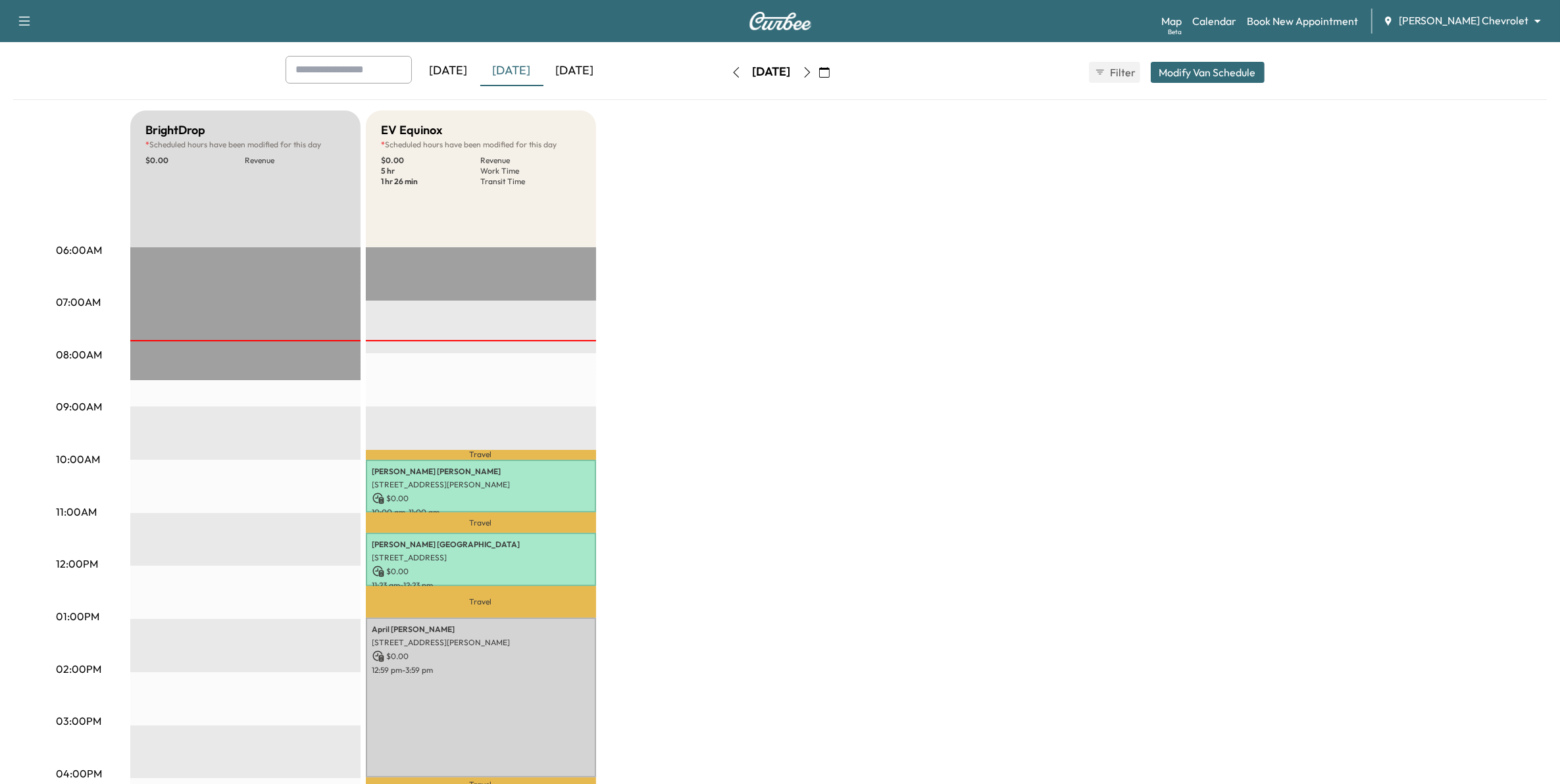
scroll to position [0, 0]
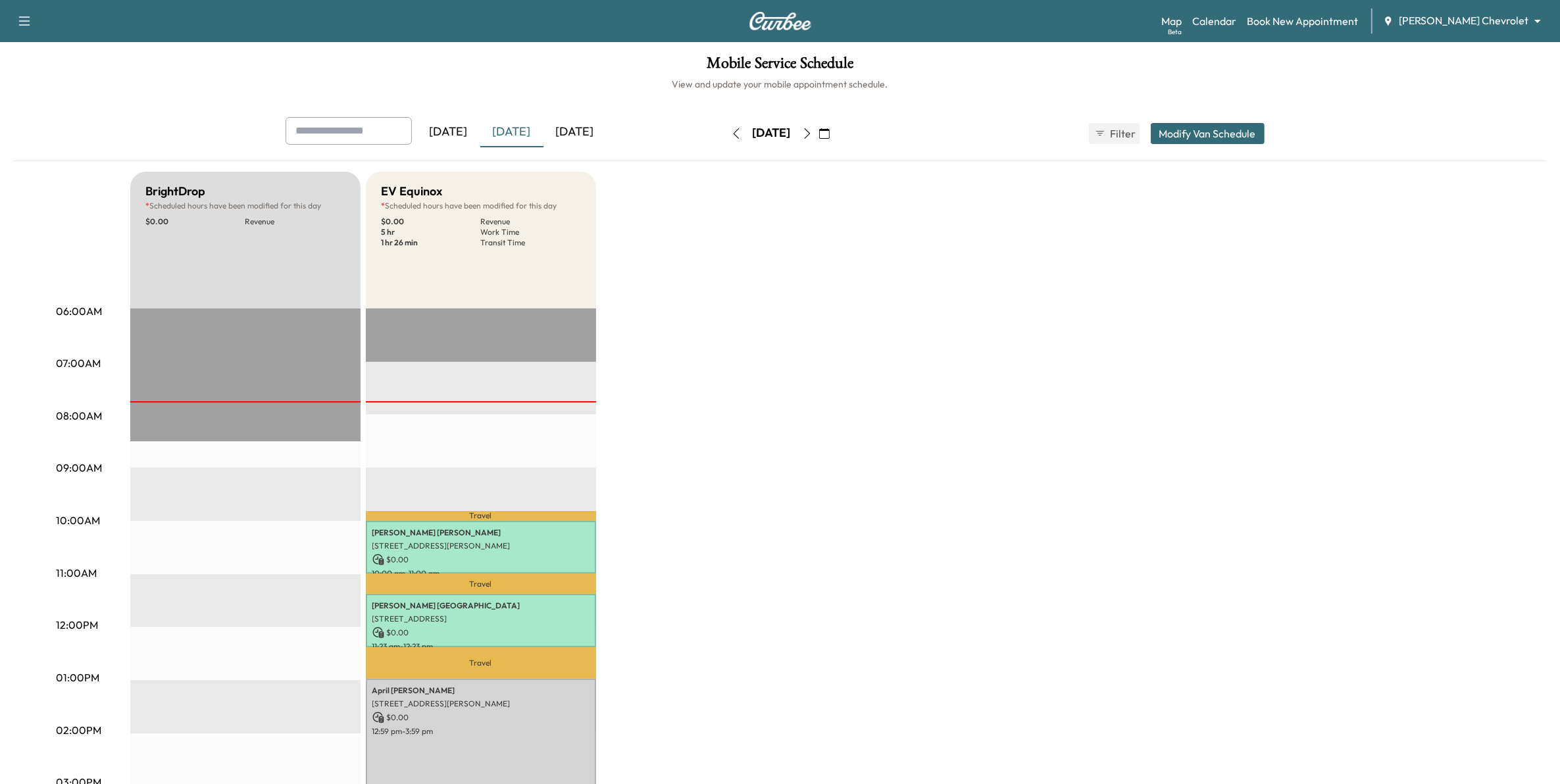
click at [586, 120] on div "[DATE]" at bounding box center [575, 133] width 63 height 30
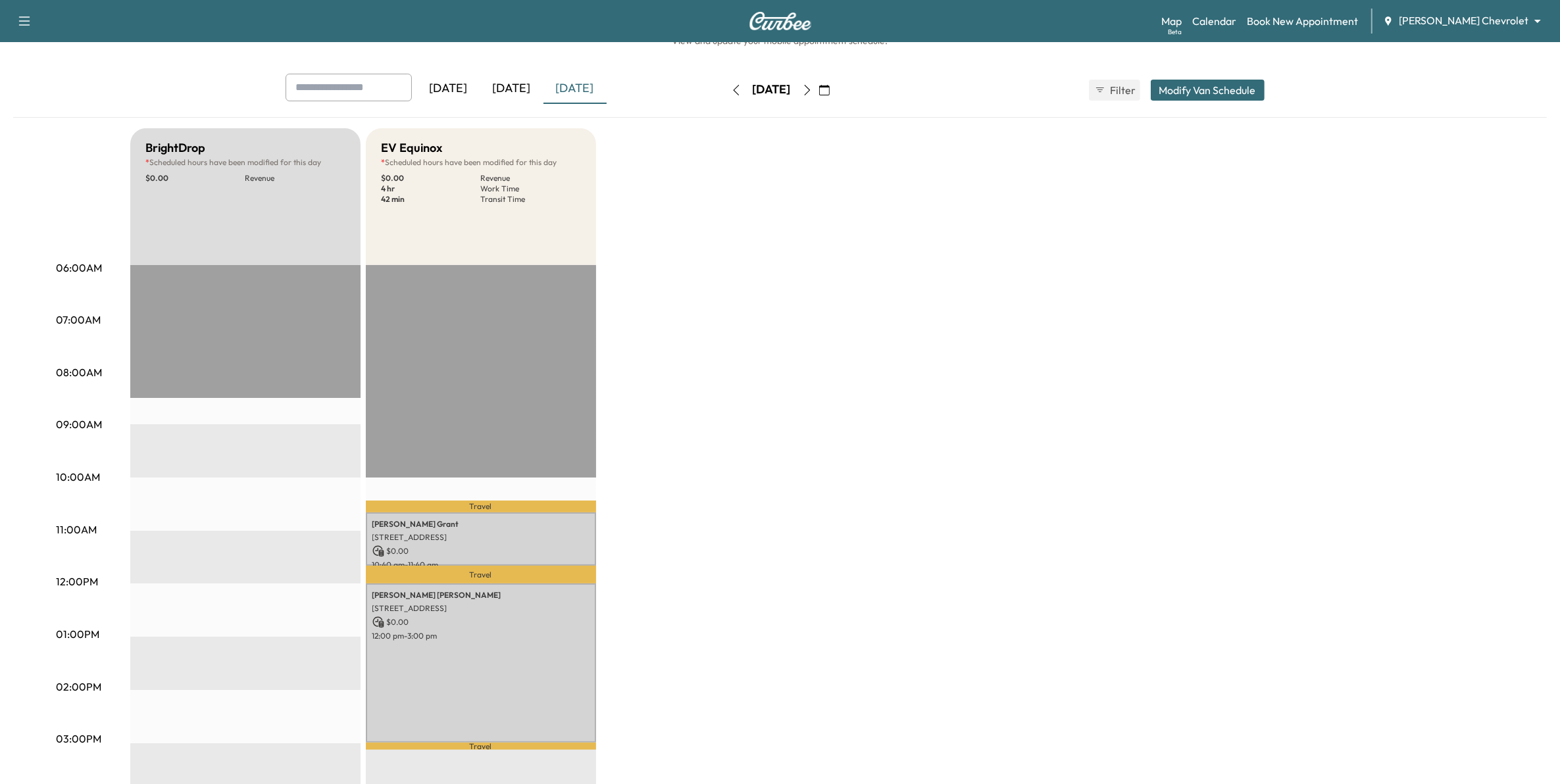
scroll to position [165, 0]
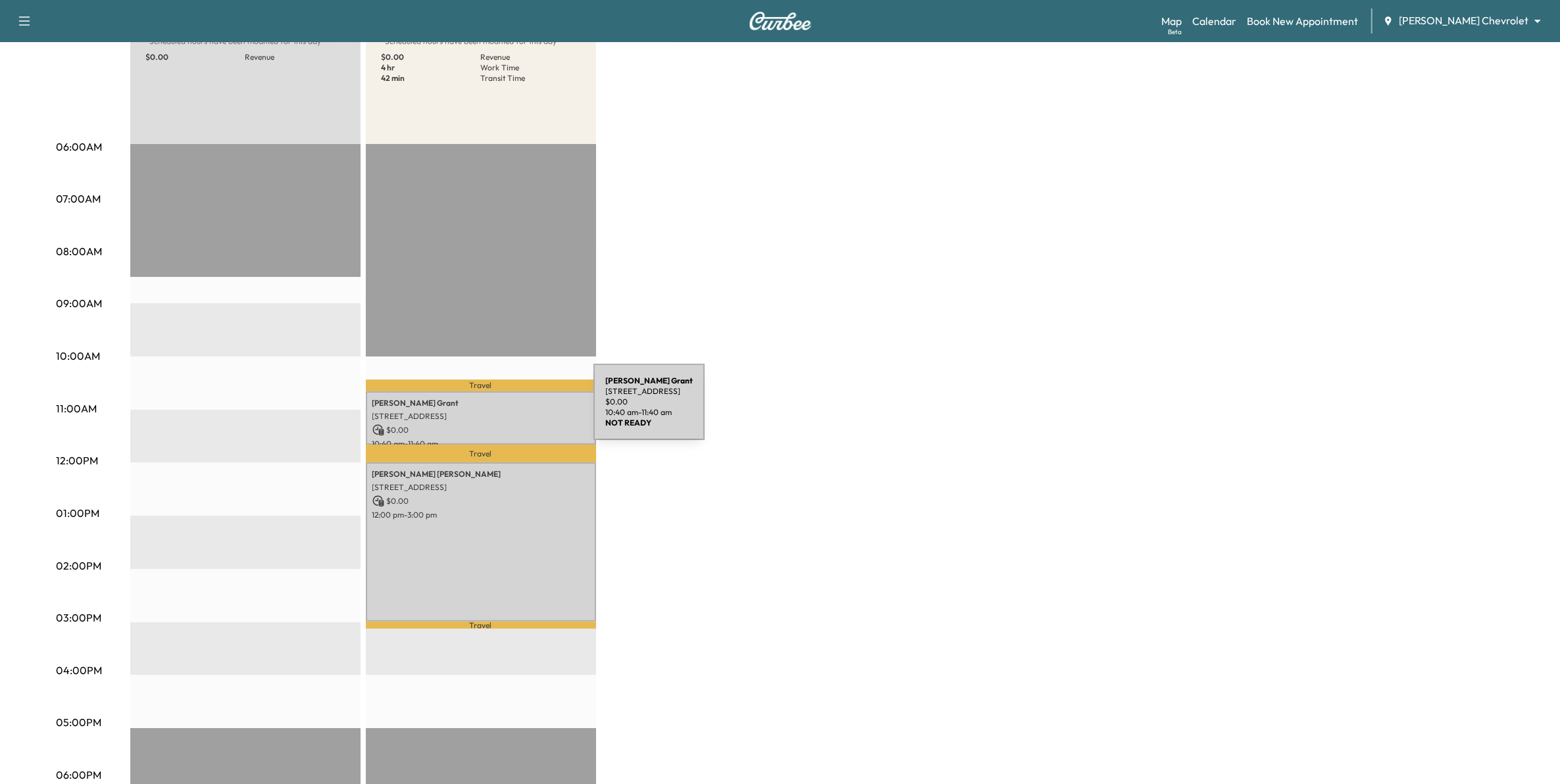
click at [495, 411] on p "[STREET_ADDRESS]" at bounding box center [481, 416] width 217 height 10
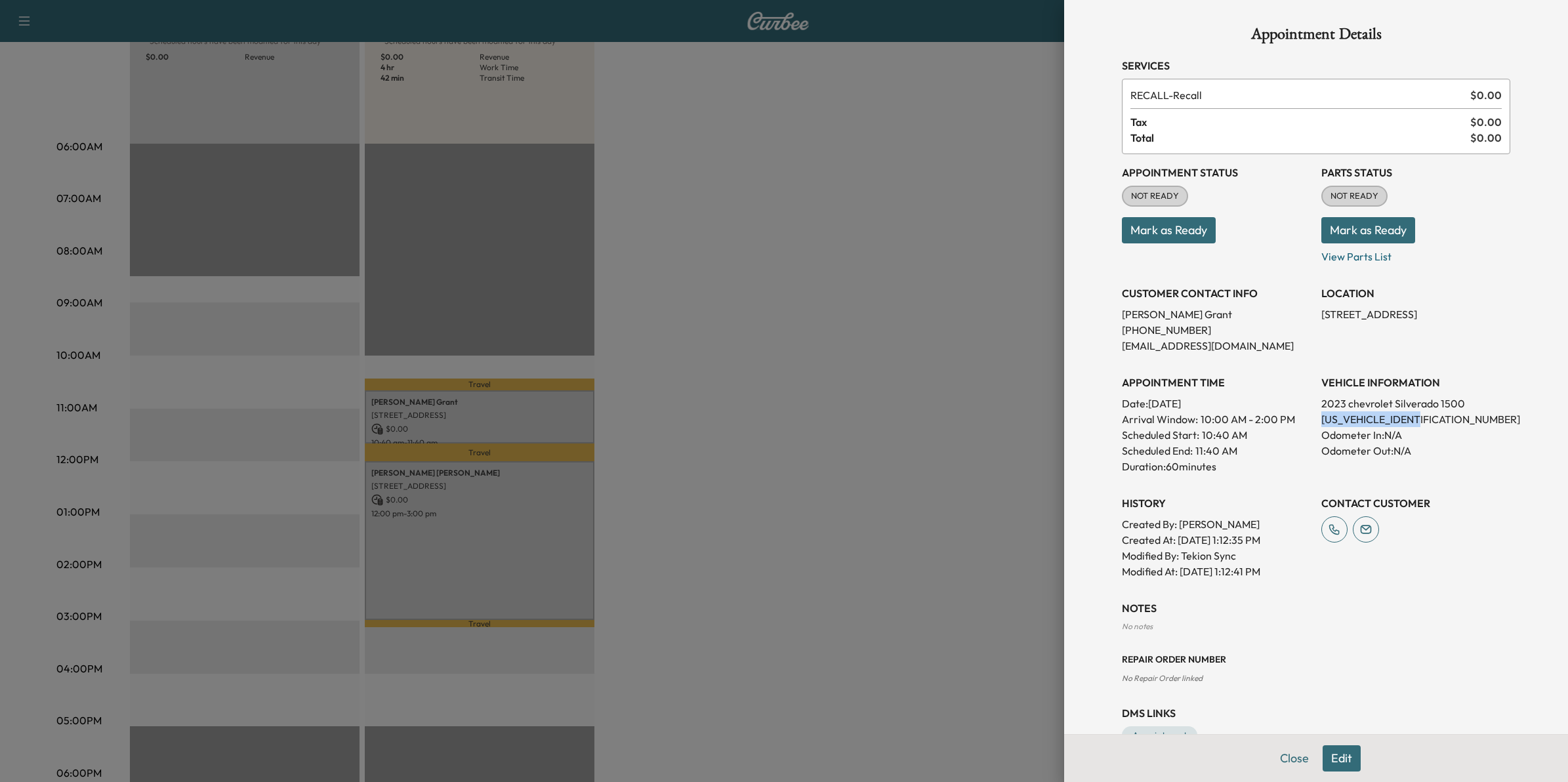
drag, startPoint x: 1426, startPoint y: 420, endPoint x: 1310, endPoint y: 421, distance: 116.0
click at [1321, 421] on p "[US_VEHICLE_IDENTIFICATION_NUMBER]" at bounding box center [1415, 419] width 188 height 16
drag, startPoint x: 1310, startPoint y: 421, endPoint x: 1318, endPoint y: 421, distance: 8.0
copy p "[US_VEHICLE_IDENTIFICATION_NUMBER]"
click at [815, 306] on div at bounding box center [784, 391] width 1568 height 782
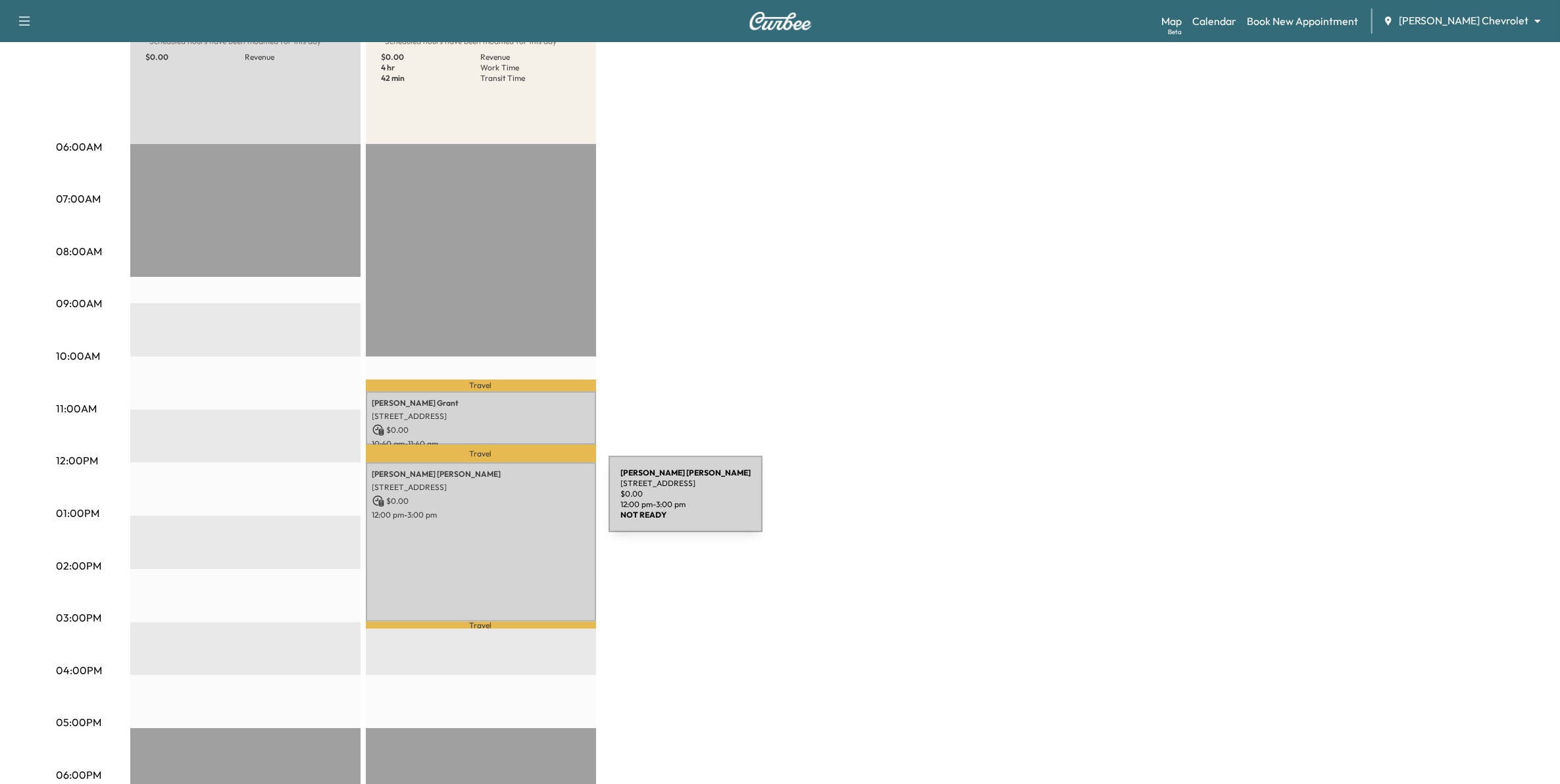
drag, startPoint x: 510, startPoint y: 502, endPoint x: 546, endPoint y: 568, distance: 75.2
click at [546, 568] on div "[PERSON_NAME] [STREET_ADDRESS] $ 0.00 12:00 pm - 3:00 pm" at bounding box center [481, 541] width 230 height 159
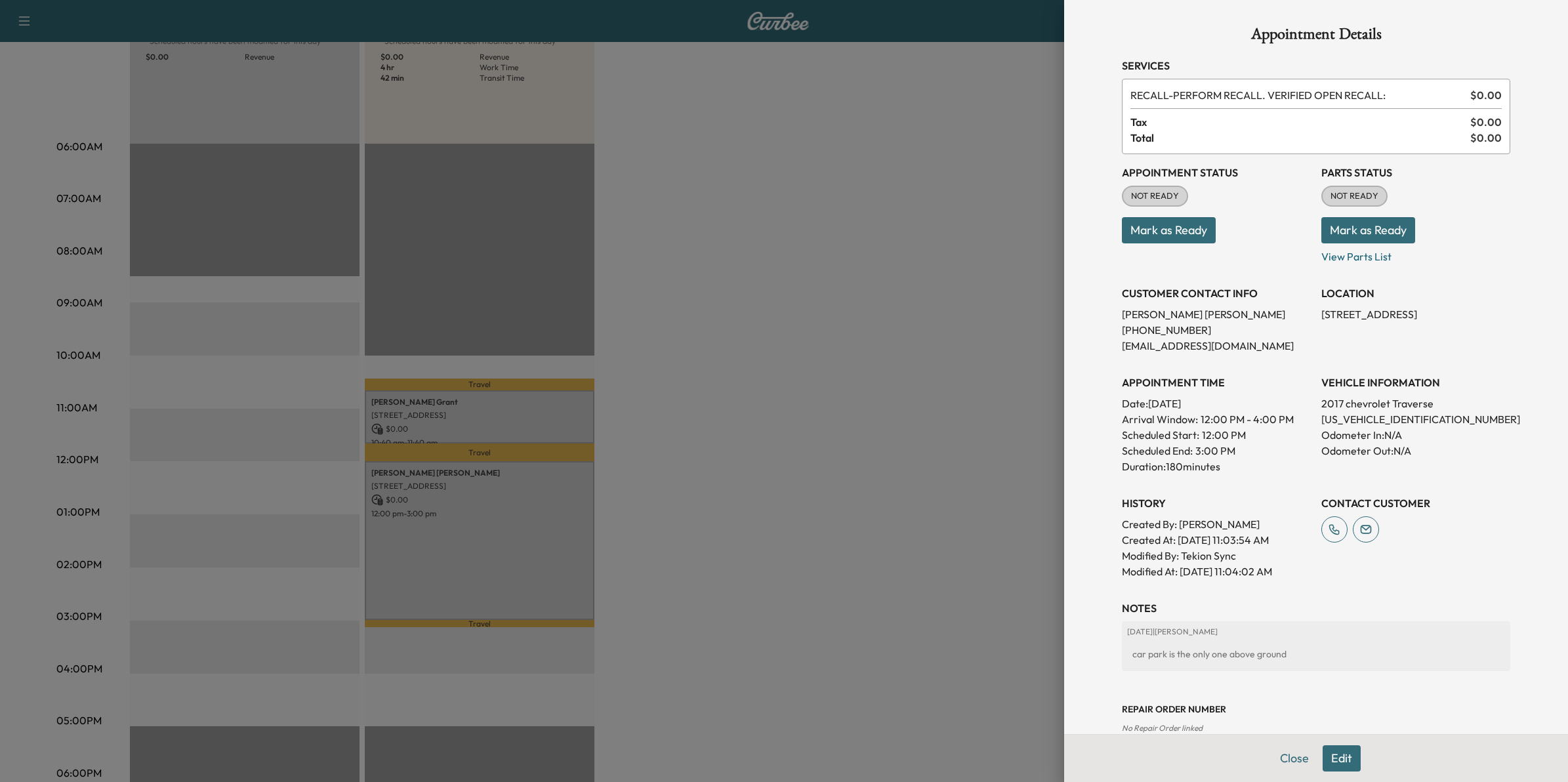
drag, startPoint x: 508, startPoint y: 563, endPoint x: 1430, endPoint y: 420, distance: 933.0
click at [1430, 420] on p "[US_VEHICLE_IDENTIFICATION_NUMBER]" at bounding box center [1415, 419] width 188 height 16
drag, startPoint x: 1425, startPoint y: 417, endPoint x: 1306, endPoint y: 424, distance: 119.2
click at [1306, 424] on div "Appointment Status NOT READY Mark as Ready Parts Status NOT READY Mark as Ready…" at bounding box center [1316, 366] width 388 height 425
drag, startPoint x: 1306, startPoint y: 424, endPoint x: 1317, endPoint y: 420, distance: 11.7
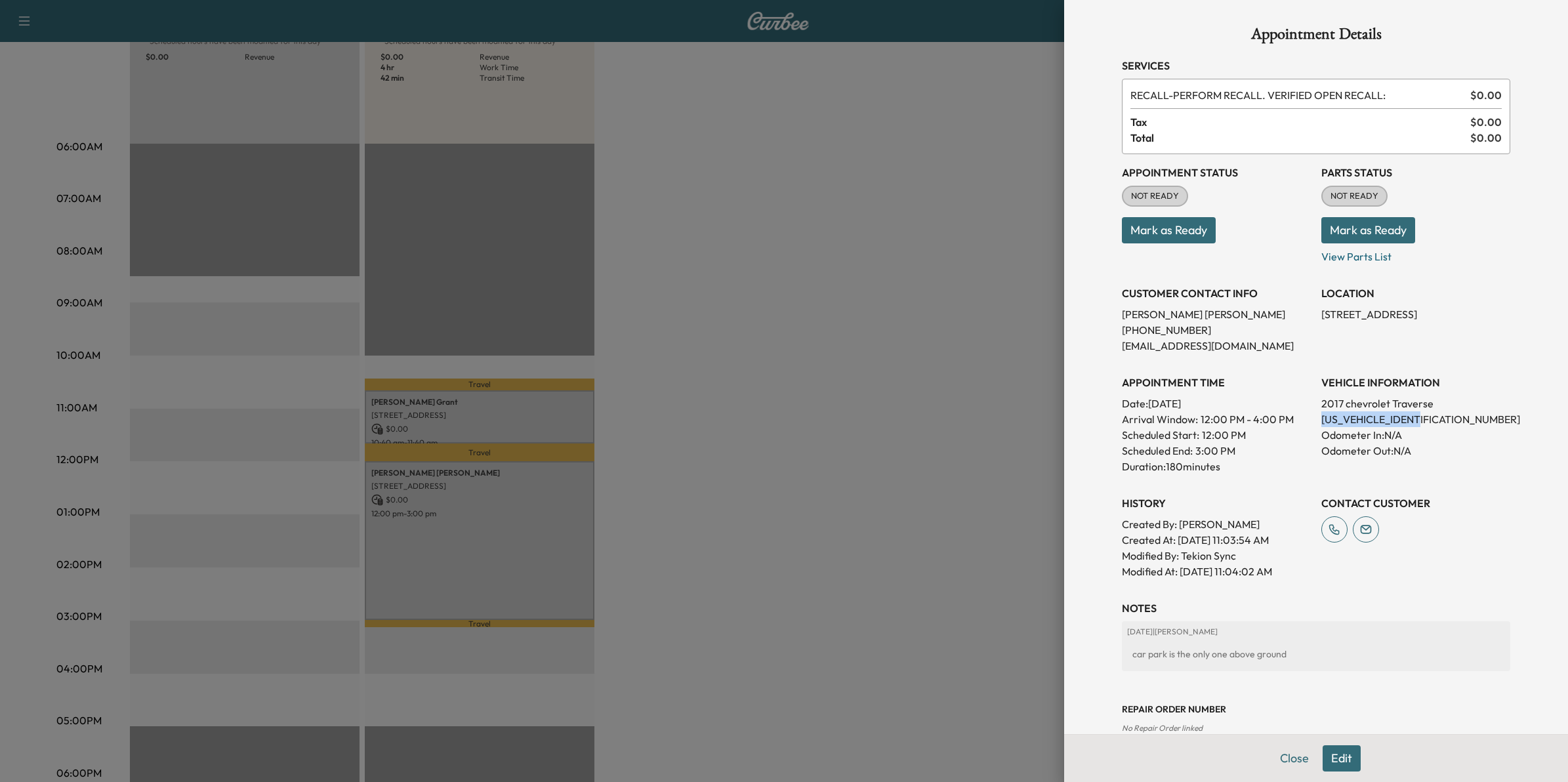
copy p "[US_VEHICLE_IDENTIFICATION_NUMBER]"
click at [1008, 194] on div at bounding box center [784, 391] width 1568 height 782
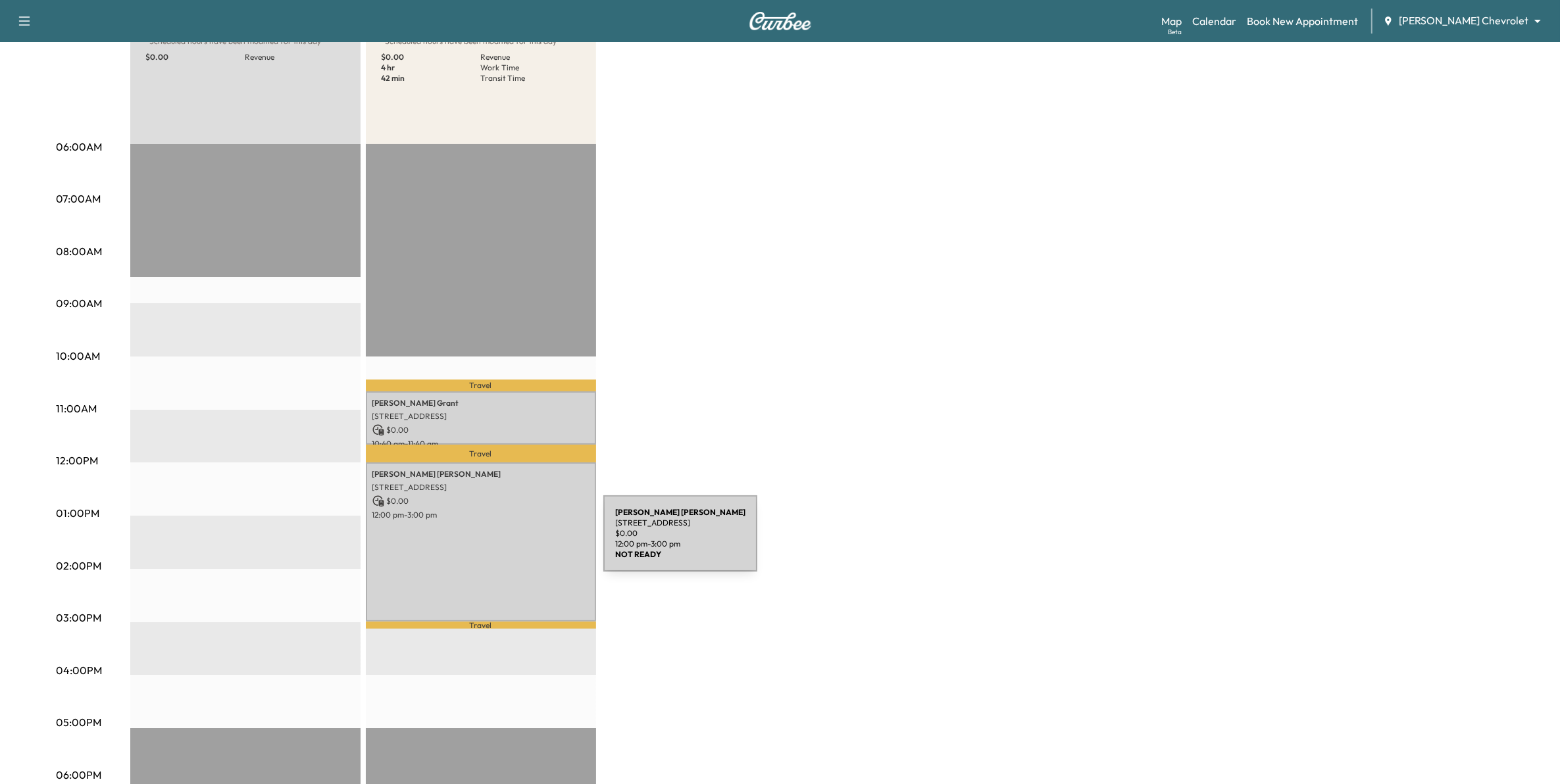
click at [503, 541] on div "[PERSON_NAME] [STREET_ADDRESS] $ 0.00 12:00 pm - 3:00 pm" at bounding box center [481, 541] width 230 height 159
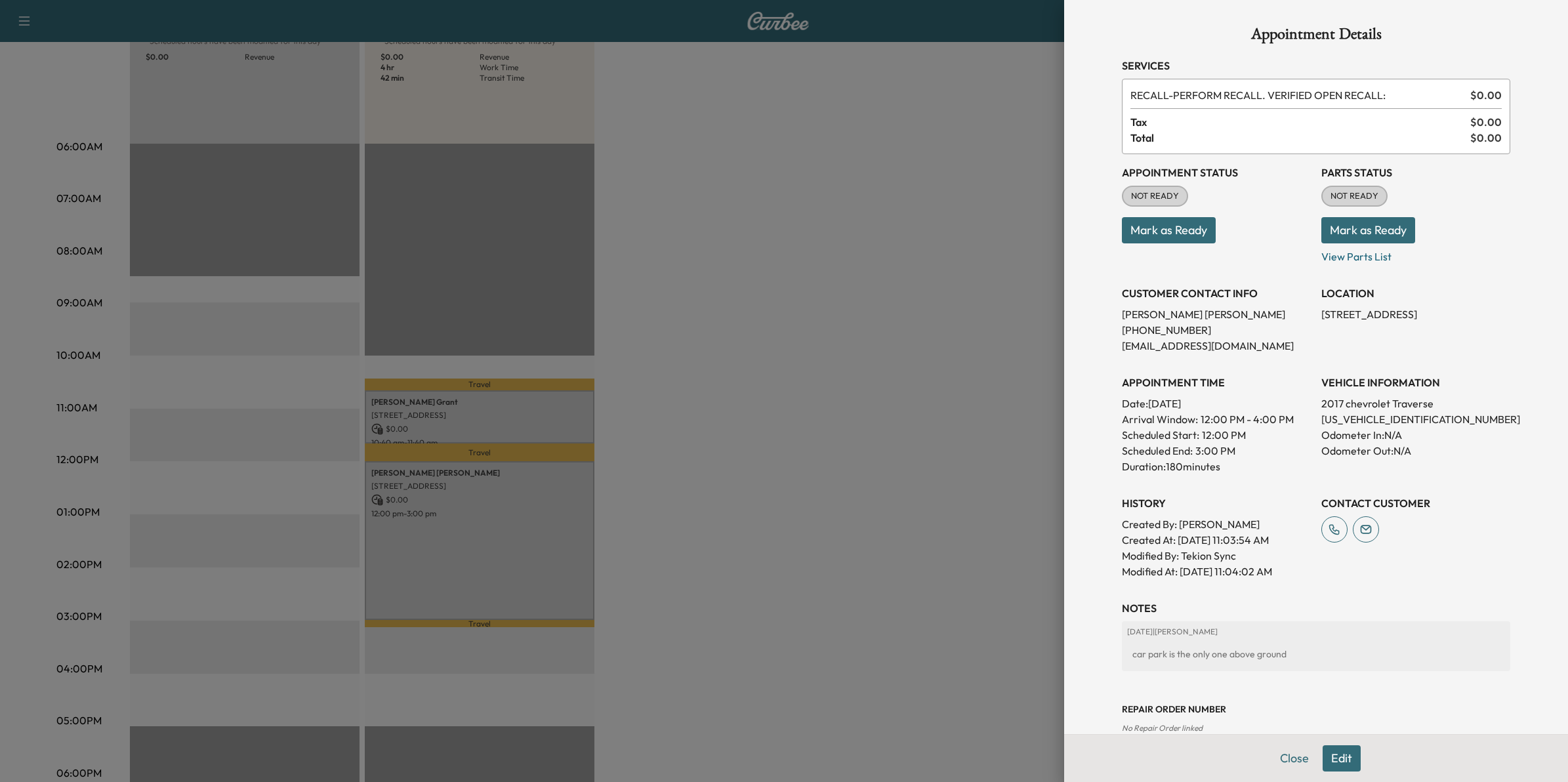
click at [772, 359] on div at bounding box center [784, 391] width 1568 height 782
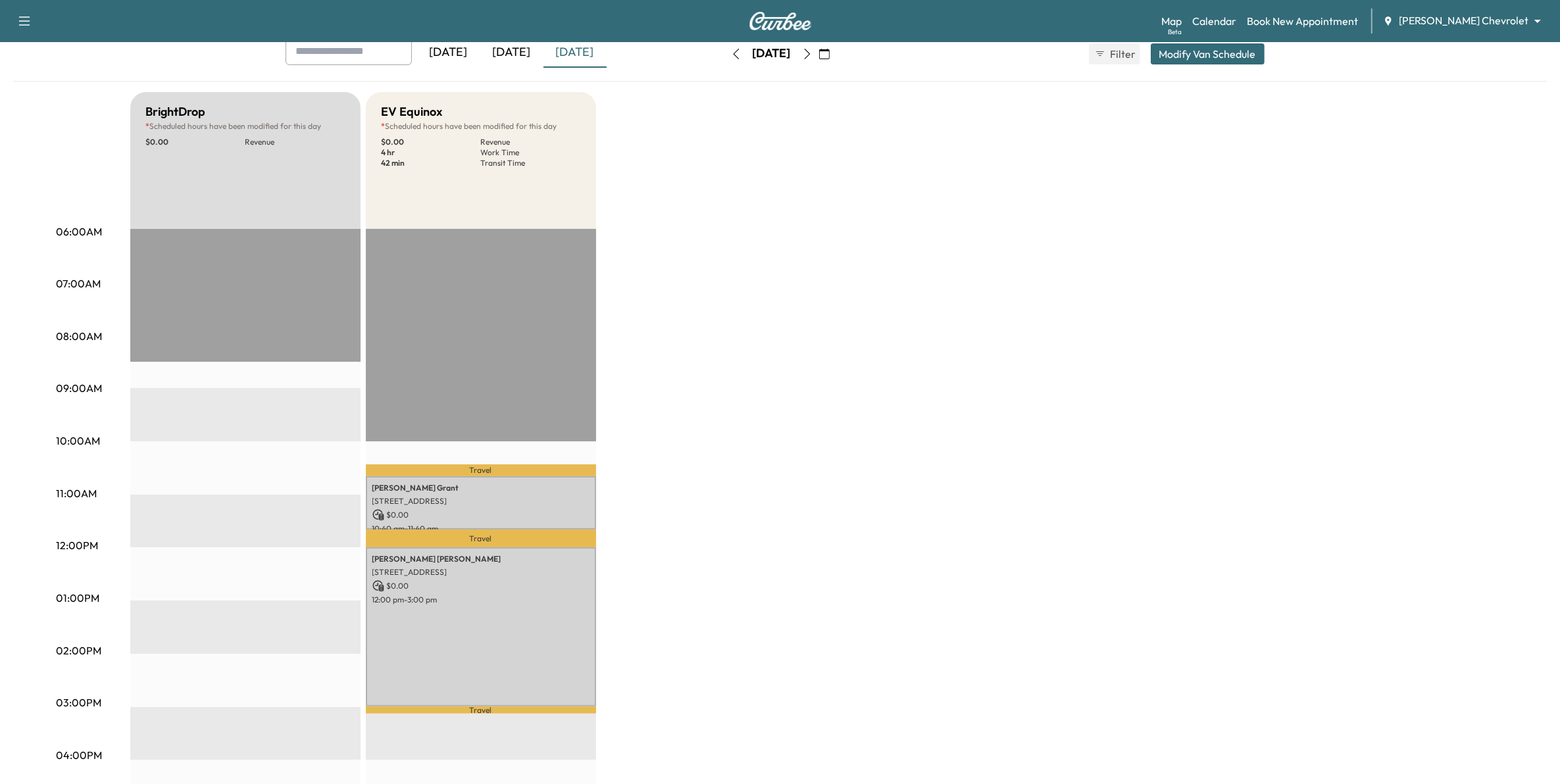
scroll to position [82, 0]
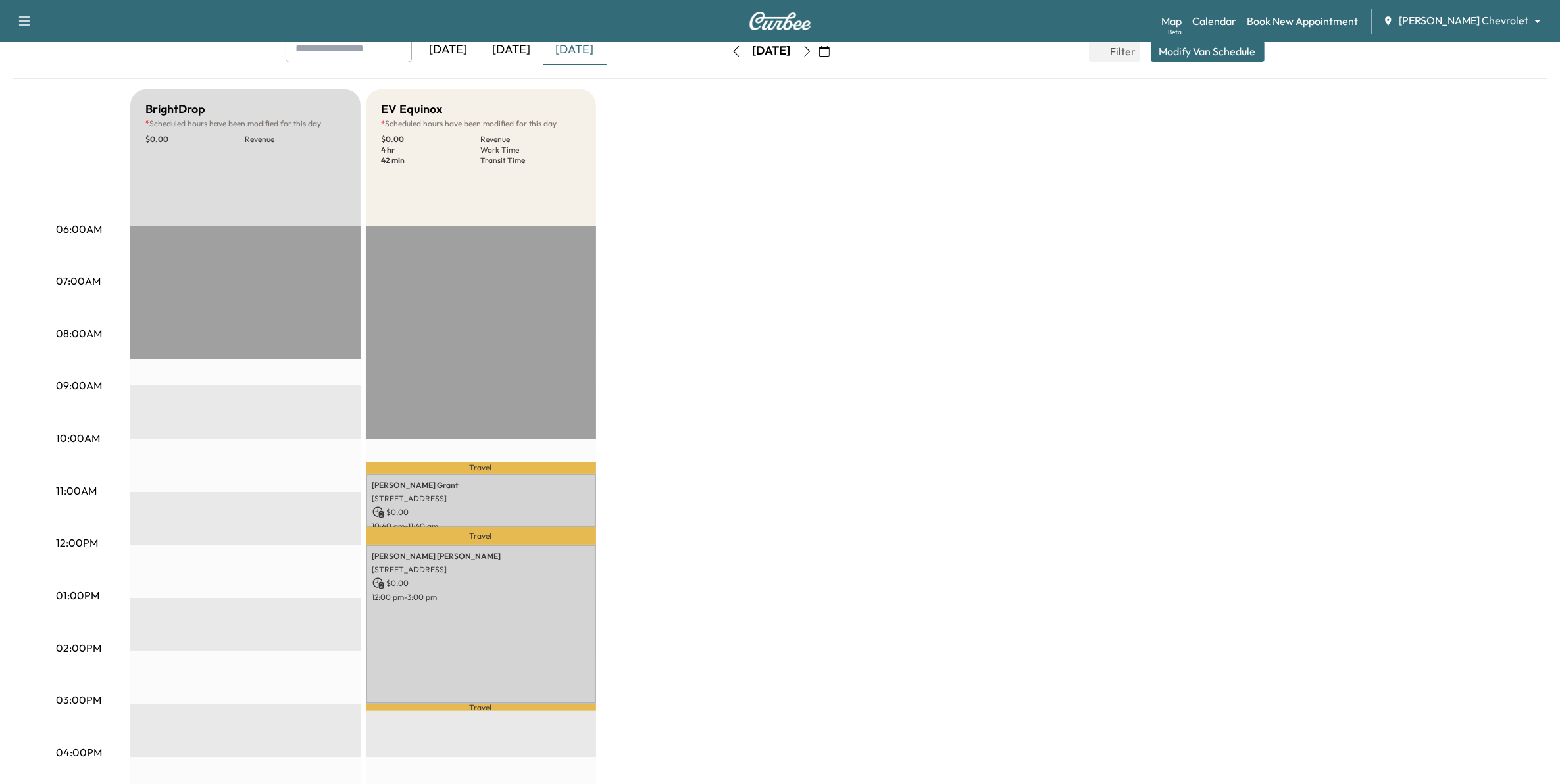
click at [812, 55] on icon "button" at bounding box center [807, 51] width 10 height 10
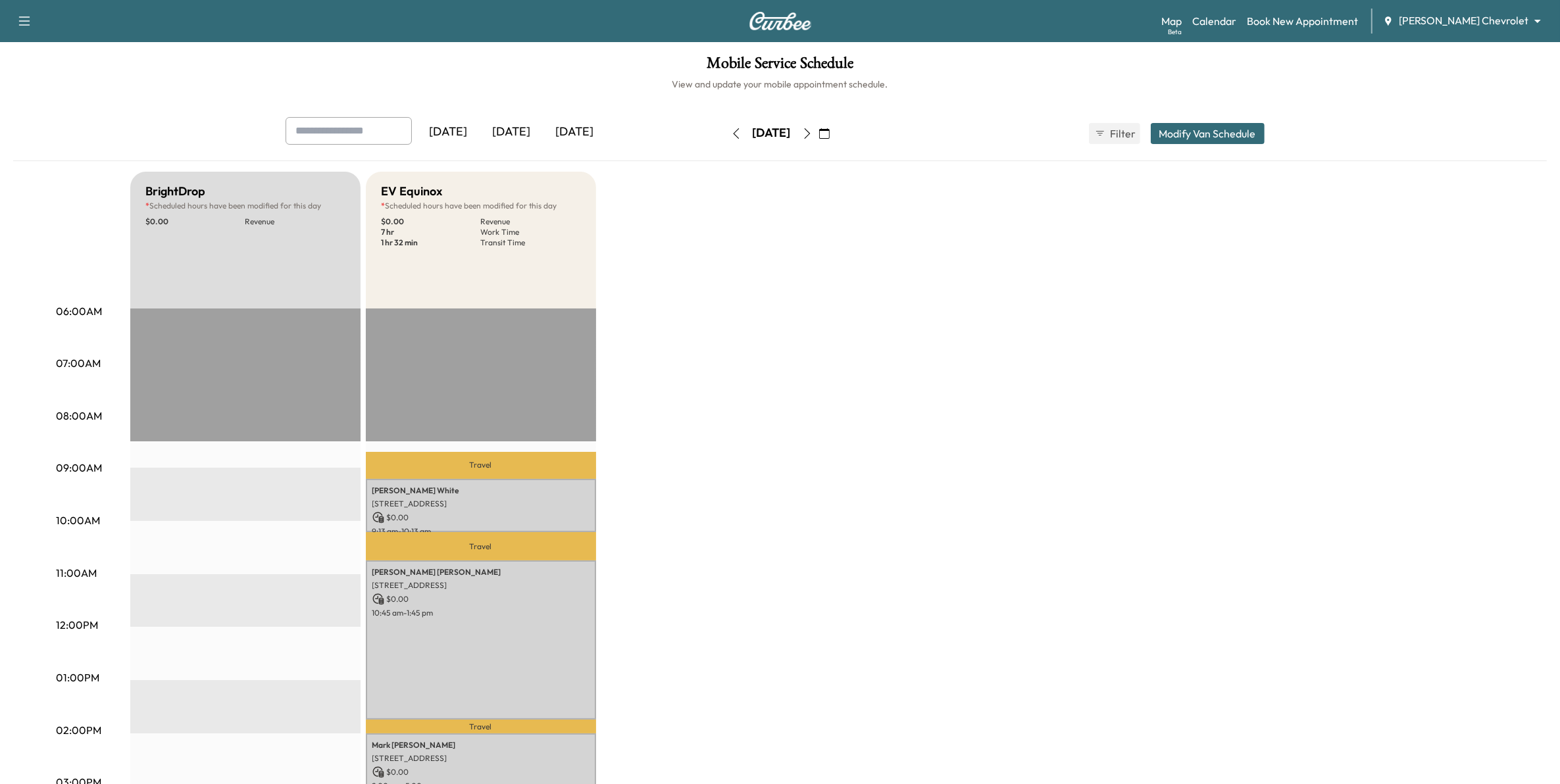
scroll to position [82, 0]
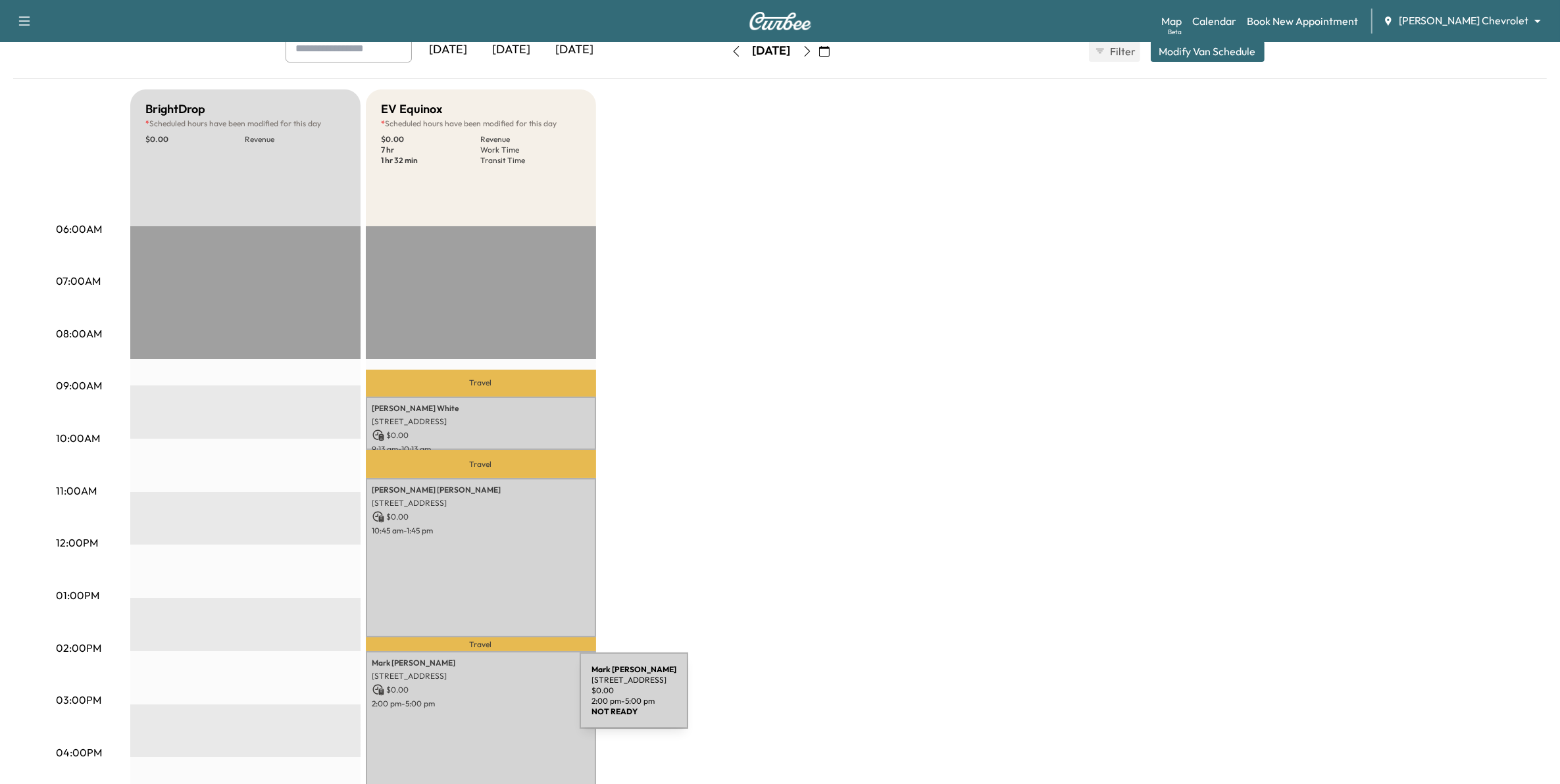
drag, startPoint x: 481, startPoint y: 698, endPoint x: 997, endPoint y: 603, distance: 524.7
click at [1000, 603] on div "BrightDrop * Scheduled hours have been modified for this day $ 0.00 Revenue EST…" at bounding box center [817, 582] width 1374 height 986
click at [386, 729] on div "[PERSON_NAME] [STREET_ADDRESS] $ 0.00 2:00 pm - 5:00 pm" at bounding box center [481, 730] width 230 height 159
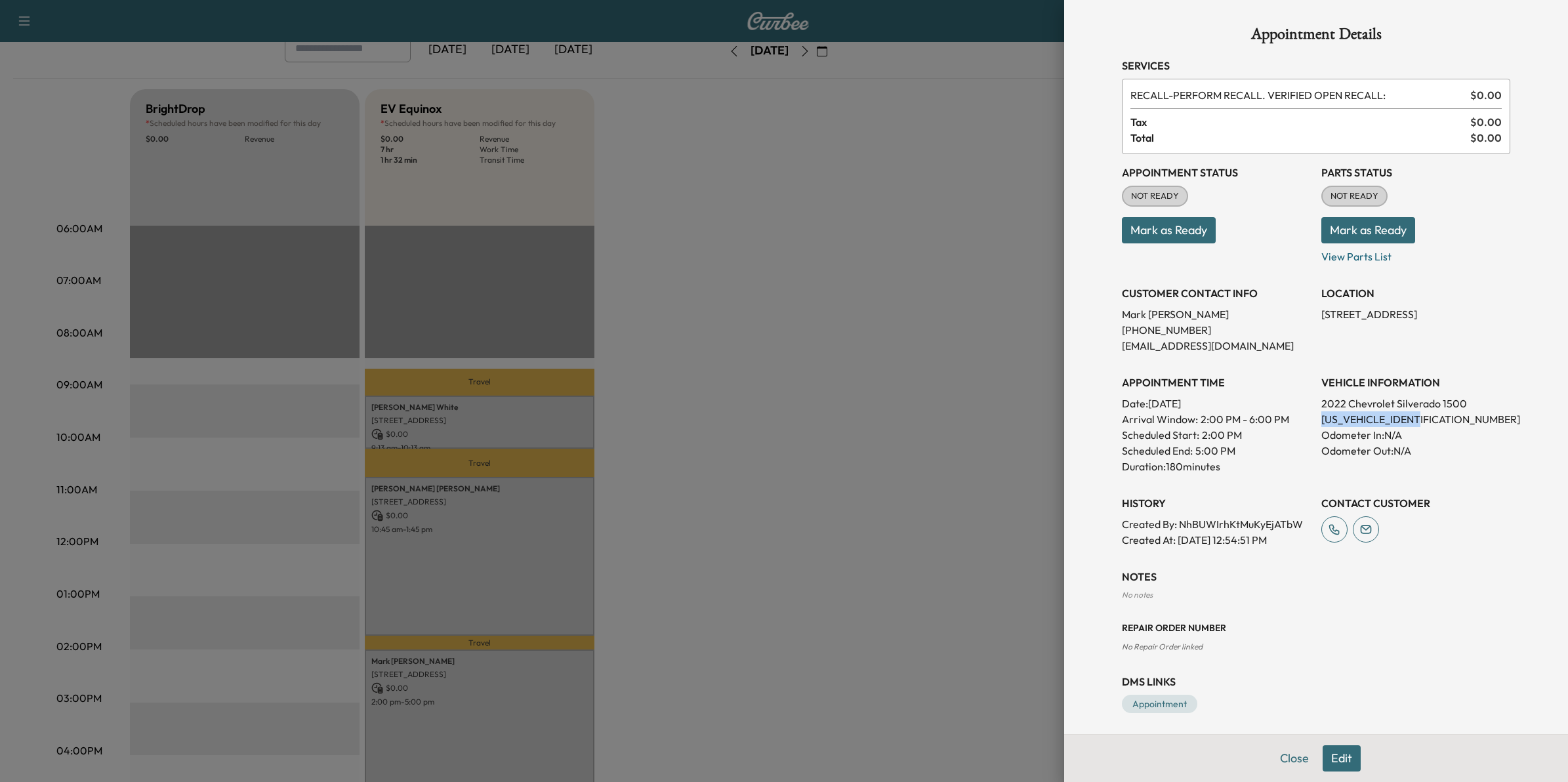
drag, startPoint x: 1428, startPoint y: 414, endPoint x: 1307, endPoint y: 414, distance: 121.0
click at [1307, 414] on div "Appointment Status NOT READY Mark as Ready Parts Status NOT READY Mark as Ready…" at bounding box center [1316, 351] width 388 height 394
drag, startPoint x: 1307, startPoint y: 414, endPoint x: 1322, endPoint y: 416, distance: 15.1
copy p "[US_VEHICLE_IDENTIFICATION_NUMBER]"
click at [817, 241] on div at bounding box center [784, 391] width 1568 height 782
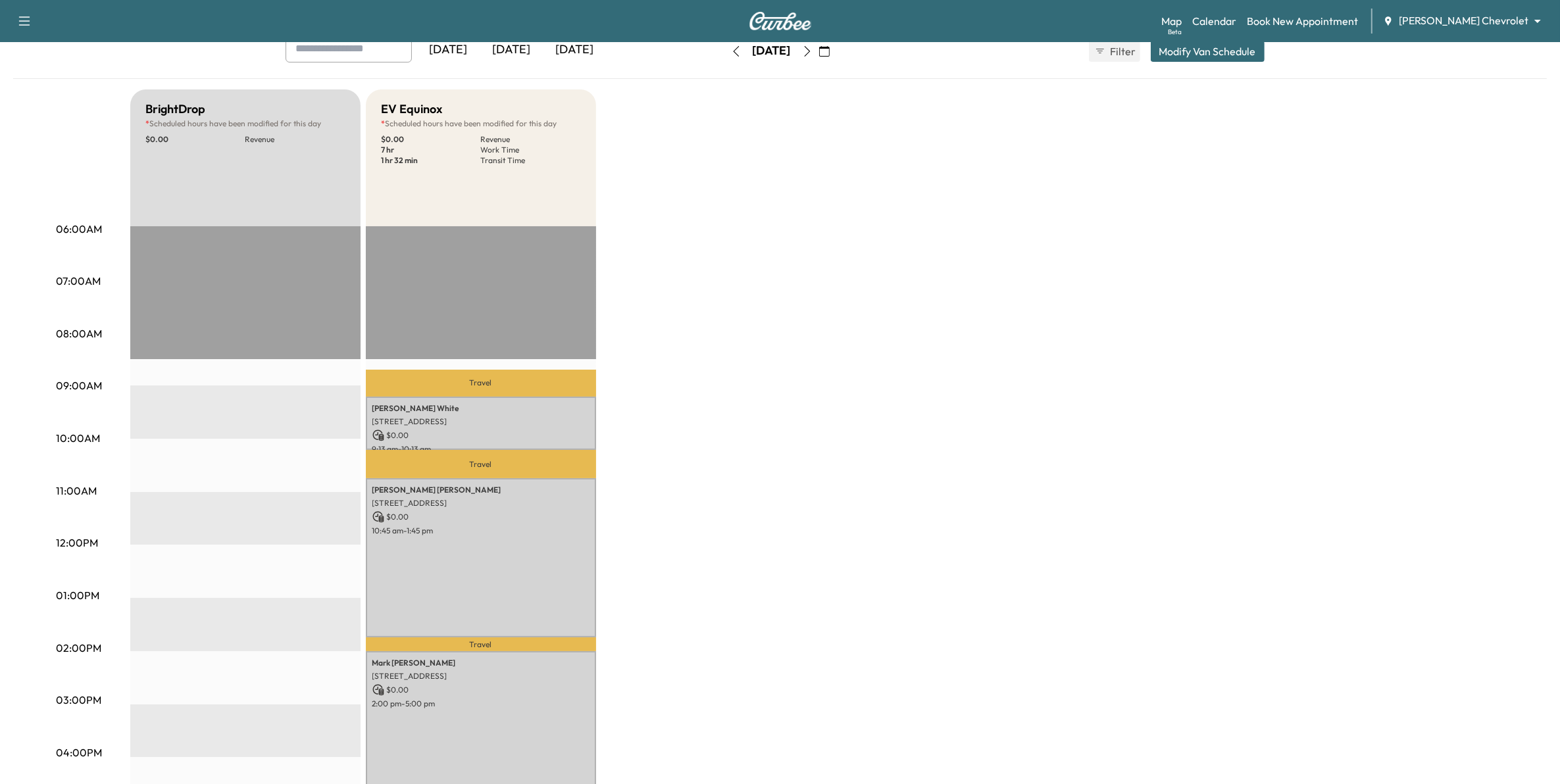
click at [812, 49] on icon "button" at bounding box center [807, 51] width 10 height 10
